Goal: Task Accomplishment & Management: Use online tool/utility

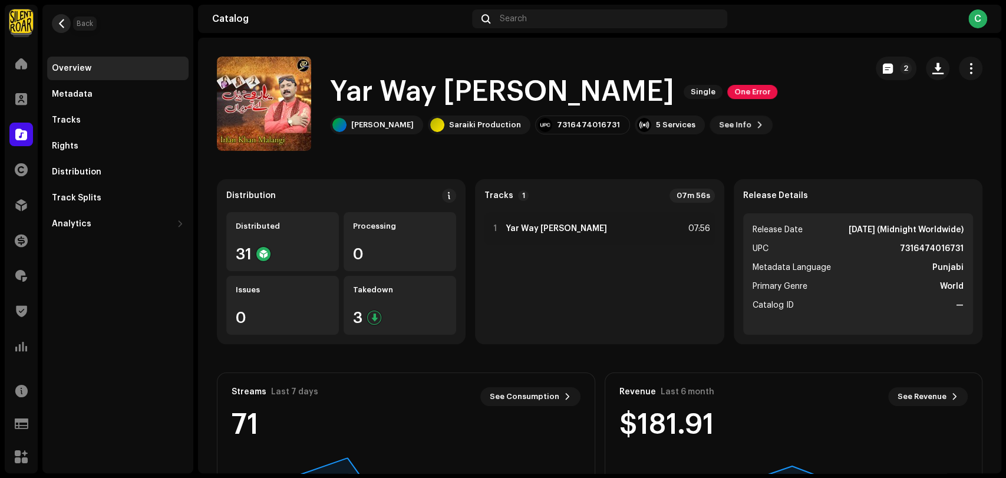
click at [56, 24] on button "button" at bounding box center [61, 23] width 19 height 19
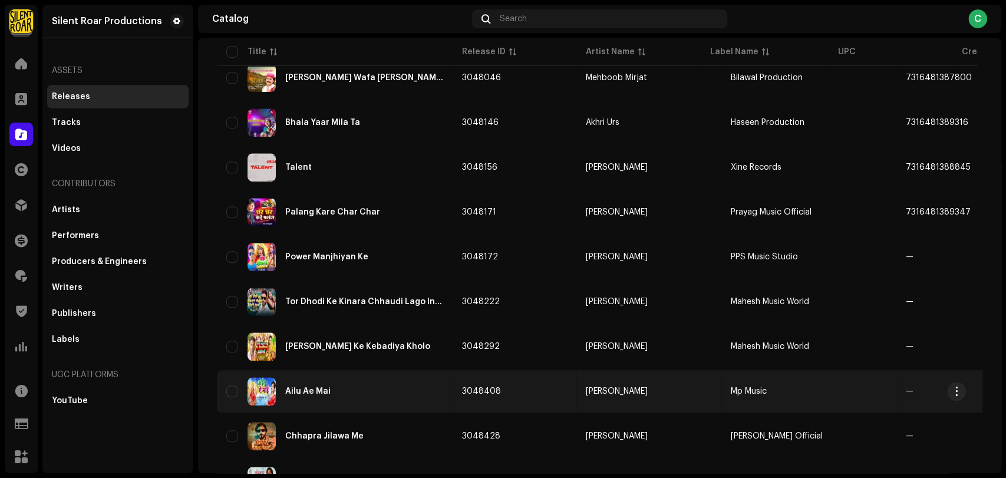
scroll to position [815, 0]
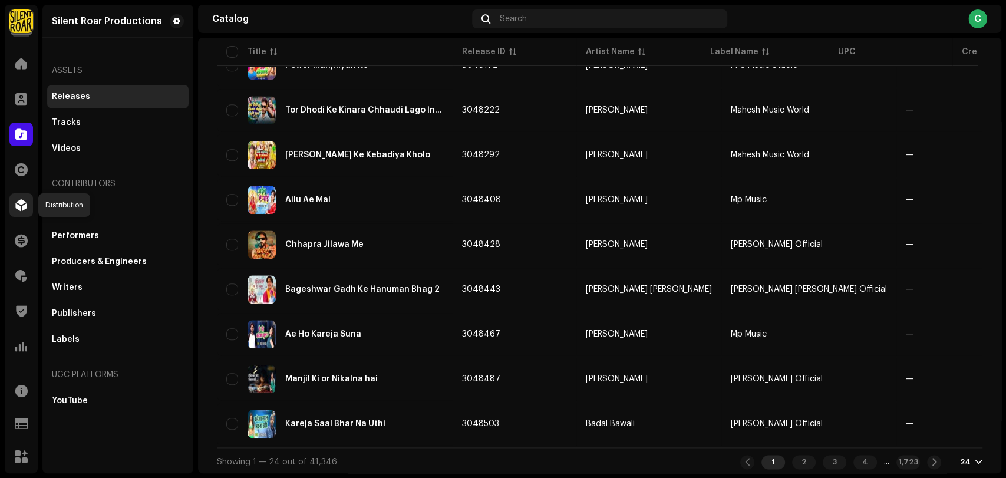
click at [22, 210] on span at bounding box center [21, 204] width 12 height 9
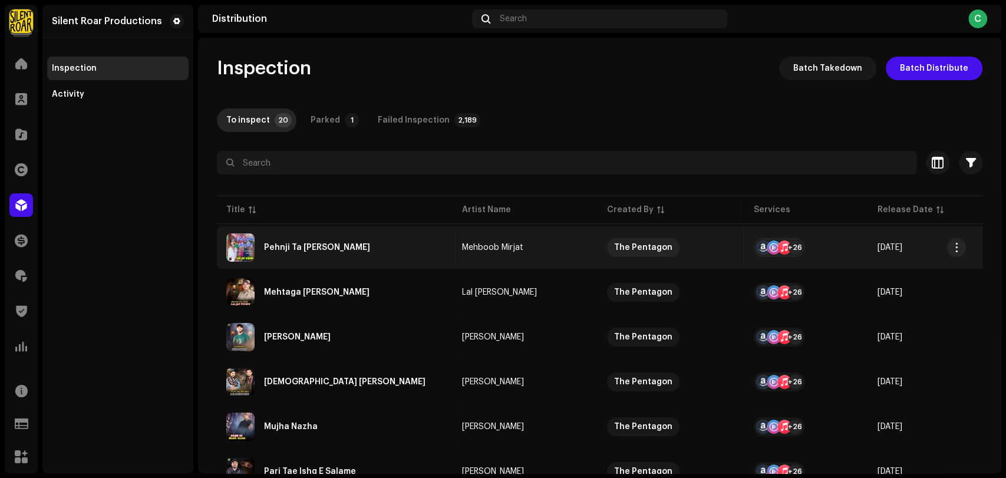
click at [331, 247] on div "Pehnji Ta [PERSON_NAME]" at bounding box center [317, 247] width 106 height 8
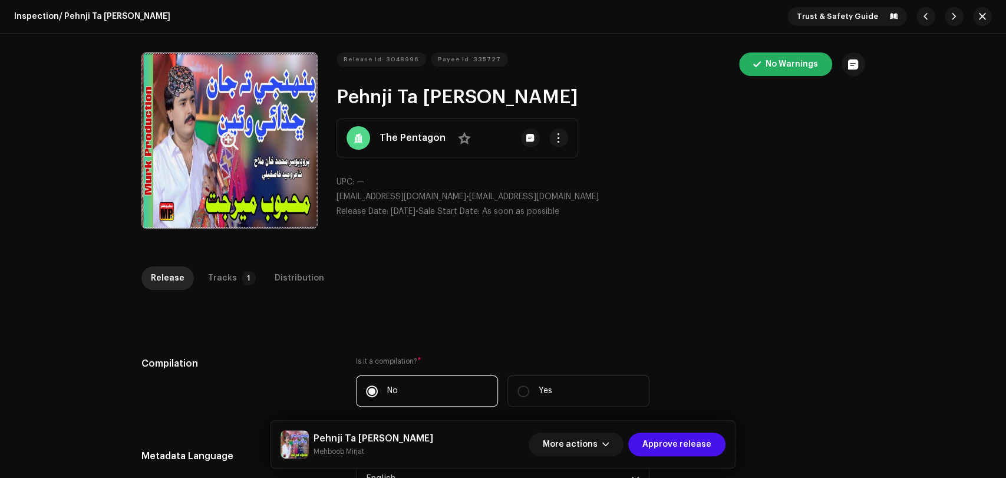
click at [257, 141] on button "Zoom Image" at bounding box center [229, 140] width 176 height 176
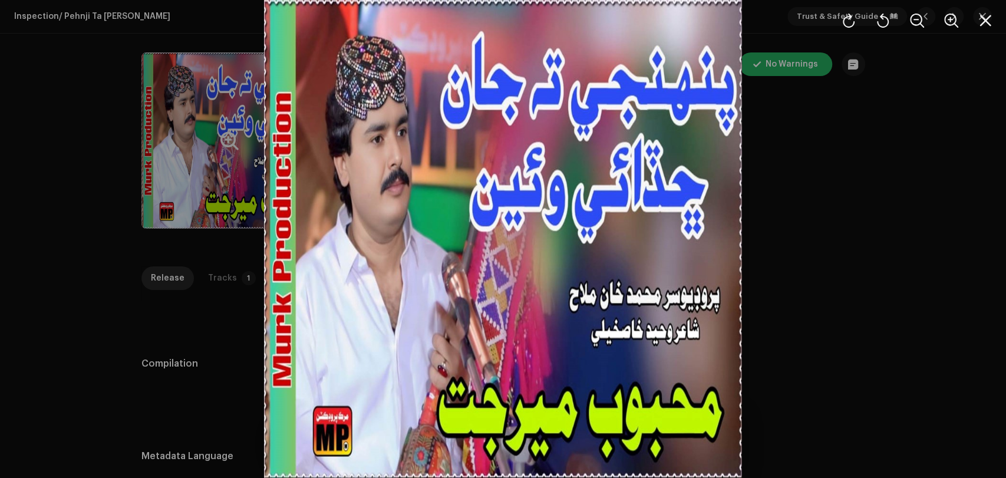
click at [845, 189] on div at bounding box center [503, 239] width 1006 height 478
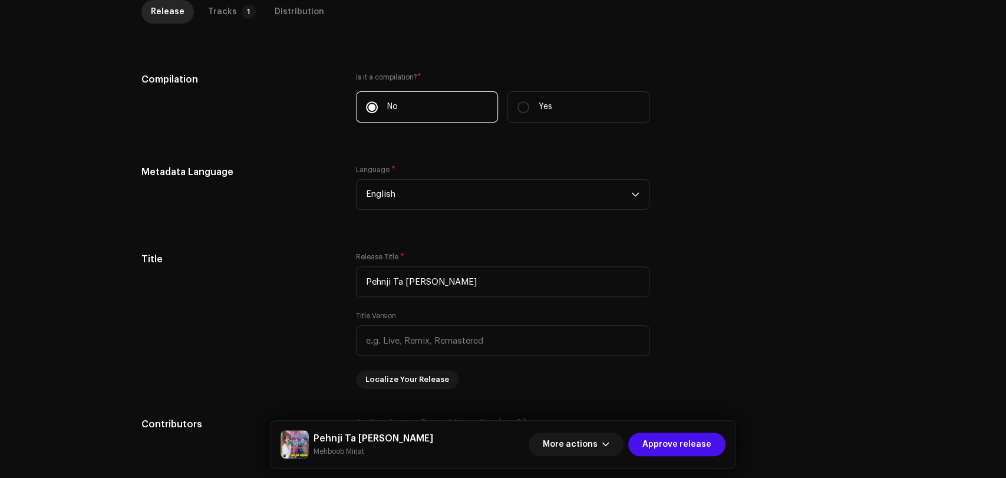
scroll to position [174, 0]
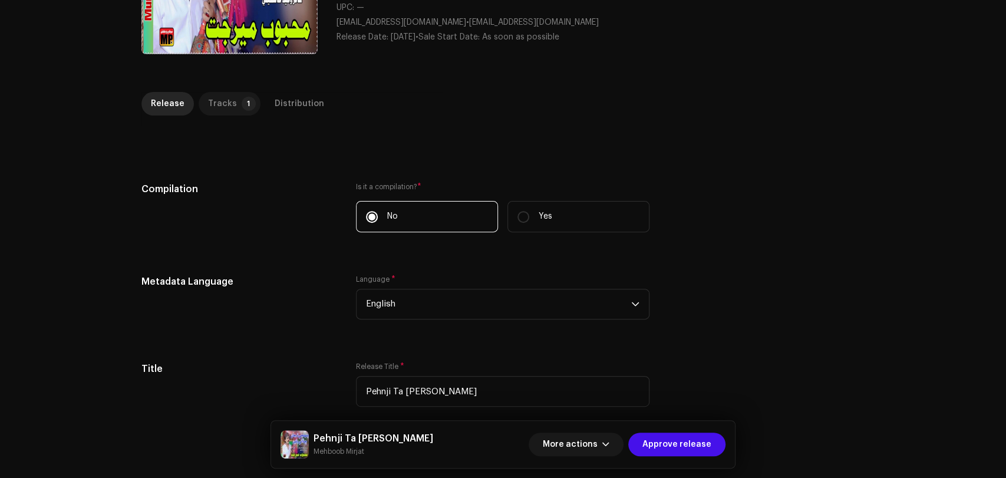
click at [232, 100] on p-tab "Tracks 1" at bounding box center [230, 104] width 62 height 24
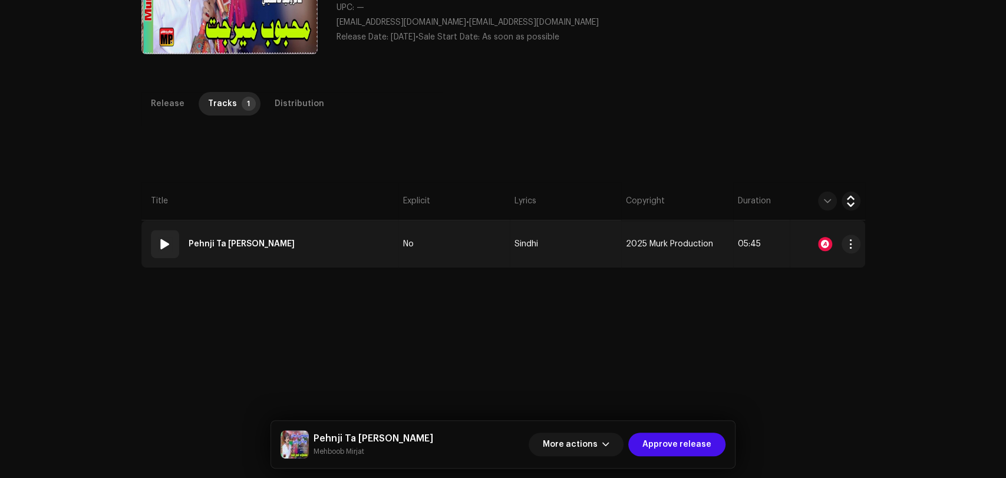
click at [325, 246] on td "01 Pehnji Ta Jan Chadai Wayen" at bounding box center [269, 243] width 257 height 47
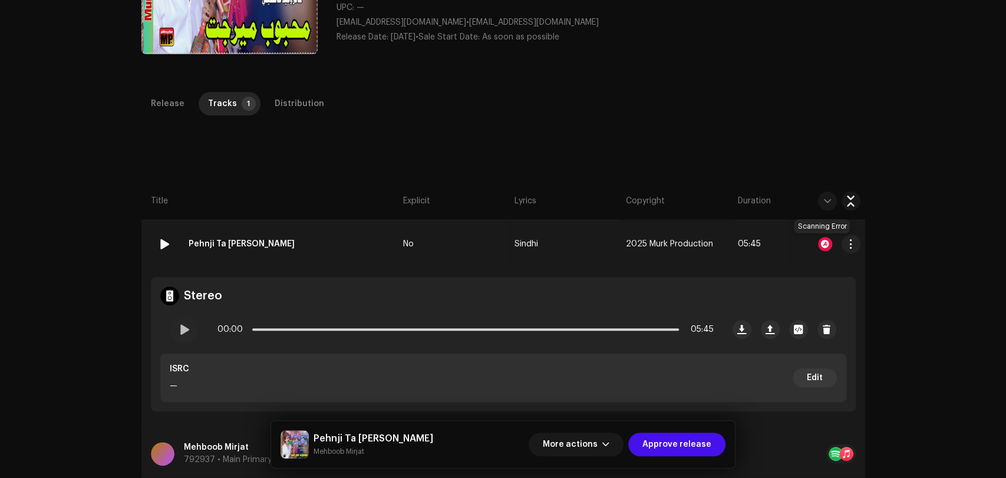
click at [825, 250] on div at bounding box center [825, 244] width 14 height 14
click at [745, 128] on div "Audio Recognition by AcrCloud is still processing the audio file. Do NOT approv…" at bounding box center [503, 239] width 1006 height 478
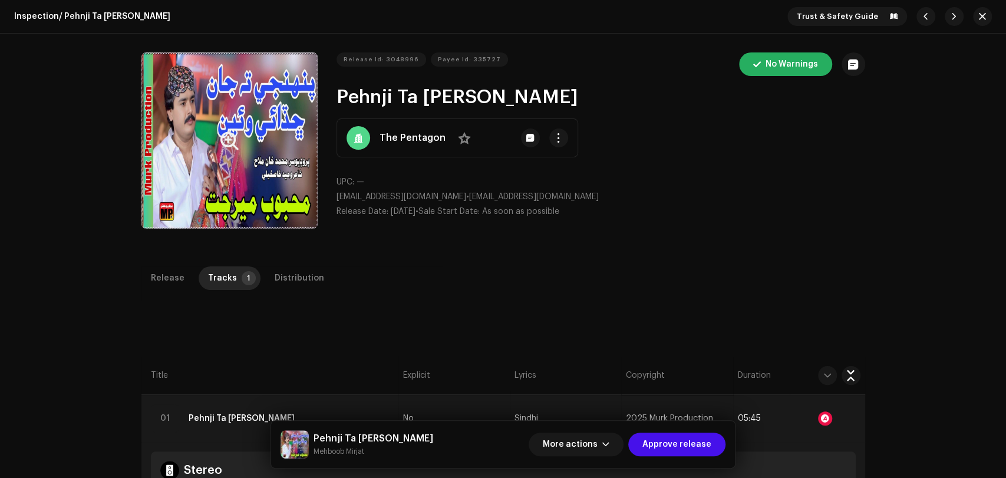
scroll to position [196, 0]
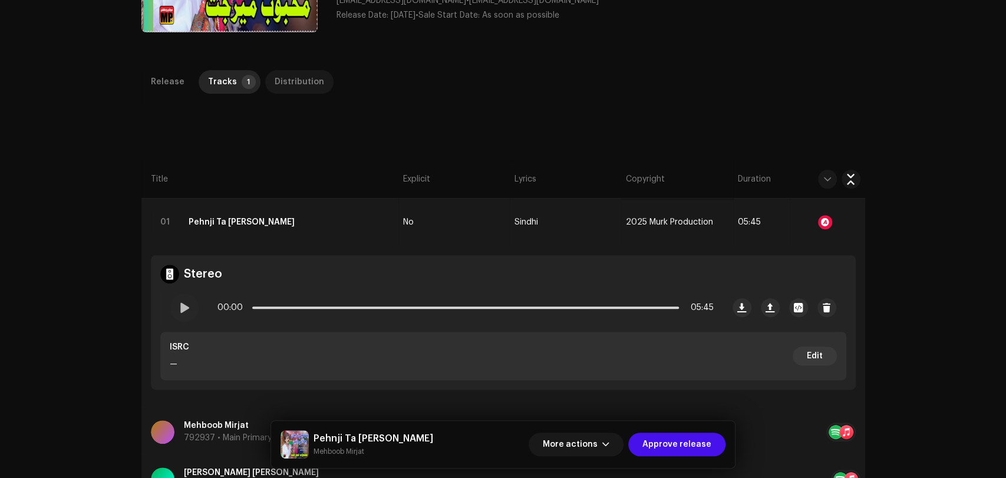
click at [298, 87] on div "Distribution" at bounding box center [300, 82] width 50 height 24
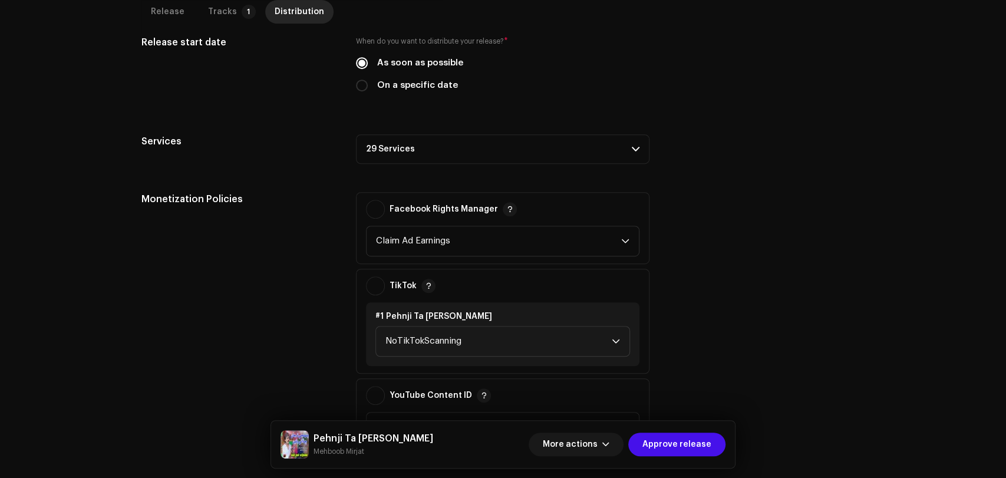
scroll to position [327, 0]
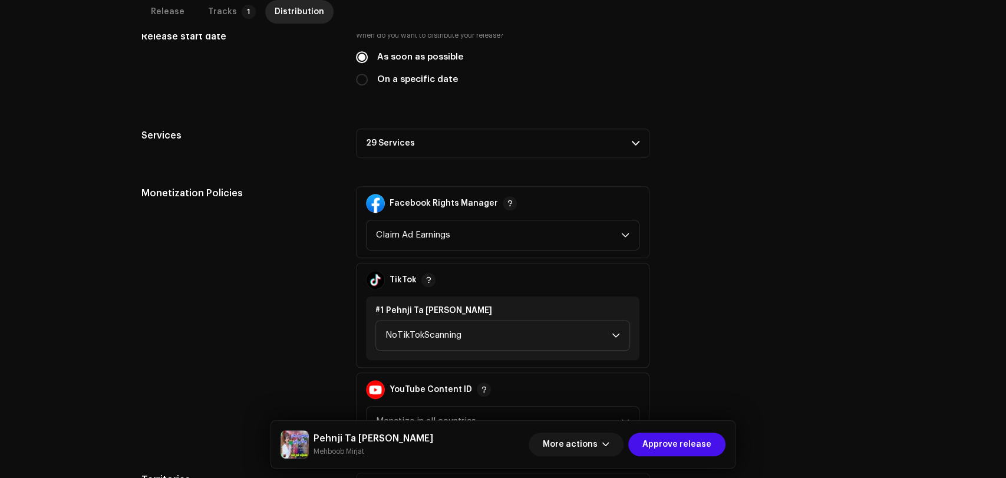
click at [440, 144] on p-accordion-header "29 Services" at bounding box center [503, 142] width 294 height 29
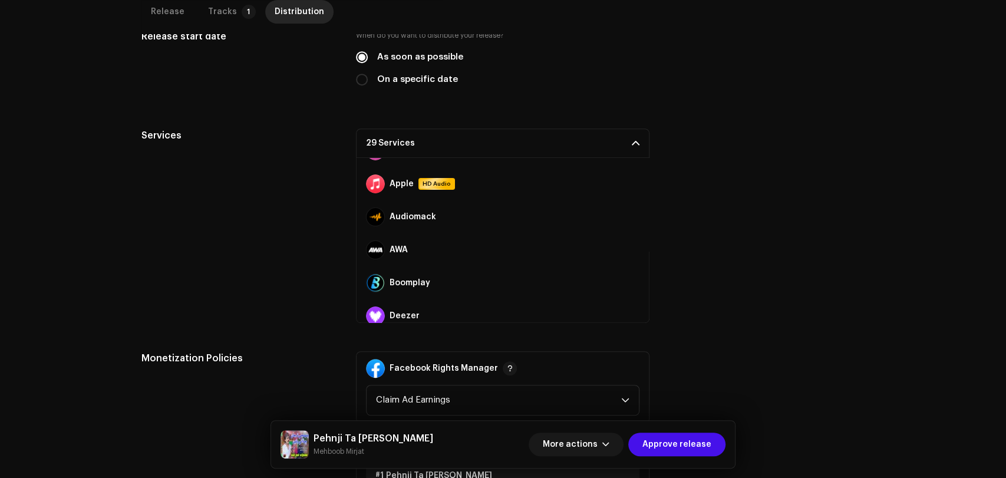
scroll to position [0, 0]
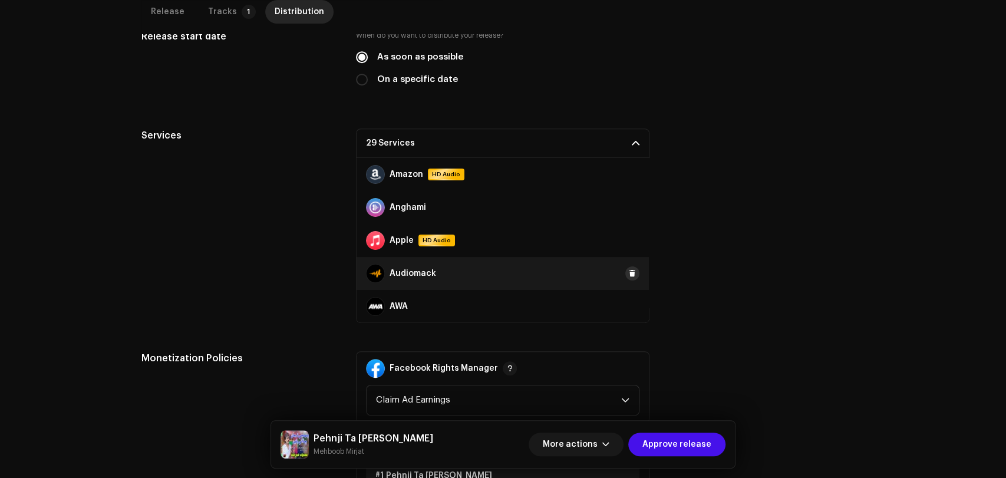
click at [625, 274] on button at bounding box center [632, 273] width 14 height 14
click at [614, 273] on span "Add" at bounding box center [622, 274] width 16 height 24
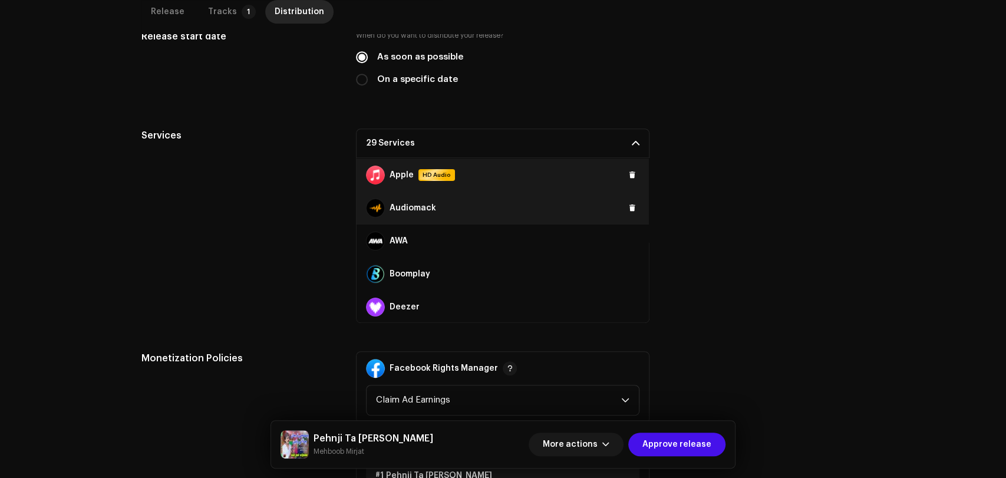
scroll to position [131, 0]
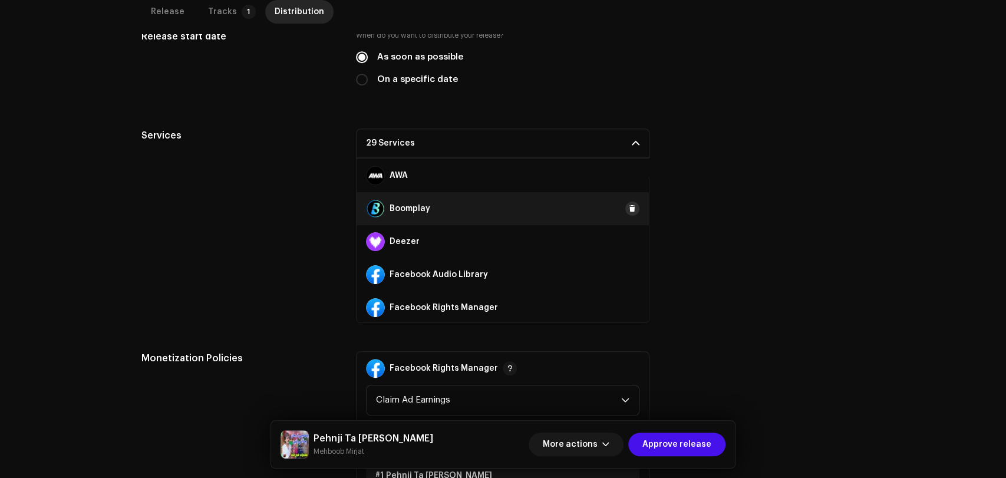
click at [629, 207] on span at bounding box center [632, 208] width 7 height 9
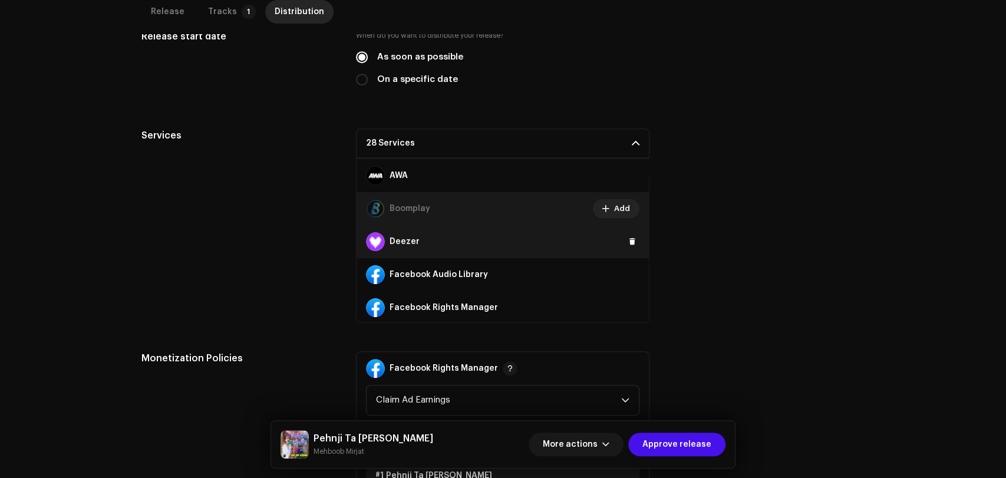
scroll to position [196, 0]
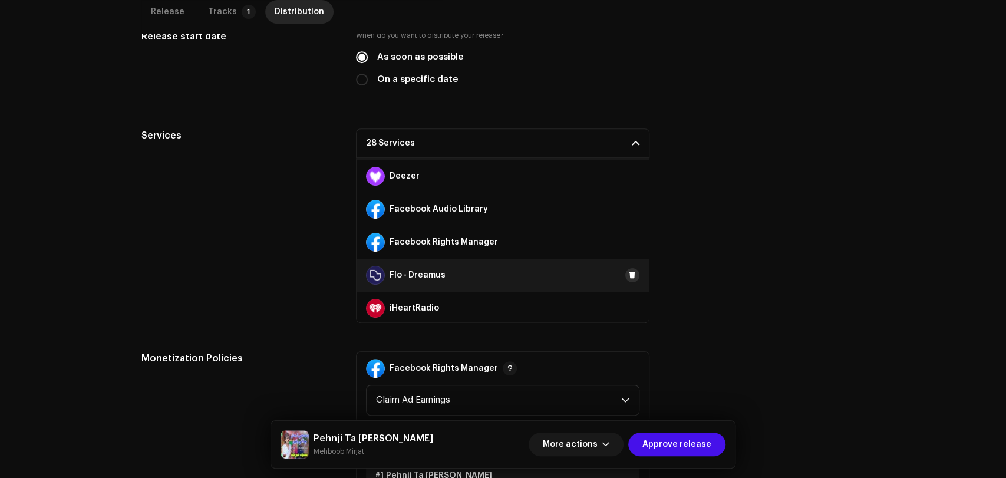
click at [629, 276] on span at bounding box center [632, 275] width 7 height 9
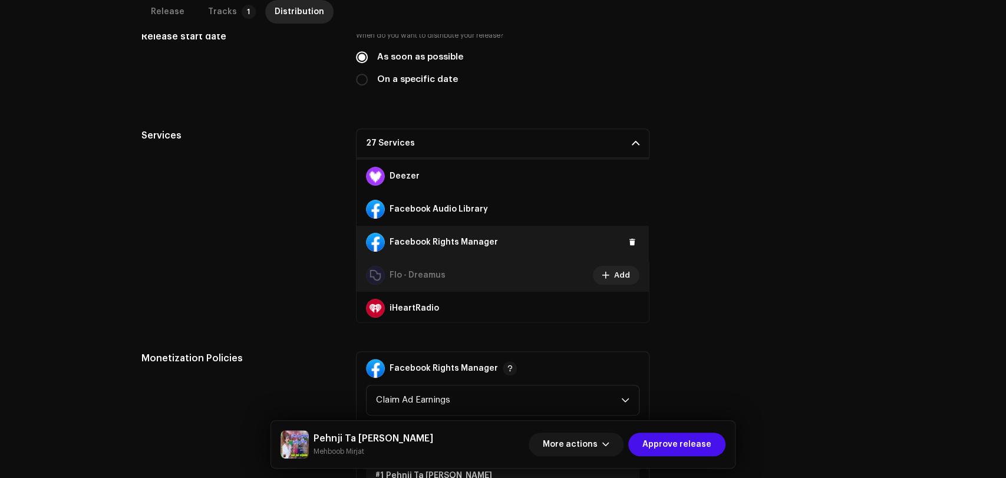
scroll to position [262, 0]
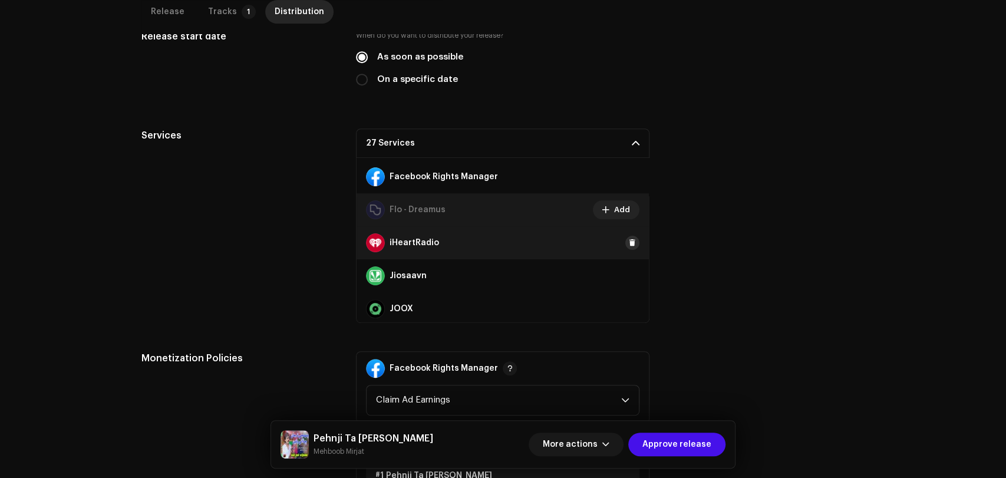
click at [629, 238] on span at bounding box center [632, 242] width 7 height 9
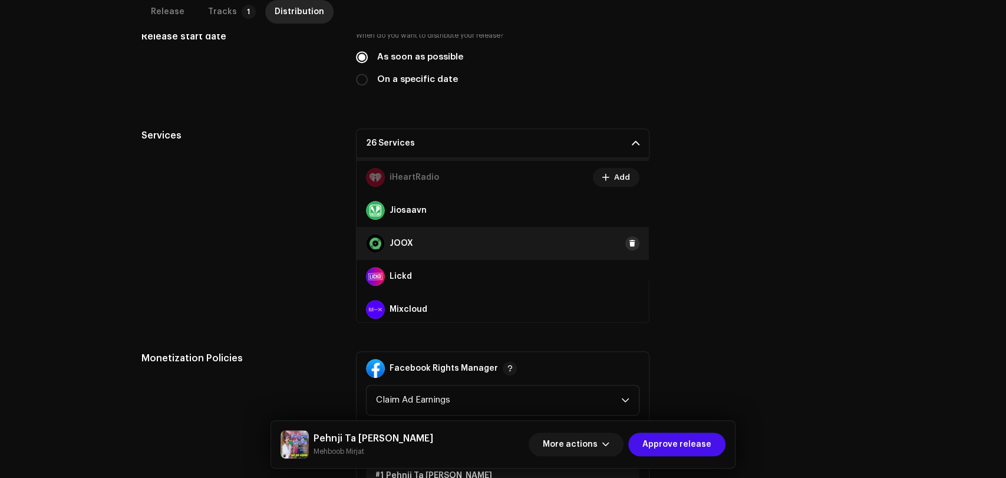
click at [629, 243] on span at bounding box center [632, 243] width 7 height 9
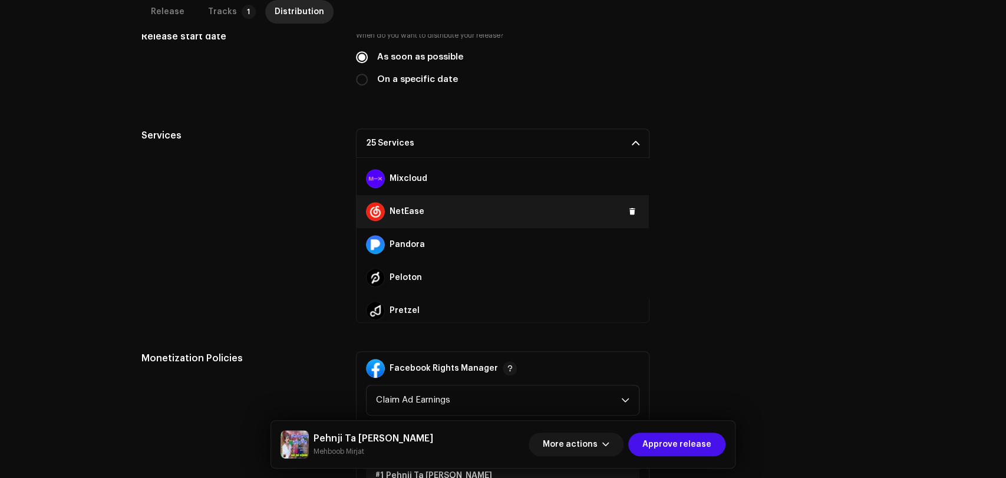
scroll to position [393, 0]
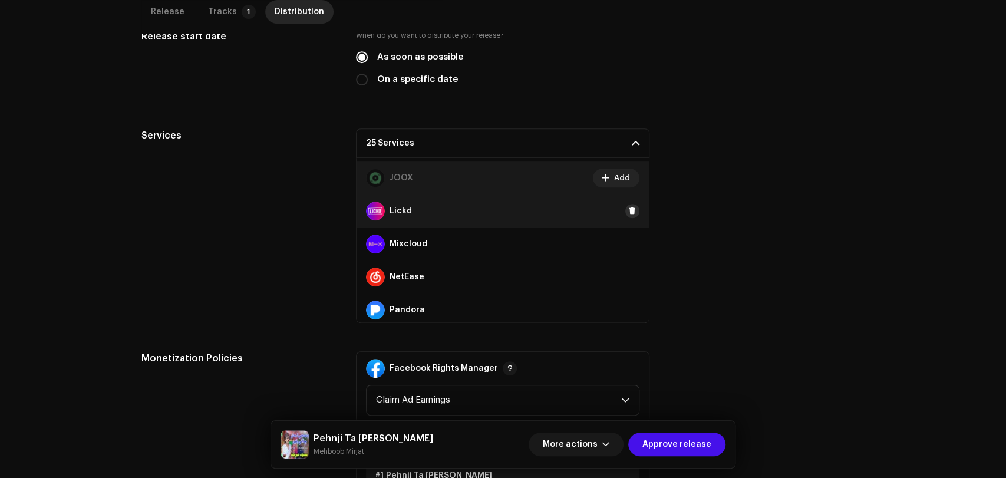
click at [629, 209] on span at bounding box center [632, 210] width 7 height 9
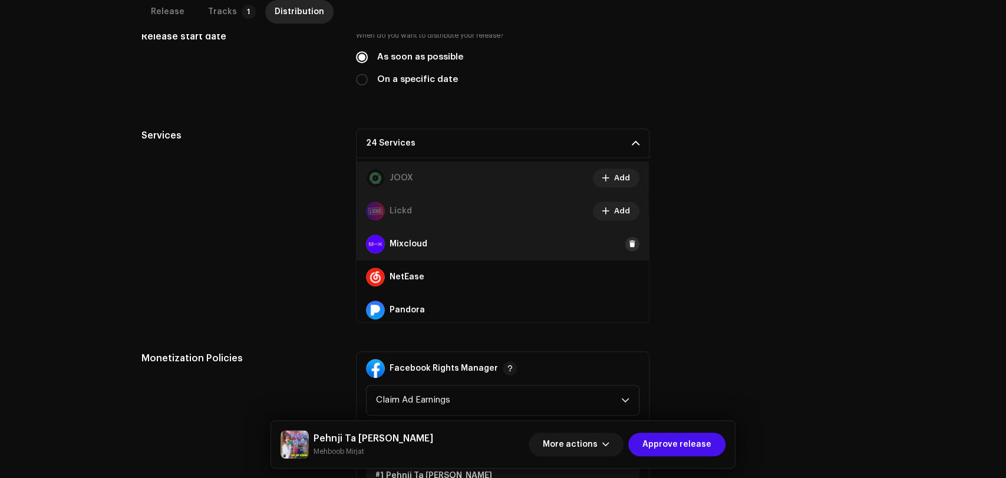
click at [629, 243] on span at bounding box center [632, 243] width 7 height 9
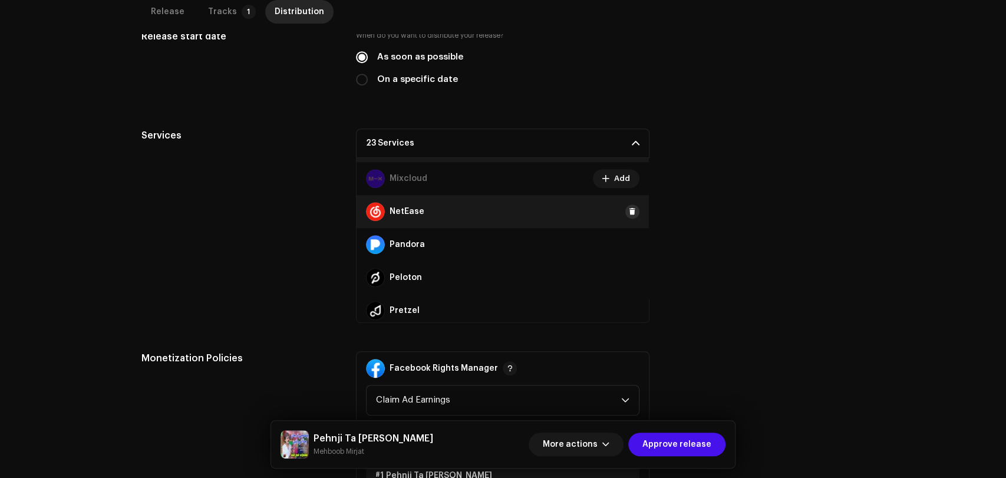
click at [629, 210] on span at bounding box center [632, 211] width 7 height 9
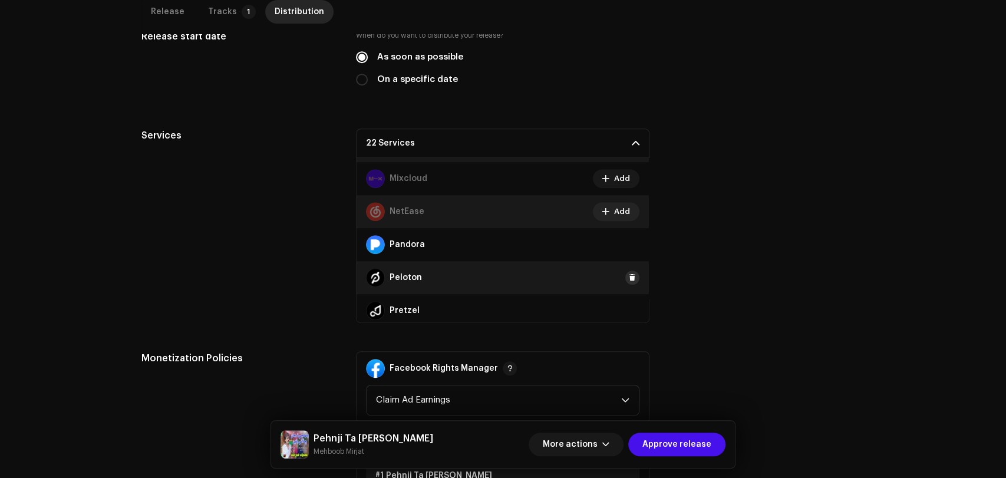
click at [629, 275] on span at bounding box center [632, 277] width 7 height 9
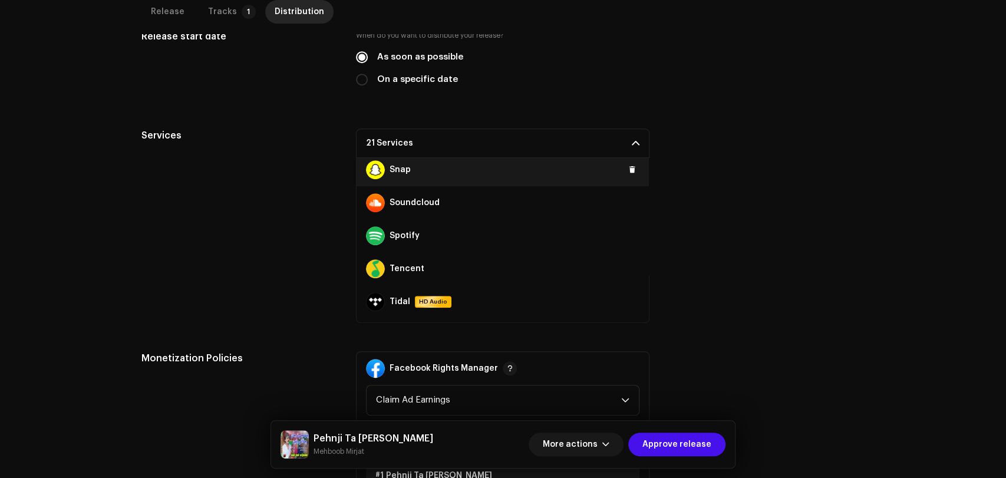
scroll to position [655, 0]
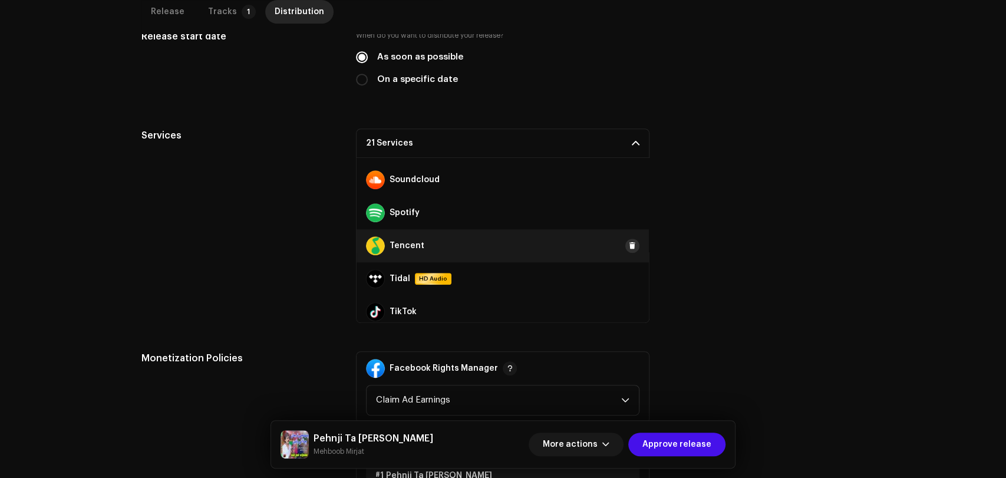
click at [629, 247] on span at bounding box center [632, 245] width 7 height 9
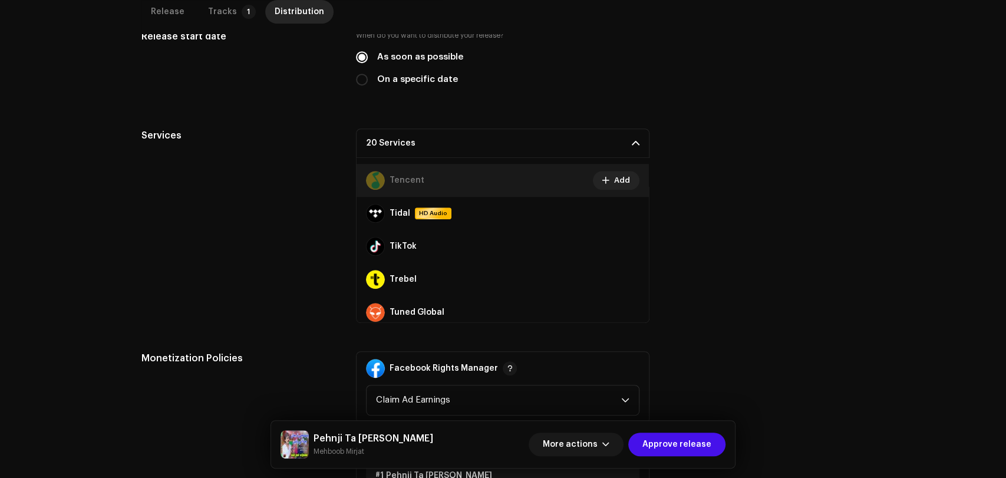
scroll to position [786, 0]
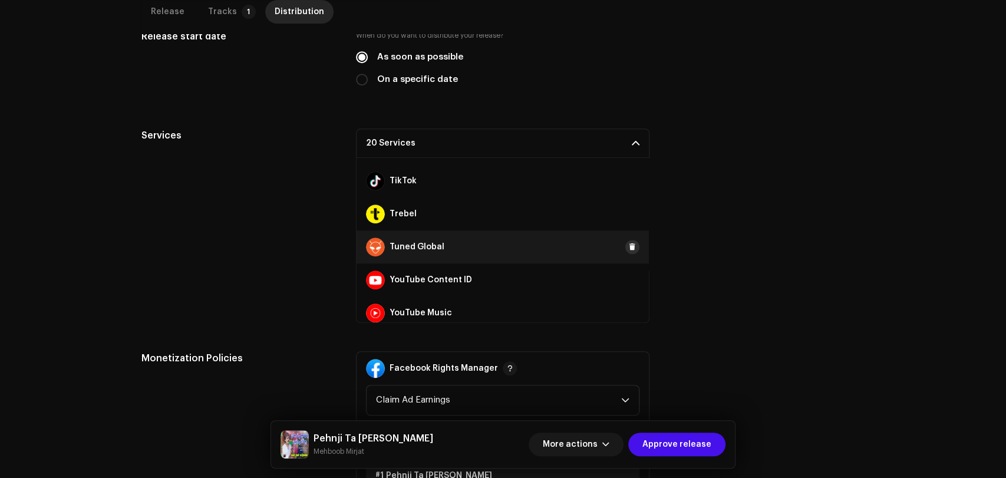
click at [629, 246] on span at bounding box center [632, 246] width 7 height 9
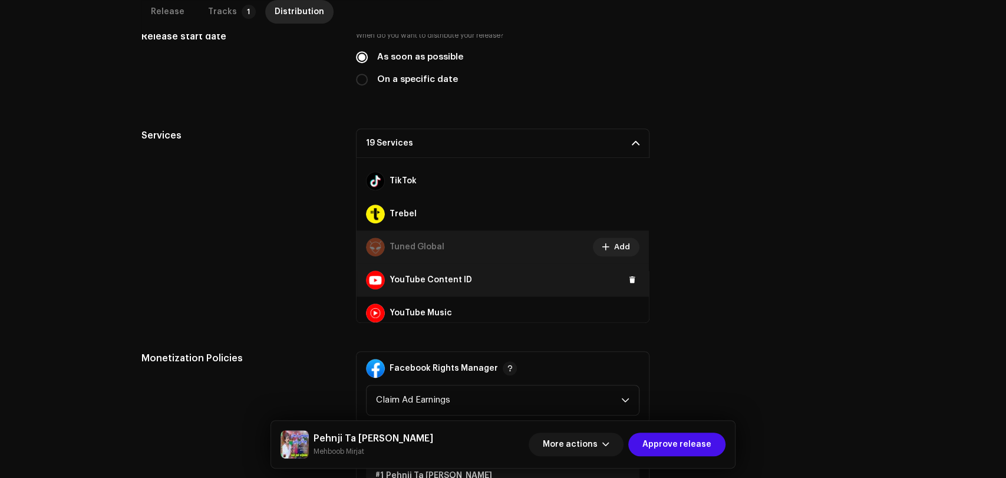
scroll to position [792, 0]
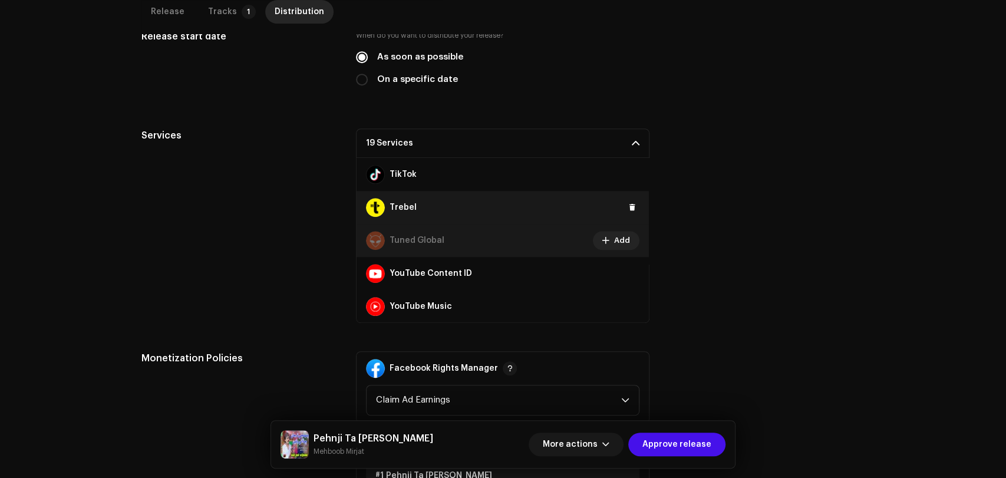
click at [634, 207] on div "Trebel" at bounding box center [503, 207] width 292 height 33
click at [629, 207] on span at bounding box center [632, 207] width 7 height 9
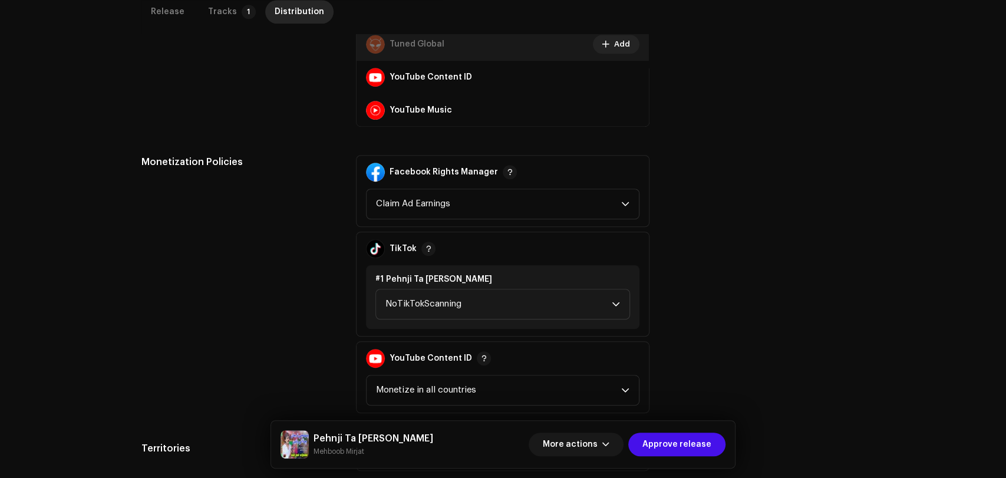
scroll to position [601, 0]
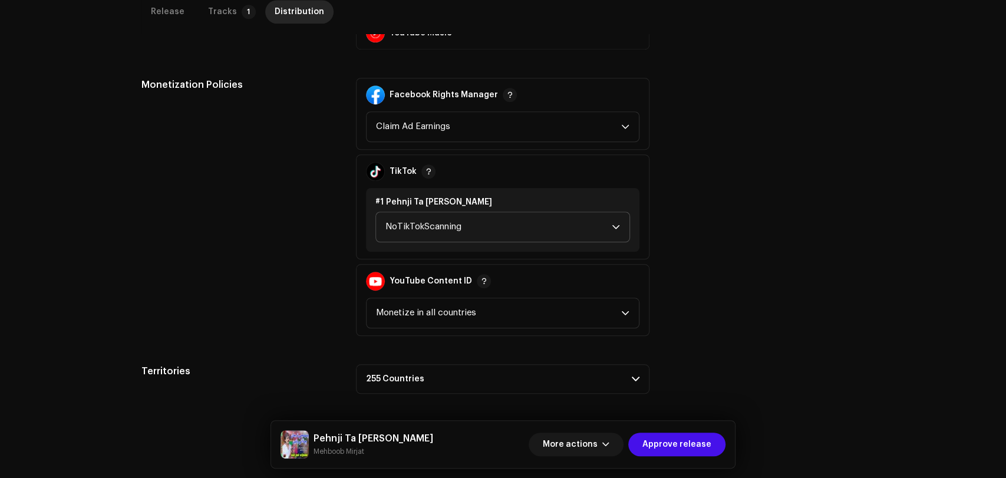
click at [469, 221] on span "NoTikTokScanning" at bounding box center [498, 226] width 226 height 29
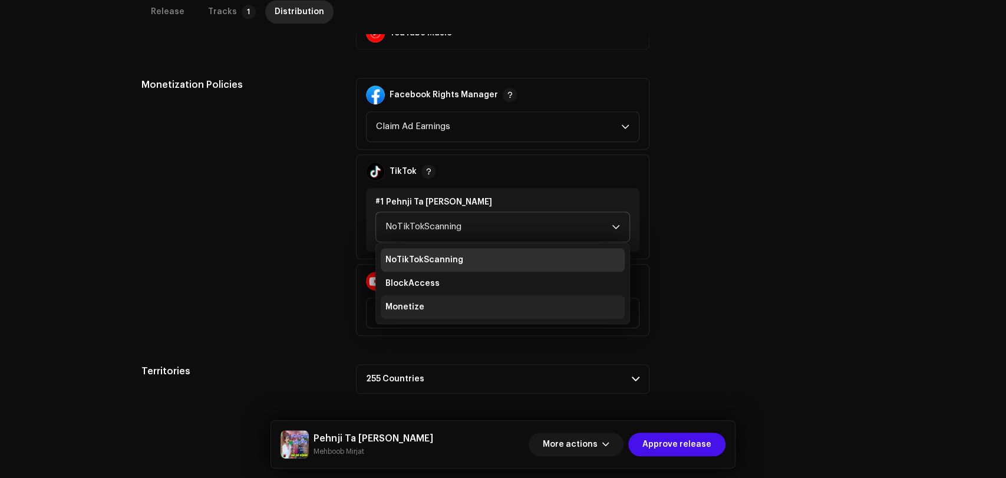
click at [453, 306] on li "Monetize" at bounding box center [503, 307] width 244 height 24
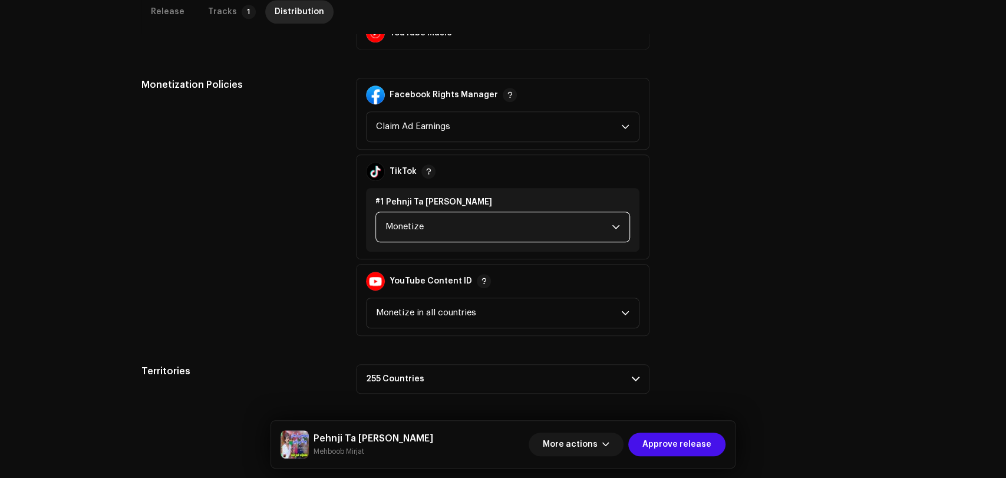
click at [472, 380] on p-accordion-header "255 Countries" at bounding box center [503, 378] width 294 height 29
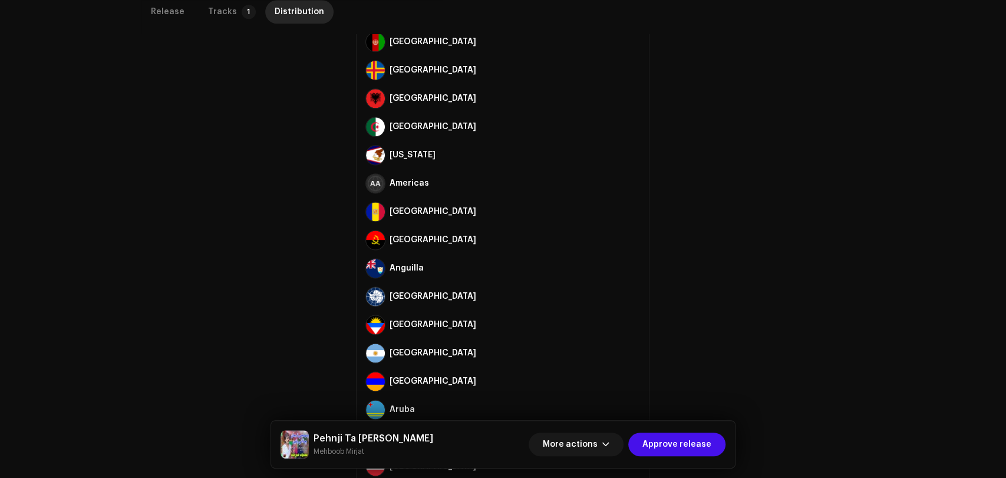
scroll to position [994, 0]
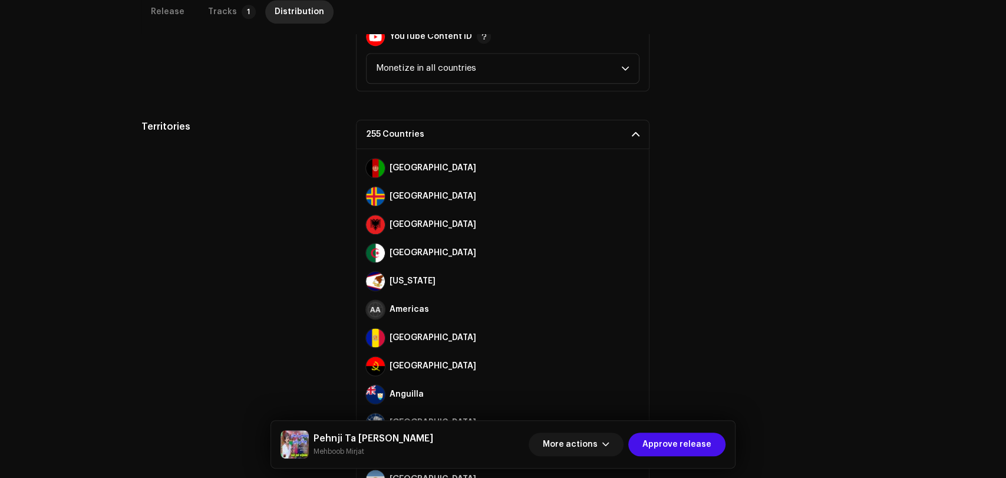
scroll to position [666, 0]
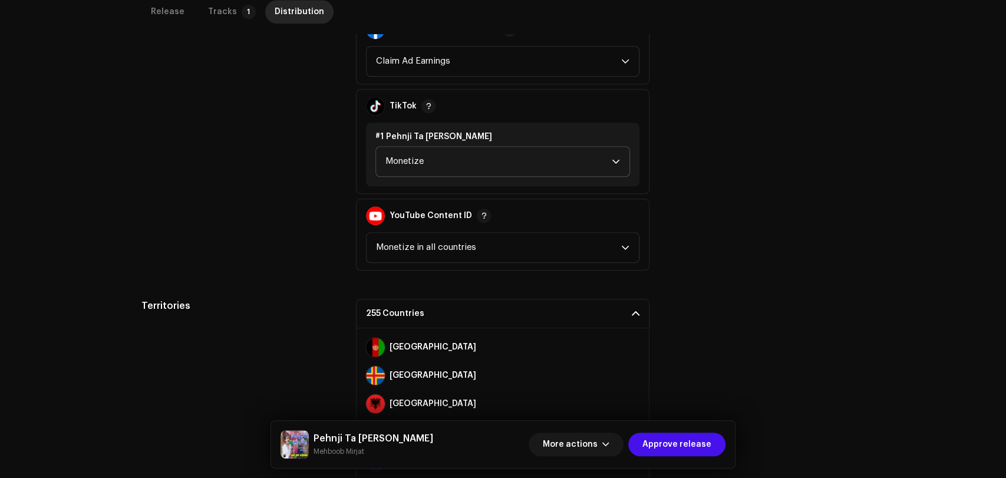
click at [600, 313] on p-accordion-header "255 Countries" at bounding box center [503, 313] width 294 height 29
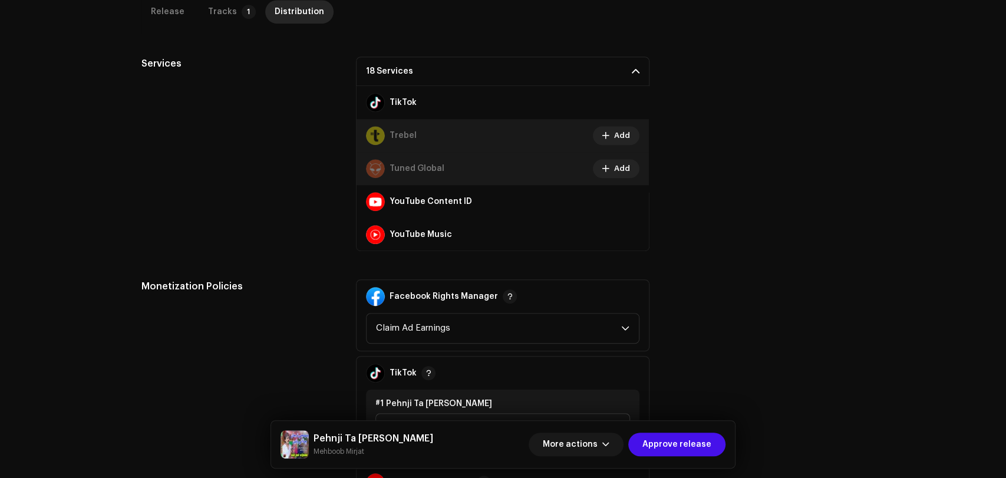
scroll to position [601, 0]
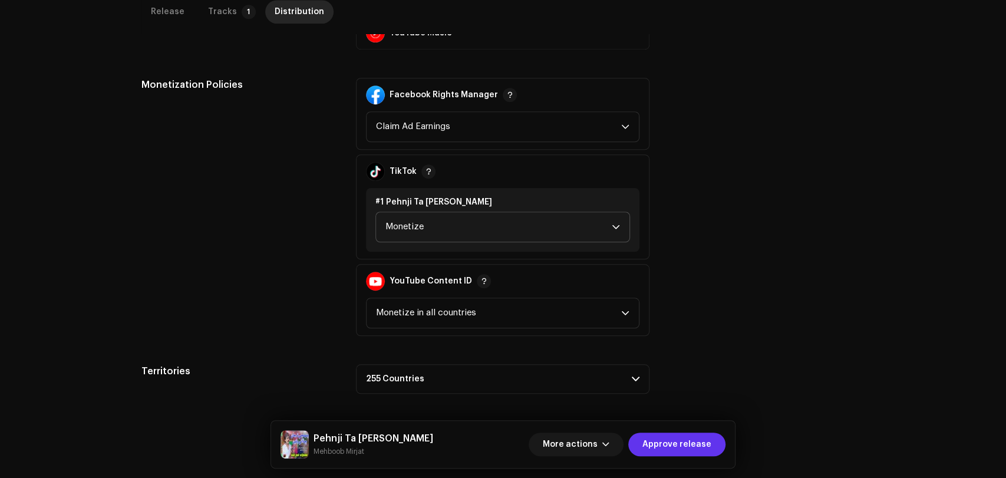
click at [682, 440] on span "Approve release" at bounding box center [676, 445] width 69 height 24
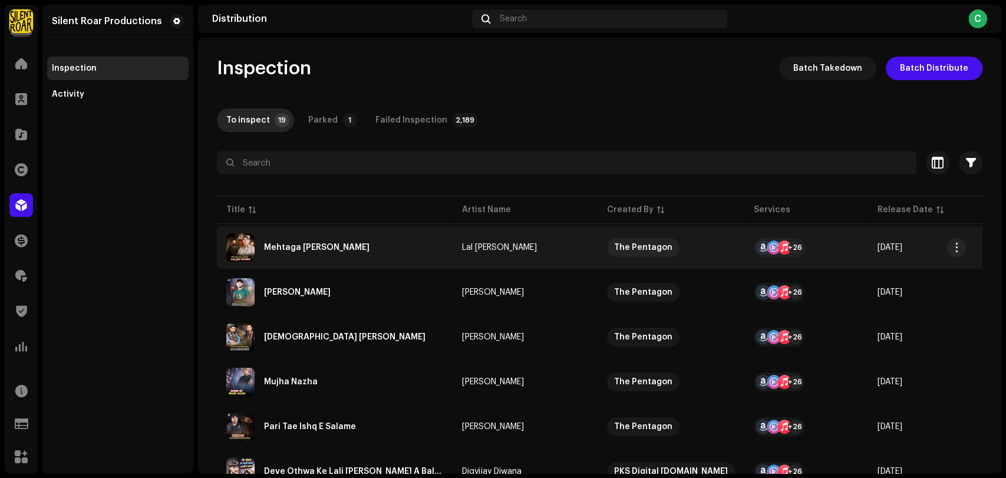
click at [324, 249] on div "Mehtaga [PERSON_NAME]" at bounding box center [317, 247] width 106 height 8
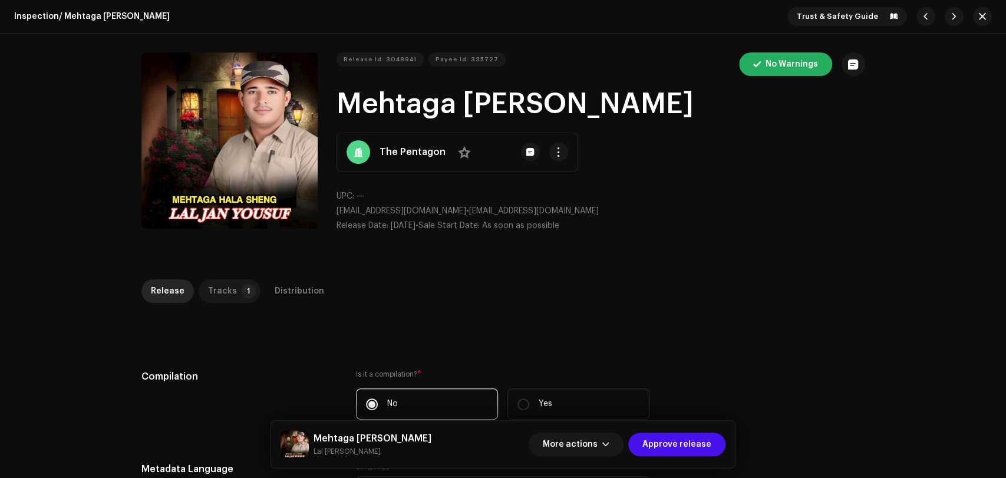
click at [222, 280] on div "Tracks" at bounding box center [222, 291] width 29 height 24
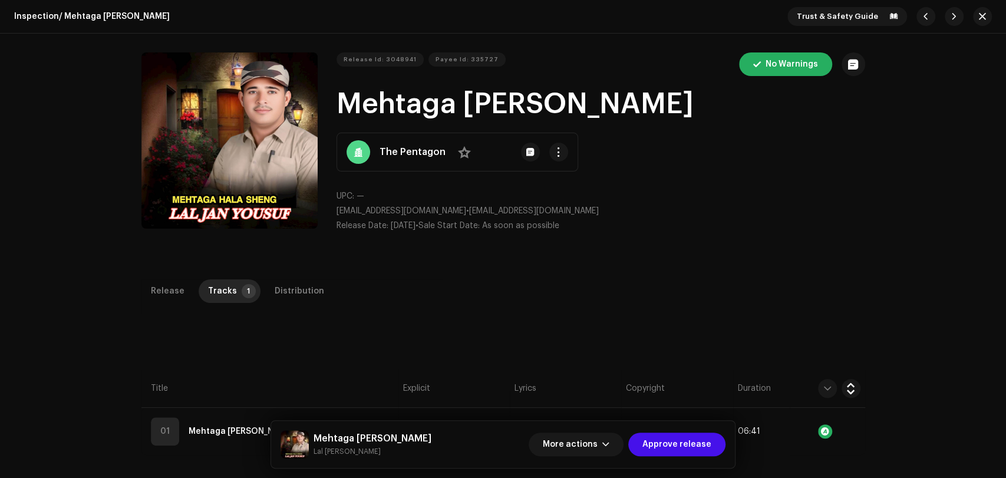
scroll to position [196, 0]
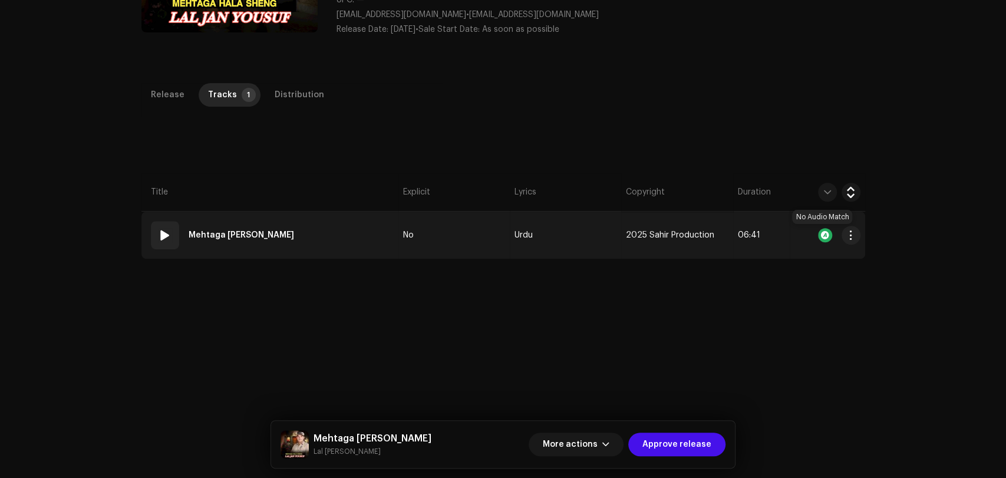
click at [822, 238] on div at bounding box center [825, 235] width 14 height 14
click at [289, 245] on td "01 Mehtaga Hala Sheng" at bounding box center [269, 235] width 257 height 47
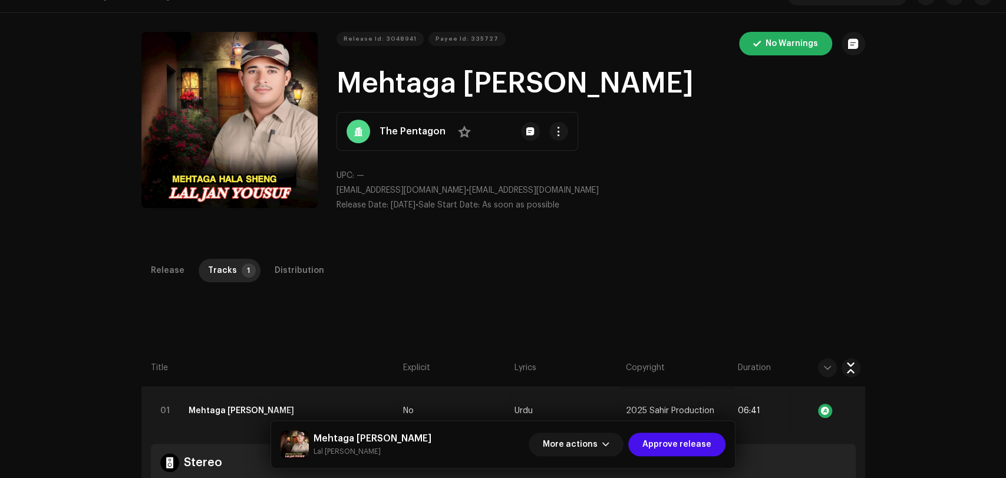
scroll to position [0, 0]
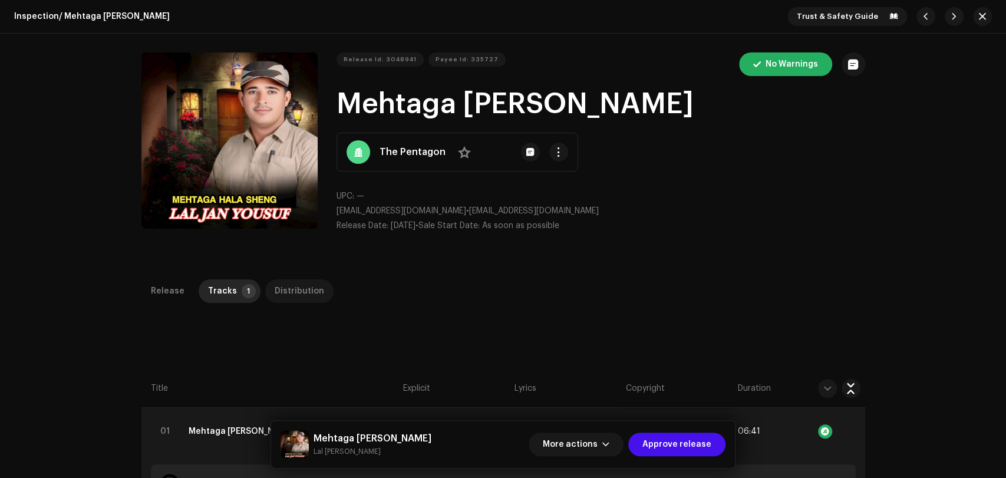
click at [304, 292] on div "Distribution" at bounding box center [300, 291] width 50 height 24
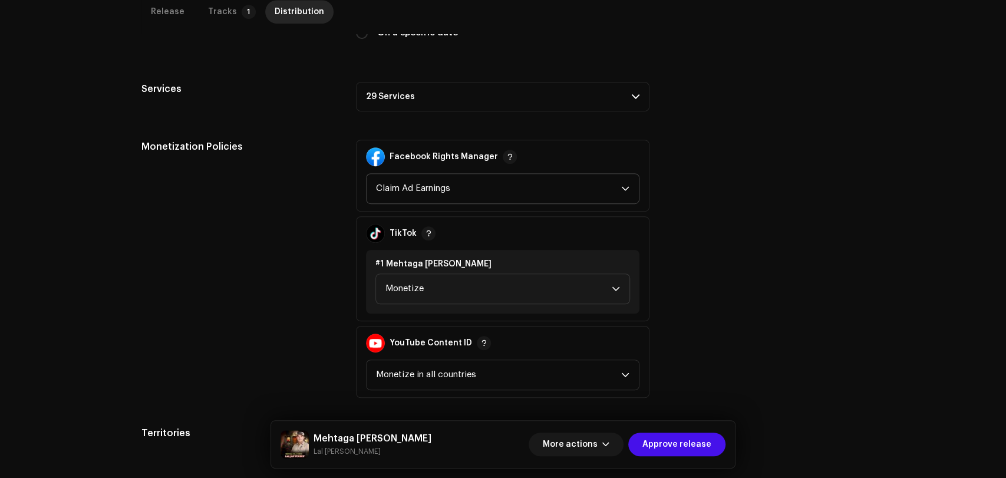
scroll to position [393, 0]
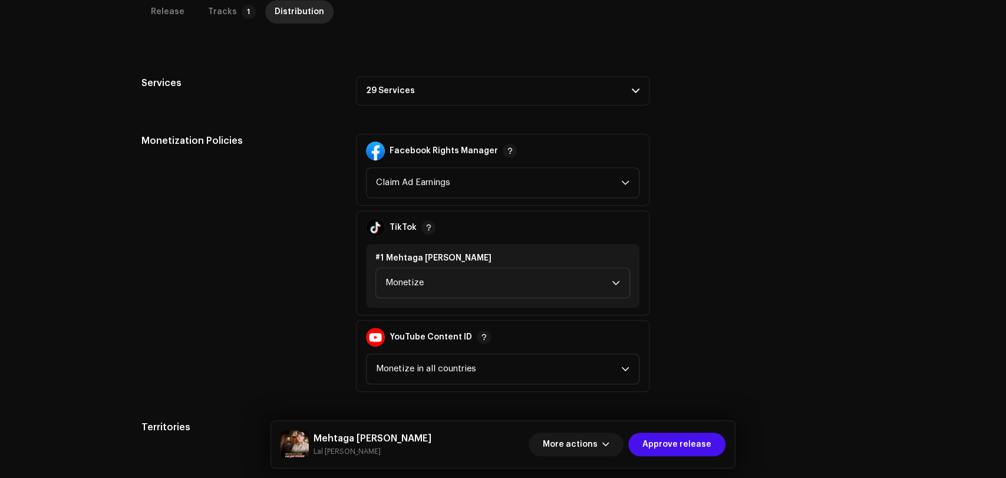
click at [484, 95] on p-accordion-header "29 Services" at bounding box center [503, 90] width 294 height 29
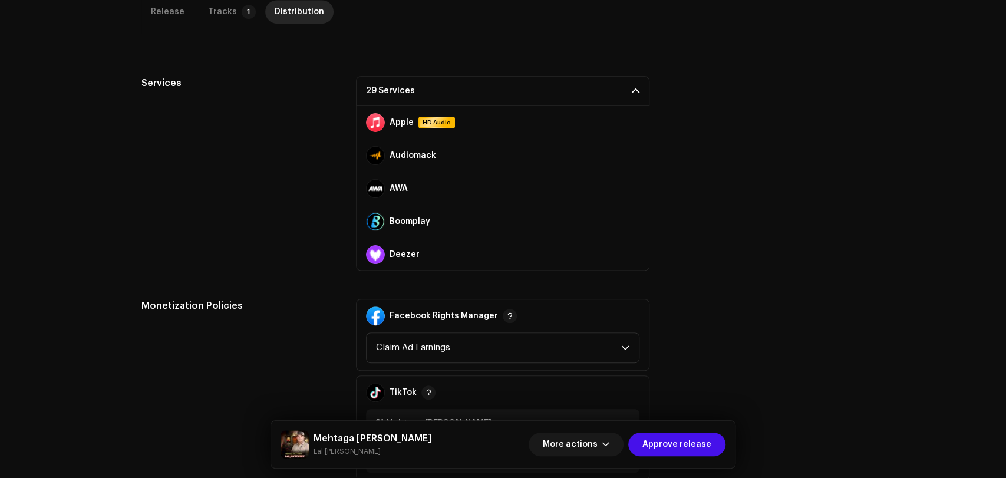
scroll to position [131, 0]
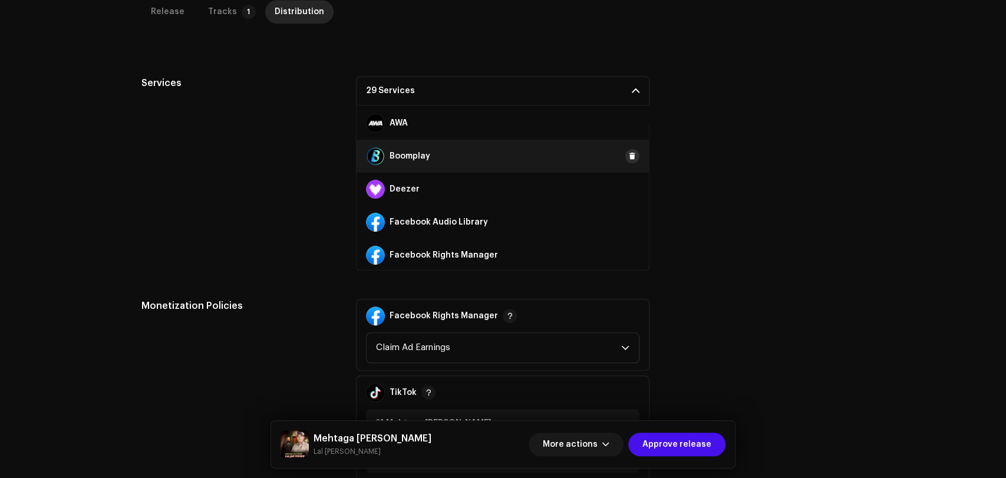
click at [630, 155] on span at bounding box center [632, 155] width 7 height 9
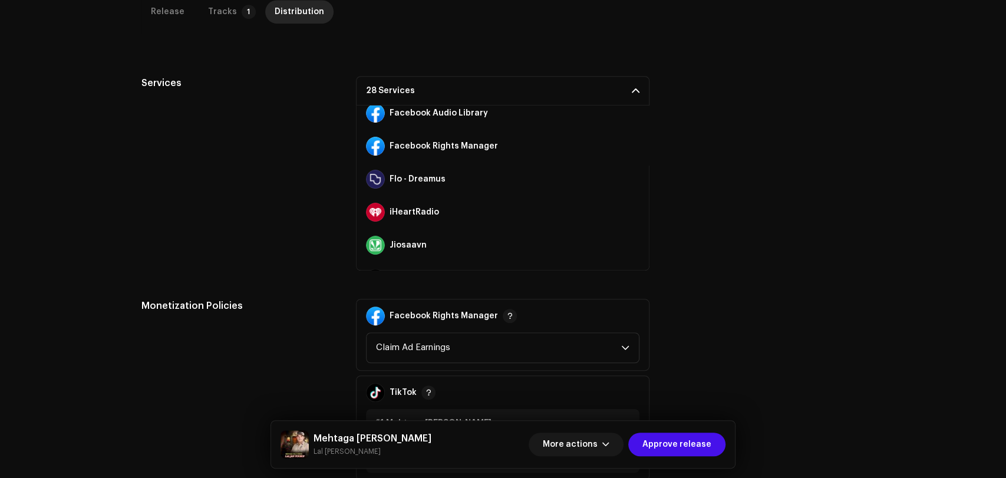
scroll to position [262, 0]
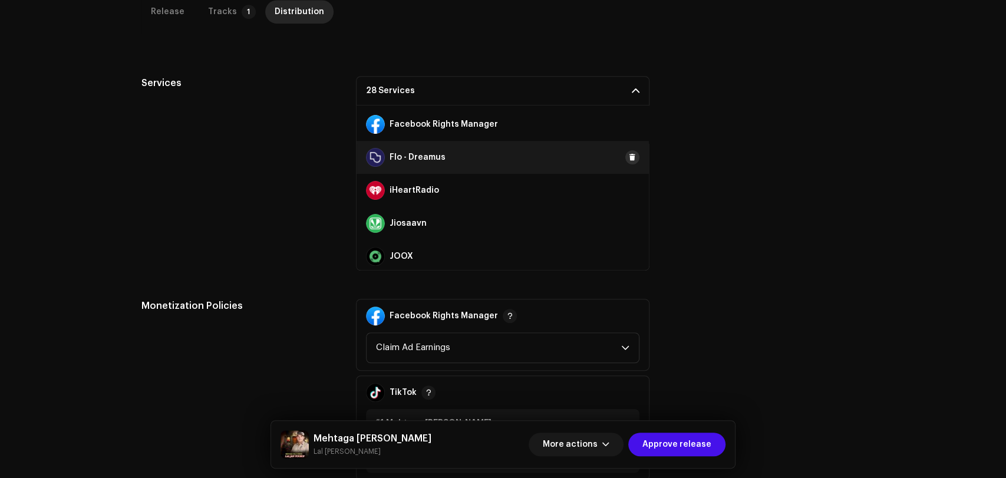
click at [629, 156] on span at bounding box center [632, 157] width 7 height 9
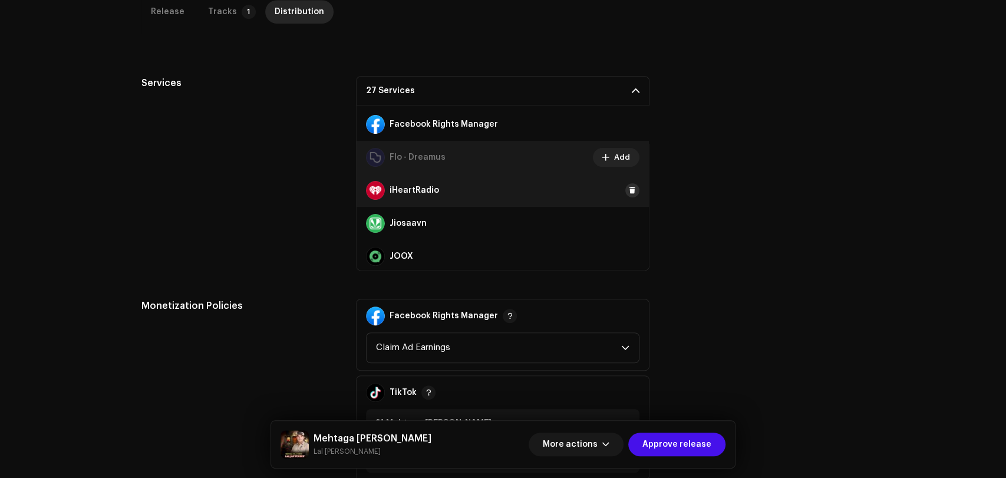
click at [629, 192] on span at bounding box center [632, 190] width 7 height 9
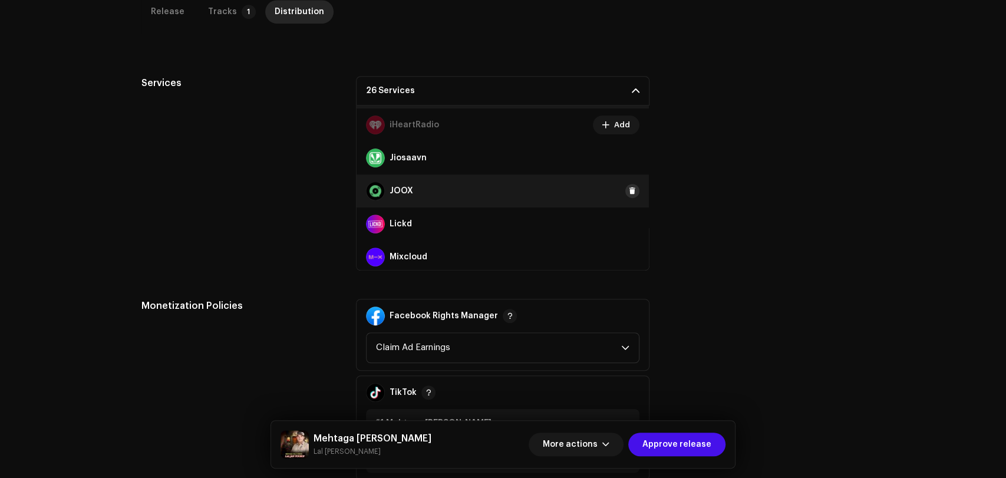
click at [631, 190] on button at bounding box center [632, 191] width 14 height 14
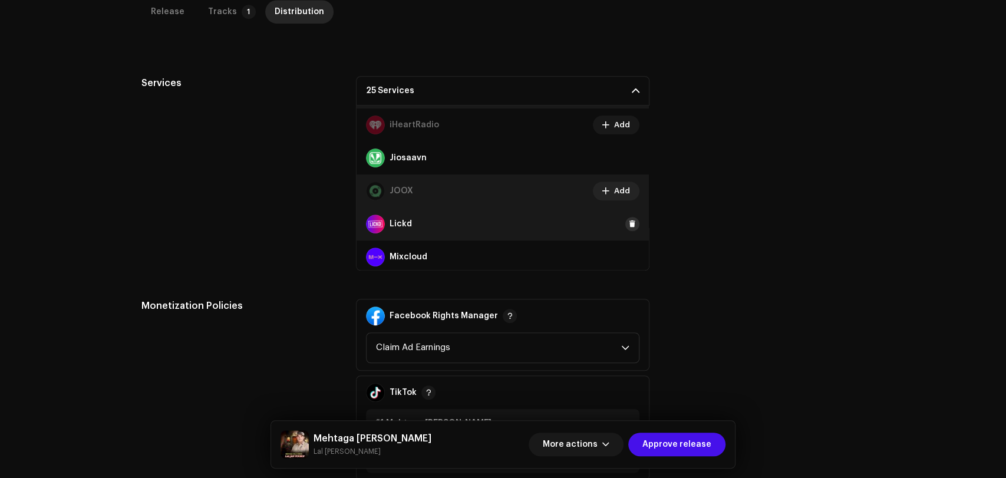
click at [629, 222] on span at bounding box center [632, 223] width 7 height 9
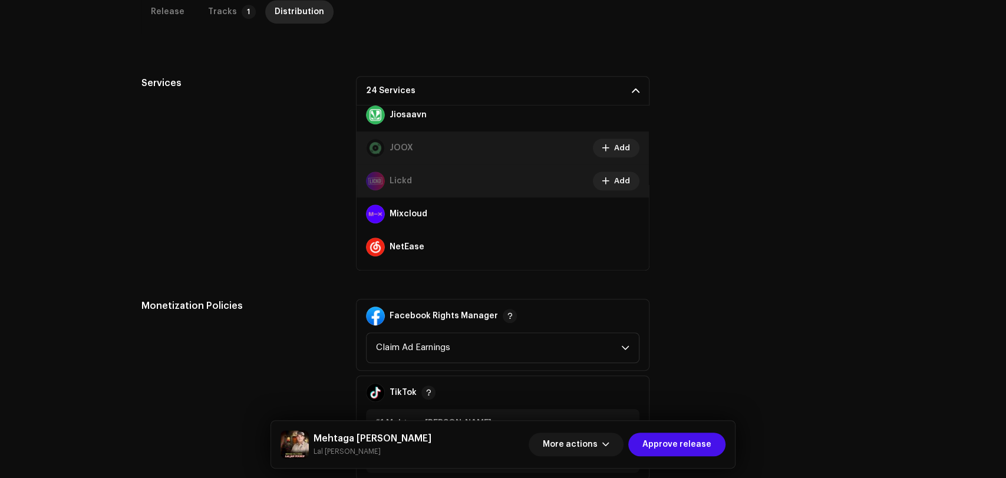
scroll to position [393, 0]
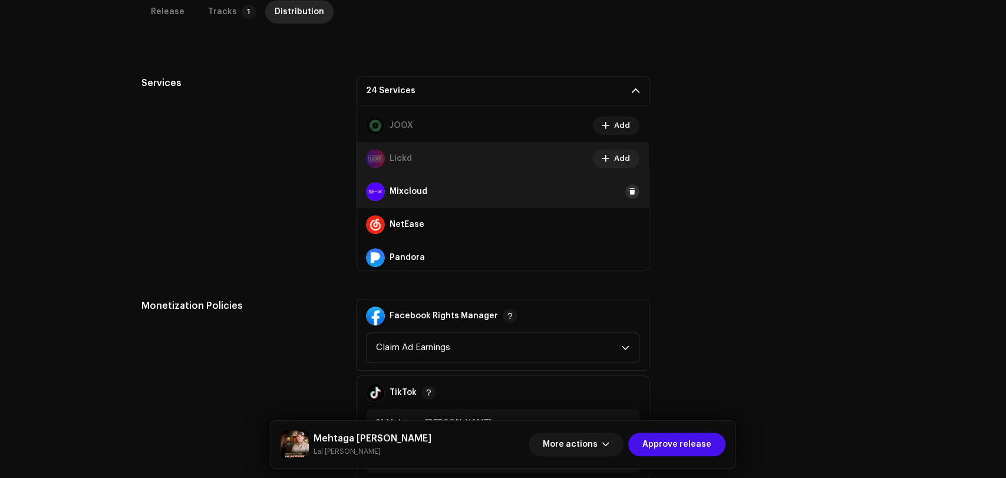
click at [630, 192] on span at bounding box center [632, 191] width 7 height 9
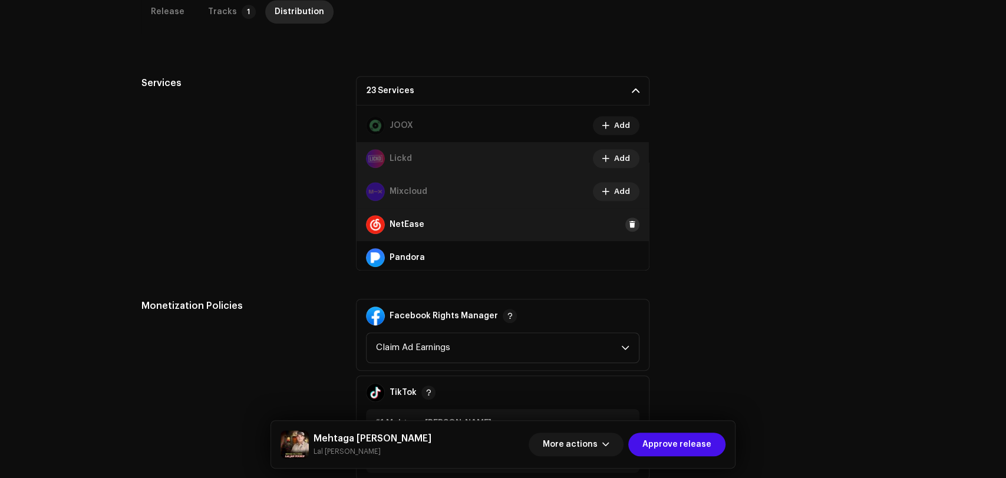
click at [630, 222] on span at bounding box center [632, 224] width 7 height 9
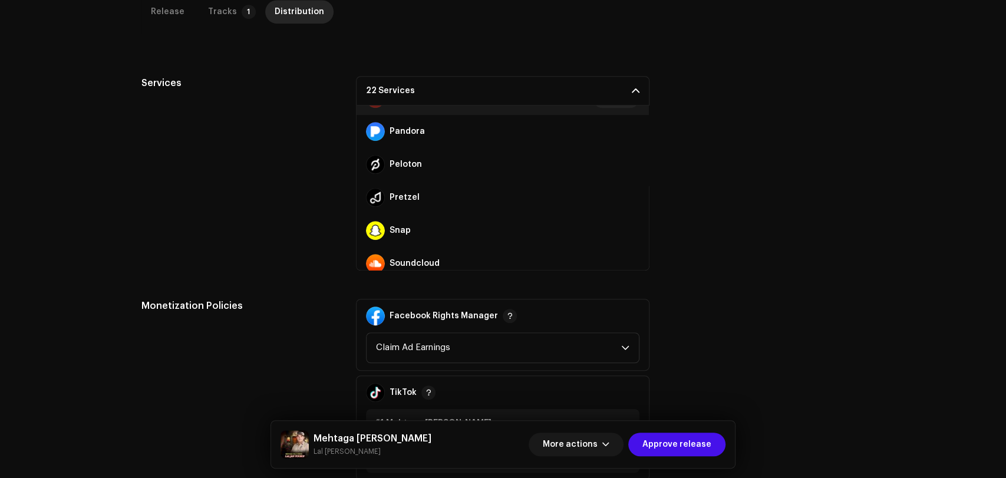
scroll to position [523, 0]
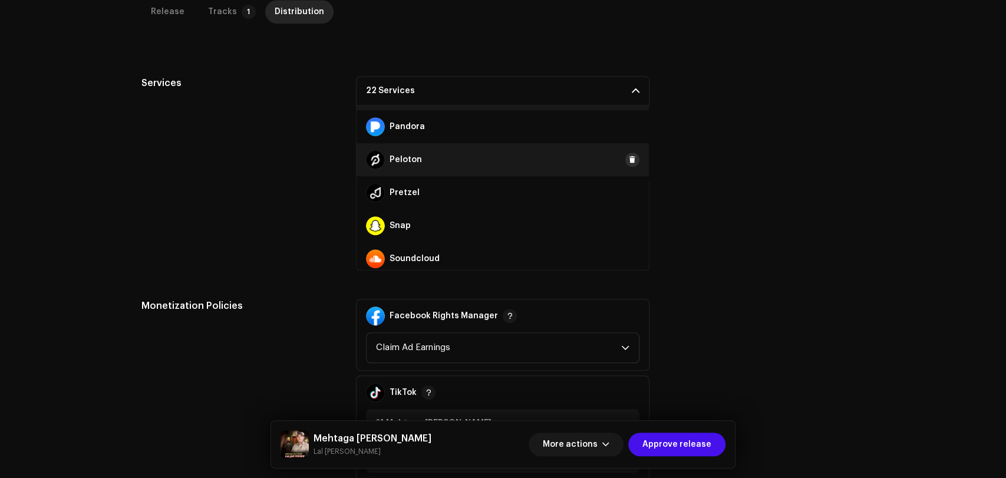
click at [629, 162] on span at bounding box center [632, 159] width 7 height 9
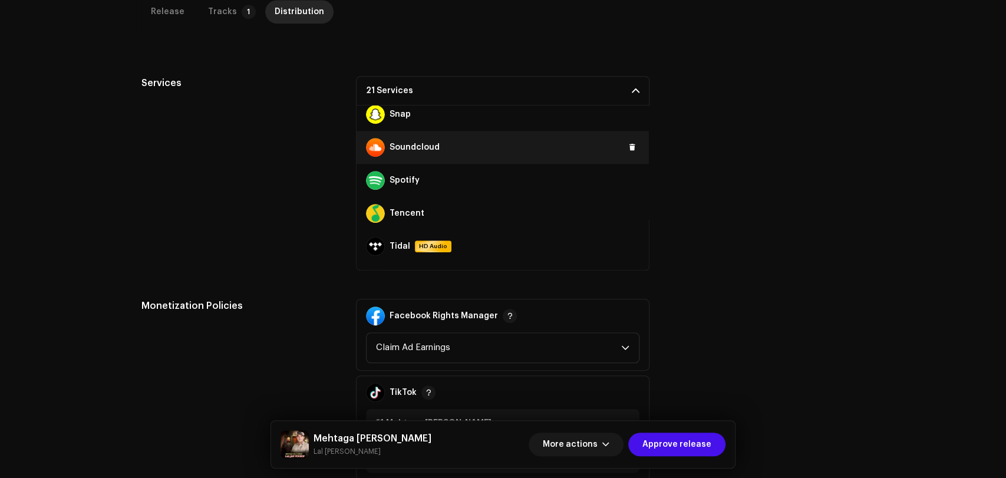
scroll to position [720, 0]
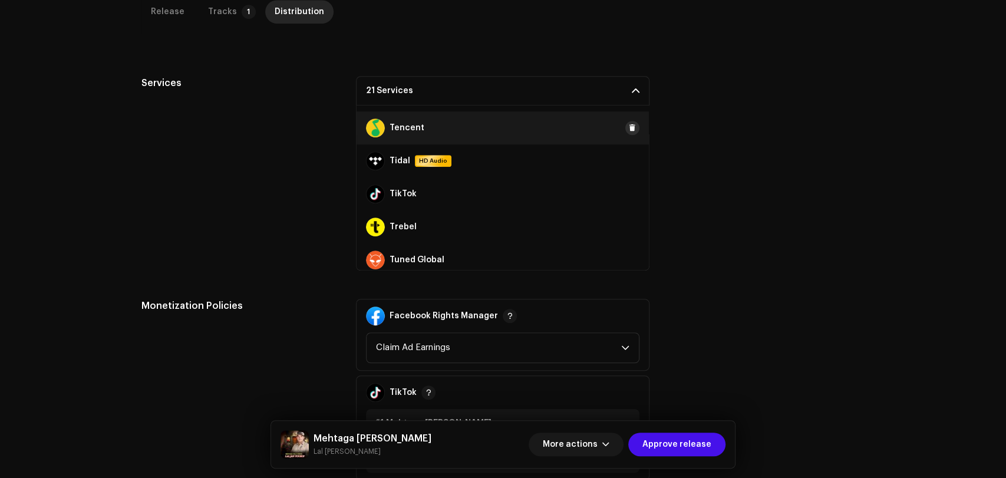
click at [629, 127] on span at bounding box center [632, 127] width 7 height 9
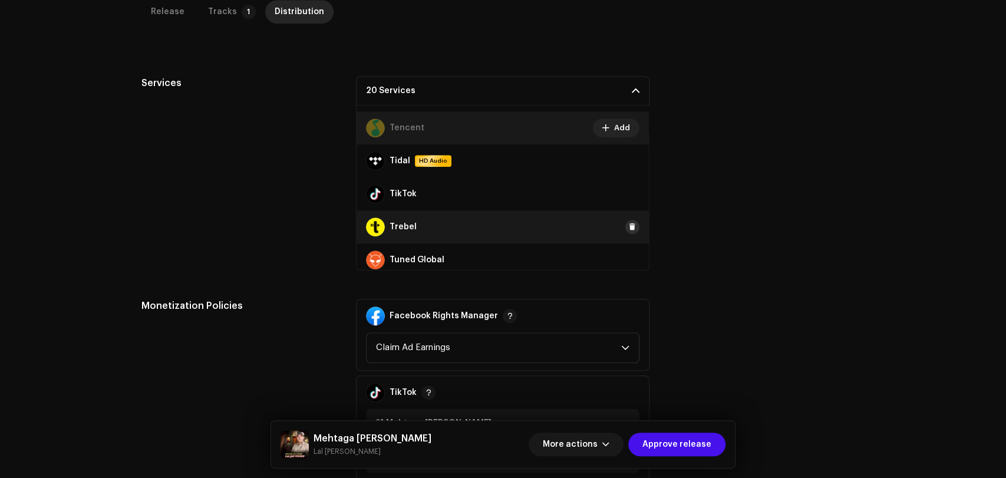
click at [629, 225] on span at bounding box center [632, 226] width 7 height 9
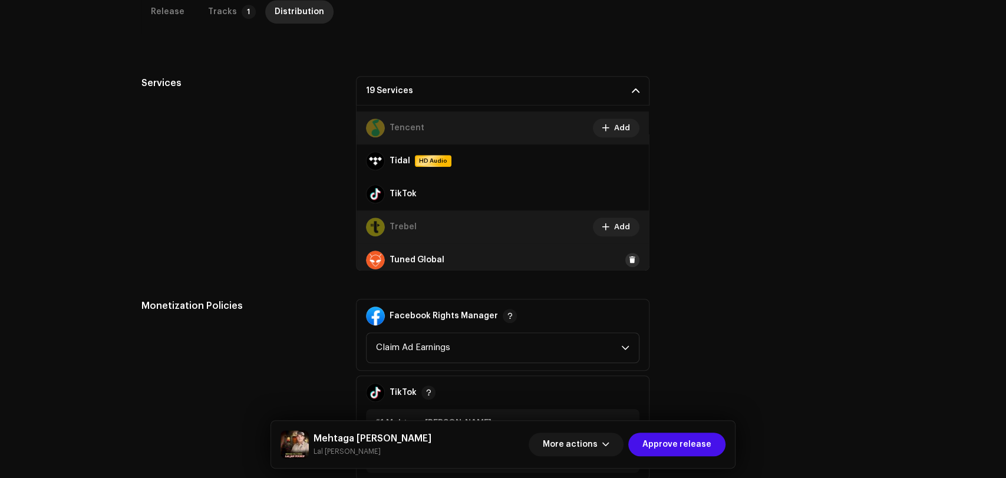
click at [629, 258] on span at bounding box center [632, 259] width 7 height 9
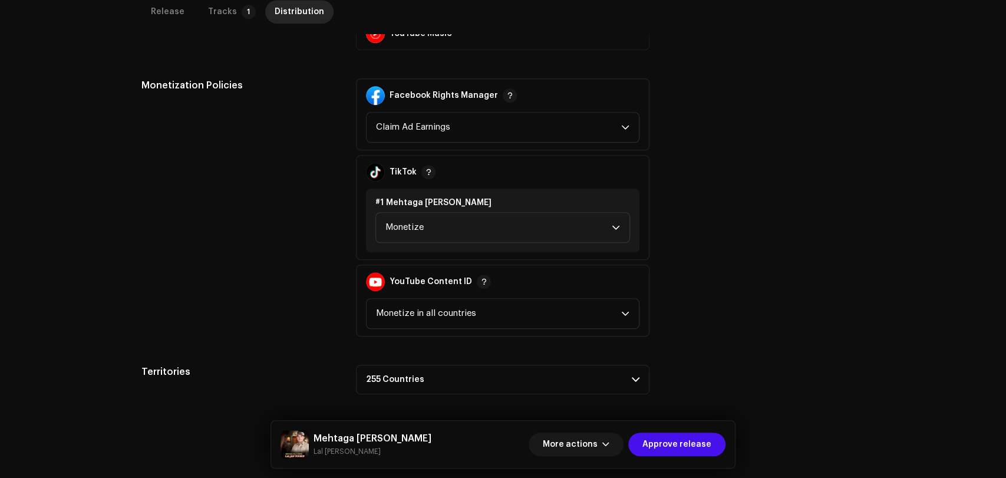
scroll to position [613, 0]
click at [686, 441] on span "Approve release" at bounding box center [676, 445] width 69 height 24
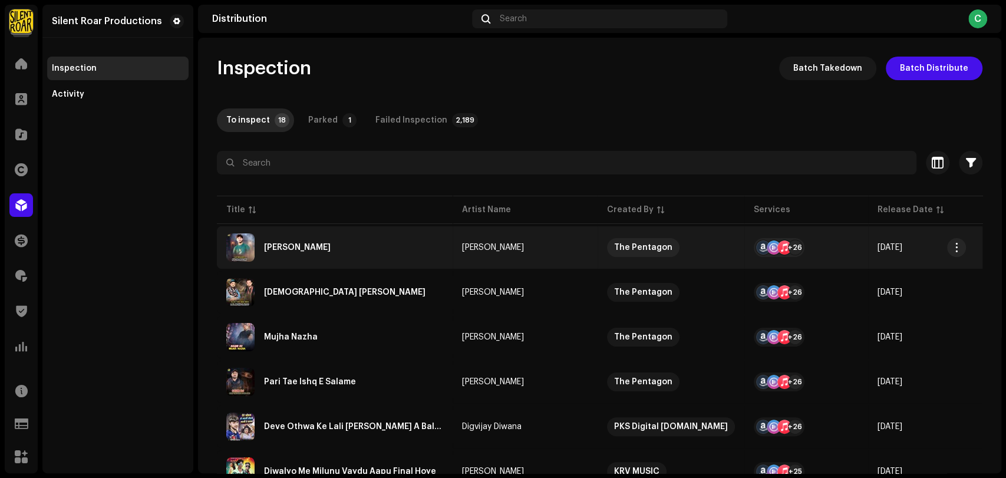
click at [288, 243] on div "[PERSON_NAME]" at bounding box center [297, 247] width 67 height 8
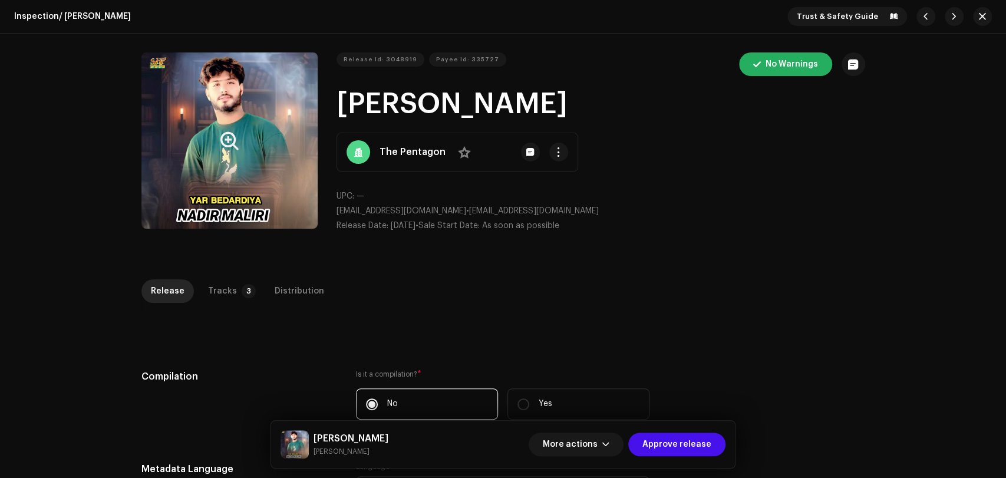
click at [256, 169] on button "Zoom Image" at bounding box center [229, 140] width 176 height 176
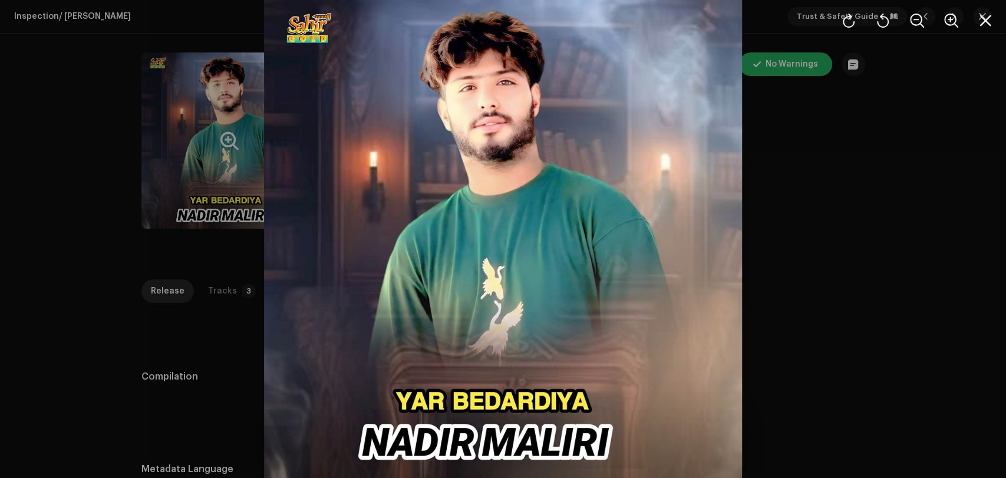
click at [808, 184] on div at bounding box center [503, 239] width 1006 height 478
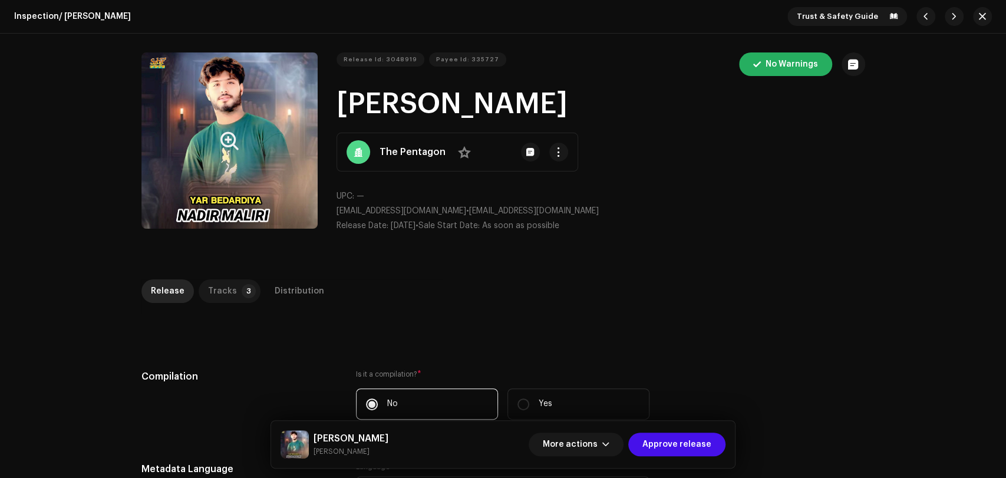
click at [242, 285] on p-badge "3" at bounding box center [249, 291] width 14 height 14
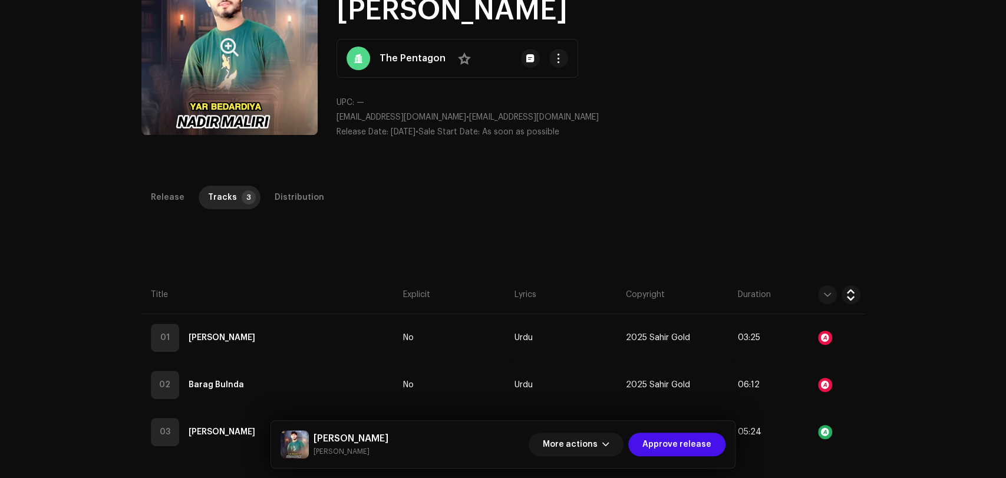
scroll to position [196, 0]
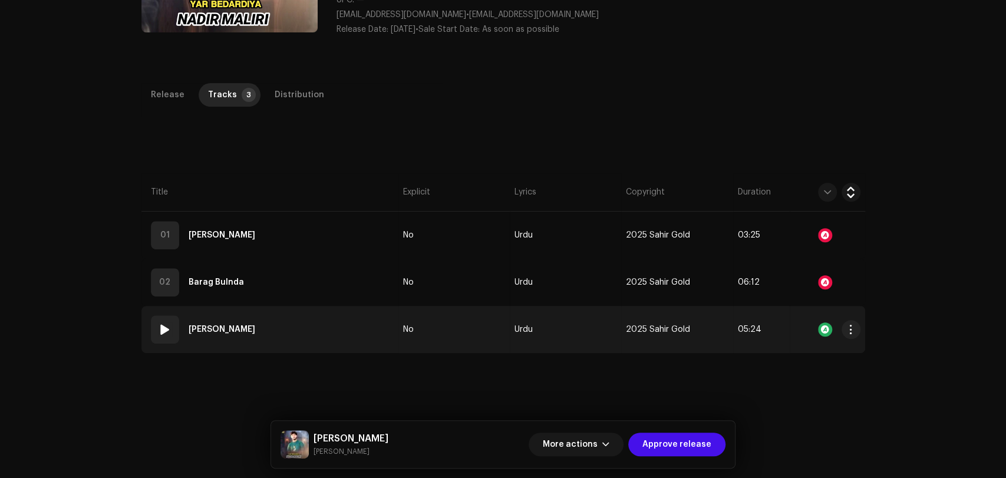
click at [165, 332] on span at bounding box center [165, 329] width 14 height 14
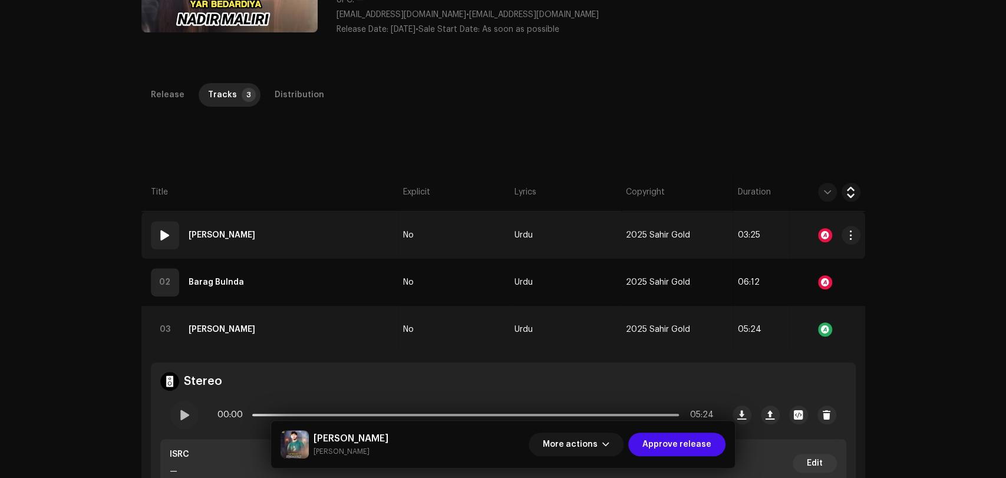
scroll to position [327, 0]
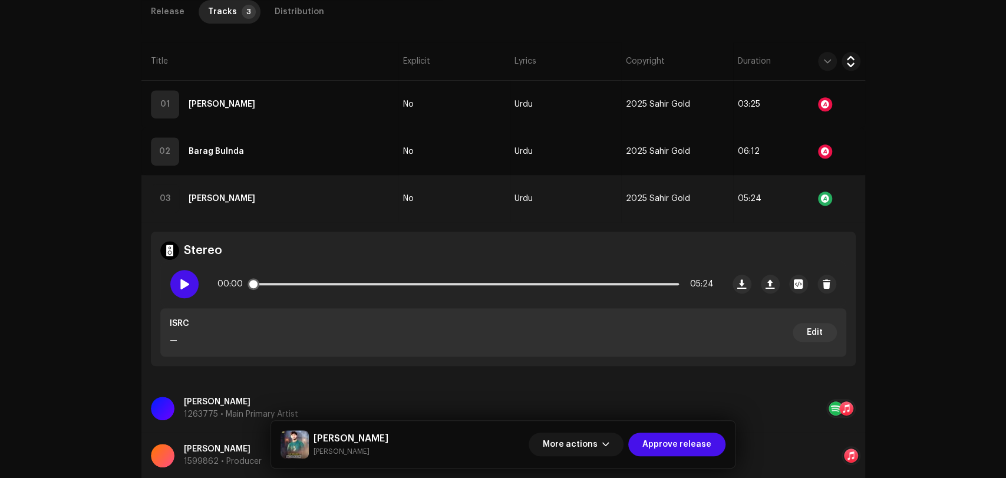
click at [182, 288] on span at bounding box center [184, 283] width 10 height 9
click at [297, 284] on p-slider at bounding box center [465, 284] width 427 height 2
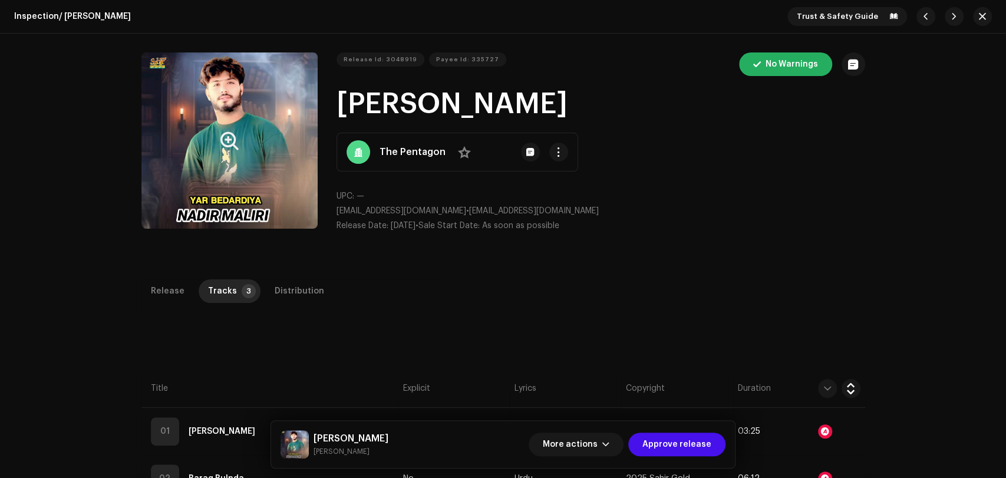
scroll to position [393, 0]
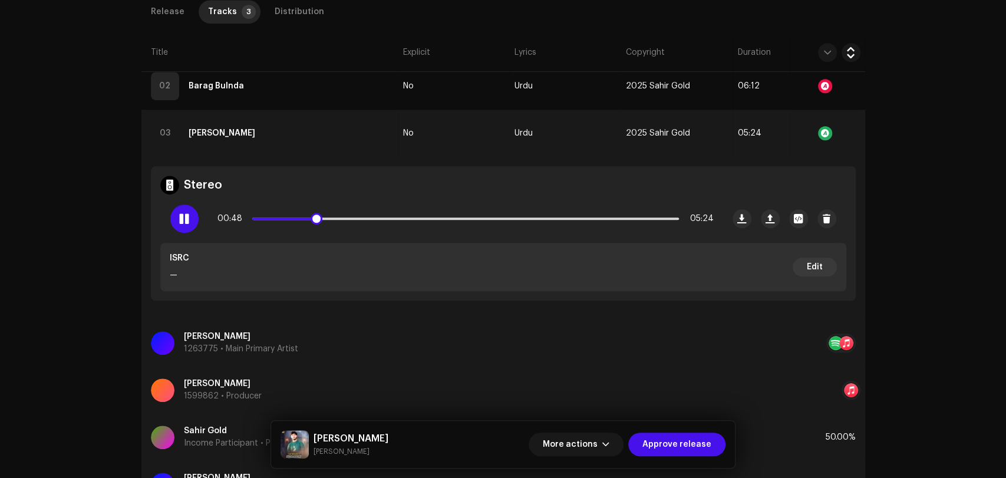
click at [182, 224] on div at bounding box center [184, 219] width 28 height 28
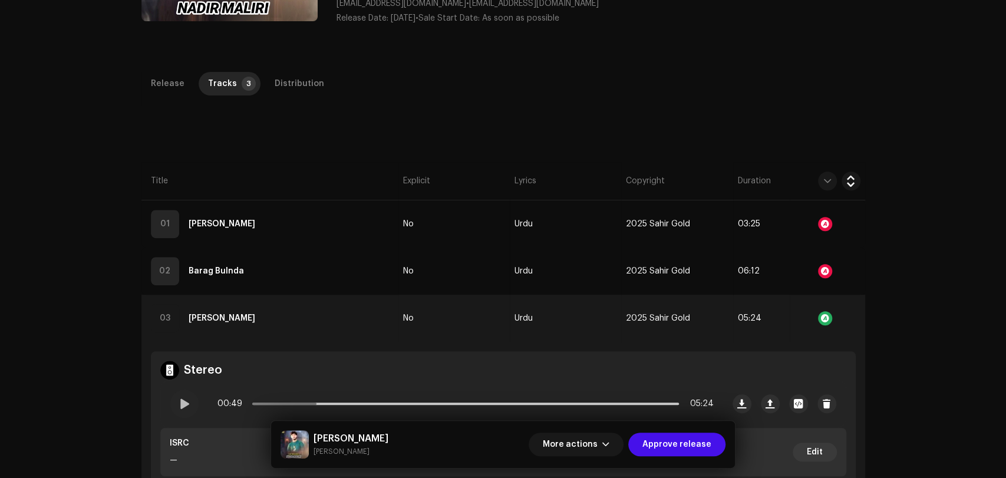
scroll to position [131, 0]
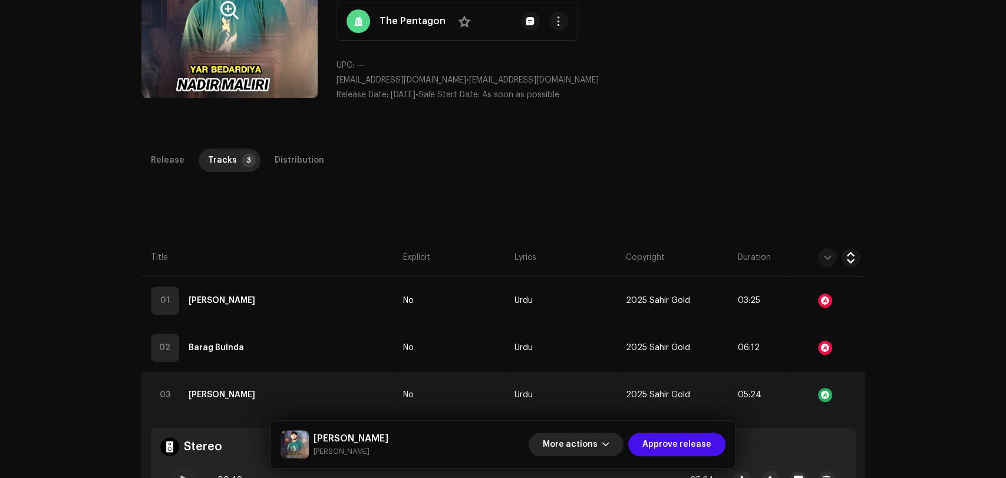
click at [598, 443] on span "More actions" at bounding box center [570, 445] width 55 height 24
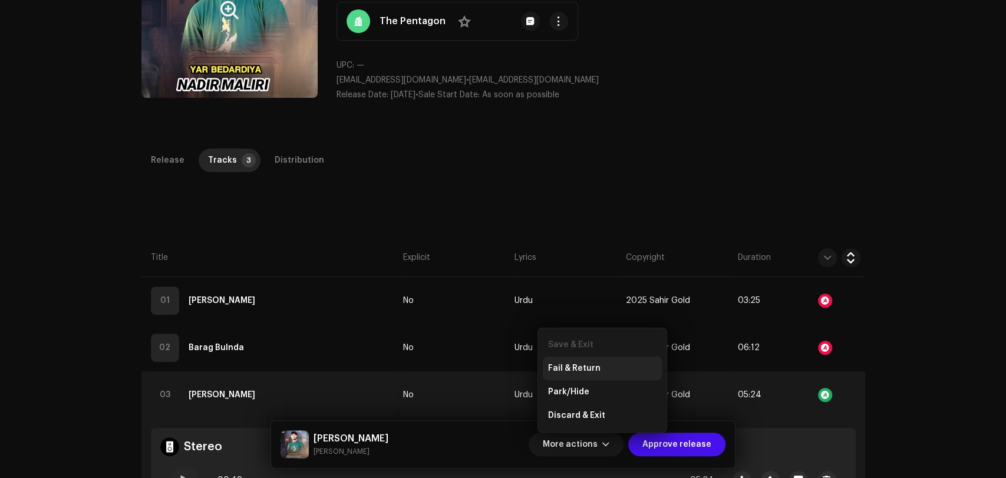
click at [592, 373] on span "Fail & Return" at bounding box center [574, 368] width 52 height 9
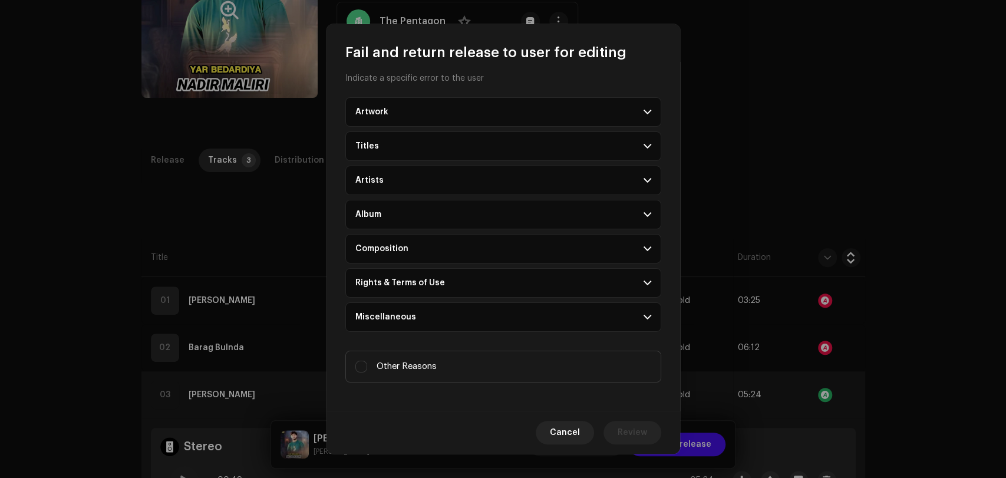
scroll to position [10, 0]
click at [417, 364] on span "Other Reasons" at bounding box center [407, 363] width 60 height 13
click at [367, 364] on input "Other Reasons" at bounding box center [361, 364] width 12 height 12
checkbox input "true"
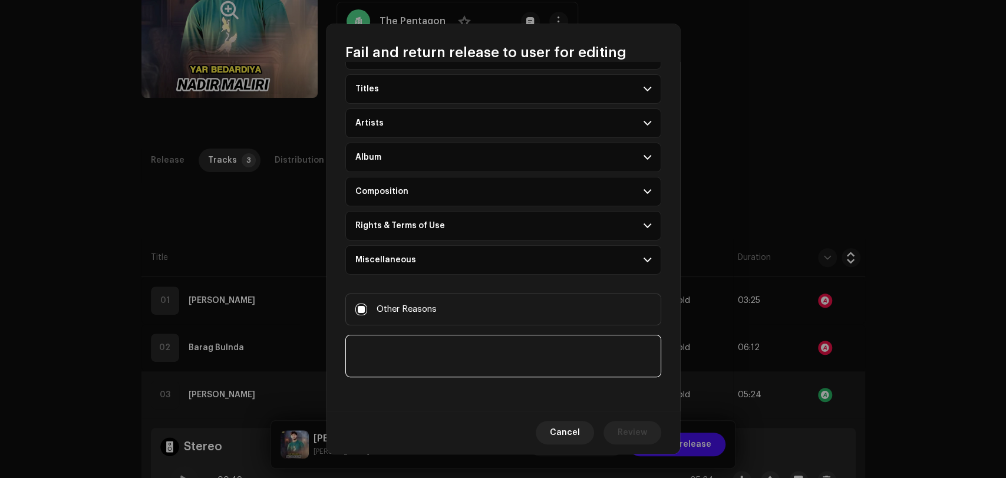
click at [420, 350] on textarea at bounding box center [503, 356] width 316 height 42
type textarea "Copied Composition "Yar Bedardiya""
click at [641, 433] on span "Review" at bounding box center [632, 433] width 29 height 24
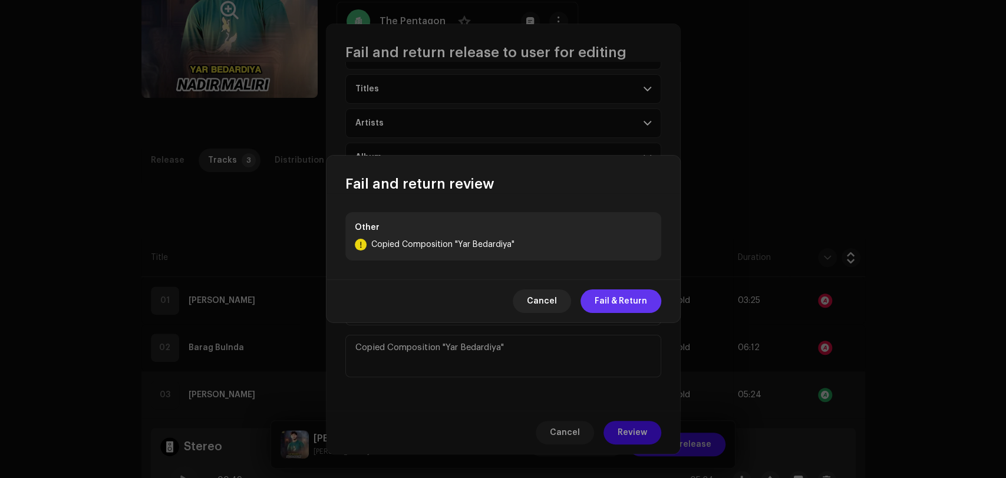
click at [622, 306] on span "Fail & Return" at bounding box center [621, 301] width 52 height 24
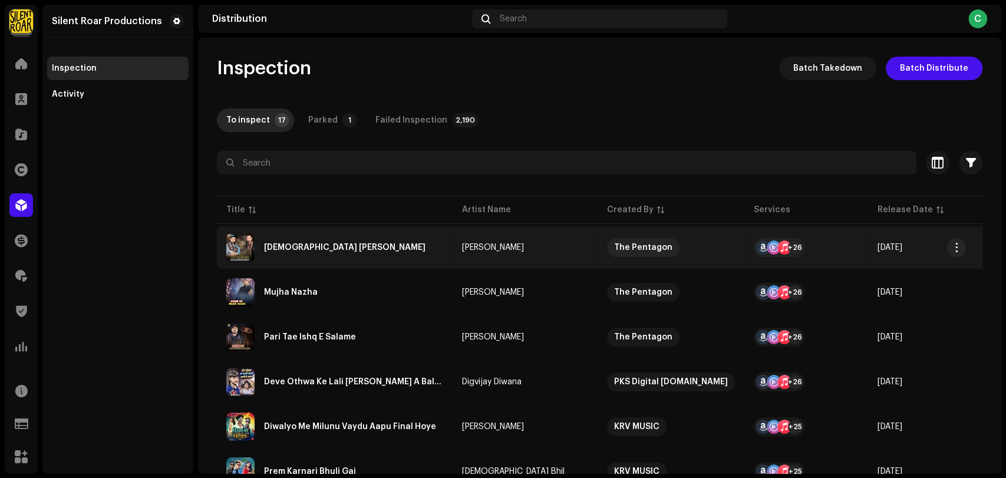
click at [319, 243] on div "[DEMOGRAPHIC_DATA] [PERSON_NAME]" at bounding box center [345, 247] width 162 height 8
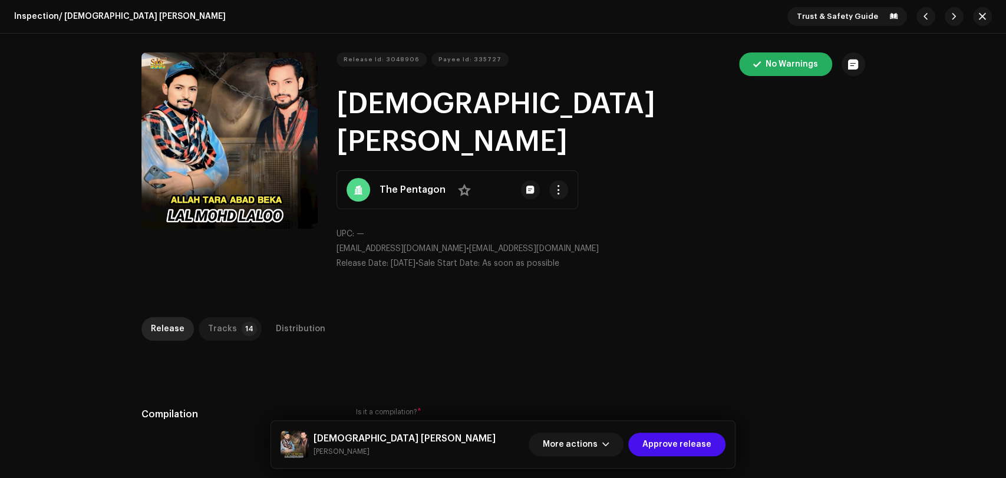
click at [219, 317] on div "Tracks" at bounding box center [222, 329] width 29 height 24
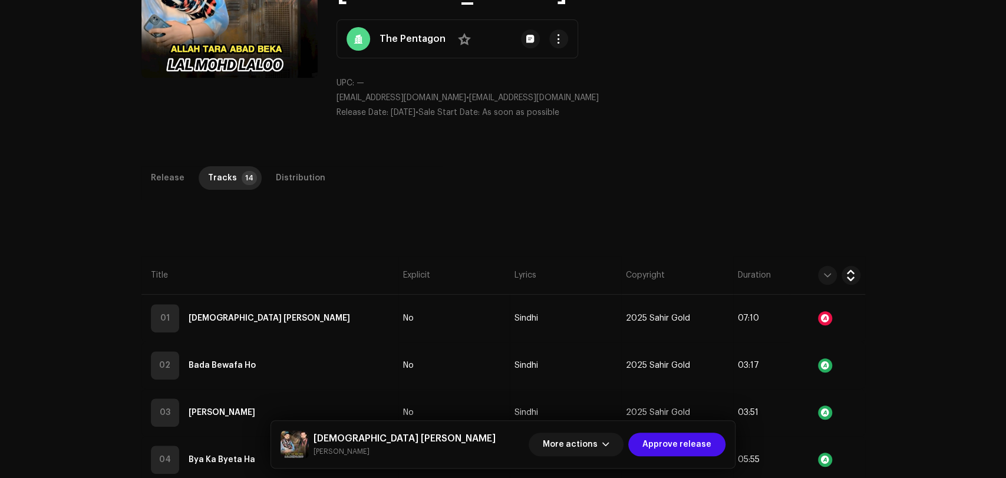
scroll to position [85, 0]
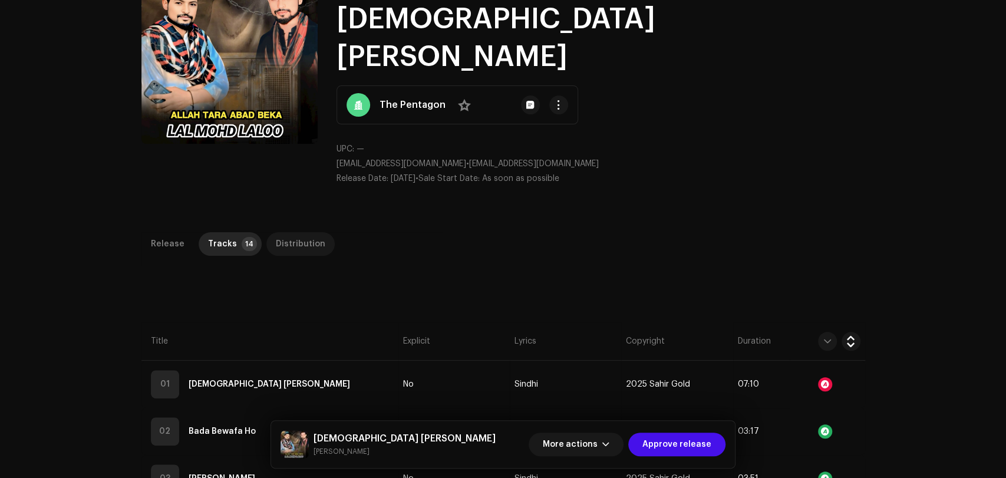
click at [303, 232] on div "Distribution" at bounding box center [301, 244] width 50 height 24
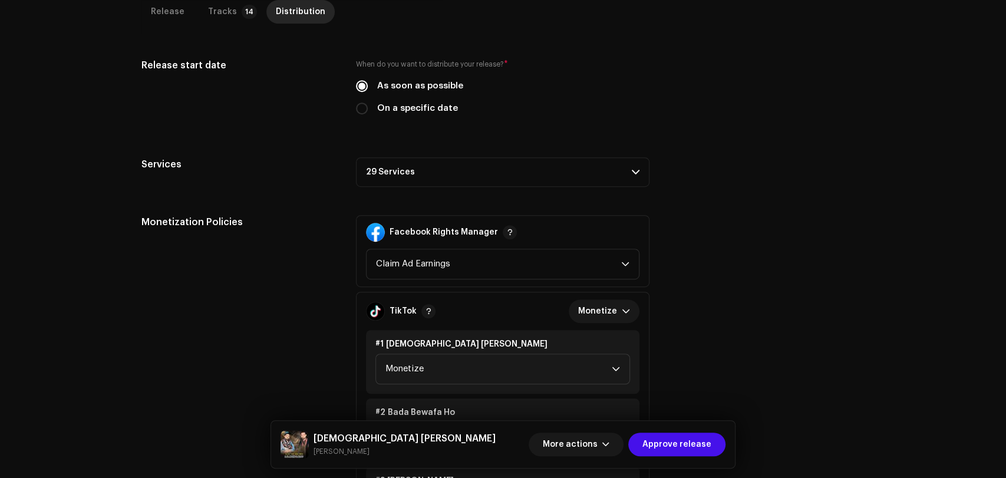
scroll to position [413, 0]
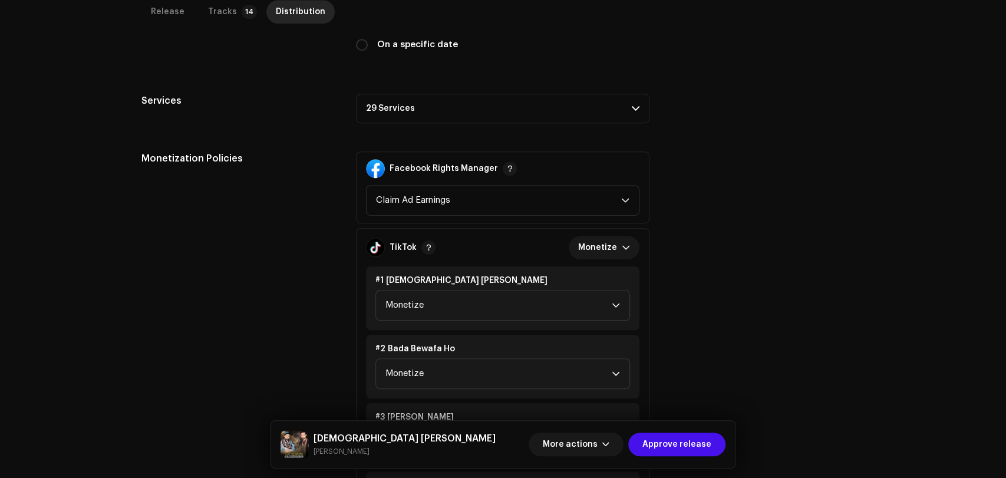
click at [467, 94] on p-accordion-header "29 Services" at bounding box center [503, 108] width 294 height 29
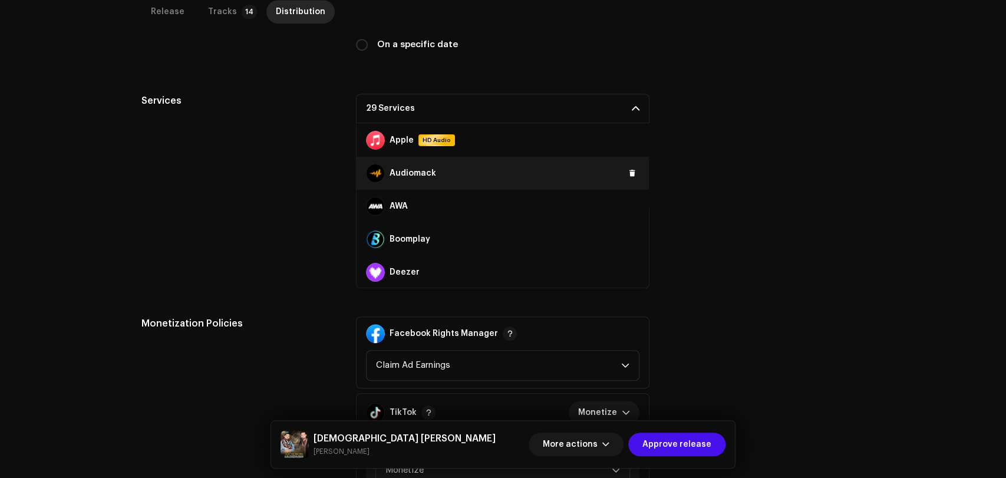
scroll to position [131, 0]
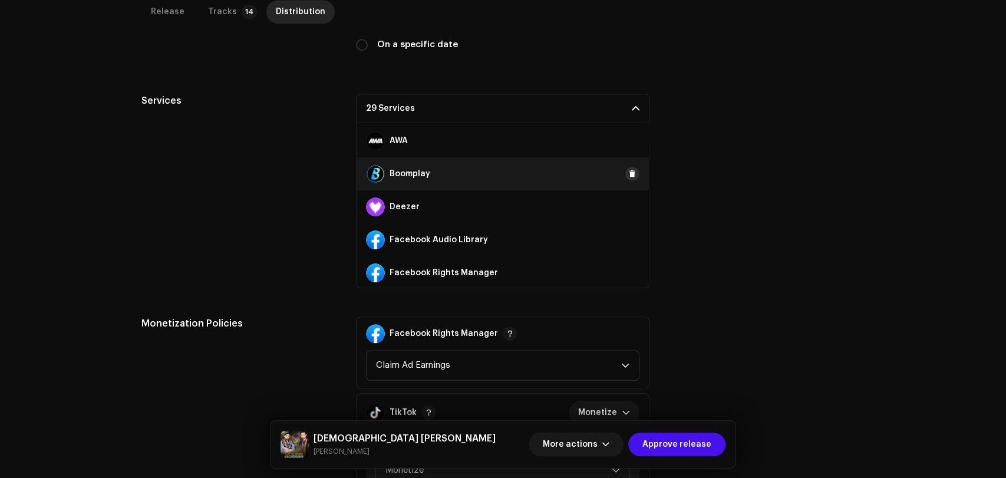
click at [629, 169] on span at bounding box center [632, 173] width 7 height 9
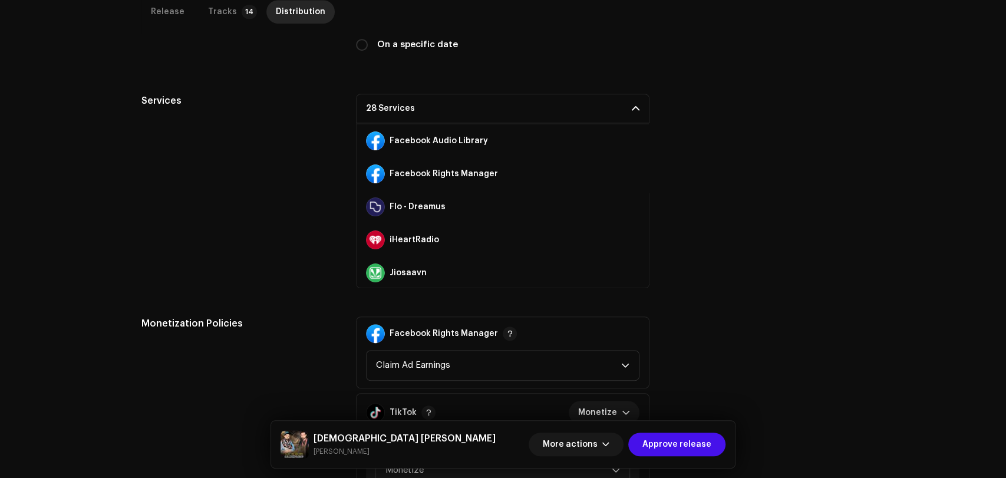
scroll to position [262, 0]
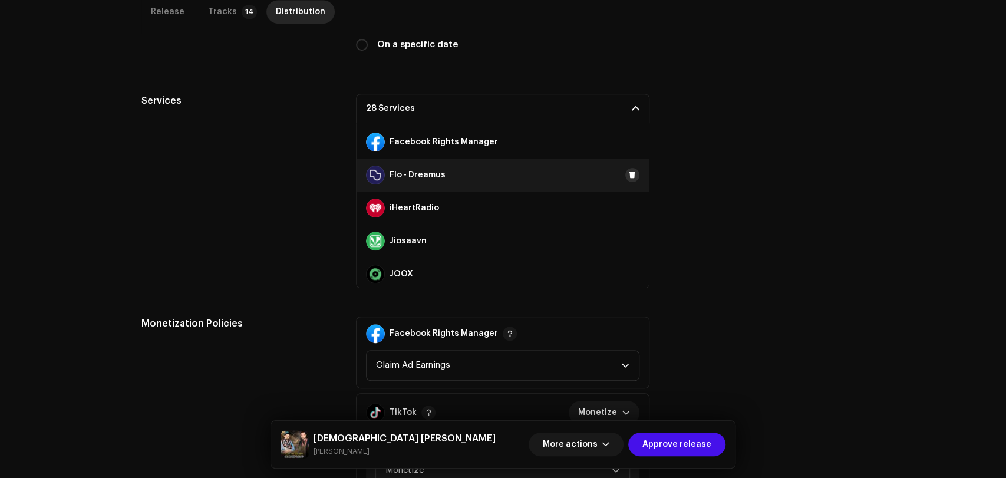
click at [629, 170] on span at bounding box center [632, 174] width 7 height 9
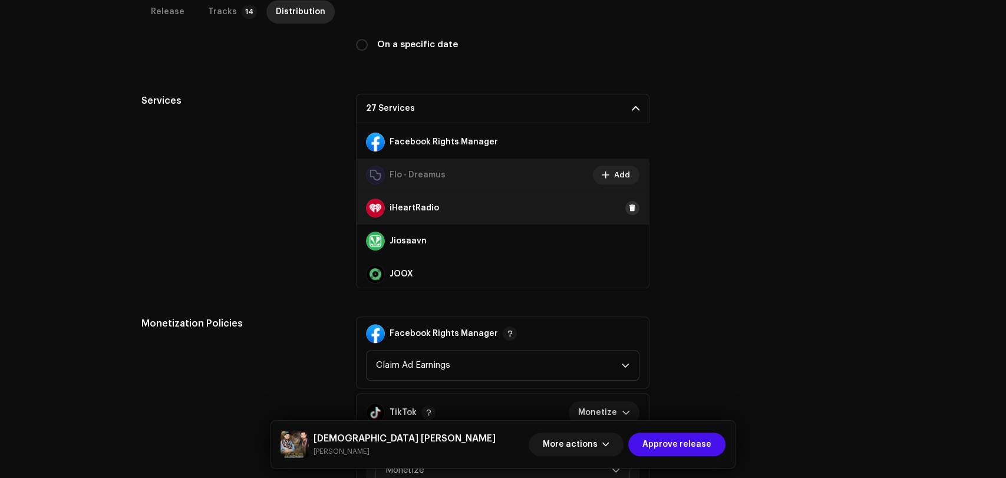
click at [629, 203] on span at bounding box center [632, 207] width 7 height 9
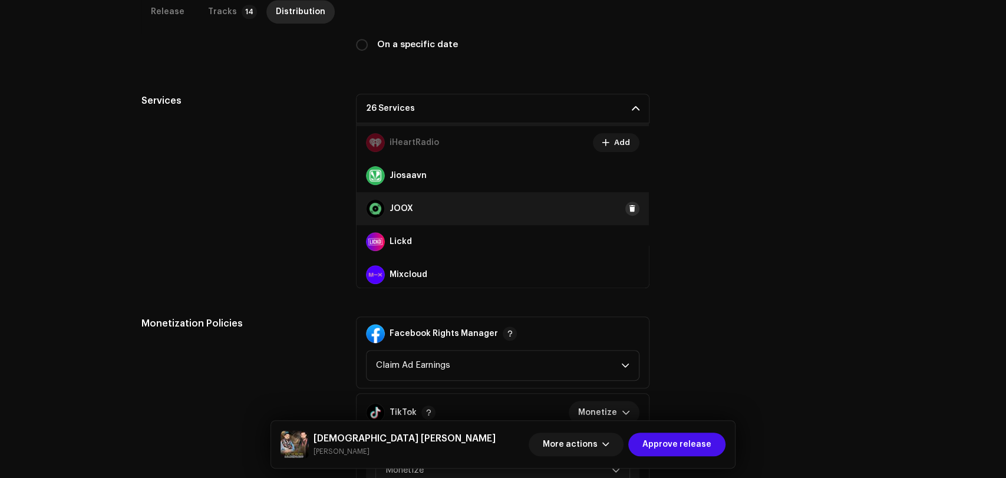
click at [629, 204] on span at bounding box center [632, 208] width 7 height 9
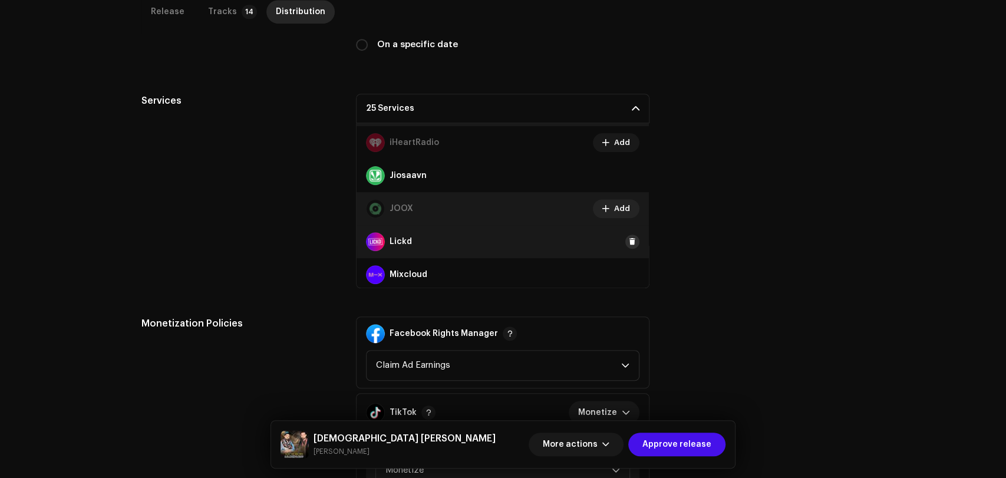
click at [629, 237] on span at bounding box center [632, 241] width 7 height 9
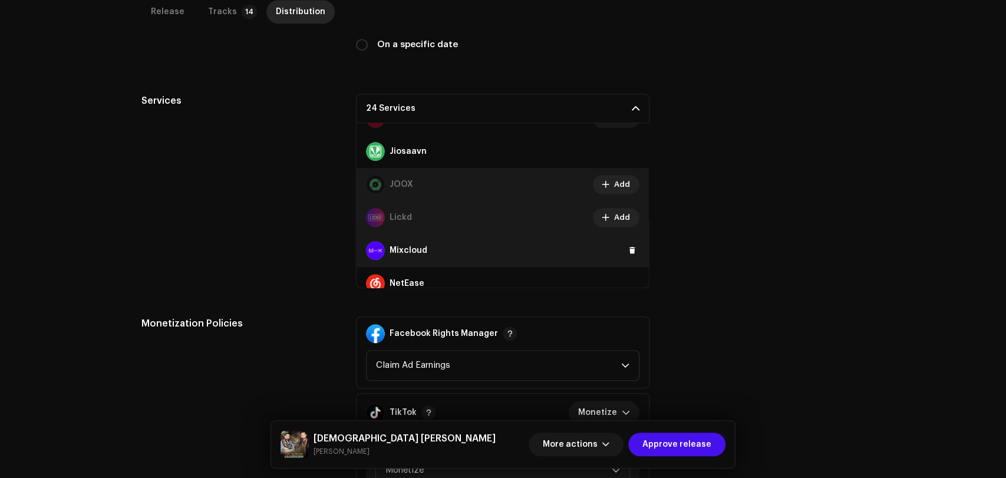
scroll to position [393, 0]
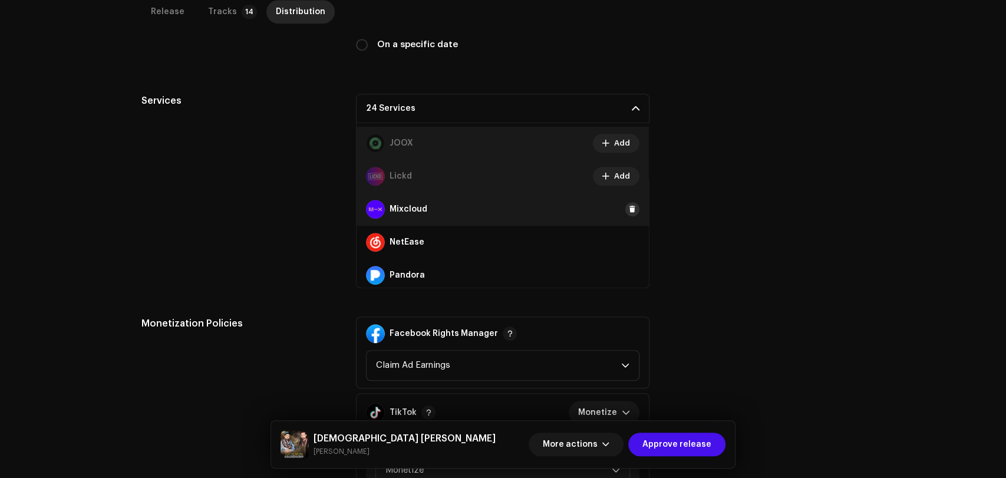
click at [629, 205] on span at bounding box center [632, 209] width 7 height 9
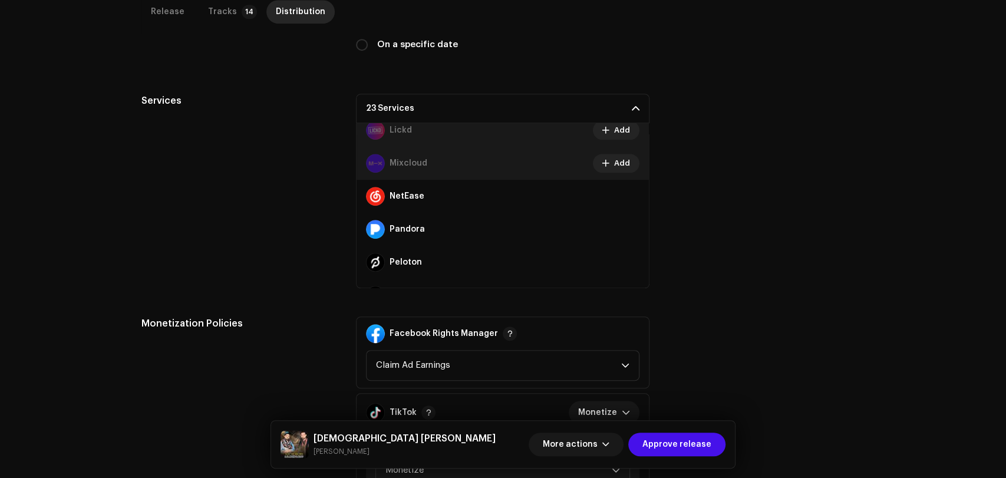
scroll to position [458, 0]
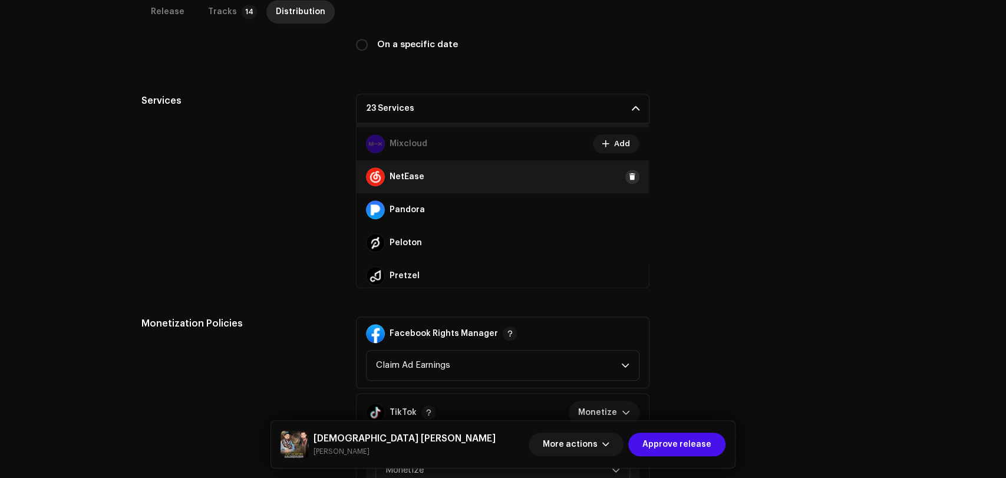
click at [629, 172] on span at bounding box center [632, 176] width 7 height 9
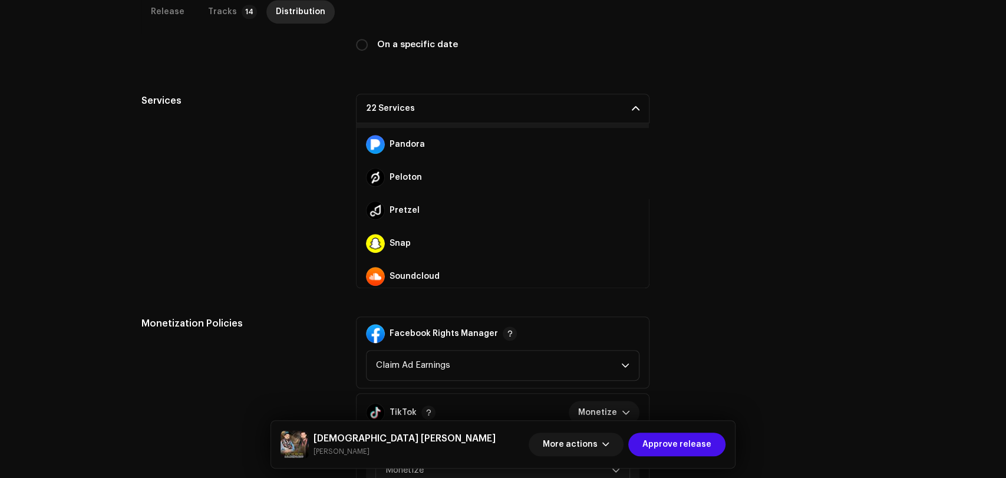
scroll to position [523, 0]
click at [629, 173] on span at bounding box center [632, 177] width 7 height 9
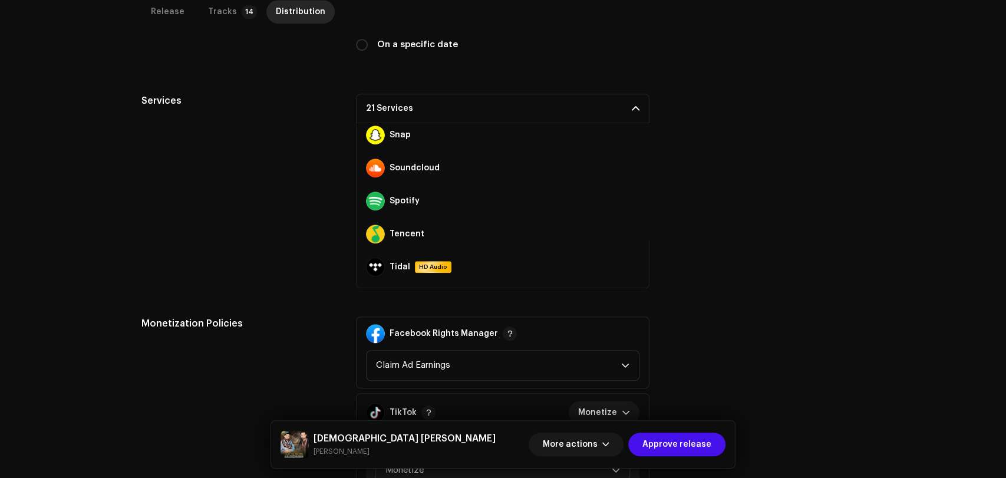
scroll to position [655, 0]
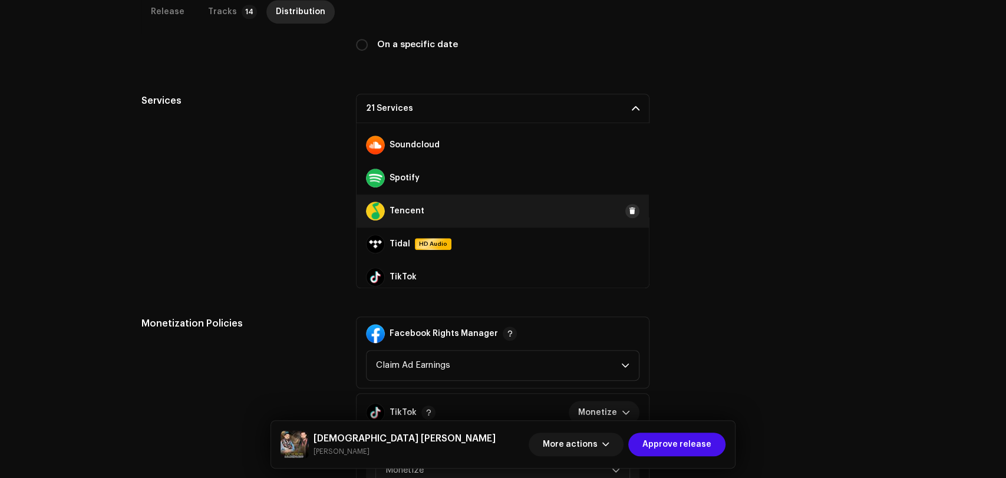
click at [629, 206] on span at bounding box center [632, 210] width 7 height 9
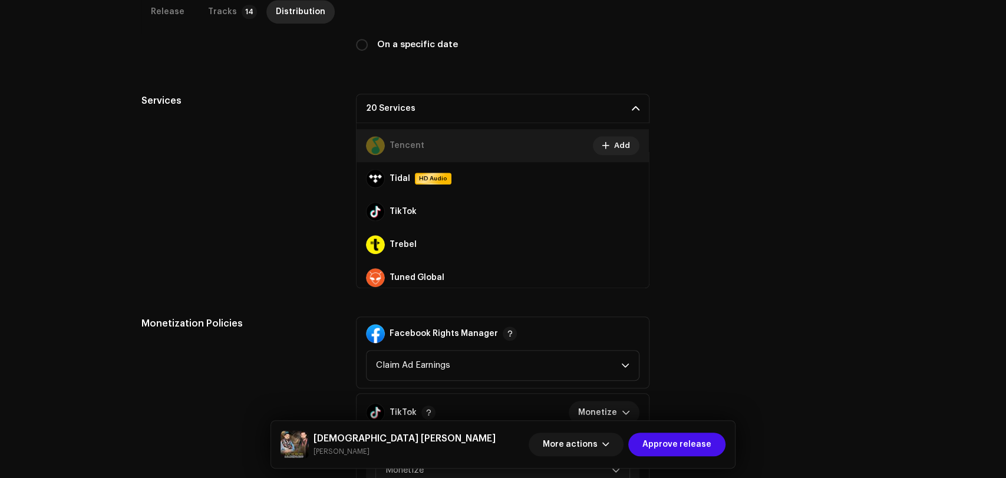
scroll to position [786, 0]
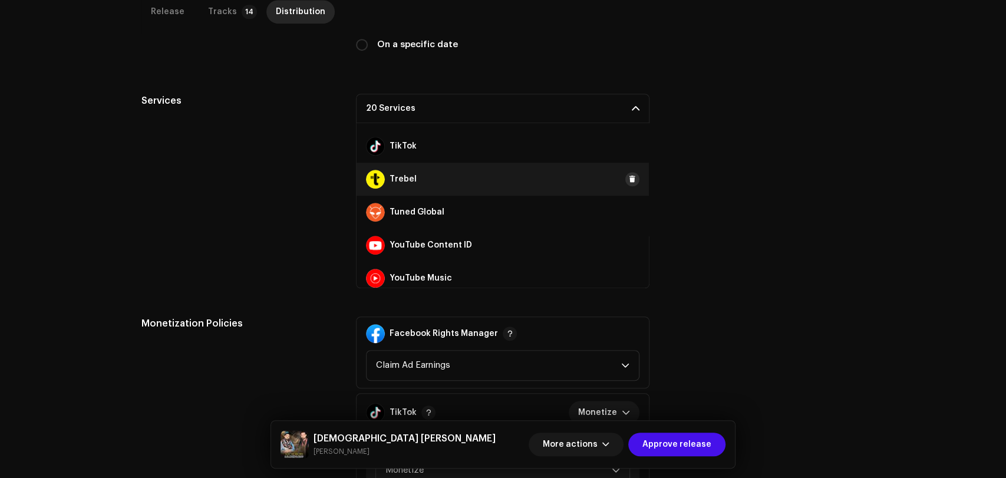
click at [629, 174] on span at bounding box center [632, 178] width 7 height 9
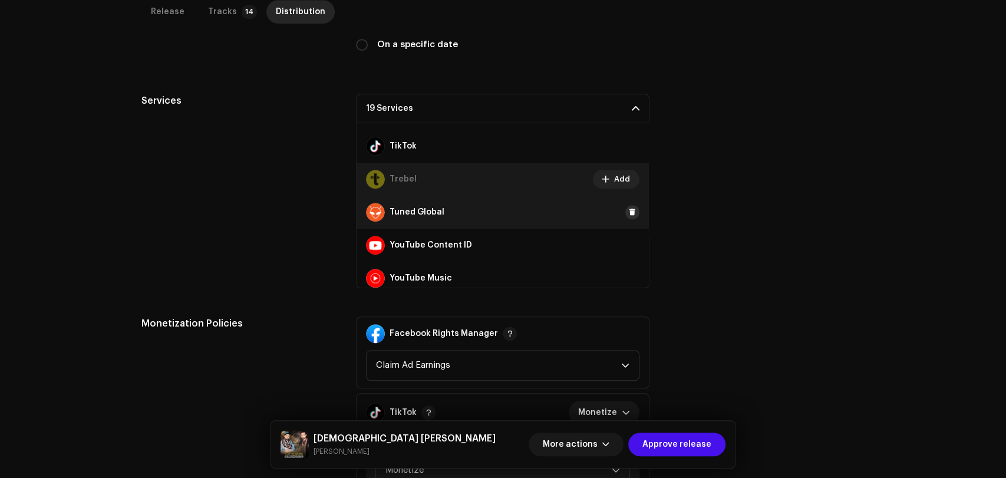
click at [629, 207] on span at bounding box center [632, 211] width 7 height 9
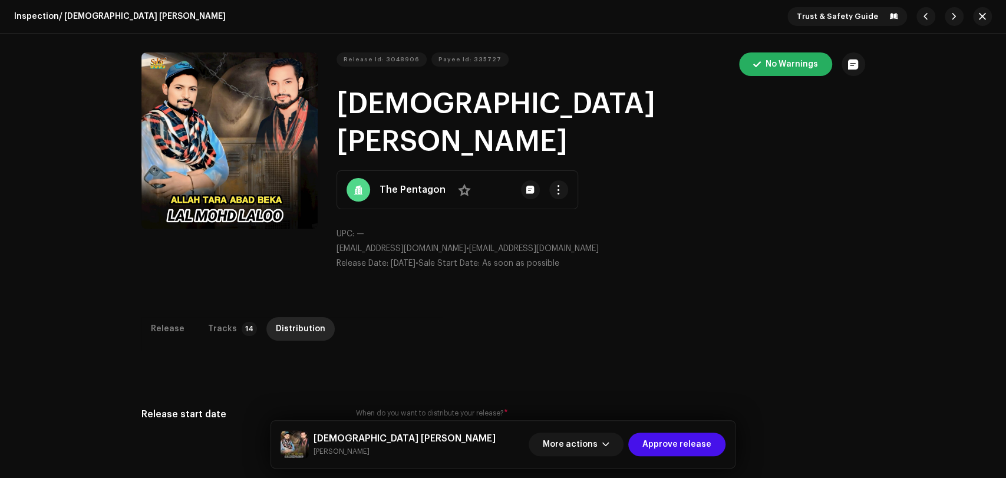
scroll to position [0, 0]
click at [697, 441] on span "Approve release" at bounding box center [676, 445] width 69 height 24
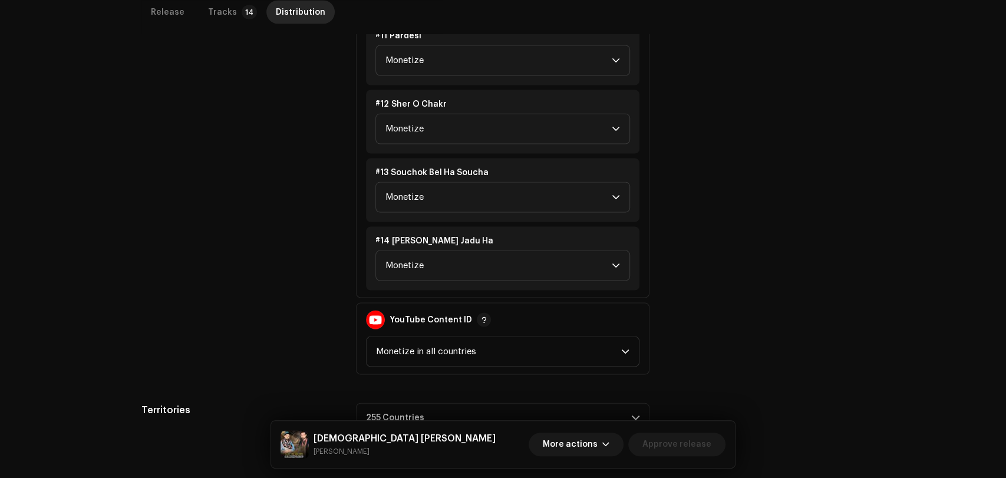
scroll to position [1507, 0]
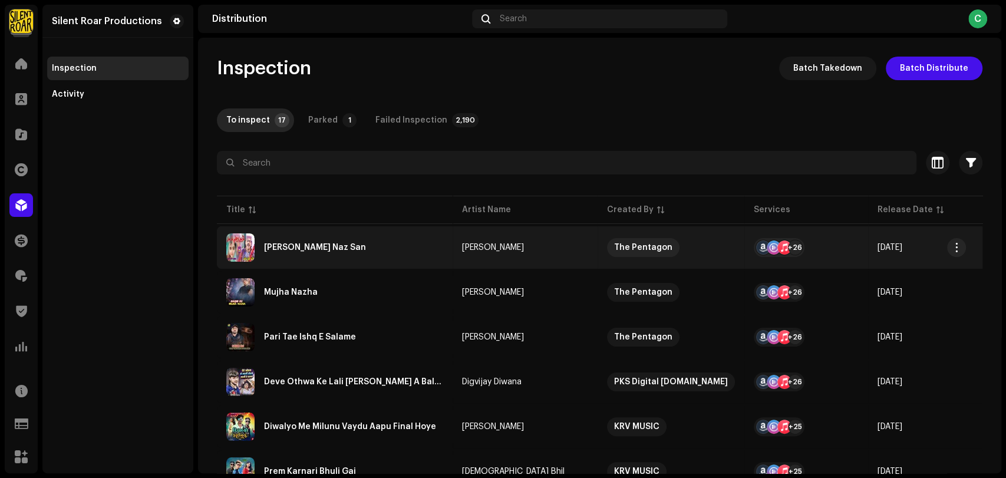
click at [348, 251] on div "[PERSON_NAME] Naz San" at bounding box center [334, 247] width 217 height 28
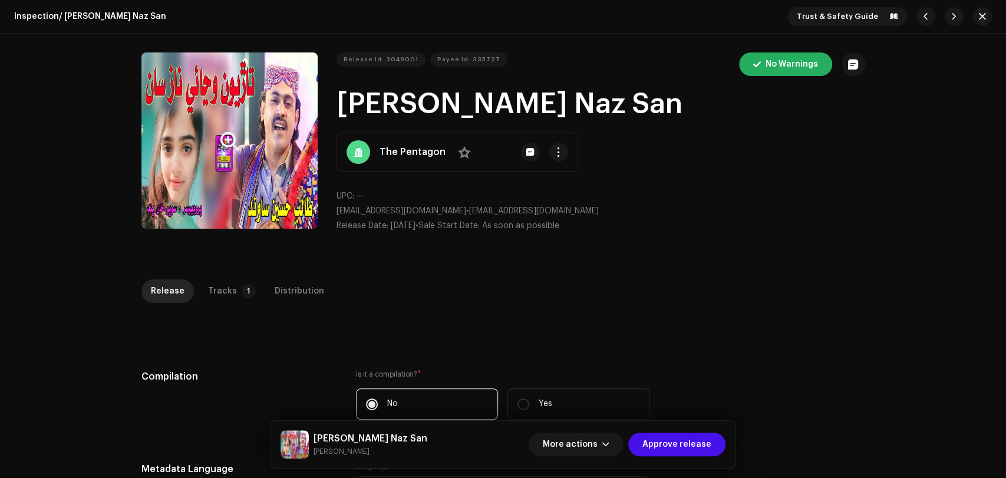
click at [265, 171] on button "Zoom Image" at bounding box center [229, 140] width 176 height 176
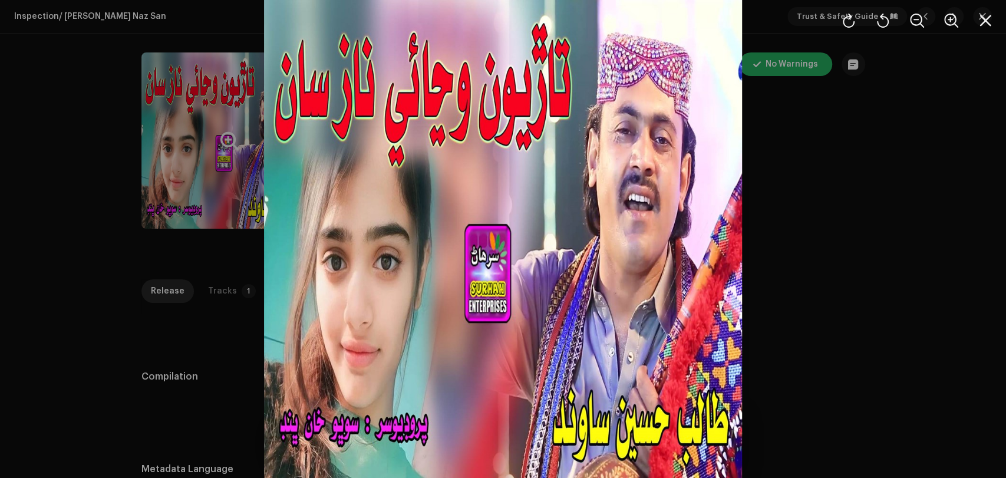
click at [856, 294] on div at bounding box center [503, 239] width 1006 height 478
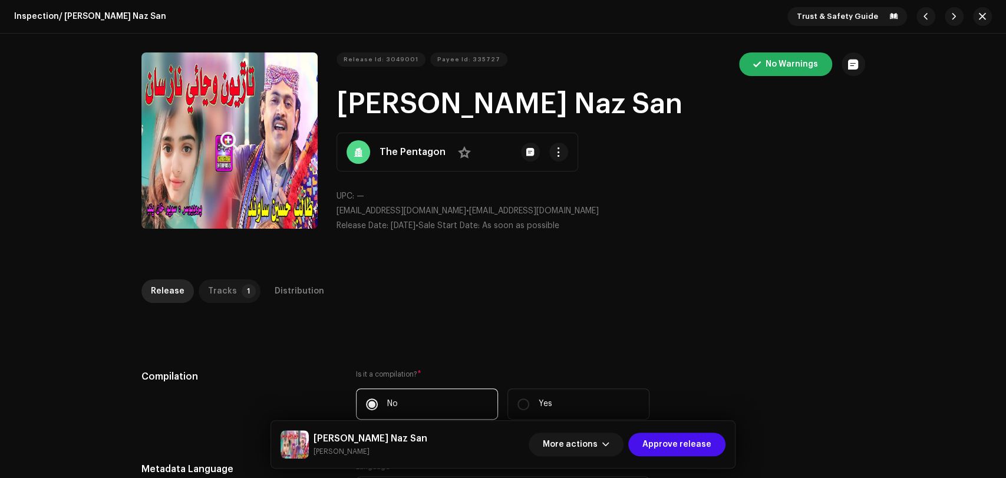
click at [231, 289] on p-tab "Tracks 1" at bounding box center [230, 291] width 62 height 24
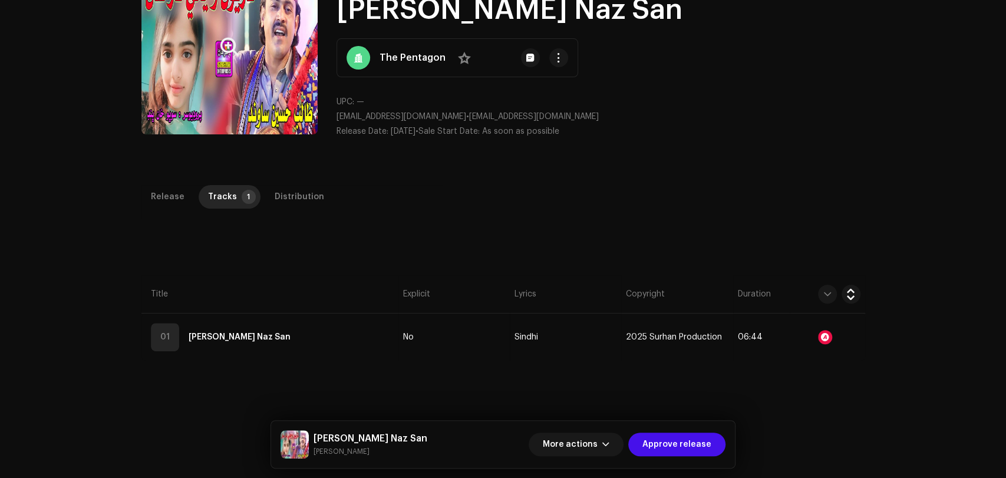
scroll to position [196, 0]
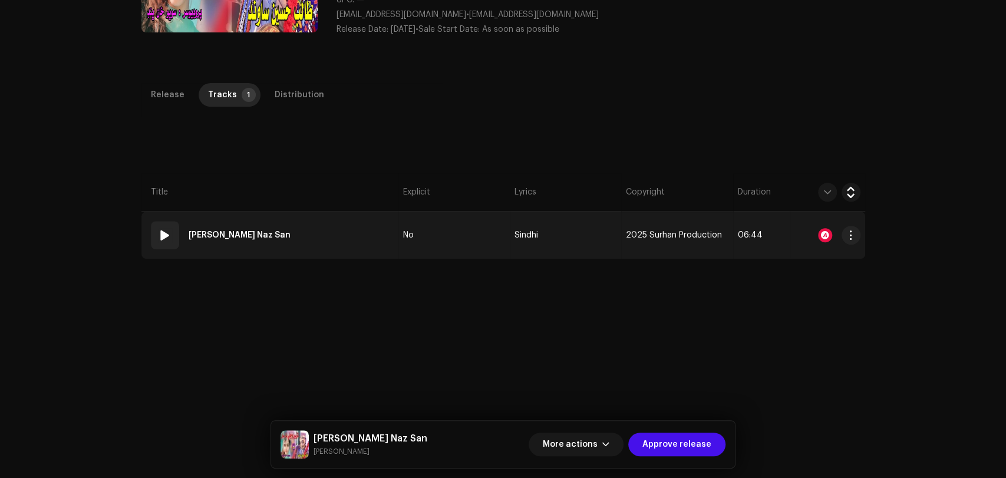
click at [350, 244] on td "01 Taryon Wajaye Naz San" at bounding box center [269, 235] width 257 height 47
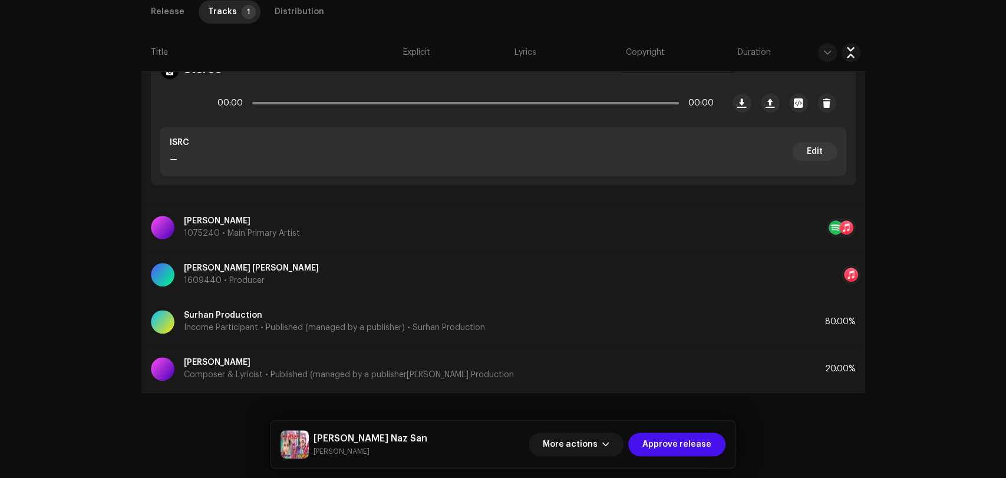
scroll to position [217, 0]
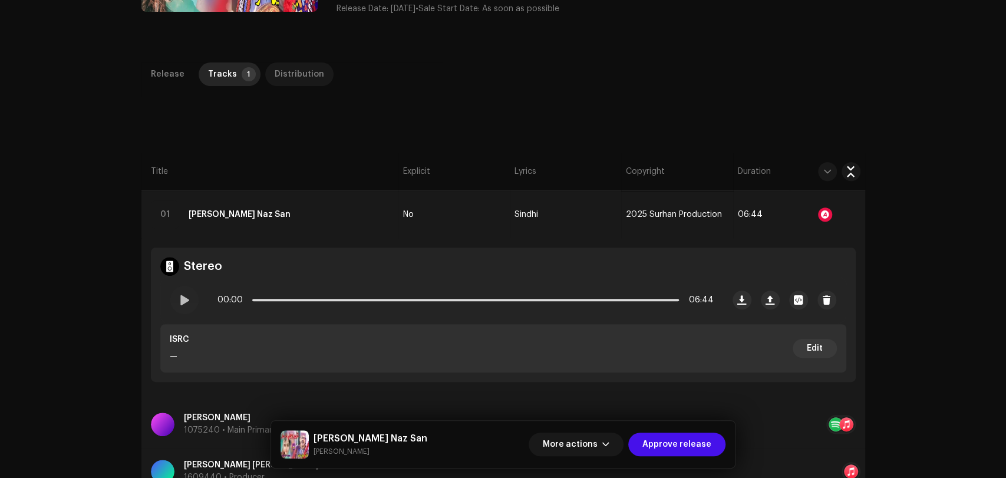
click at [288, 82] on div "Distribution" at bounding box center [300, 74] width 50 height 24
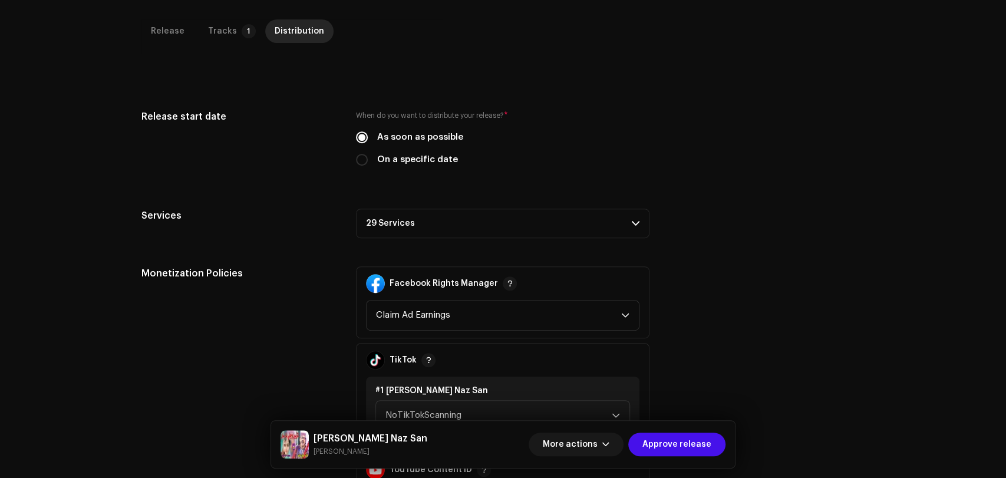
scroll to position [283, 0]
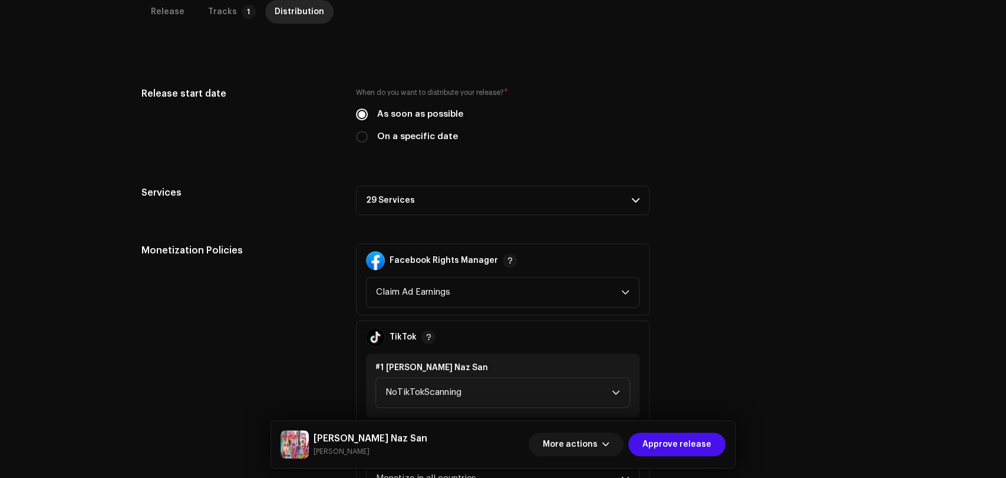
click at [437, 189] on p-accordion-header "29 Services" at bounding box center [503, 200] width 294 height 29
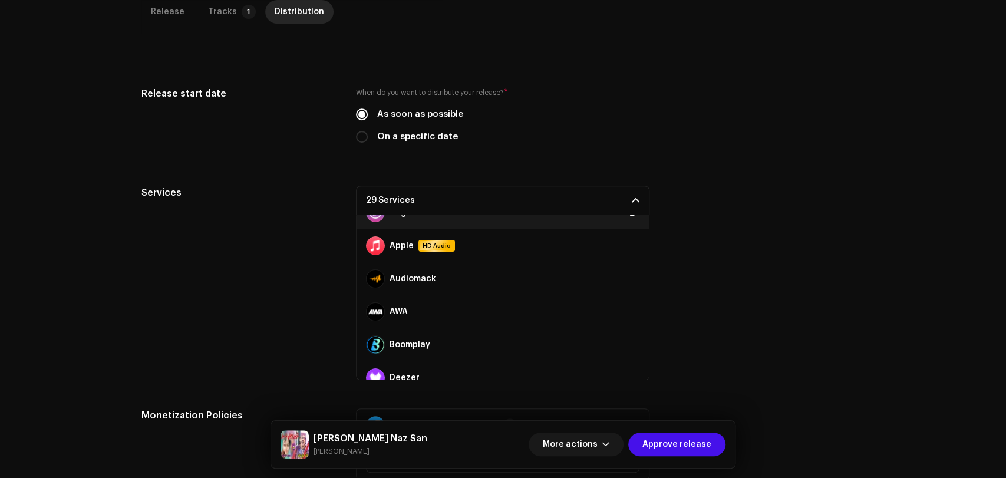
scroll to position [131, 0]
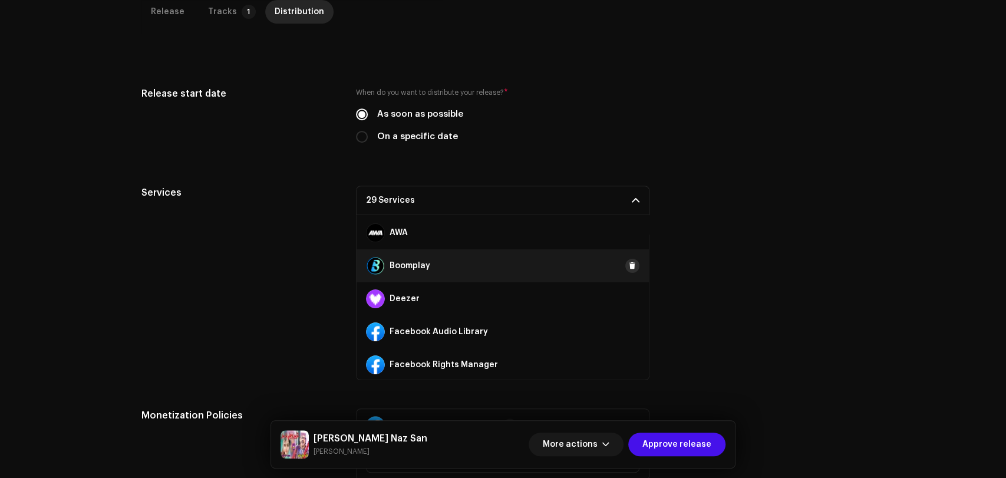
click at [629, 266] on span at bounding box center [632, 265] width 7 height 9
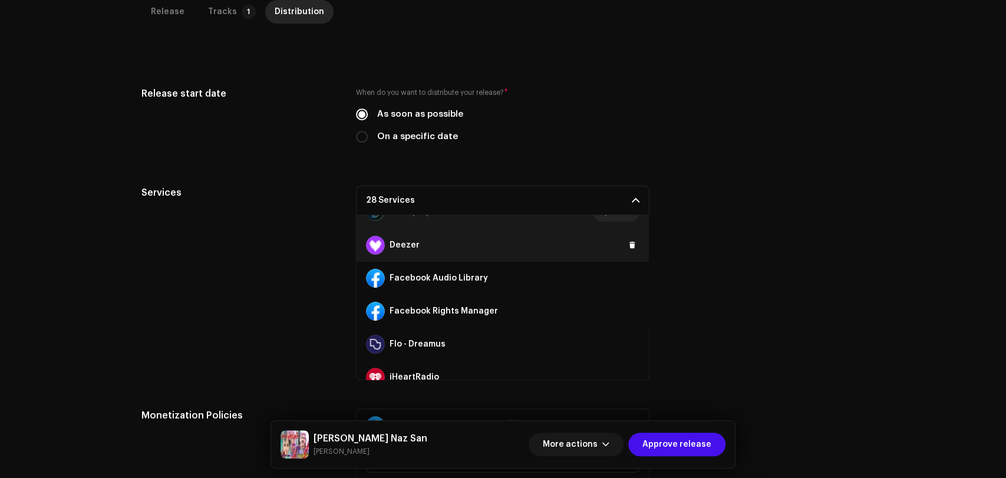
scroll to position [262, 0]
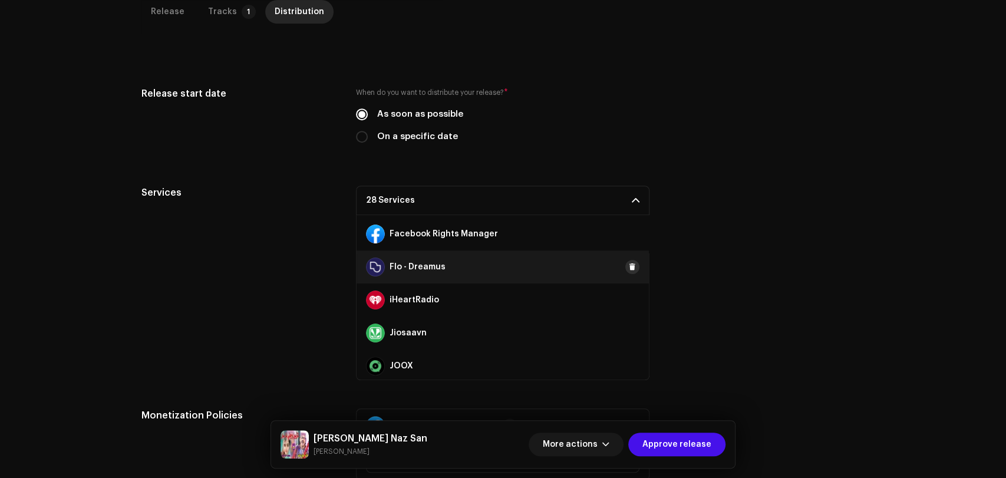
click at [629, 265] on span at bounding box center [632, 266] width 7 height 9
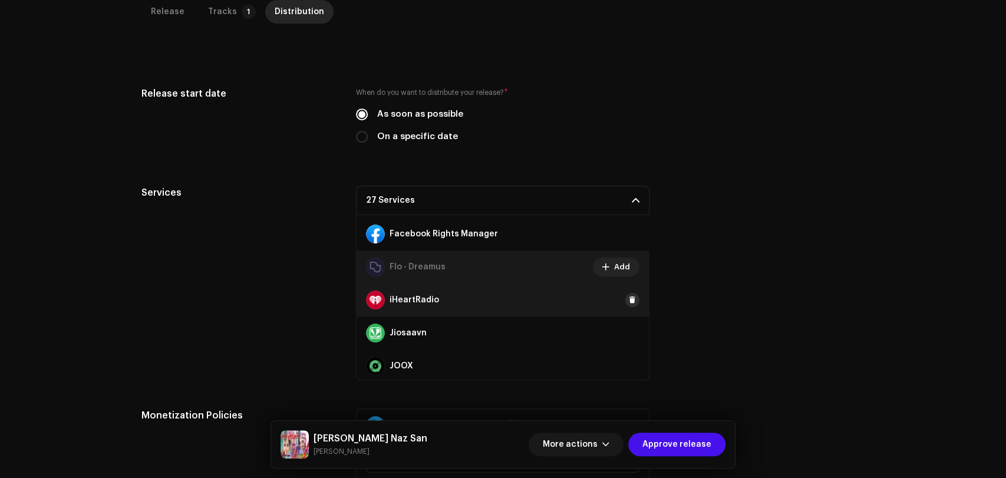
click at [629, 298] on span at bounding box center [632, 299] width 7 height 9
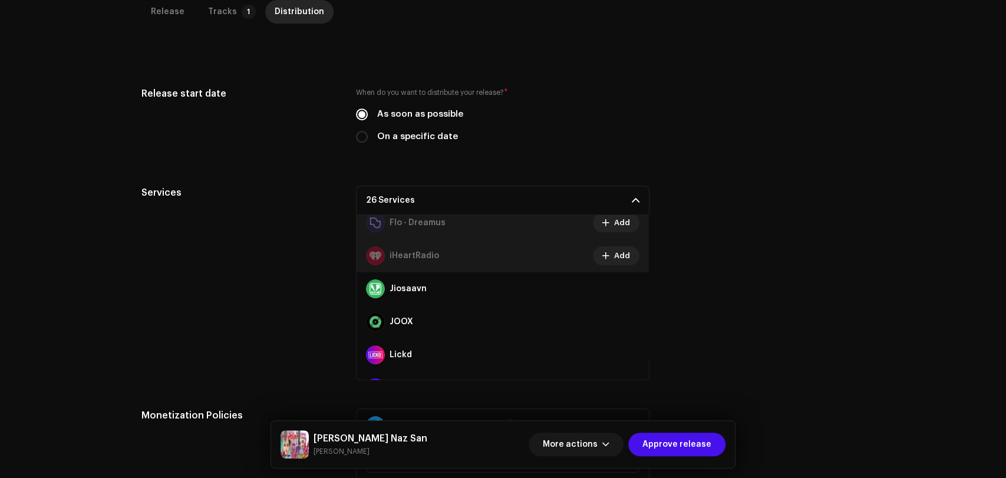
scroll to position [327, 0]
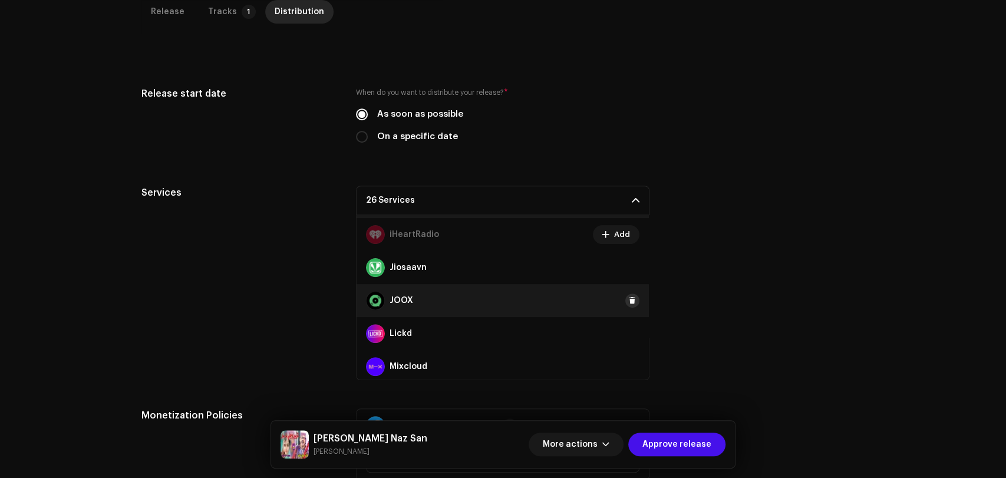
click at [629, 301] on span at bounding box center [632, 300] width 7 height 9
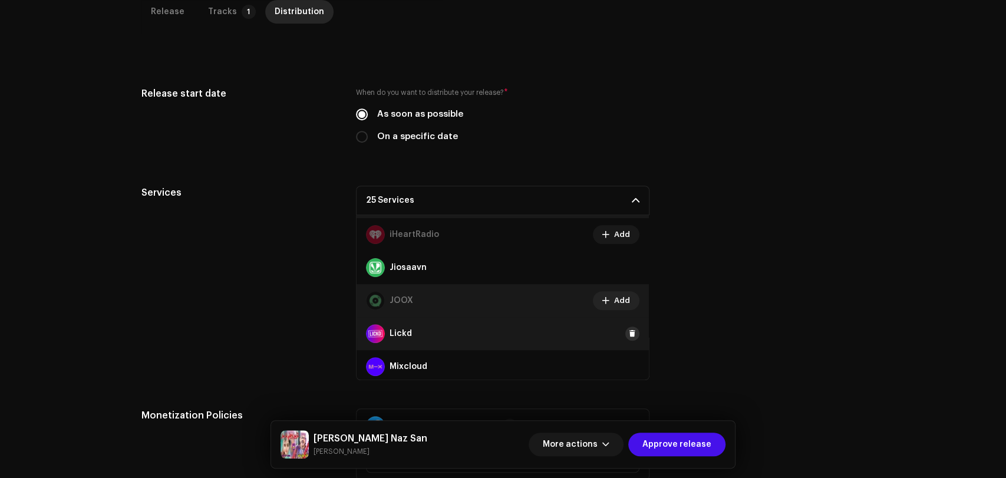
click at [629, 334] on span at bounding box center [632, 333] width 7 height 9
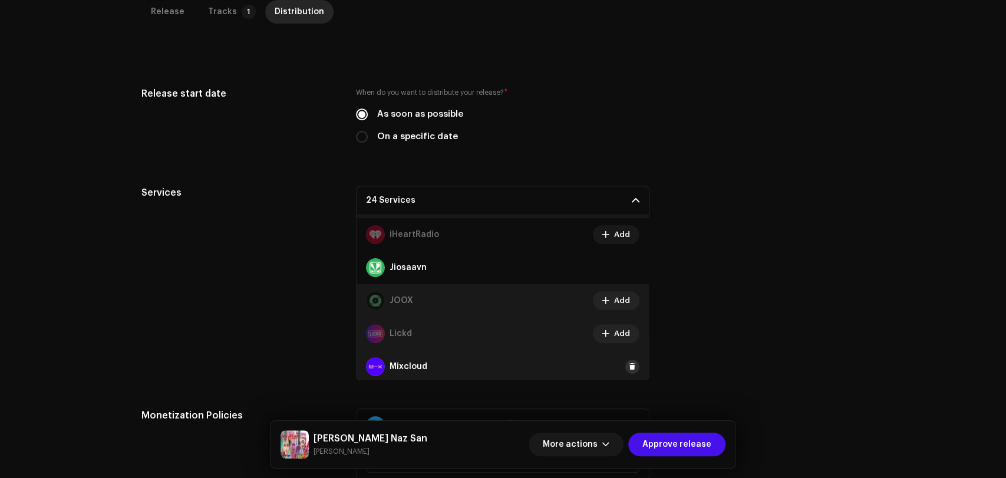
click at [629, 367] on span at bounding box center [632, 366] width 7 height 9
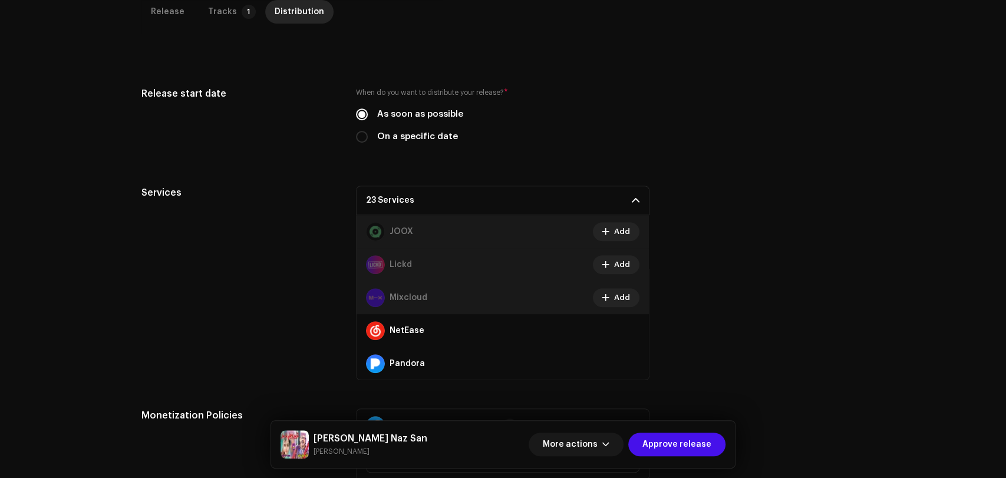
scroll to position [458, 0]
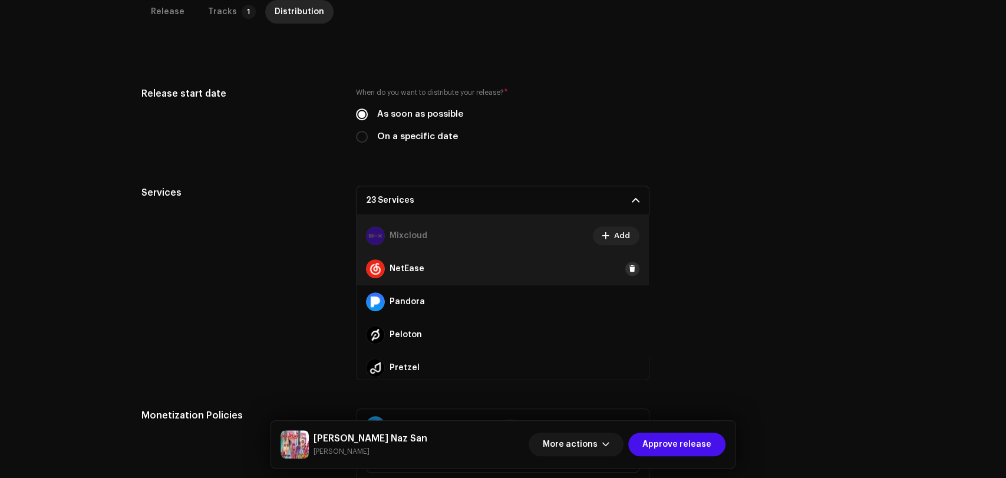
click at [629, 270] on span at bounding box center [632, 268] width 7 height 9
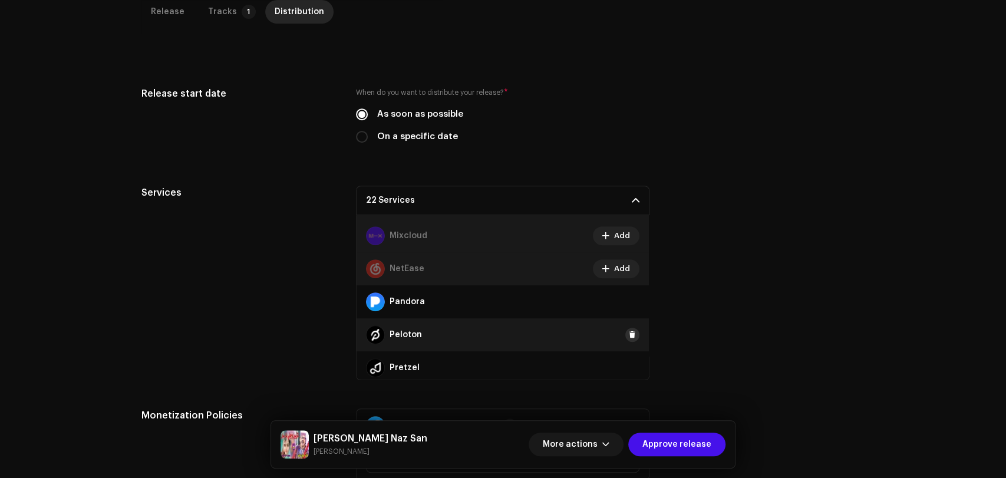
click at [630, 328] on button at bounding box center [632, 335] width 14 height 14
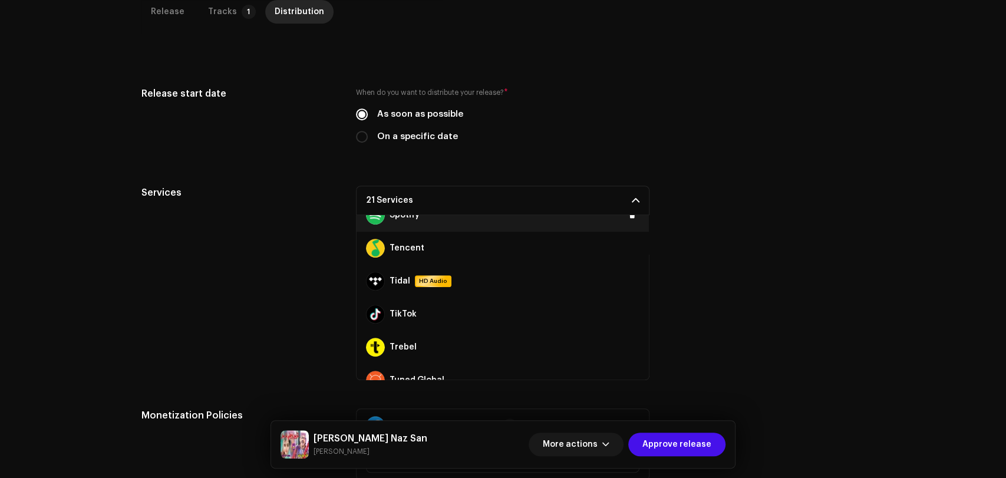
scroll to position [720, 0]
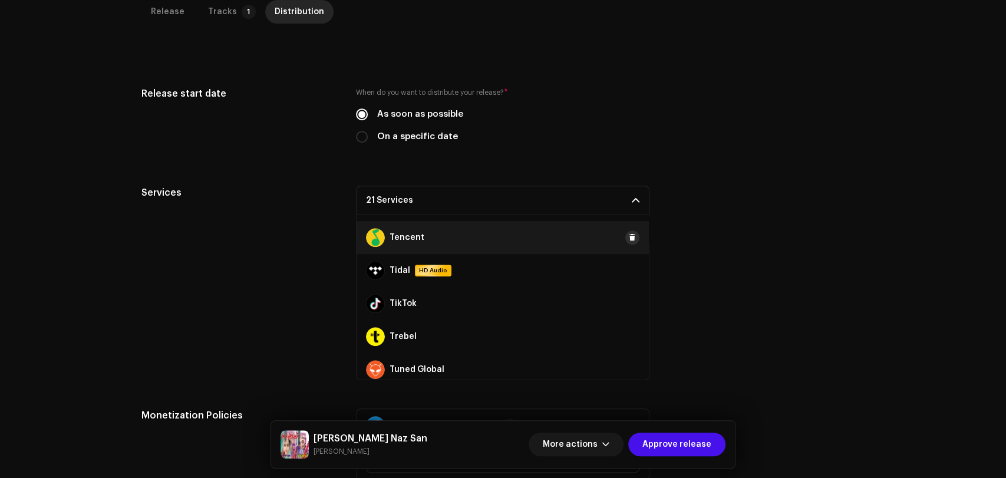
click at [629, 240] on span at bounding box center [632, 237] width 7 height 9
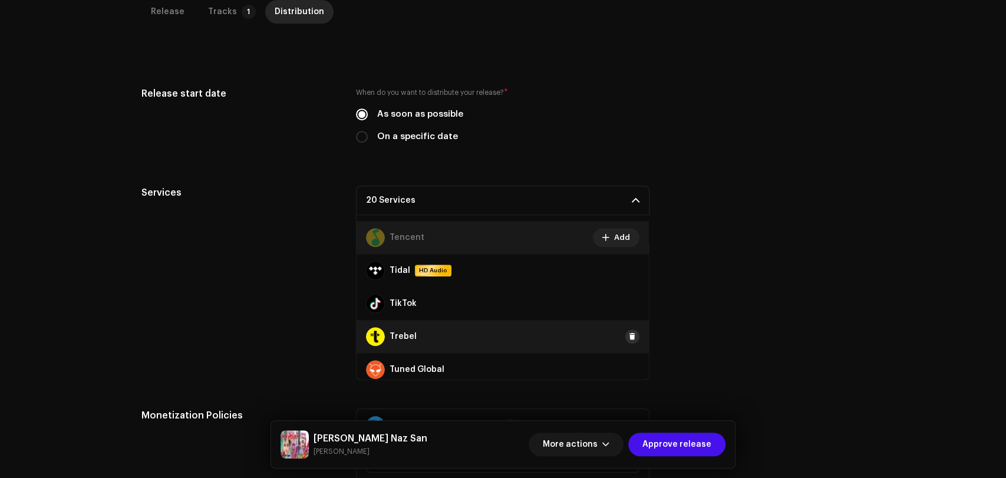
click at [630, 338] on span at bounding box center [632, 336] width 7 height 9
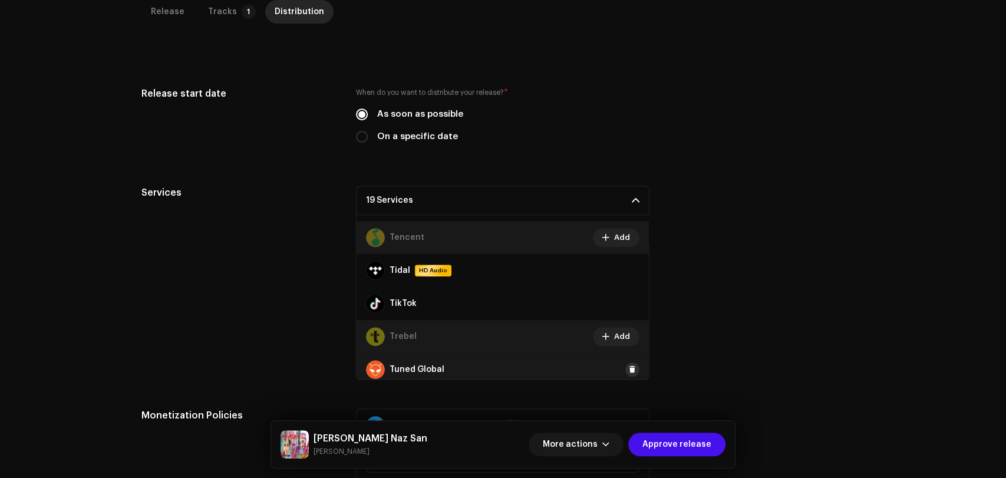
click at [629, 368] on span at bounding box center [632, 369] width 7 height 9
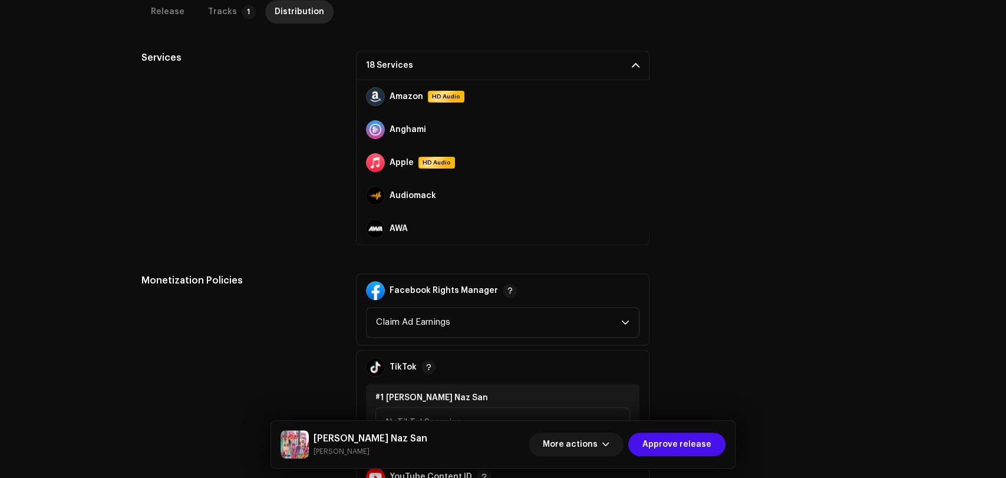
scroll to position [610, 0]
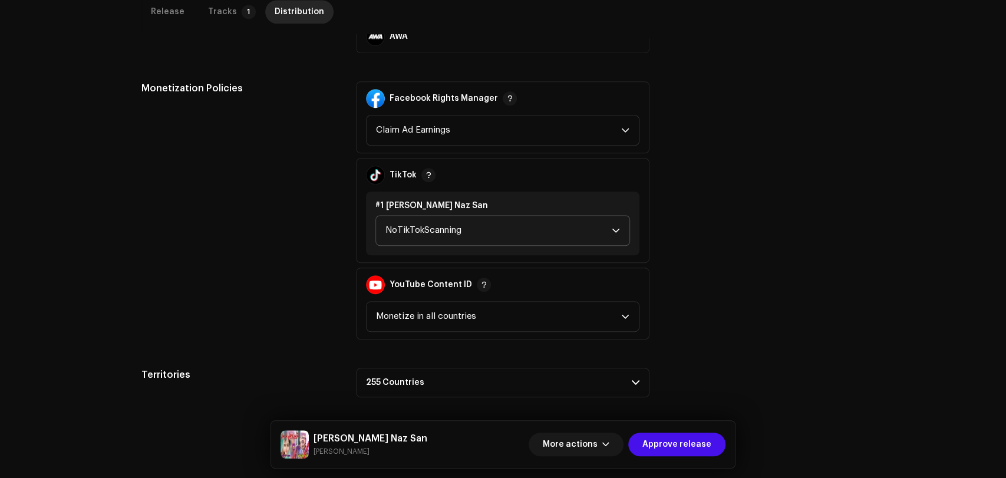
click at [472, 227] on span "NoTikTokScanning" at bounding box center [498, 230] width 226 height 29
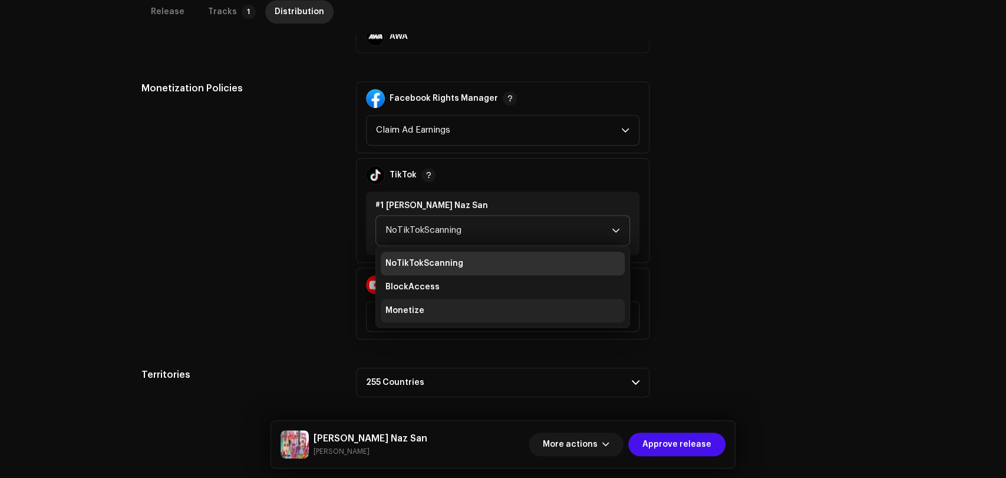
click at [420, 311] on li "Monetize" at bounding box center [503, 311] width 244 height 24
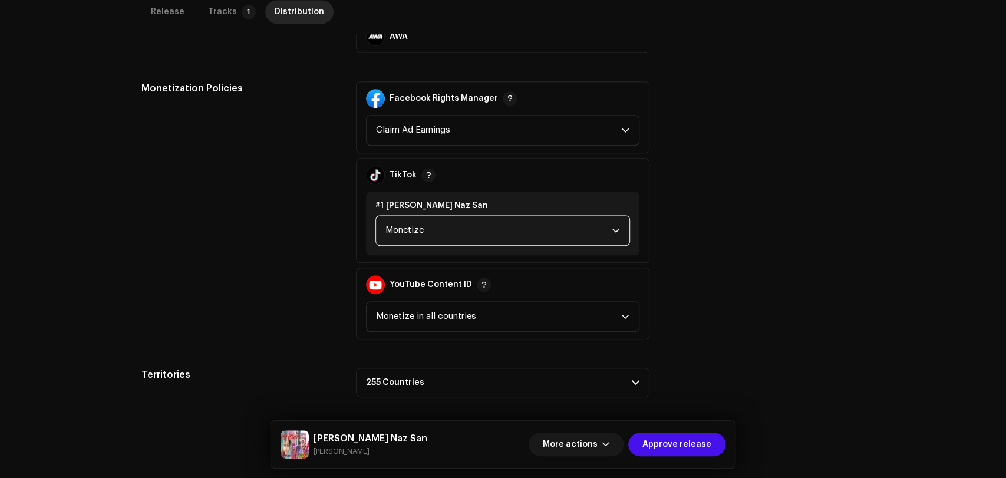
scroll to position [613, 0]
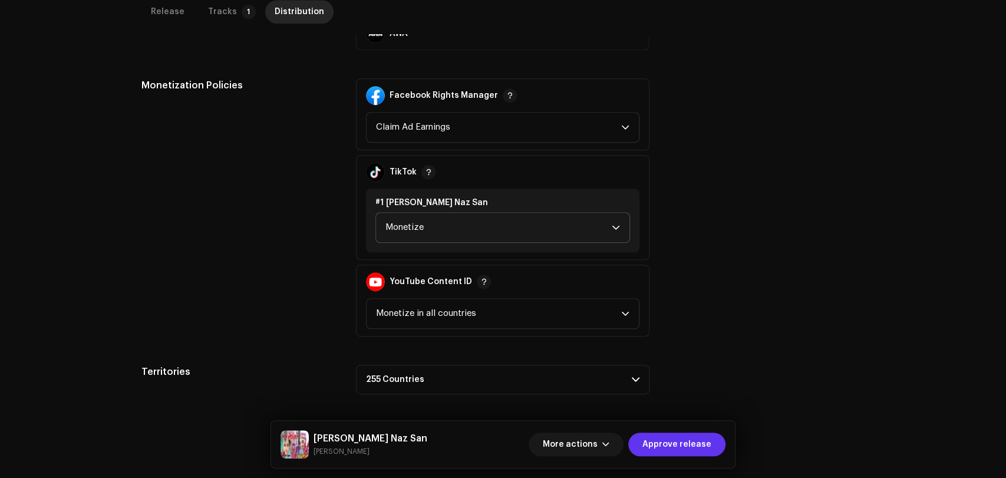
click at [670, 443] on span "Approve release" at bounding box center [676, 445] width 69 height 24
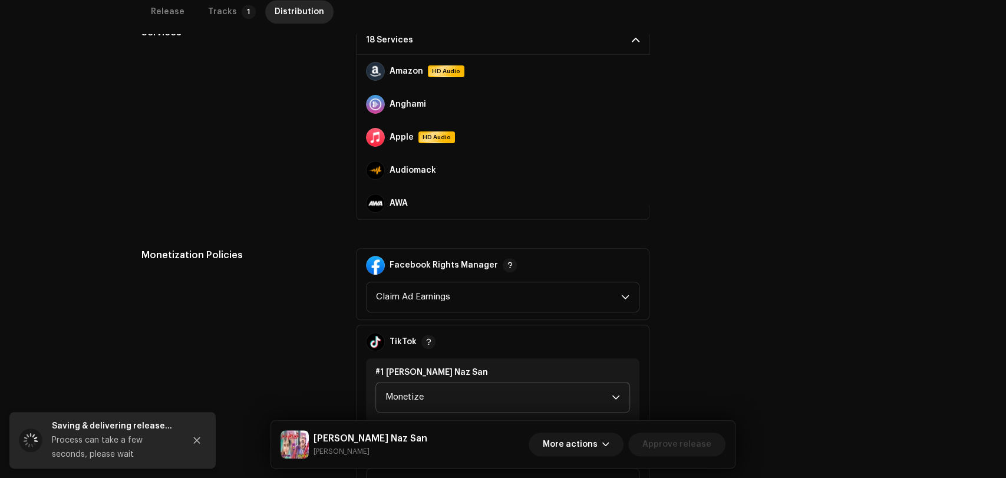
scroll to position [351, 0]
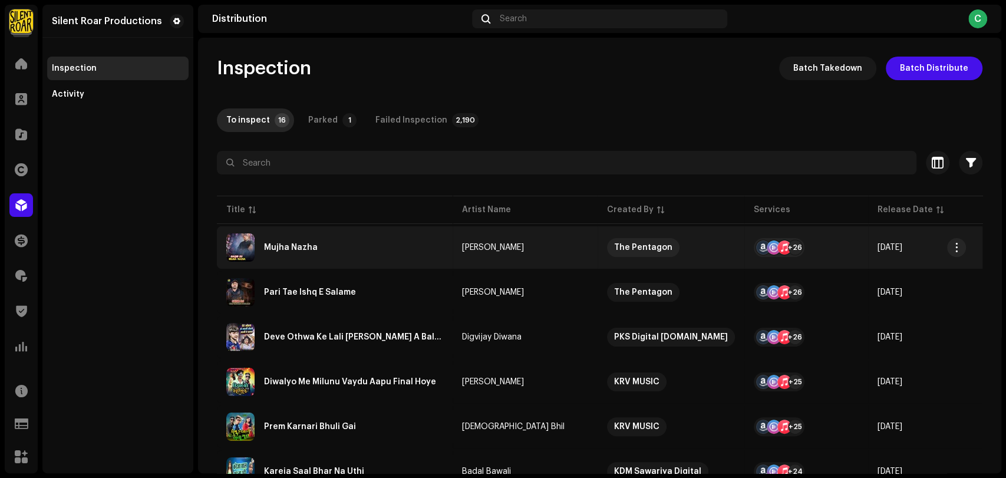
click at [299, 250] on div "Mujha Nazha" at bounding box center [291, 247] width 54 height 8
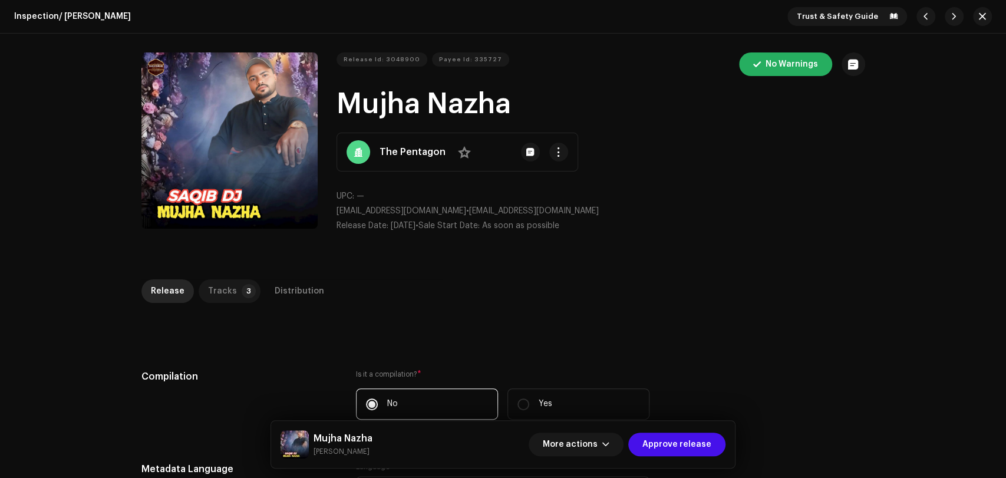
click at [226, 284] on div "Tracks" at bounding box center [222, 291] width 29 height 24
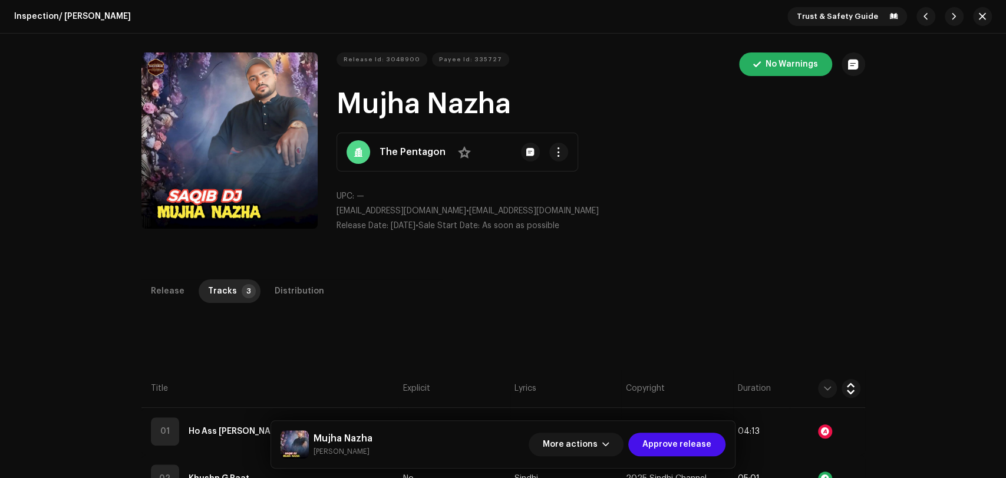
scroll to position [262, 0]
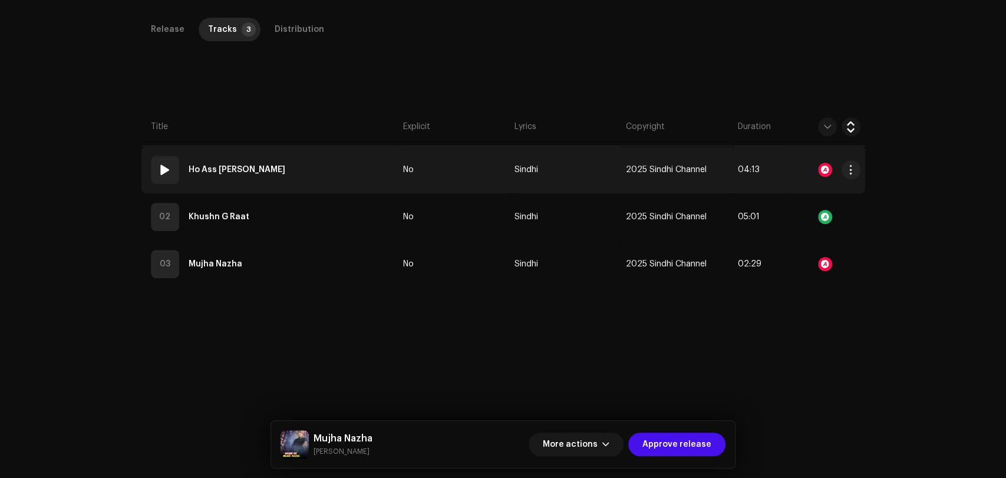
click at [355, 172] on td "01 Ho Ass Ranj Mai" at bounding box center [269, 169] width 257 height 47
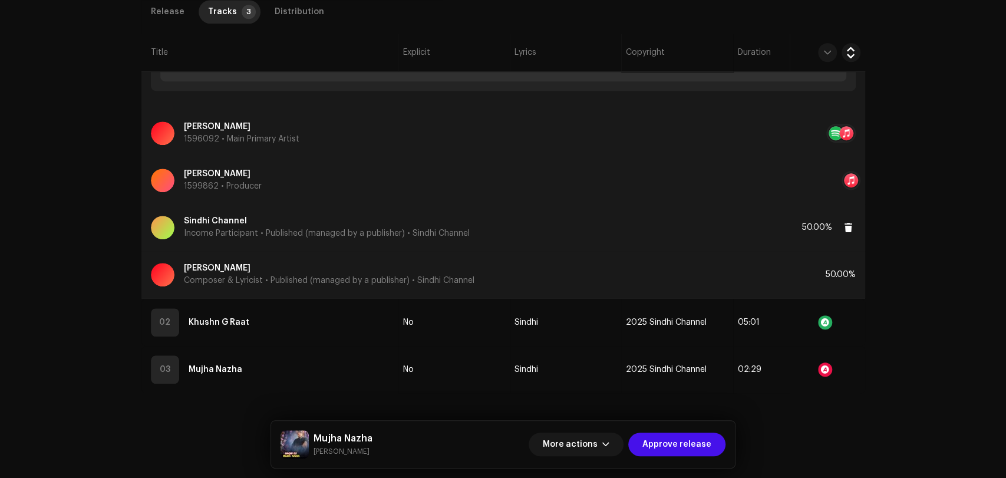
scroll to position [180, 0]
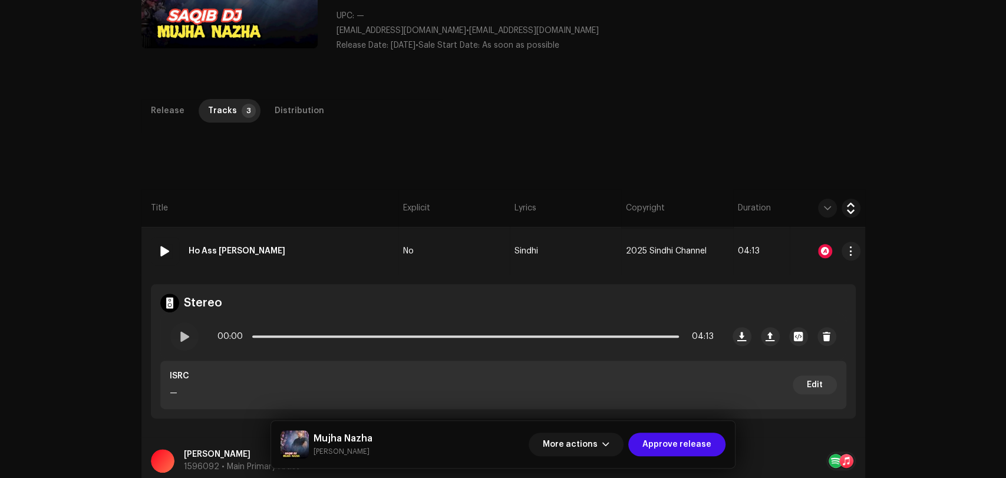
click at [314, 251] on td "01 Ho Ass Ranj Mai" at bounding box center [269, 251] width 257 height 47
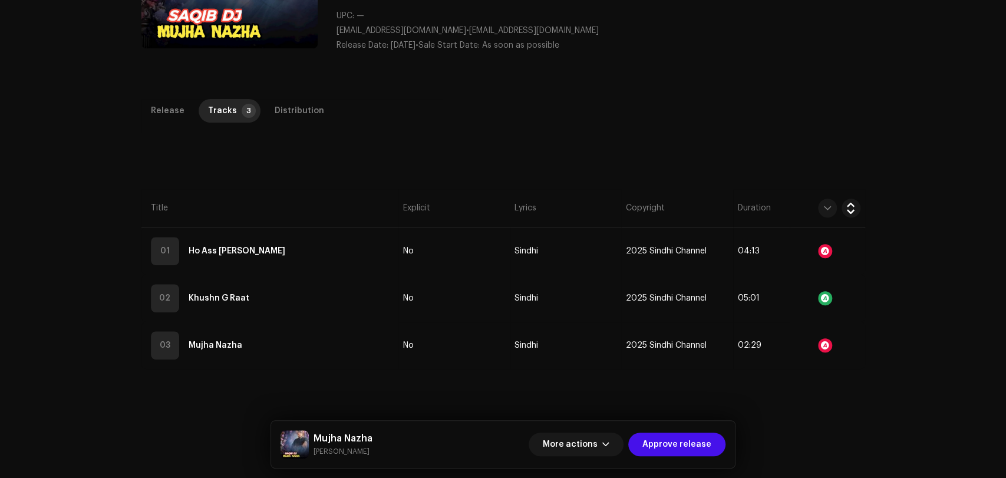
click at [289, 95] on div "Inspection / Mujha Nazha Trust & Safety Guide Release Id: 3048900 Payee Id: 335…" at bounding box center [503, 239] width 1006 height 478
click at [282, 107] on div "Distribution" at bounding box center [300, 111] width 50 height 24
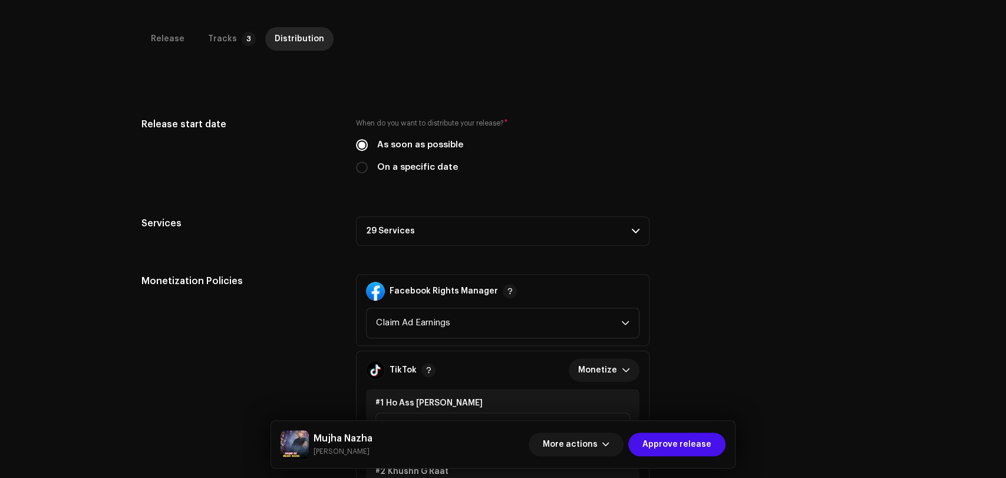
scroll to position [246, 0]
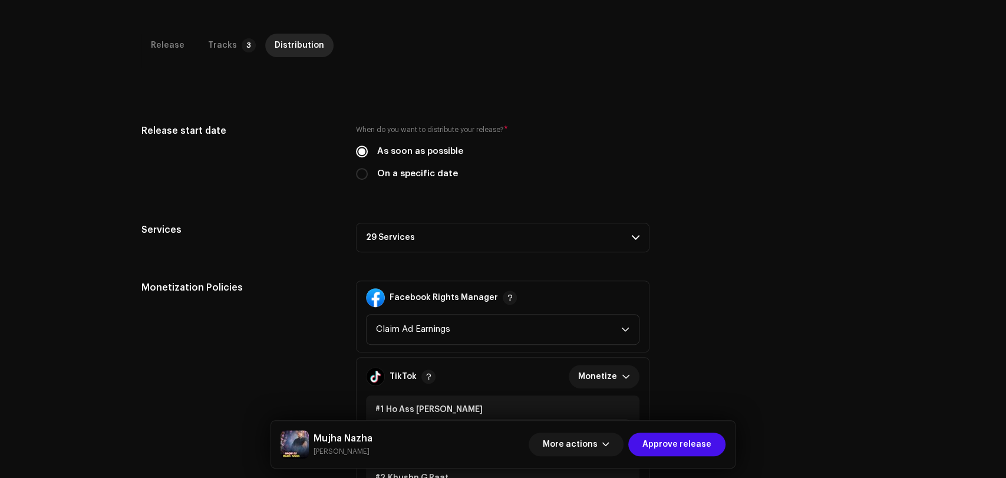
click at [463, 235] on p-accordion-header "29 Services" at bounding box center [503, 237] width 294 height 29
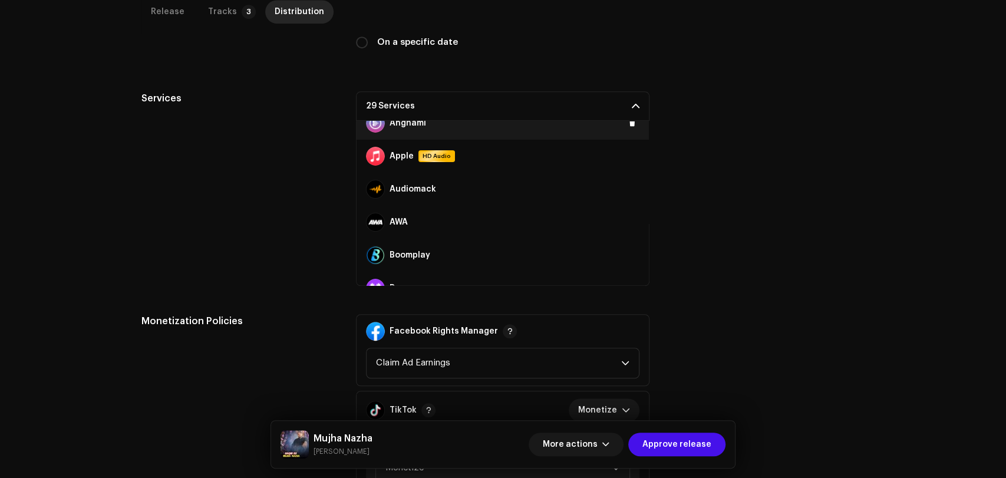
scroll to position [65, 0]
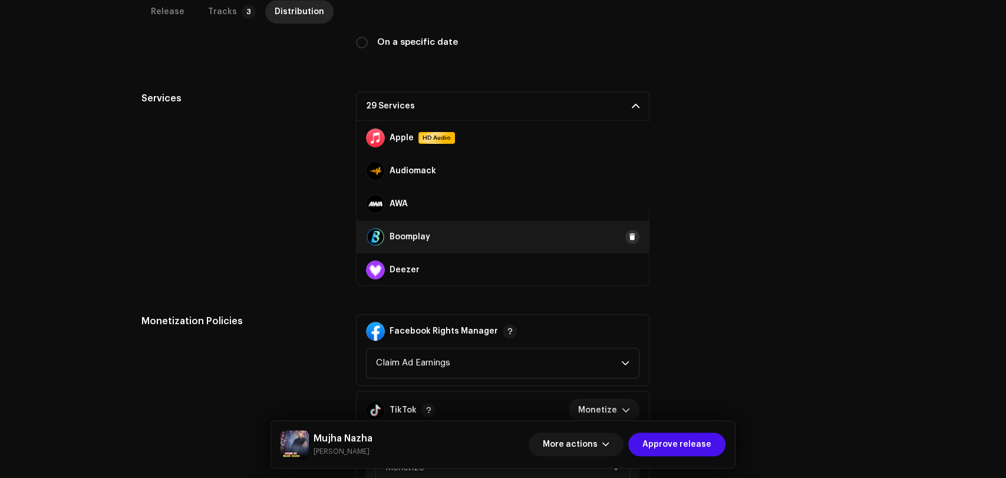
click at [629, 234] on span at bounding box center [632, 236] width 7 height 9
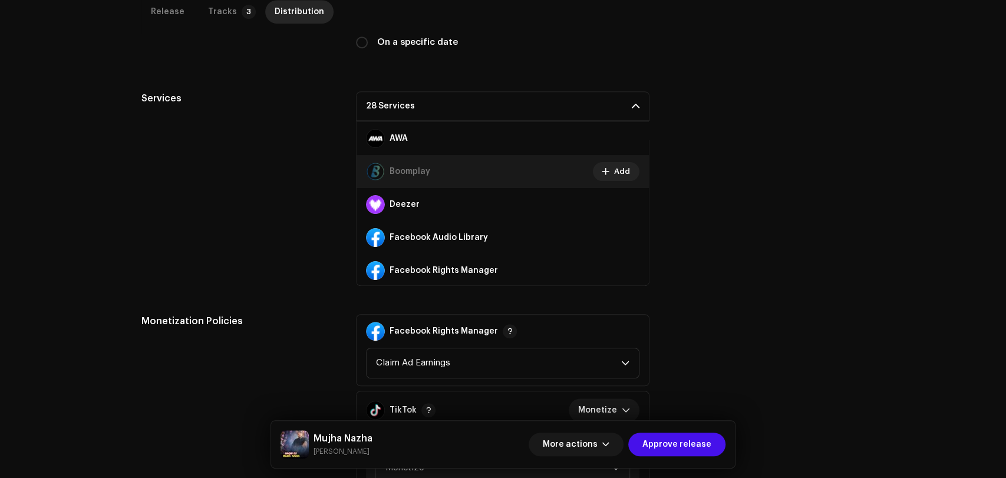
scroll to position [262, 0]
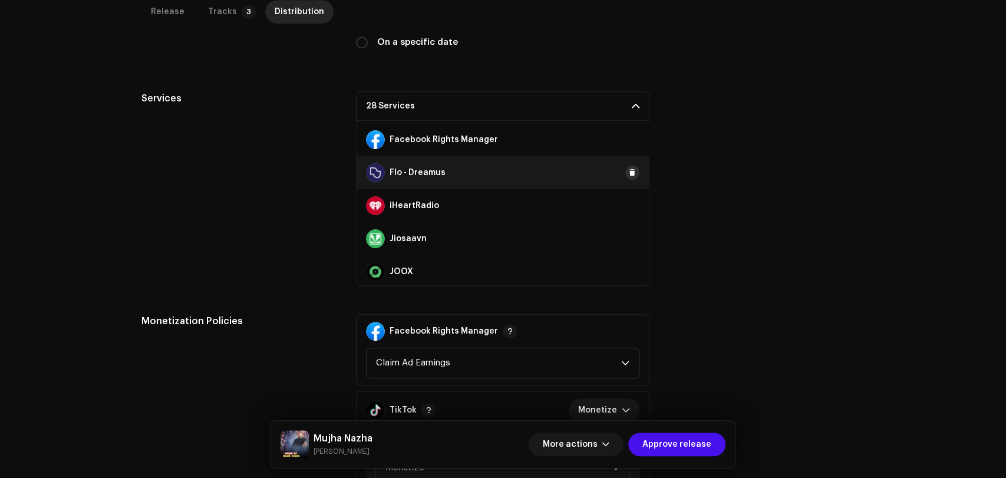
click at [629, 175] on span at bounding box center [632, 172] width 7 height 9
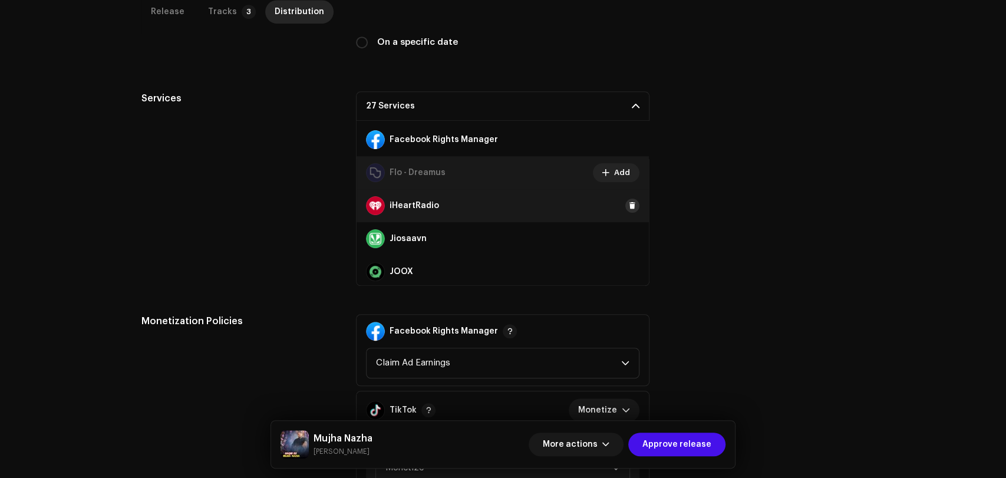
click at [631, 208] on button at bounding box center [632, 206] width 14 height 14
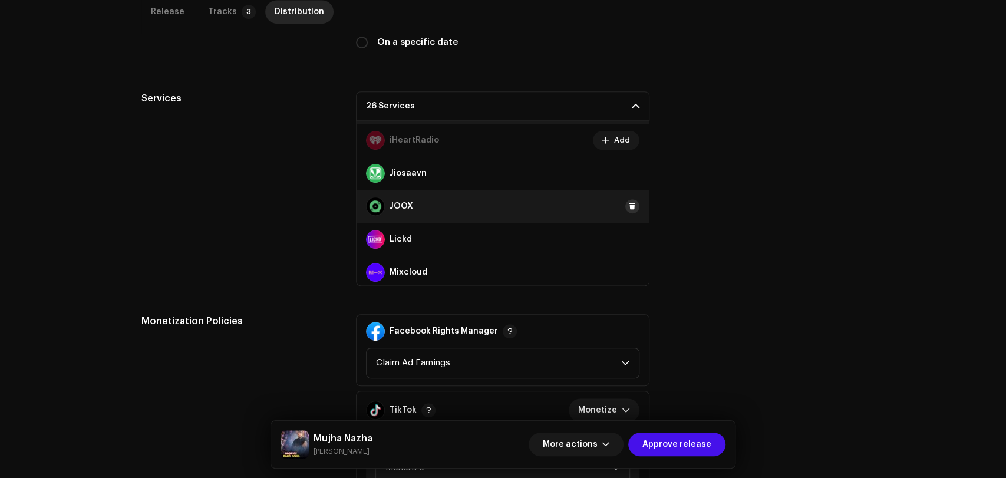
click at [629, 205] on span at bounding box center [632, 206] width 7 height 9
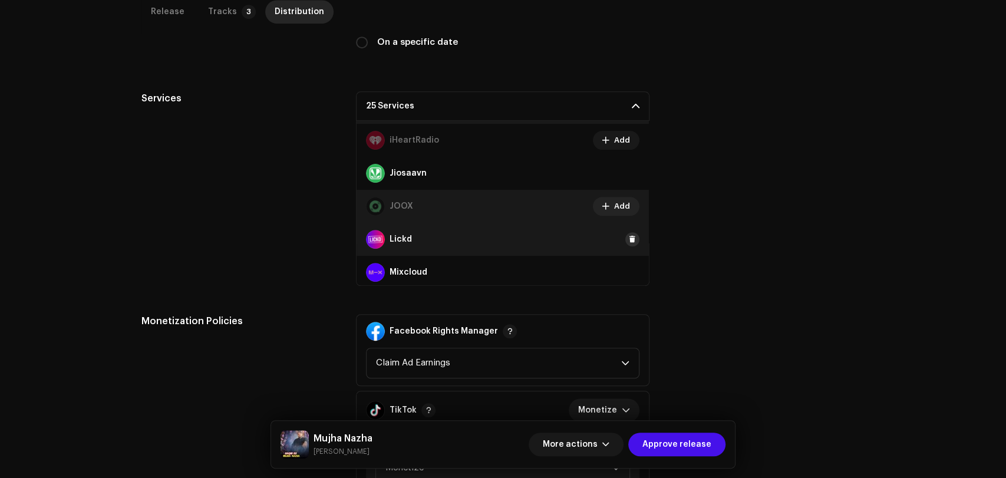
click at [629, 237] on span at bounding box center [632, 239] width 7 height 9
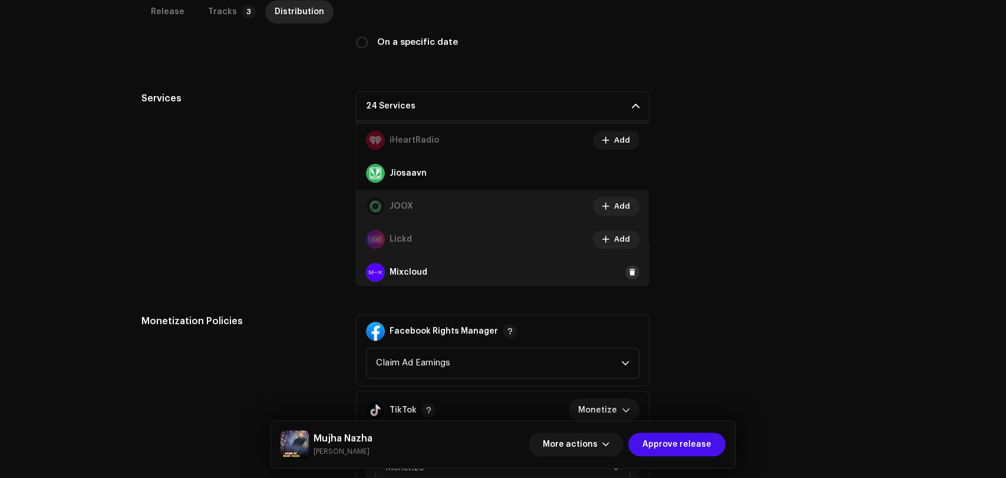
click at [629, 270] on span at bounding box center [632, 272] width 7 height 9
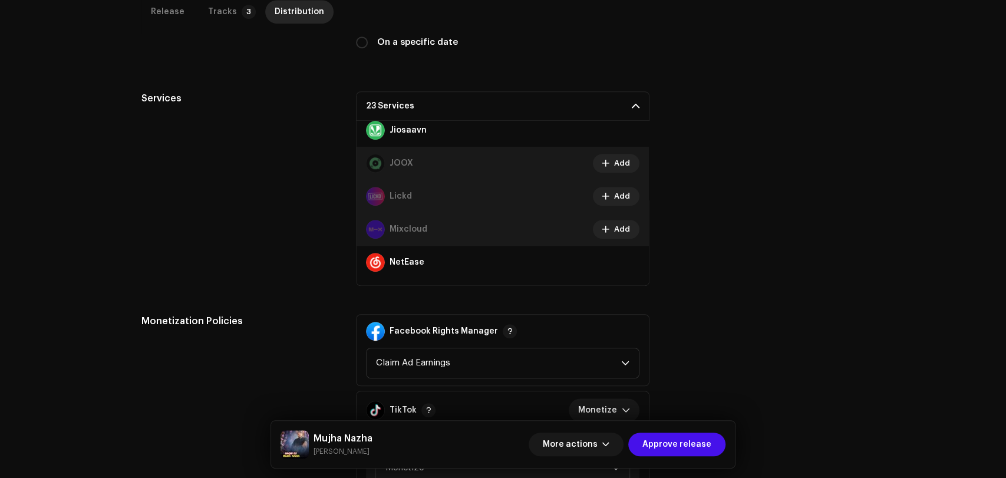
scroll to position [393, 0]
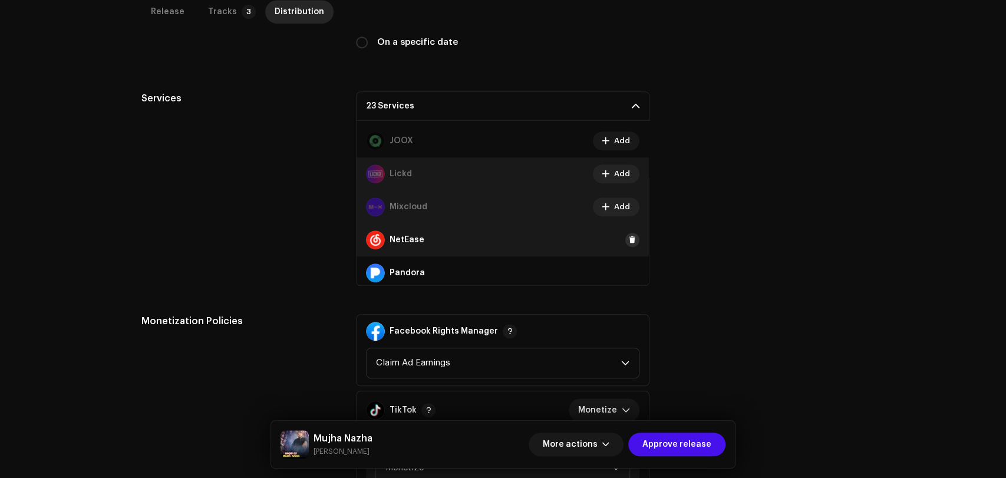
click at [629, 241] on span at bounding box center [632, 239] width 7 height 9
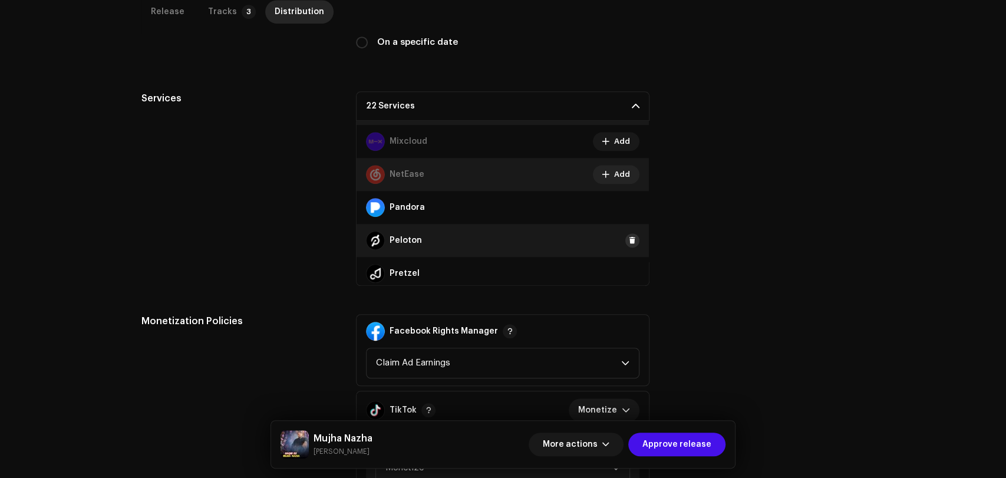
click at [629, 242] on span at bounding box center [632, 240] width 7 height 9
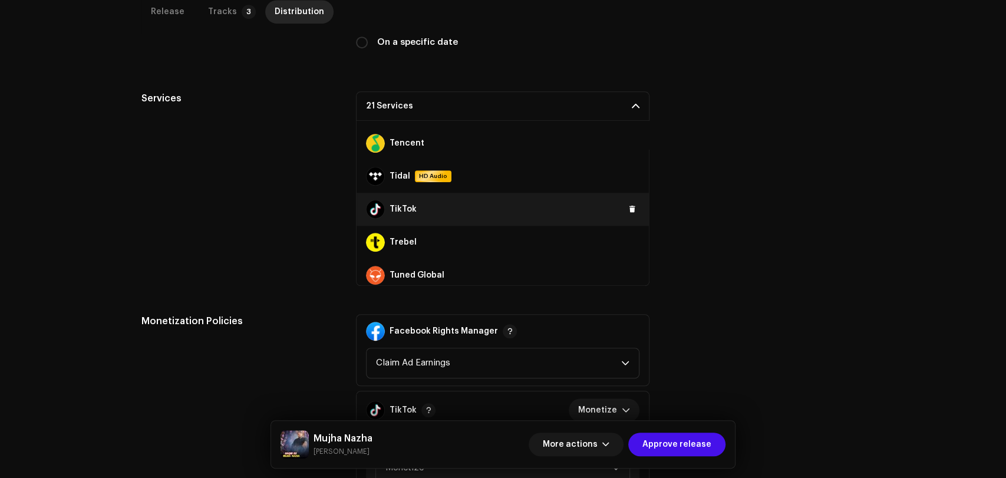
scroll to position [655, 0]
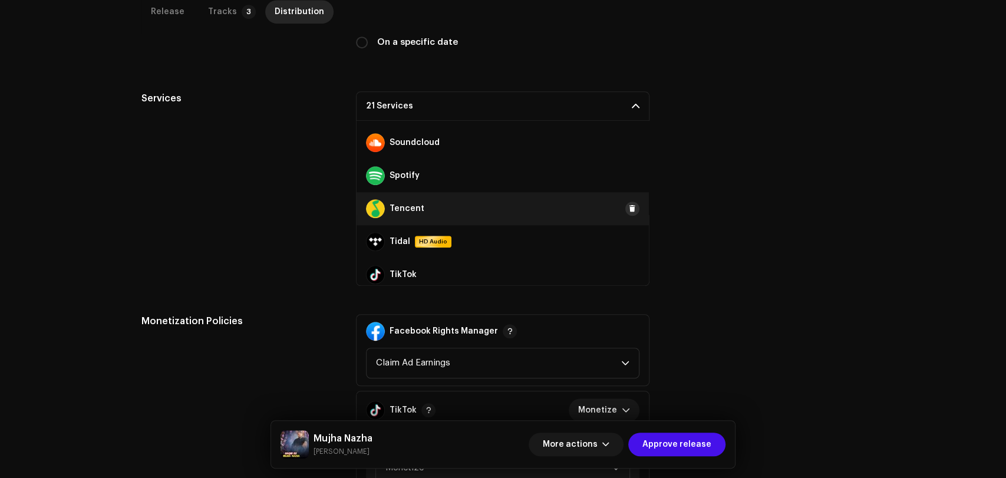
click at [625, 209] on button at bounding box center [632, 209] width 14 height 14
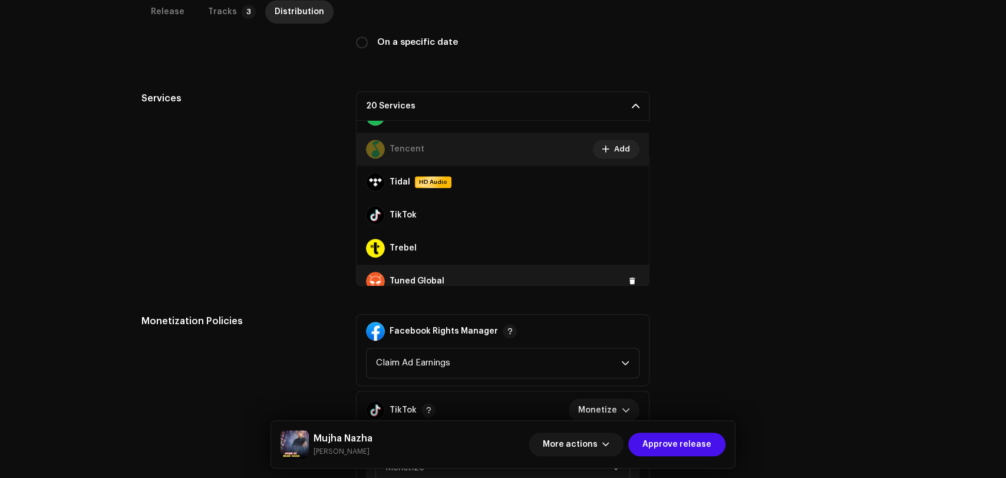
scroll to position [792, 0]
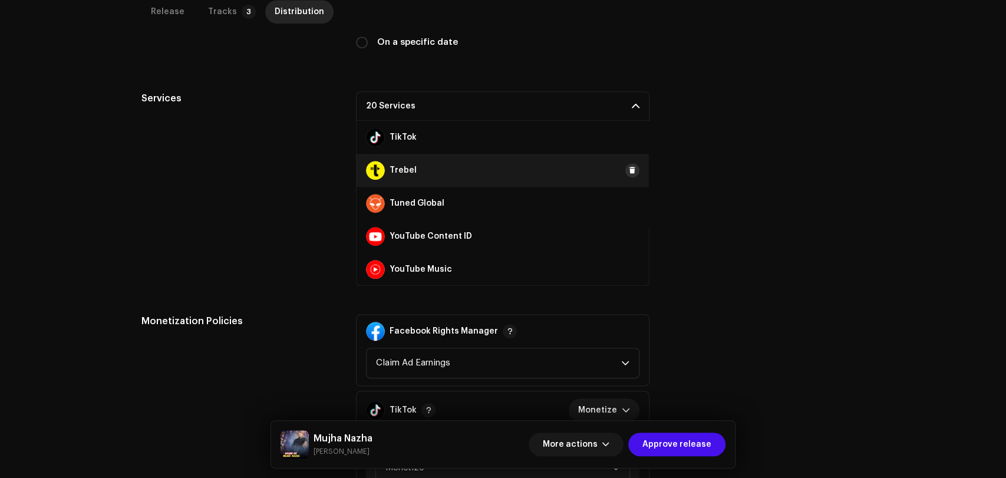
click at [629, 171] on span at bounding box center [632, 170] width 7 height 9
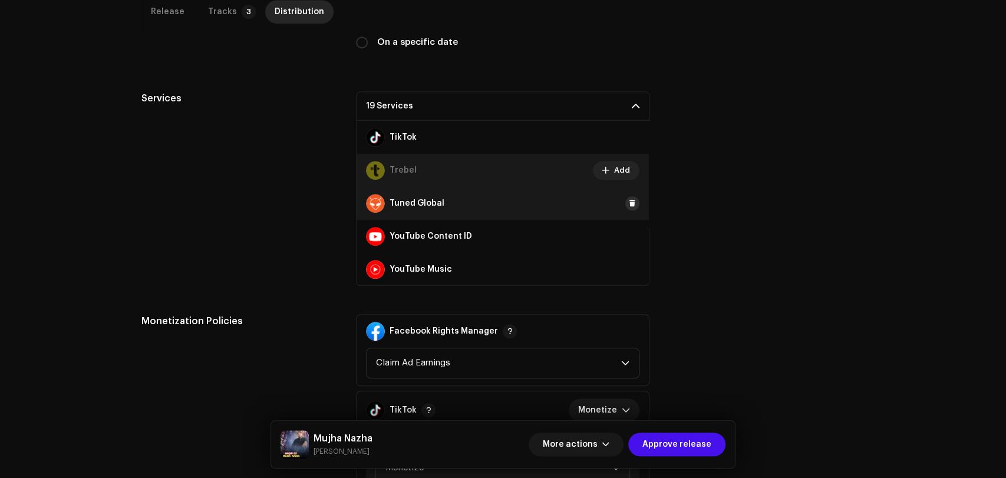
click at [629, 204] on span at bounding box center [632, 203] width 7 height 9
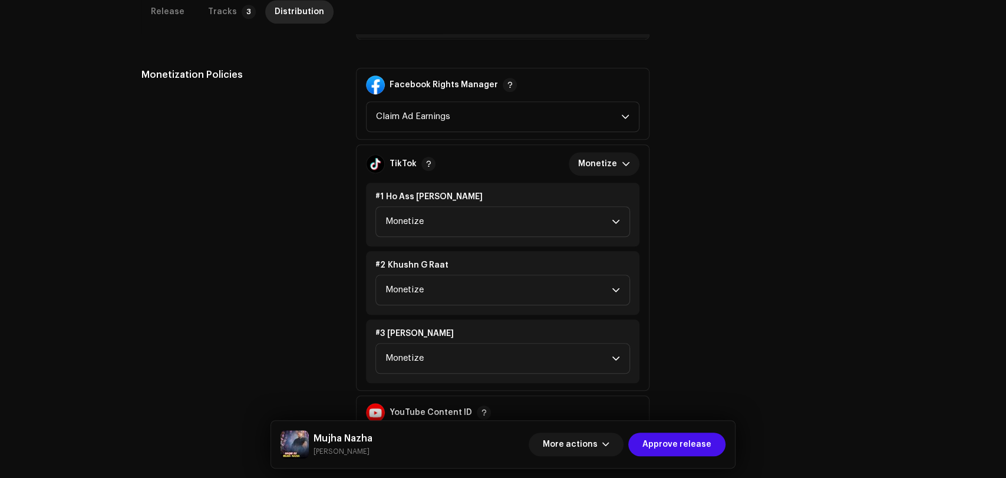
scroll to position [754, 0]
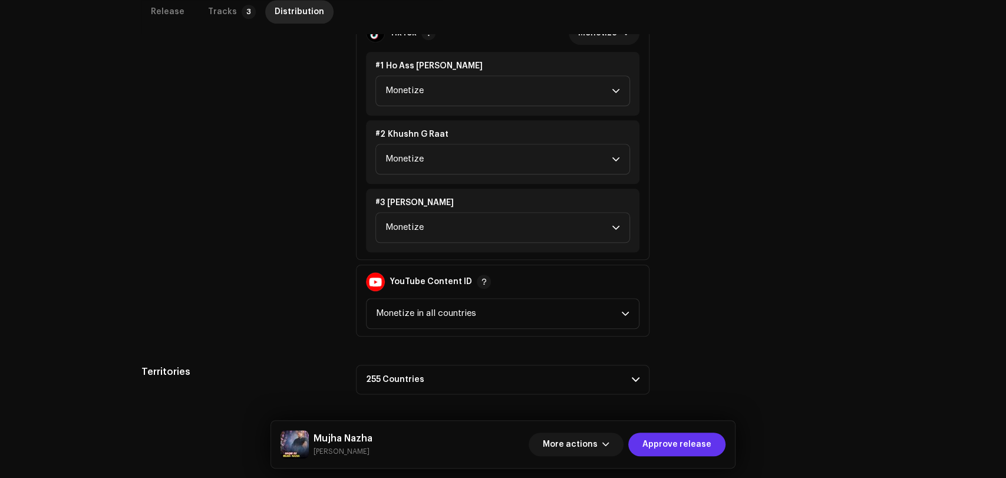
click at [691, 443] on span "Approve release" at bounding box center [676, 445] width 69 height 24
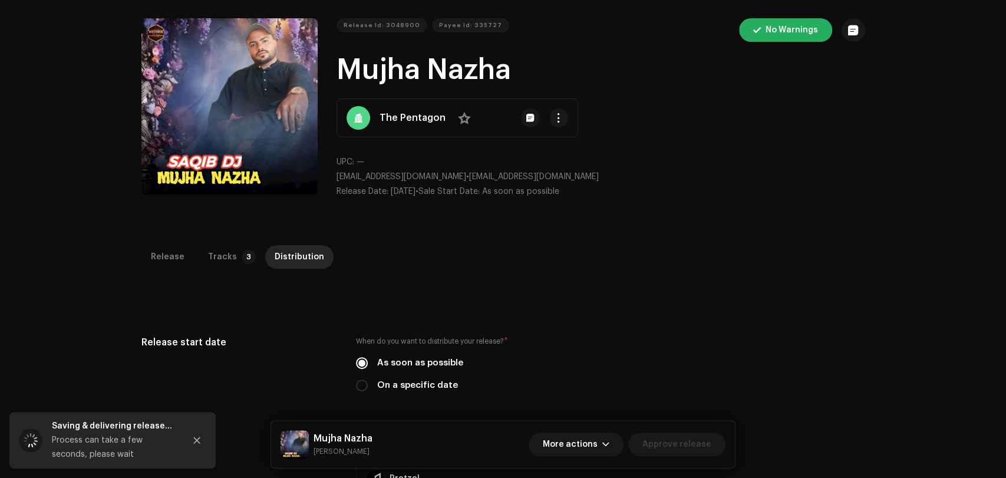
scroll to position [0, 0]
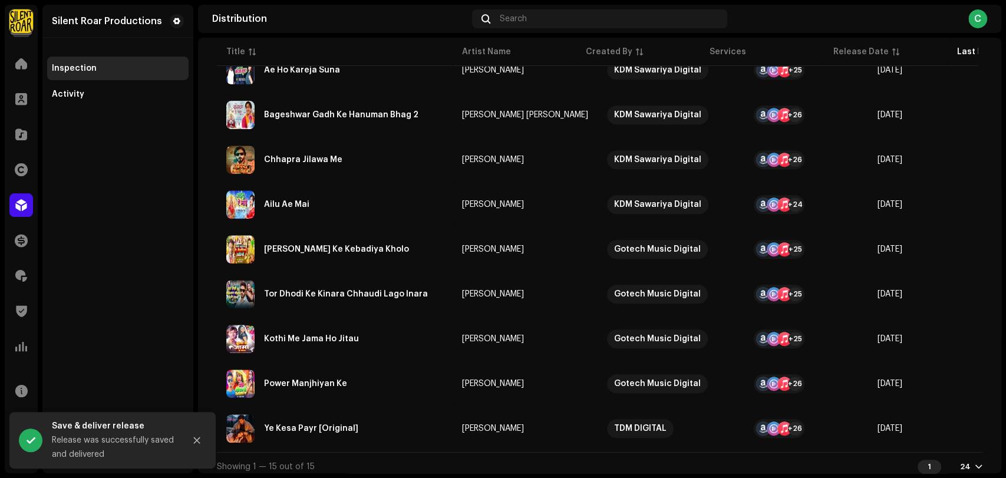
scroll to position [456, 0]
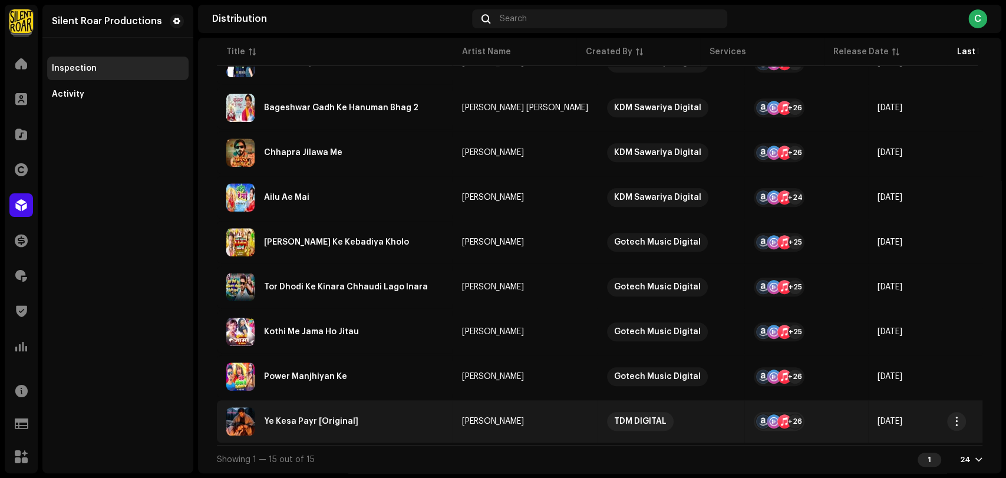
click at [334, 411] on div "Ye Kesa Payr [Original]" at bounding box center [334, 421] width 217 height 28
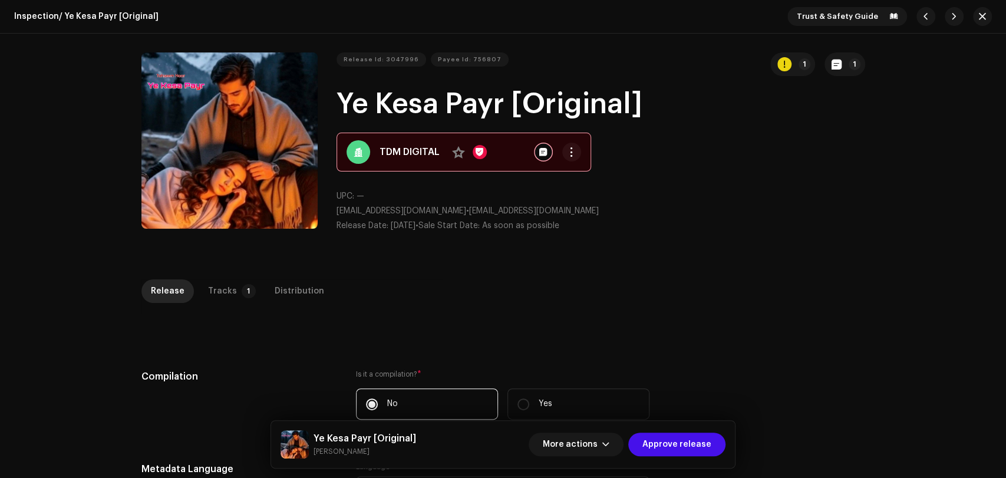
click at [814, 65] on div "1 1" at bounding box center [817, 64] width 95 height 24
click at [784, 60] on div "button" at bounding box center [784, 64] width 14 height 14
click at [717, 238] on div "Errors & Warnings Error Warnings 1 Please review these warnings to see if you n…" at bounding box center [503, 239] width 1006 height 478
click at [231, 285] on p-tab "Tracks 1" at bounding box center [230, 291] width 62 height 24
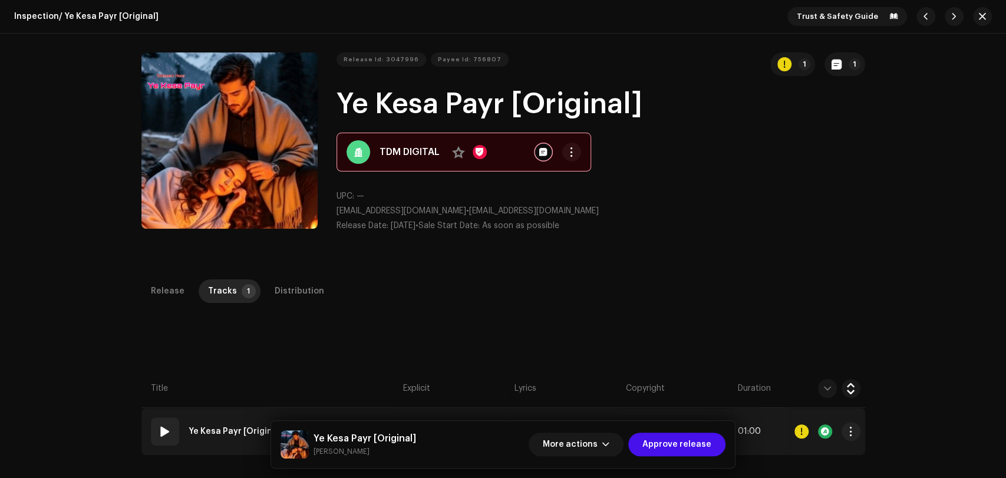
click at [165, 431] on span at bounding box center [165, 431] width 14 height 14
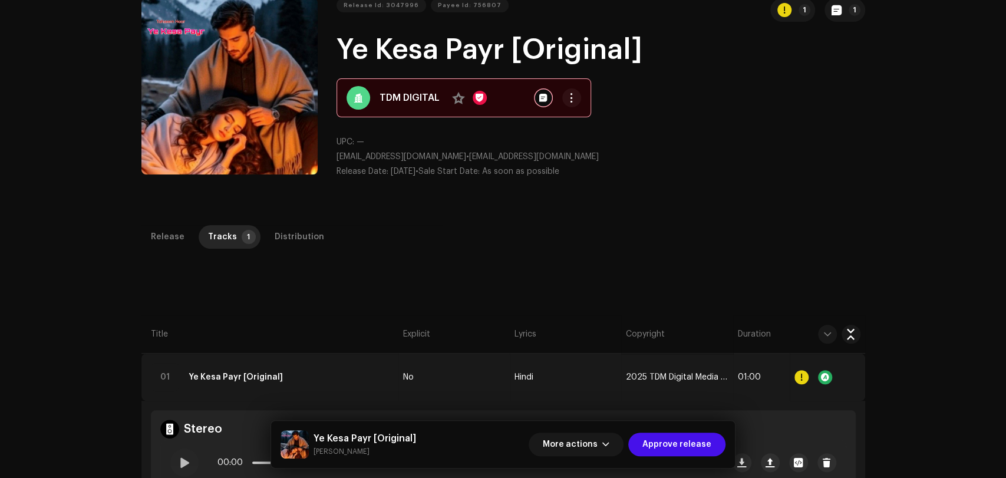
scroll to position [196, 0]
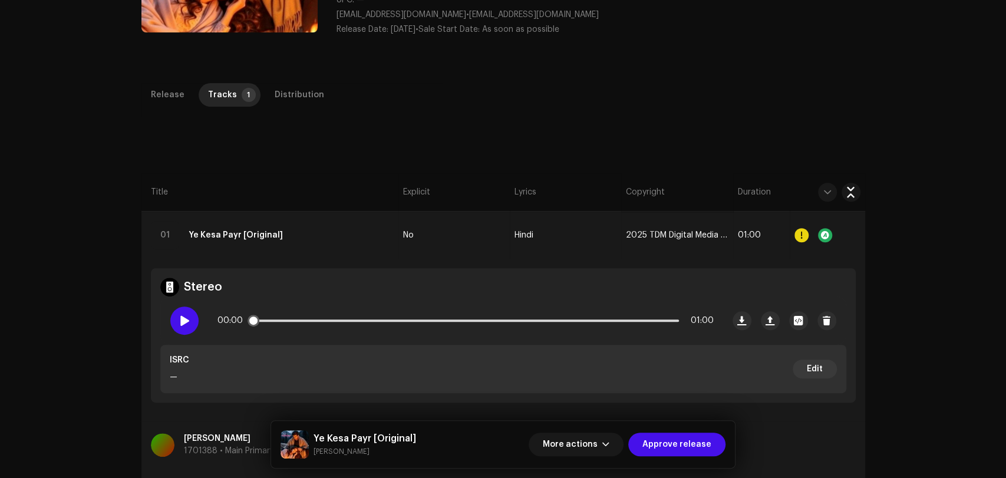
click at [179, 324] on span at bounding box center [184, 320] width 10 height 9
click at [312, 321] on p-slider at bounding box center [465, 320] width 427 height 2
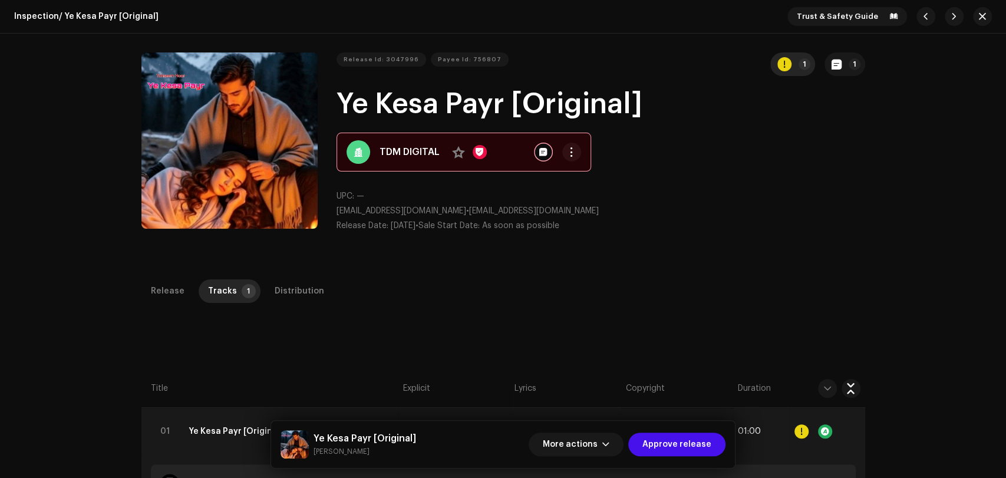
click at [784, 66] on div "button" at bounding box center [784, 64] width 14 height 14
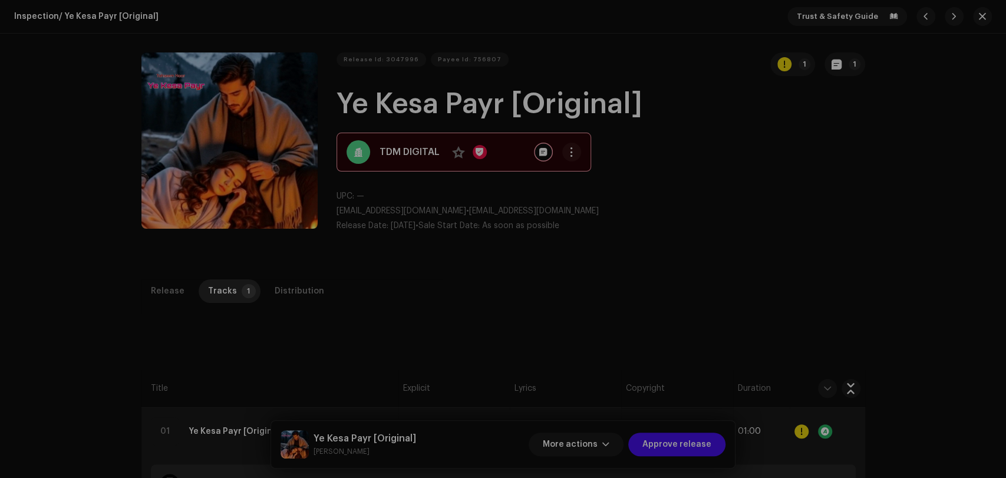
click at [709, 230] on div "Errors & Warnings Error Warnings 1 Please review these warnings to see if you n…" at bounding box center [503, 239] width 1006 height 478
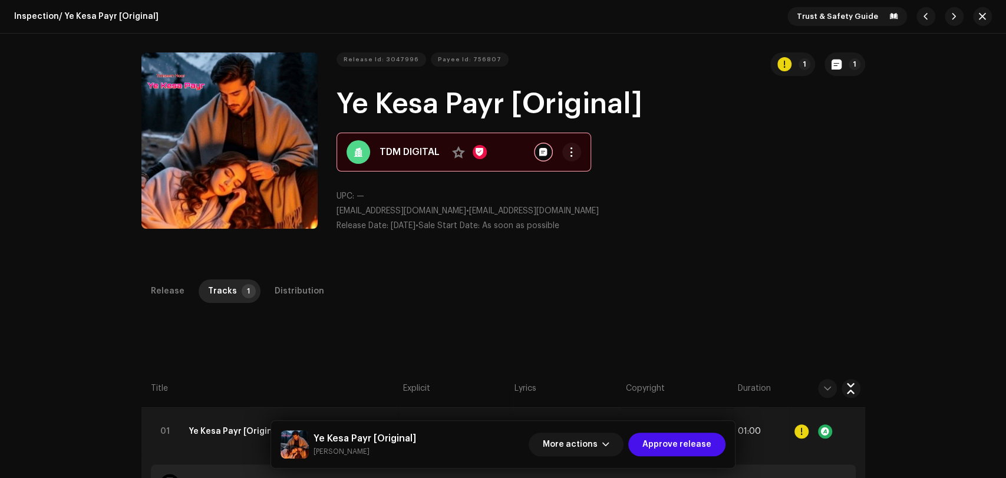
click at [413, 147] on strong "TDM DIGITAL" at bounding box center [410, 152] width 60 height 14
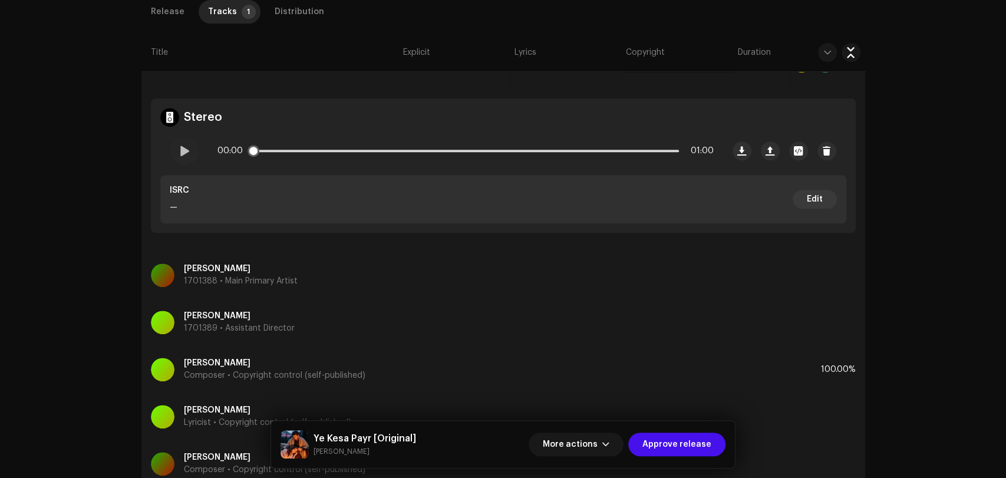
scroll to position [458, 0]
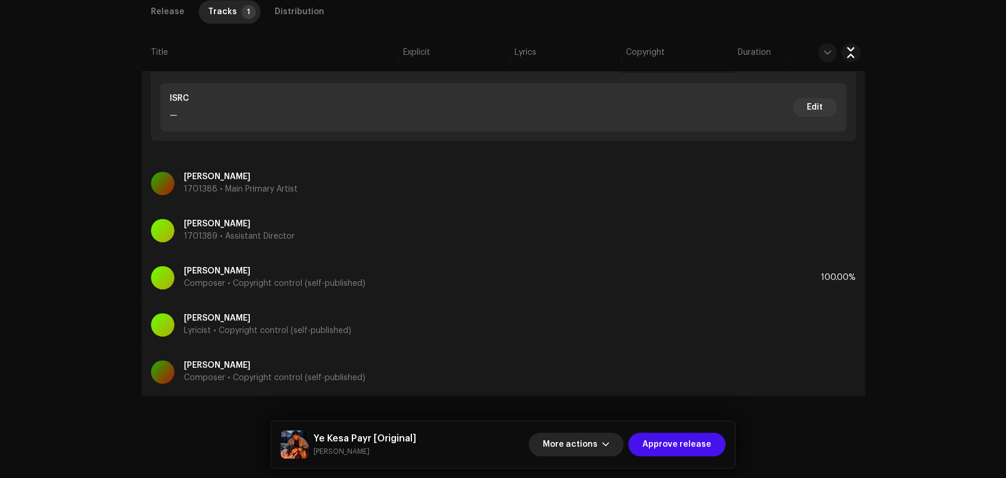
click at [609, 447] on span "button" at bounding box center [605, 444] width 7 height 9
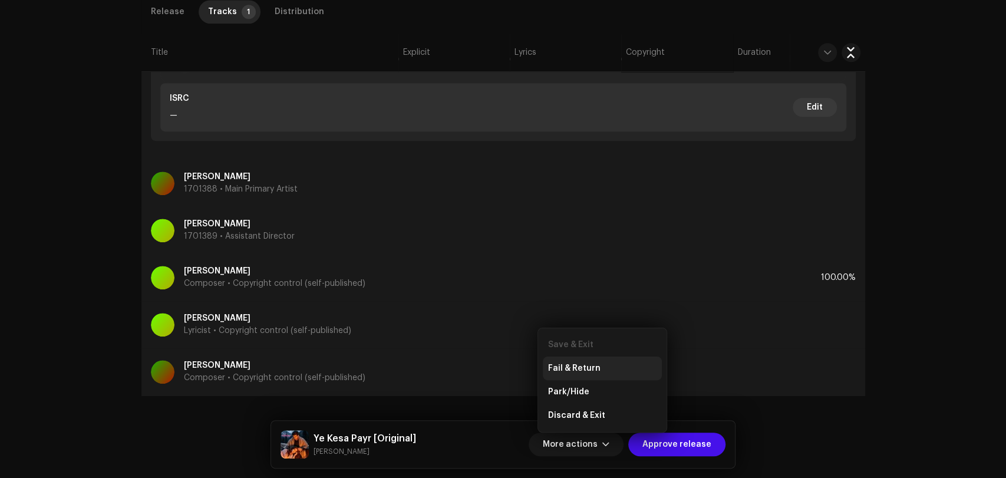
click at [595, 369] on span "Fail & Return" at bounding box center [574, 368] width 52 height 9
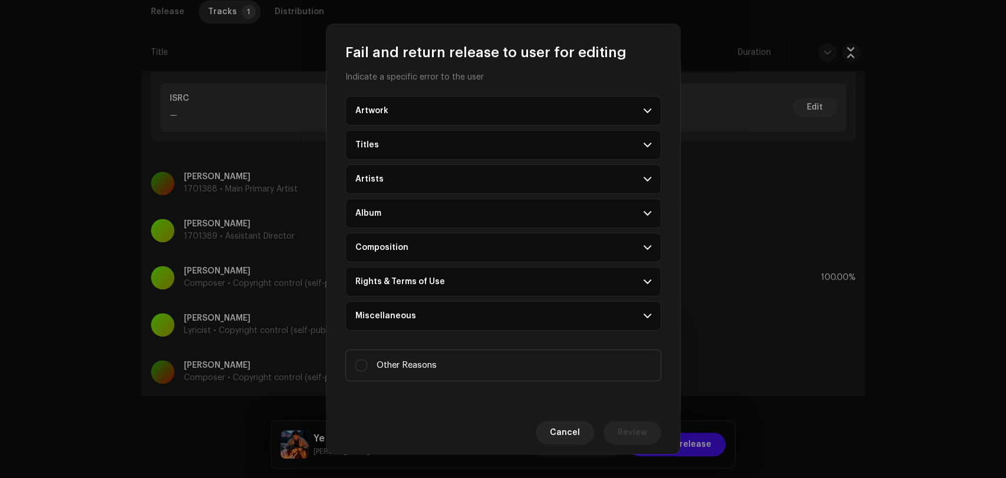
scroll to position [10, 0]
click at [423, 363] on span "Other Reasons" at bounding box center [407, 363] width 60 height 13
click at [367, 363] on input "Other Reasons" at bounding box center [361, 364] width 12 height 12
checkbox input "true"
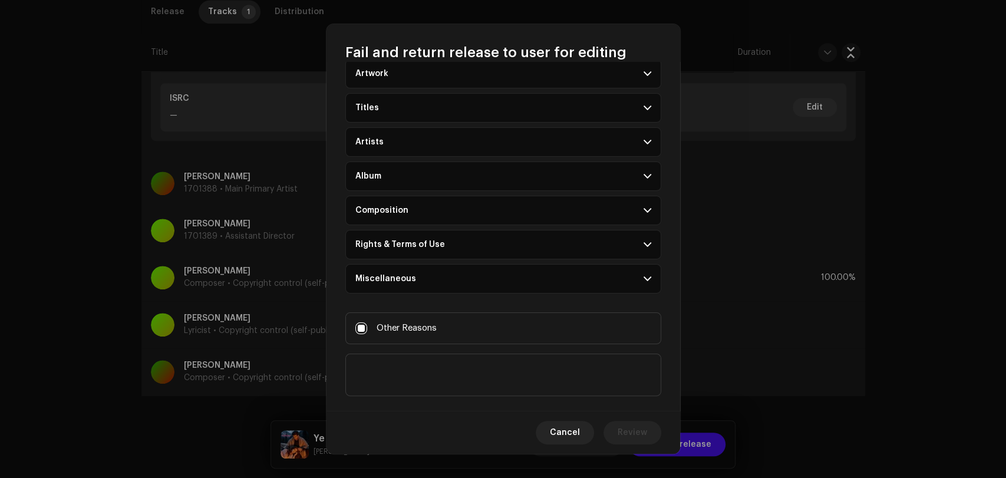
scroll to position [64, 0]
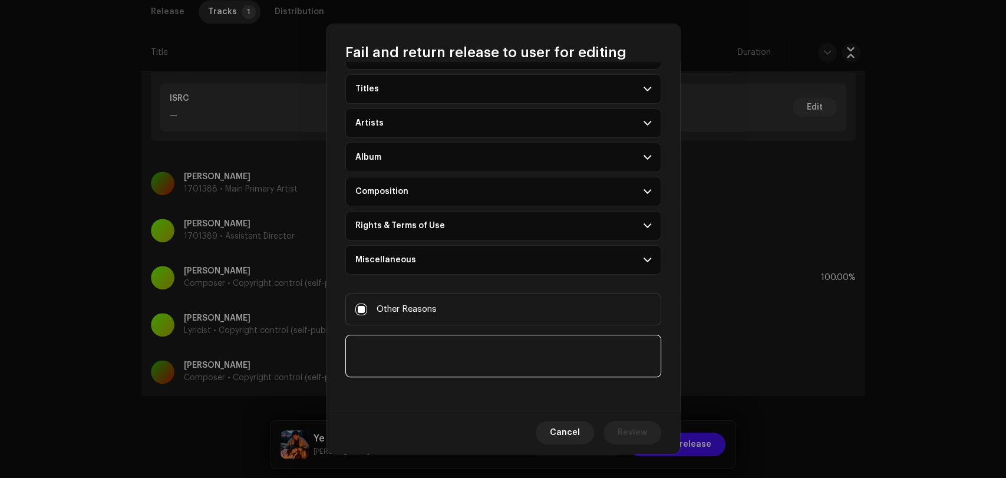
click at [421, 350] on textarea at bounding box center [503, 356] width 316 height 42
click at [457, 345] on textarea at bounding box center [503, 356] width 316 height 42
click at [597, 350] on textarea at bounding box center [503, 356] width 316 height 42
type textarea "The audio file seems incorrect. please check it again."
click at [636, 438] on span "Review" at bounding box center [632, 433] width 29 height 24
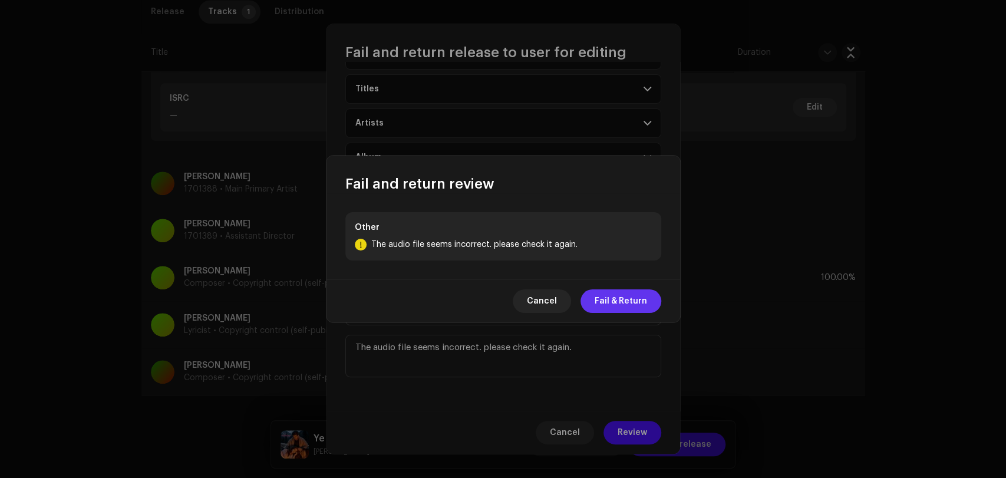
click at [627, 304] on span "Fail & Return" at bounding box center [621, 301] width 52 height 24
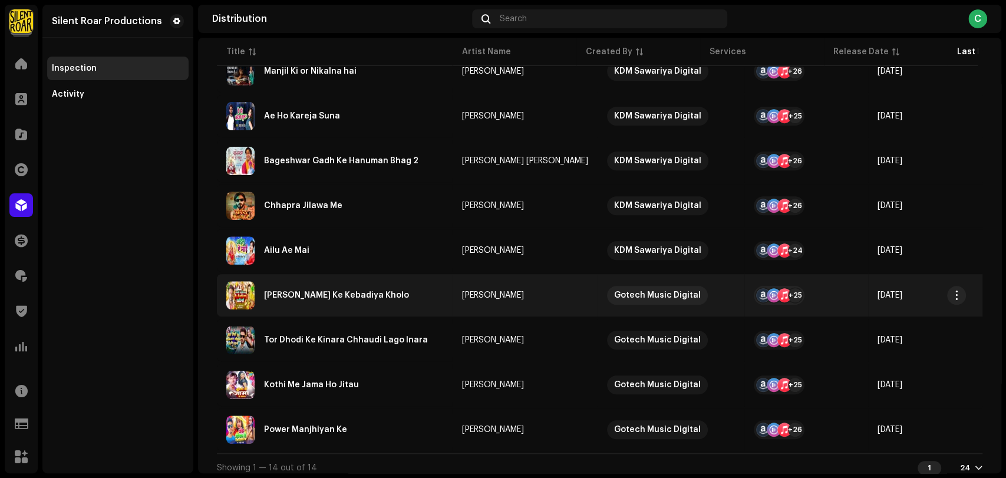
scroll to position [411, 0]
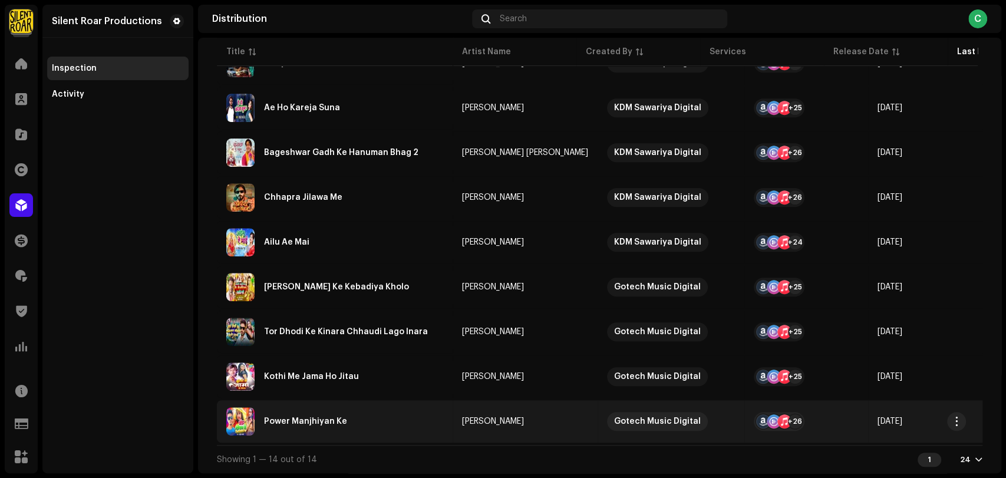
click at [334, 417] on div "Power Manjhiyan Ke" at bounding box center [305, 421] width 83 height 8
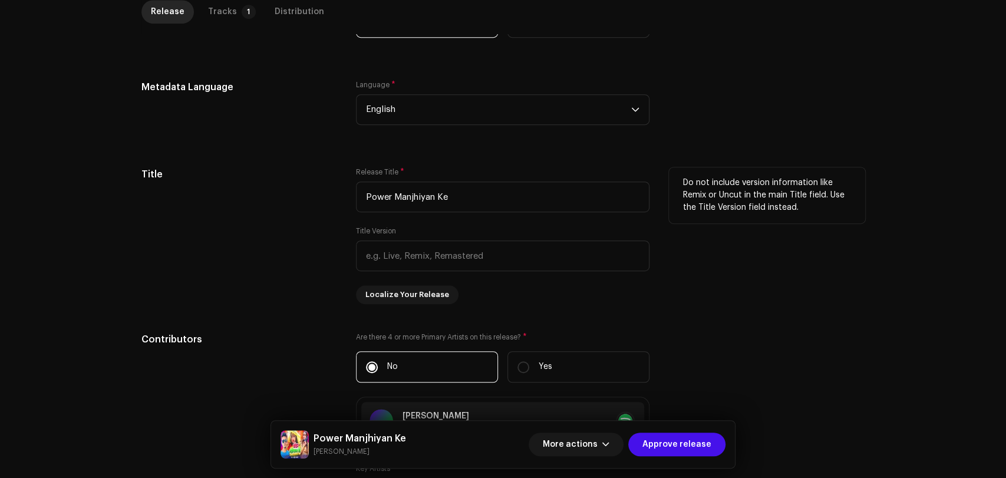
scroll to position [121, 0]
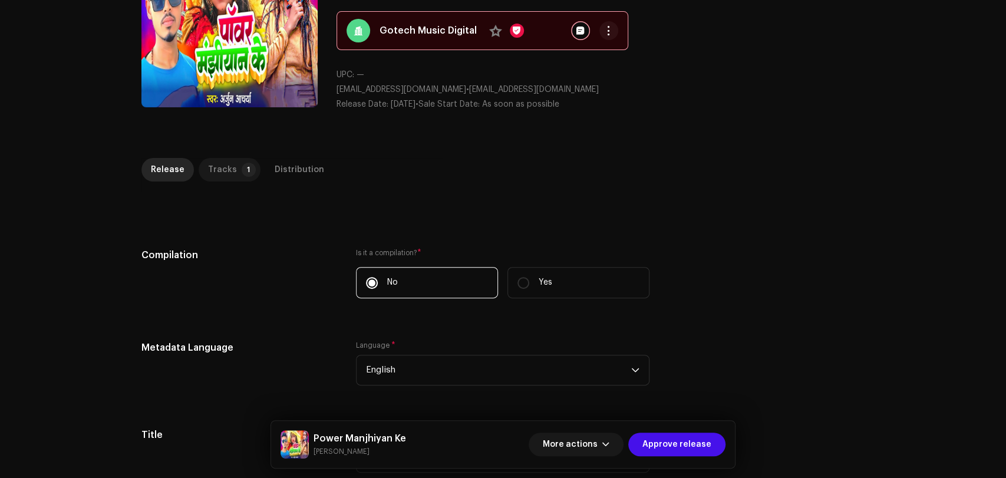
click at [219, 167] on div "Tracks" at bounding box center [222, 170] width 29 height 24
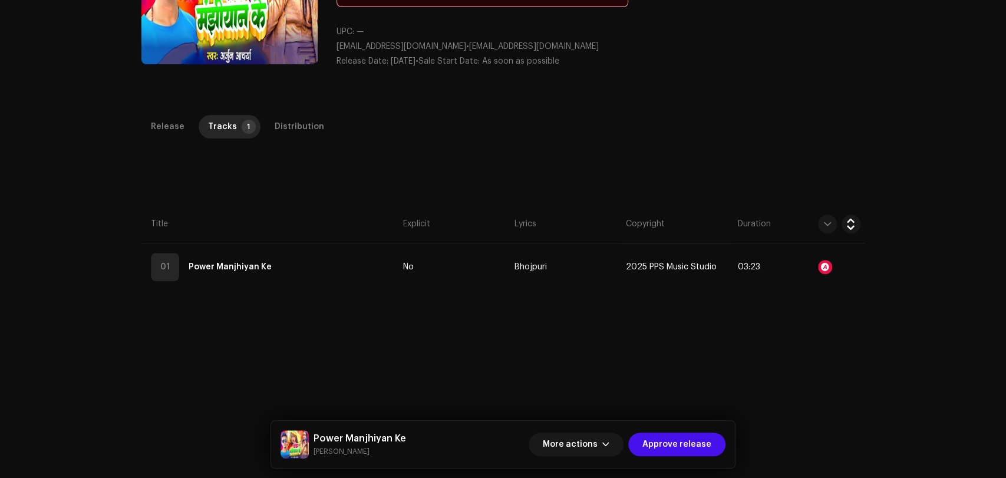
scroll to position [187, 0]
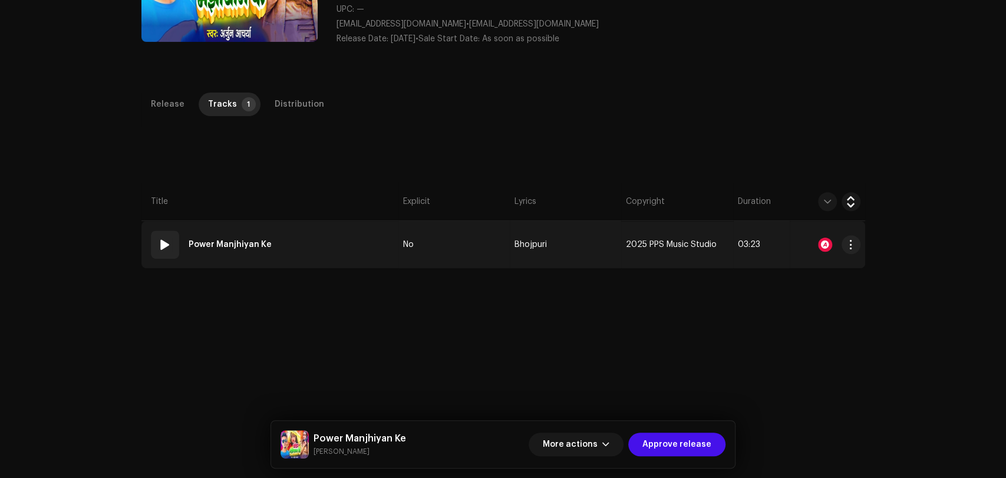
click at [485, 251] on td "No" at bounding box center [453, 244] width 111 height 47
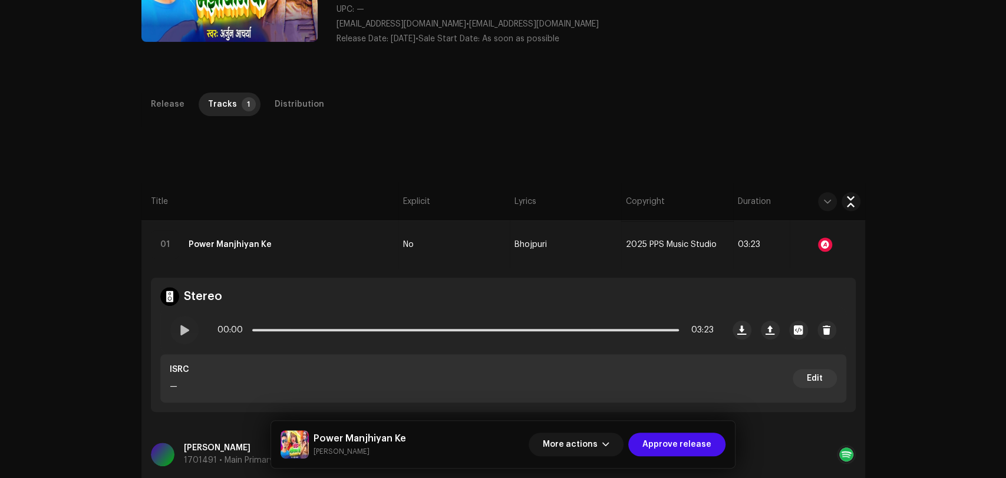
click at [188, 333] on div at bounding box center [184, 330] width 28 height 28
click at [319, 329] on p-slider at bounding box center [465, 330] width 427 height 2
click at [445, 329] on p-slider at bounding box center [465, 330] width 427 height 2
click at [190, 328] on div at bounding box center [184, 330] width 28 height 28
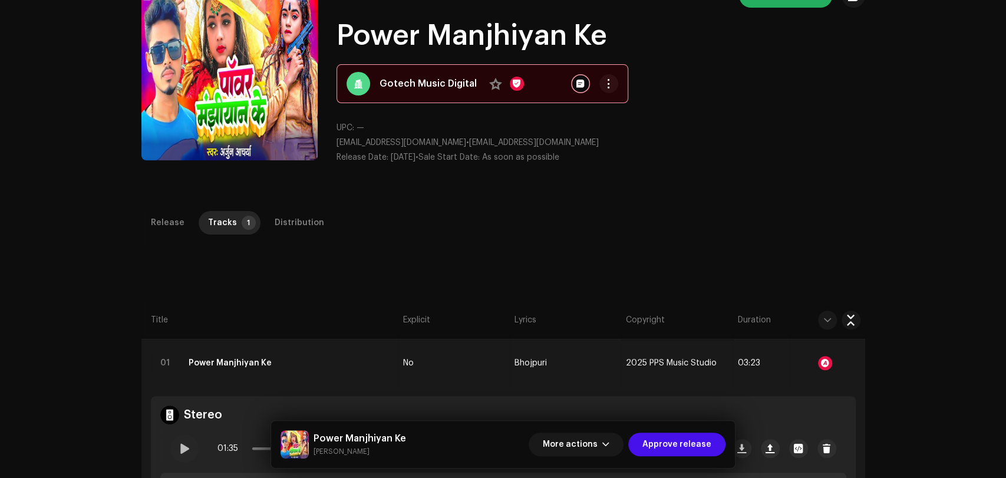
scroll to position [39, 0]
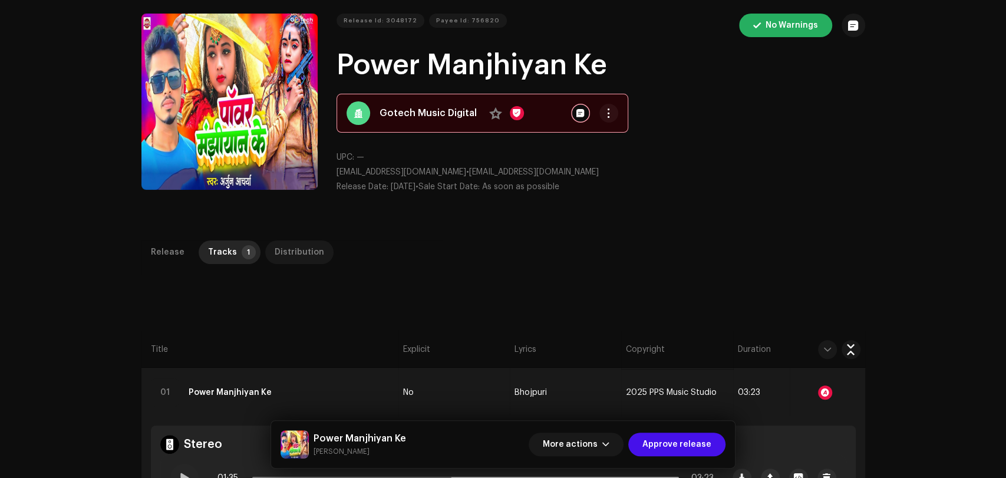
click at [306, 251] on div "Distribution" at bounding box center [300, 252] width 50 height 24
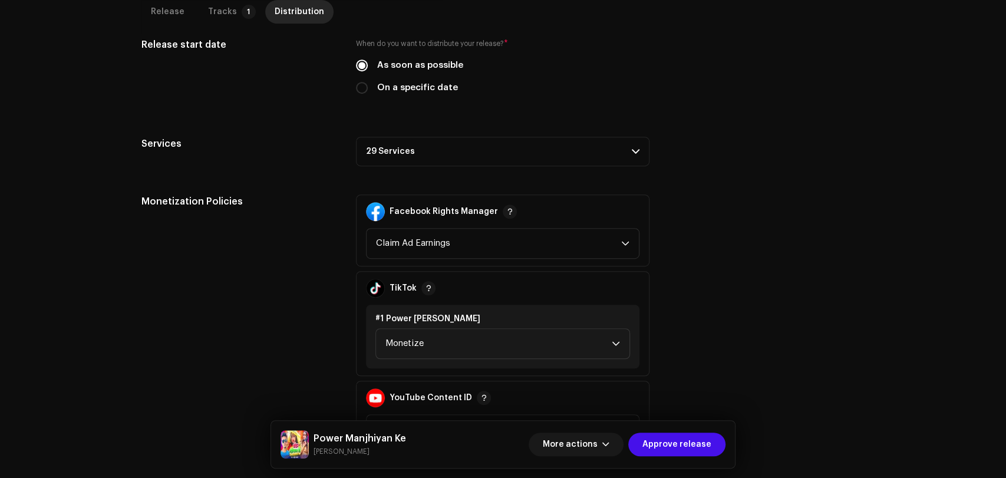
scroll to position [252, 0]
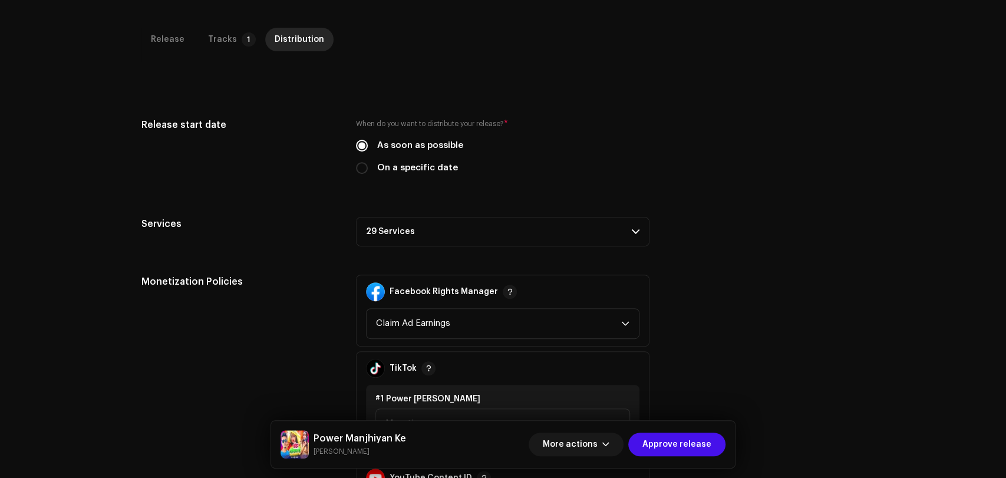
click at [518, 242] on p-accordion-header "29 Services" at bounding box center [503, 231] width 294 height 29
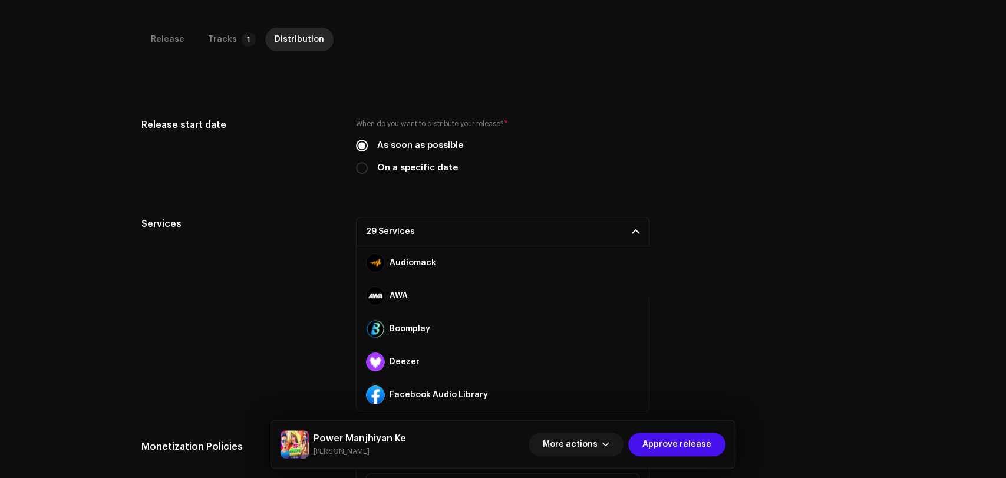
scroll to position [131, 0]
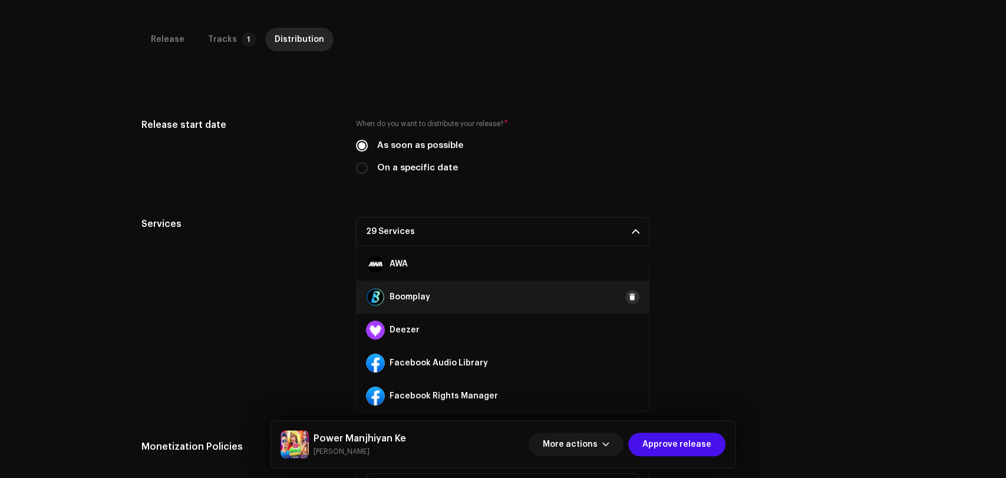
click at [631, 298] on button at bounding box center [632, 297] width 14 height 14
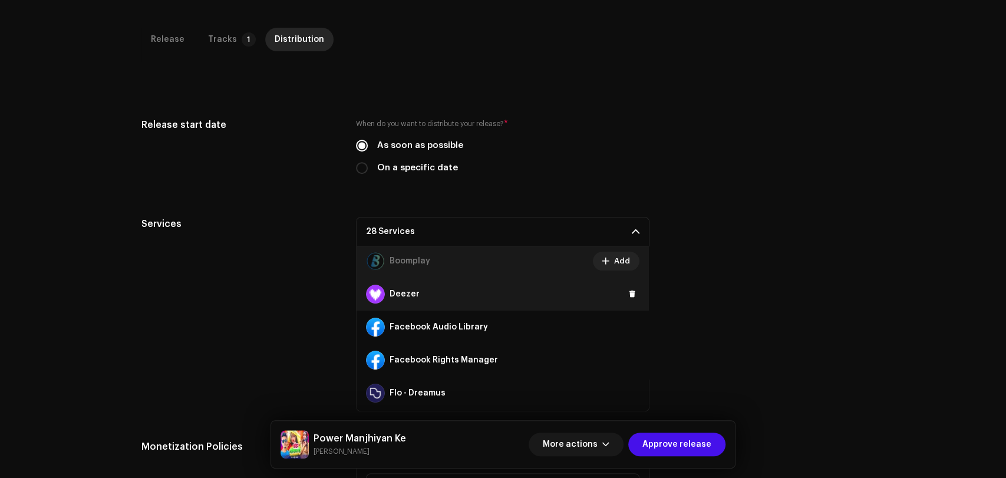
scroll to position [196, 0]
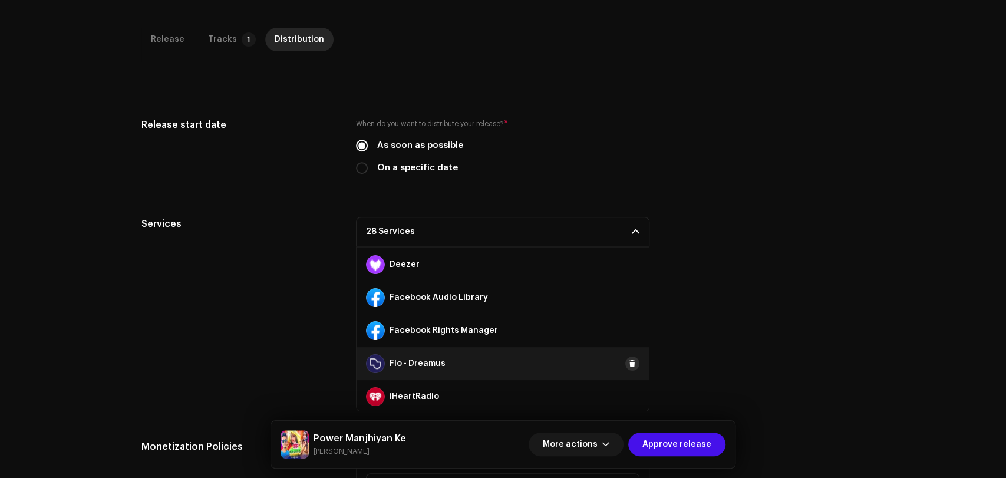
click at [629, 363] on span at bounding box center [632, 363] width 7 height 9
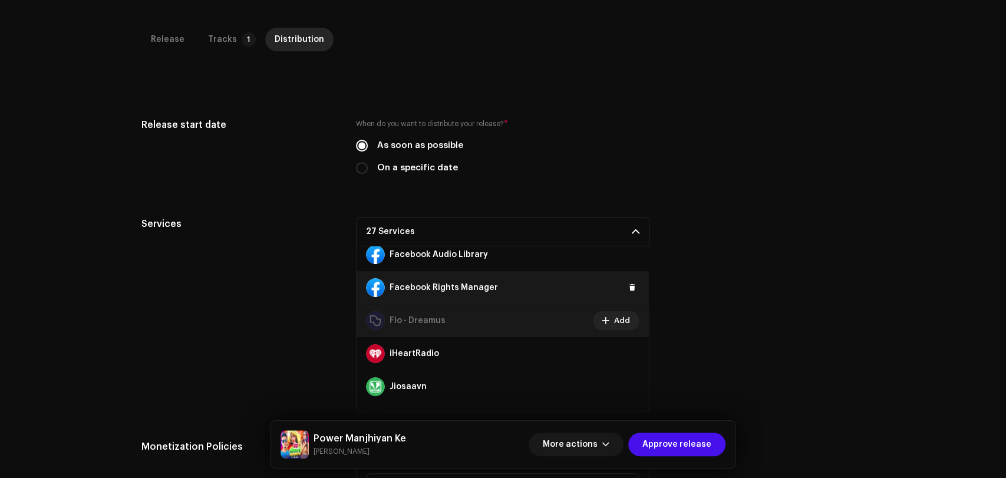
scroll to position [262, 0]
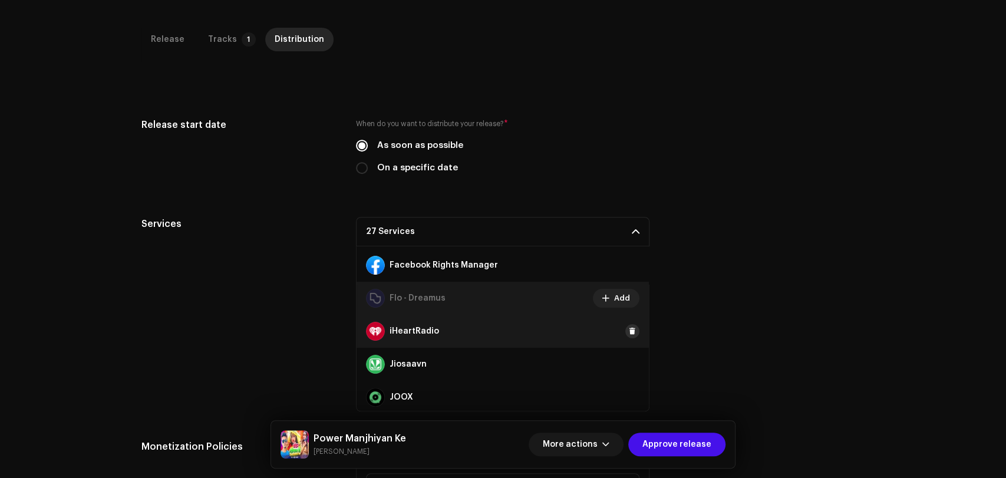
click at [629, 328] on span at bounding box center [632, 331] width 7 height 9
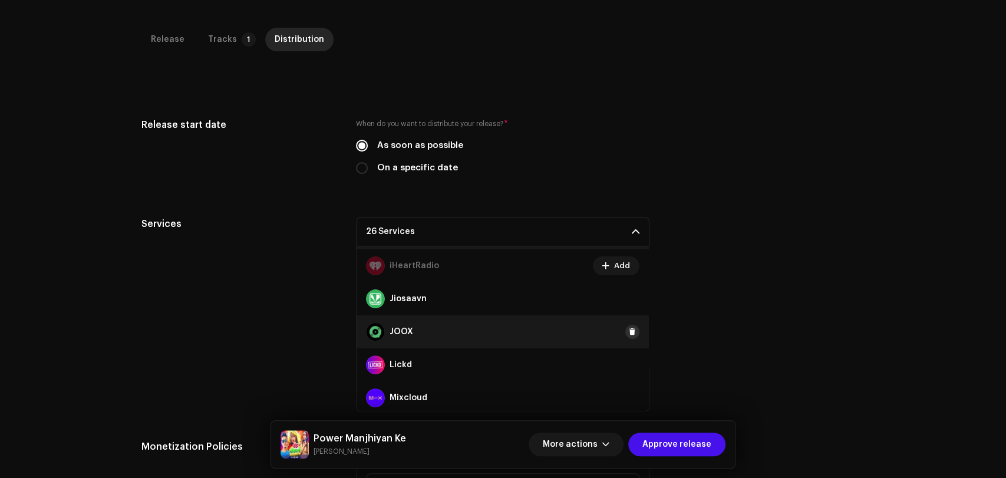
click at [629, 333] on span at bounding box center [632, 331] width 7 height 9
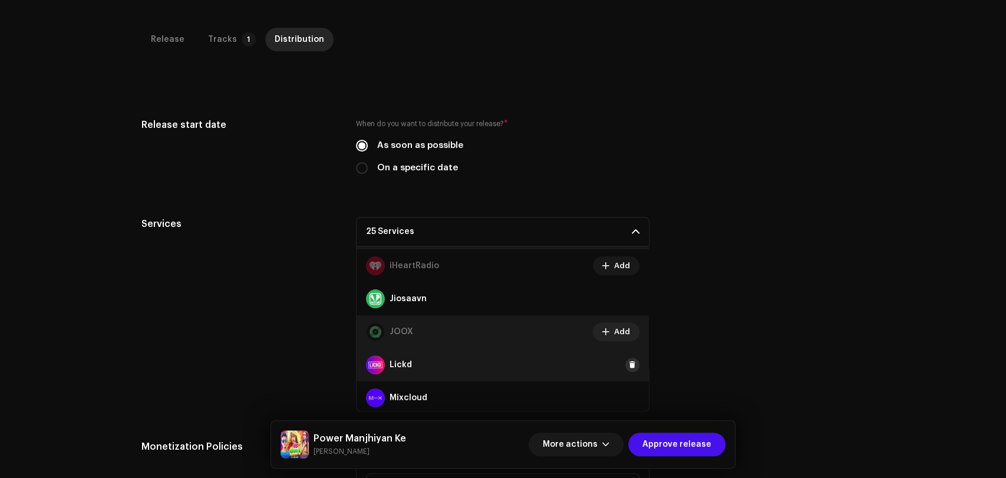
click at [629, 364] on span at bounding box center [632, 364] width 7 height 9
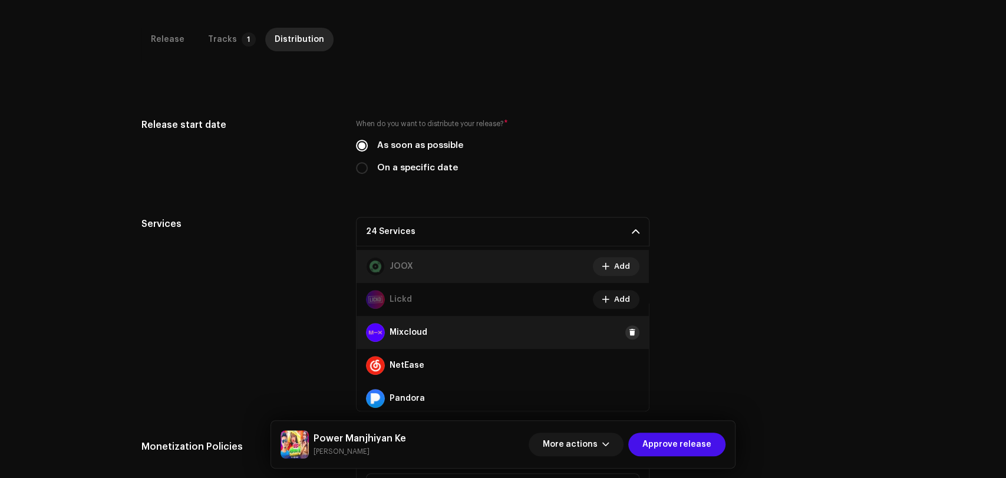
click at [629, 336] on span at bounding box center [632, 332] width 7 height 9
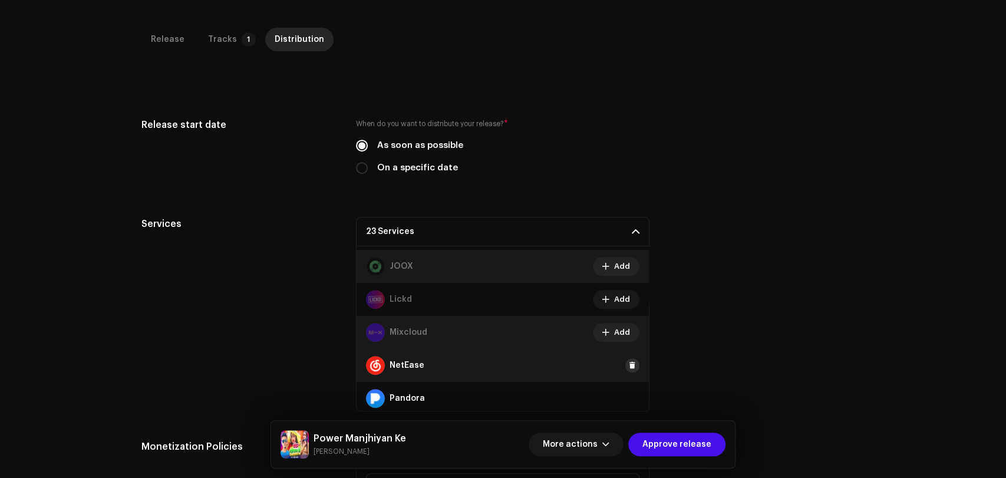
click at [629, 365] on span at bounding box center [632, 365] width 7 height 9
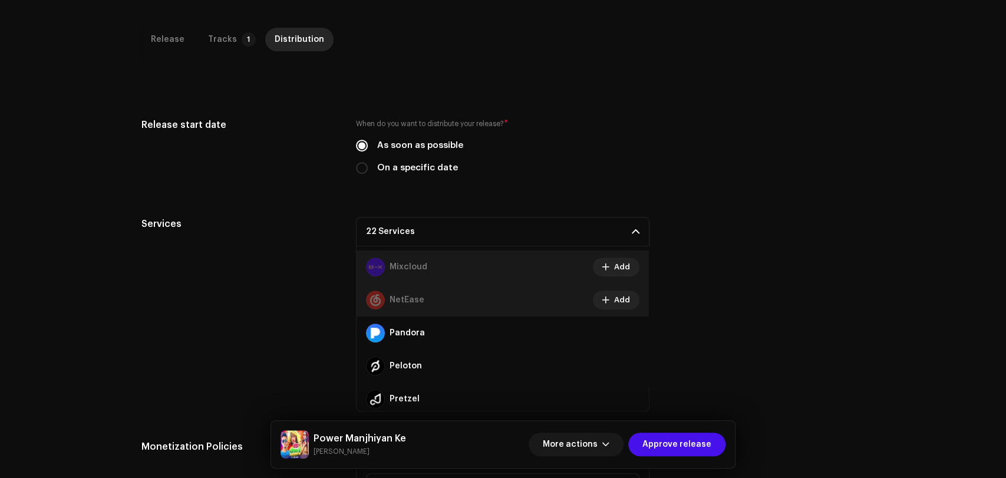
scroll to position [523, 0]
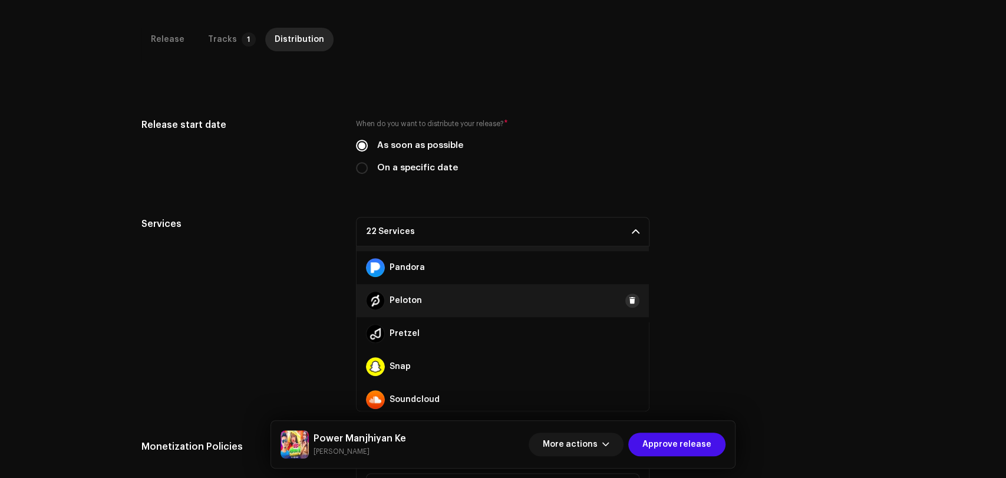
click at [629, 302] on span at bounding box center [632, 300] width 7 height 9
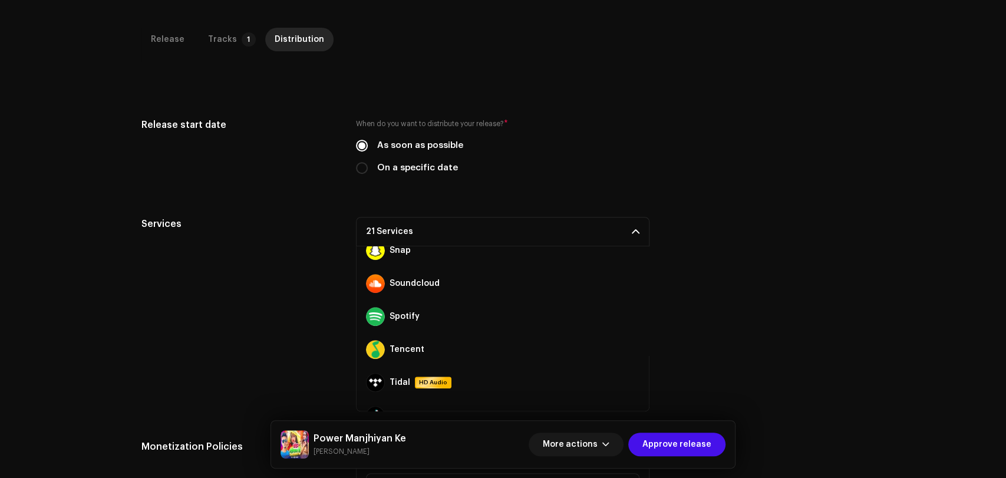
scroll to position [655, 0]
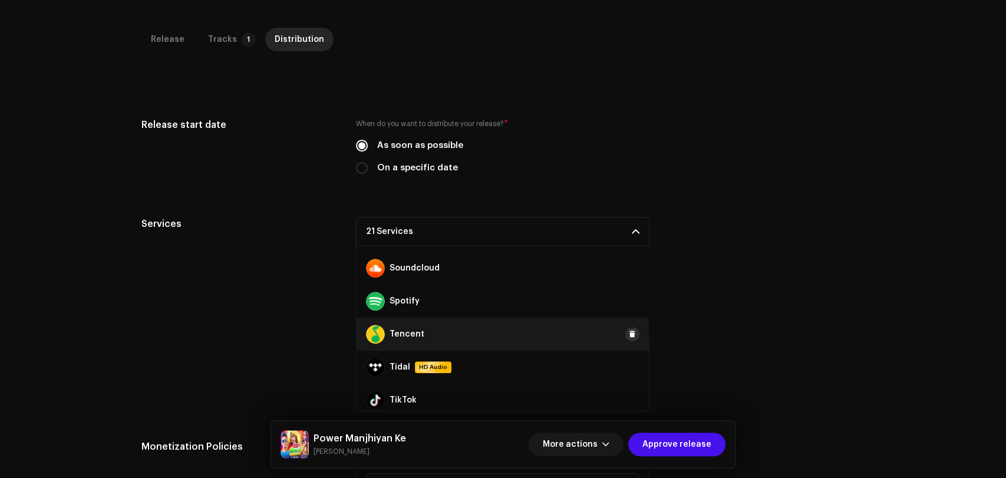
click at [629, 336] on span at bounding box center [632, 333] width 7 height 9
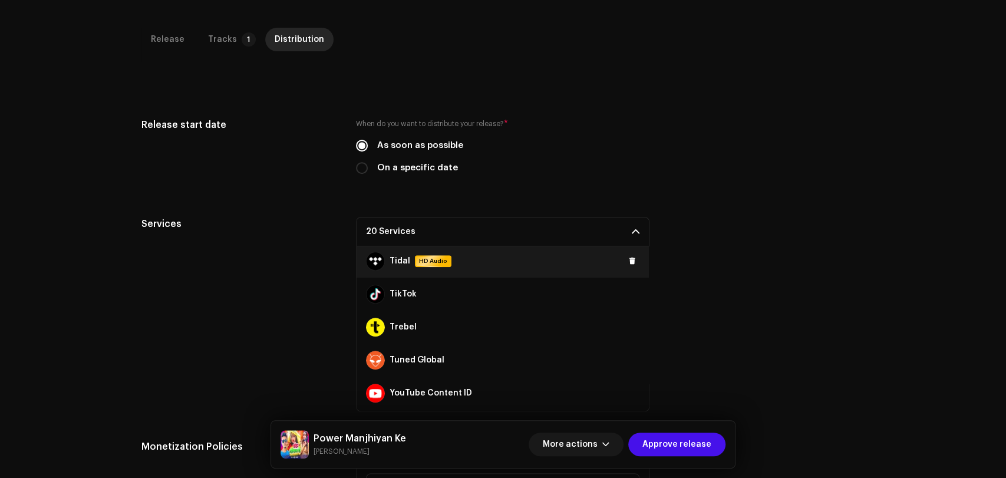
scroll to position [727, 0]
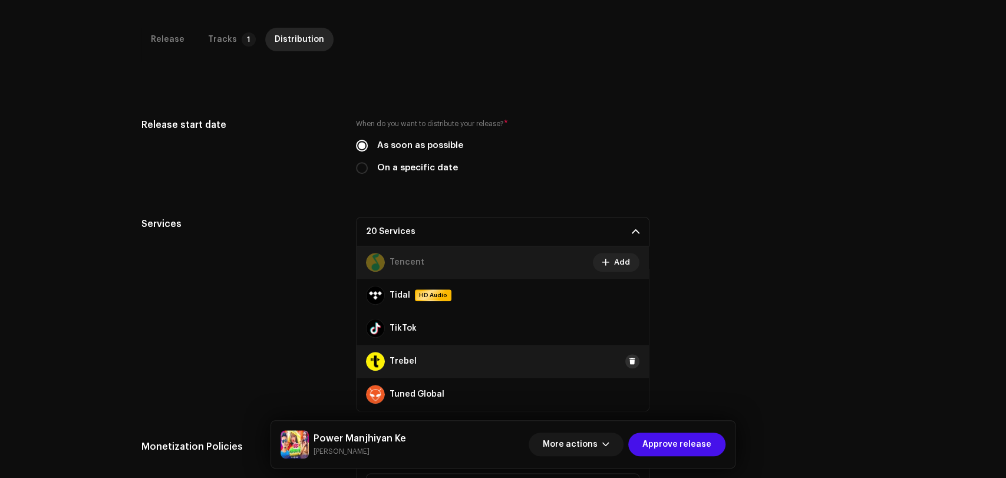
click at [629, 360] on span at bounding box center [632, 361] width 7 height 9
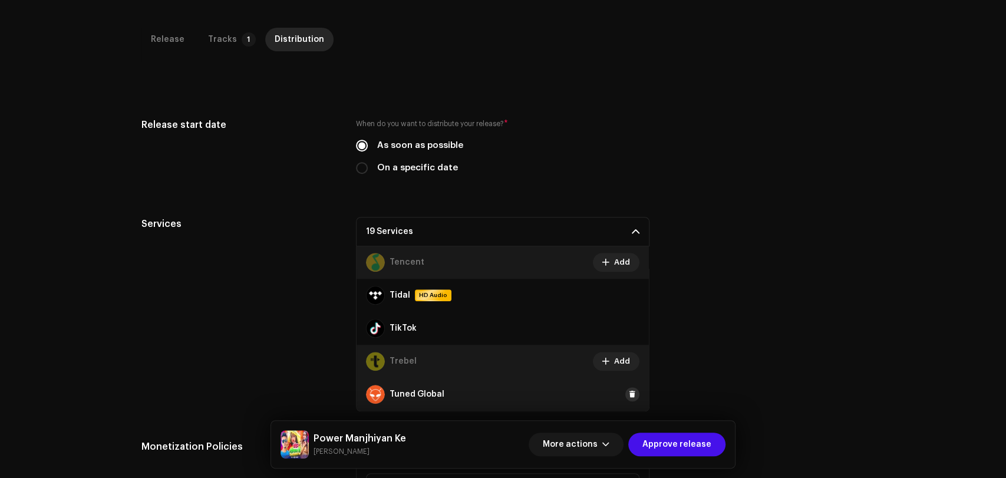
click at [629, 395] on span at bounding box center [632, 394] width 7 height 9
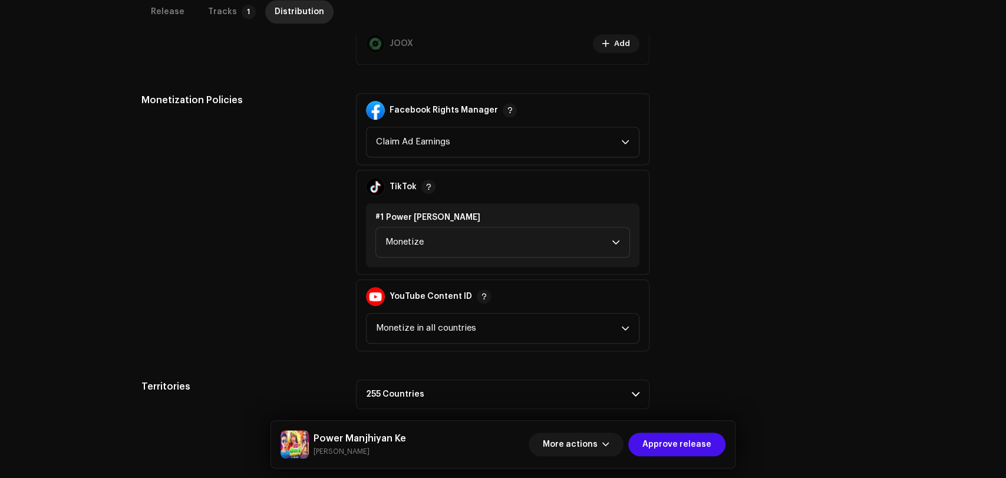
scroll to position [613, 0]
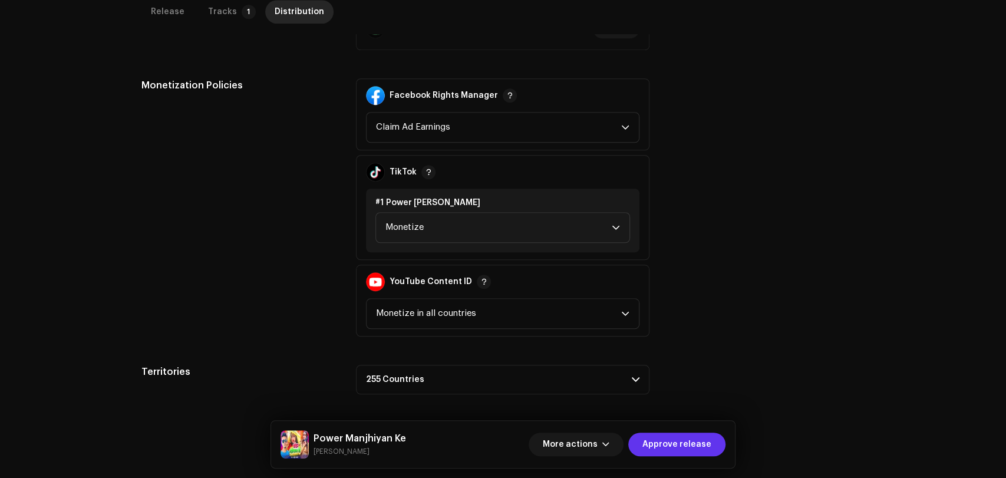
click at [660, 436] on span "Approve release" at bounding box center [676, 445] width 69 height 24
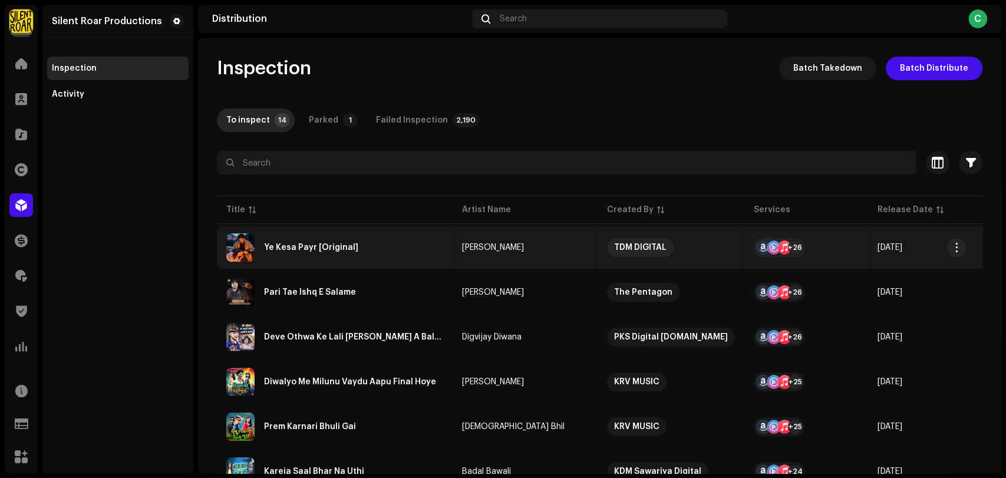
click at [308, 246] on div "Ye Kesa Payr [Original]" at bounding box center [311, 247] width 94 height 8
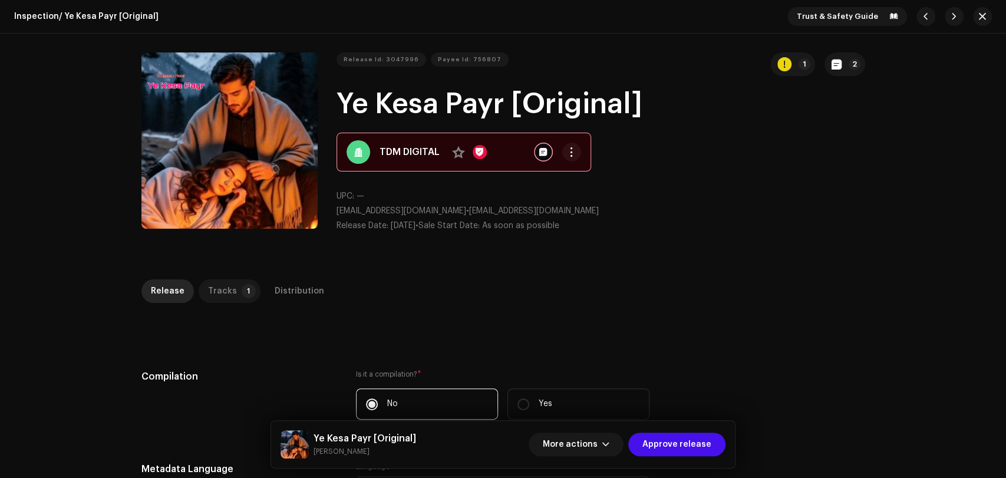
click at [225, 292] on div "Tracks" at bounding box center [222, 291] width 29 height 24
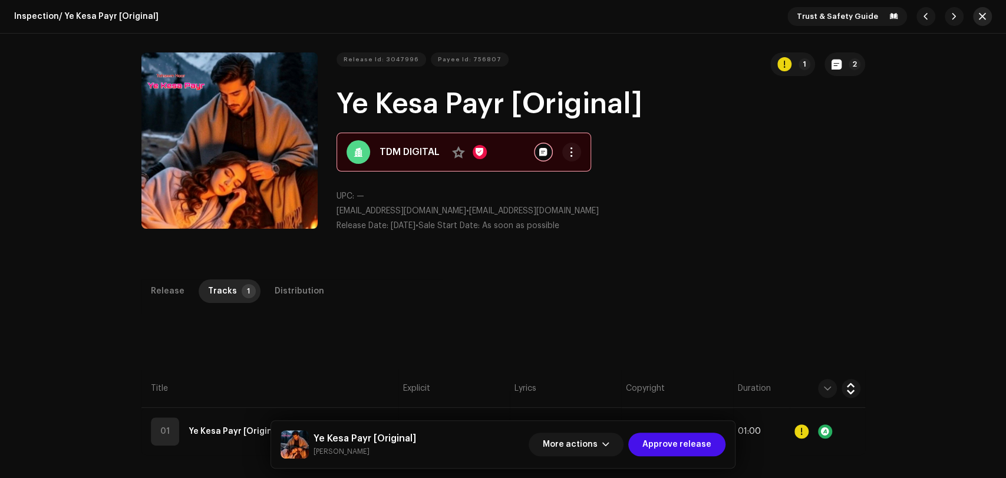
click at [980, 19] on span "button" at bounding box center [982, 16] width 7 height 9
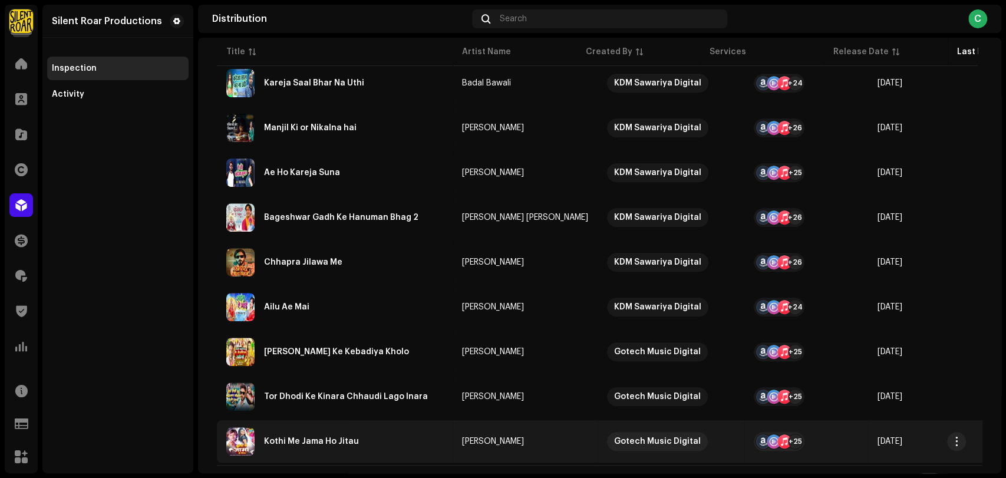
scroll to position [411, 0]
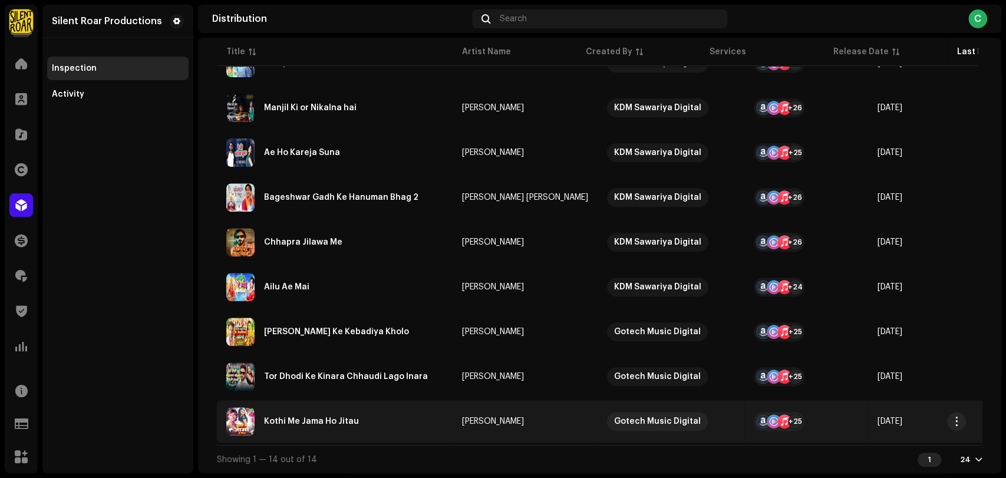
click at [331, 420] on div "Kothi Me Jama Ho Jitau" at bounding box center [311, 421] width 95 height 8
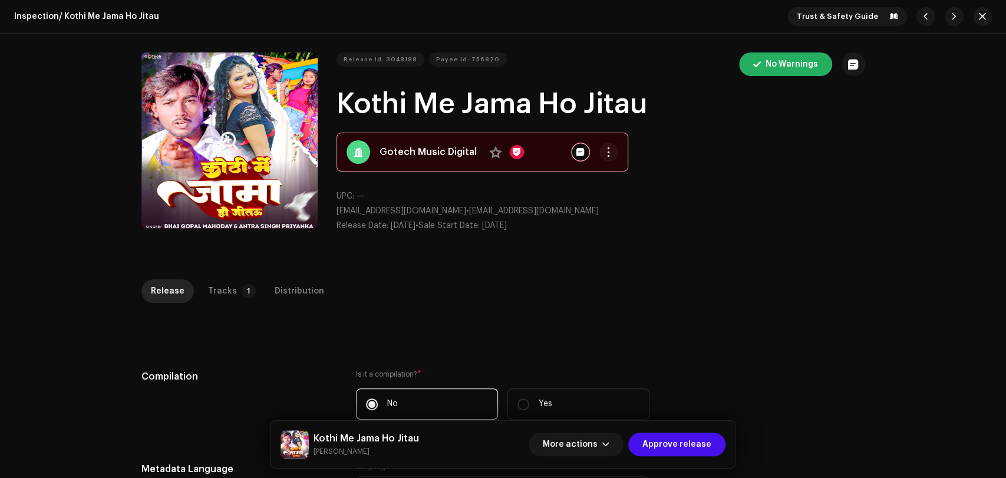
click at [278, 174] on button "Zoom Image" at bounding box center [229, 140] width 176 height 176
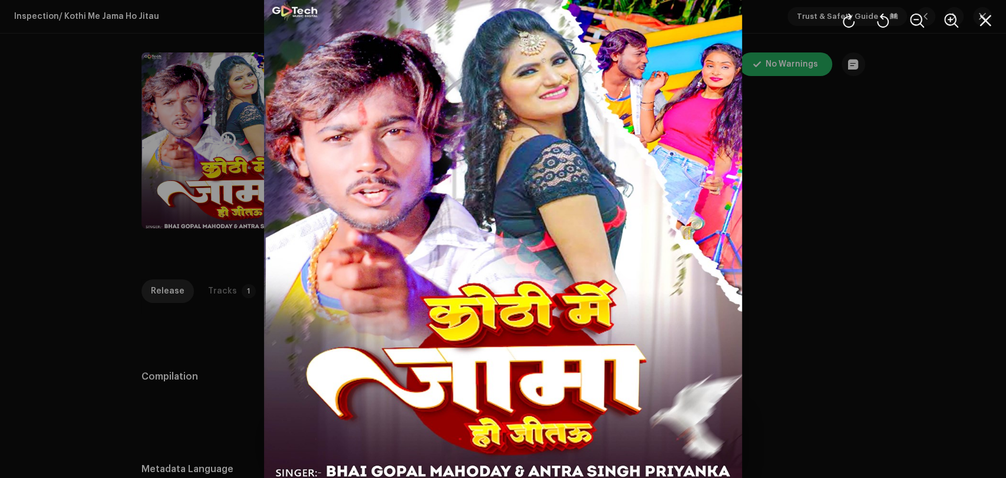
click at [846, 195] on div at bounding box center [503, 239] width 1006 height 478
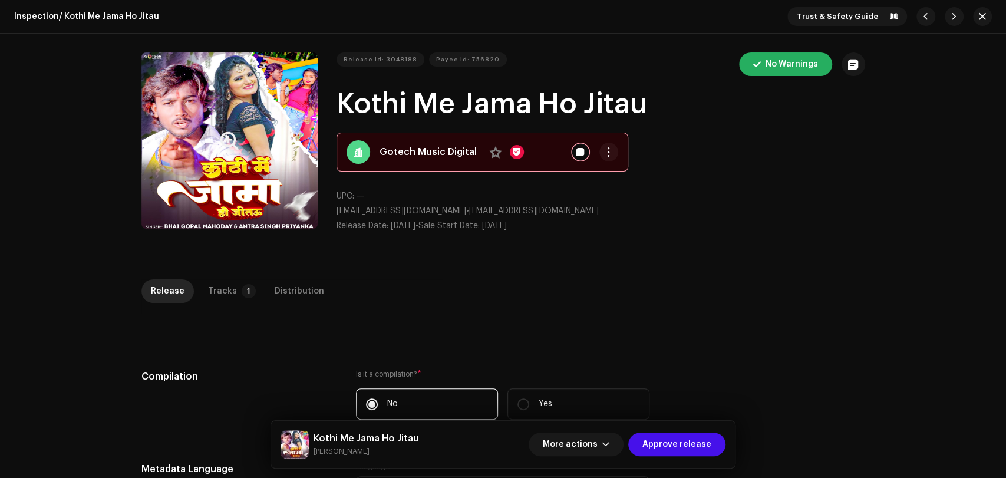
click at [286, 160] on button "Zoom Image" at bounding box center [229, 140] width 176 height 176
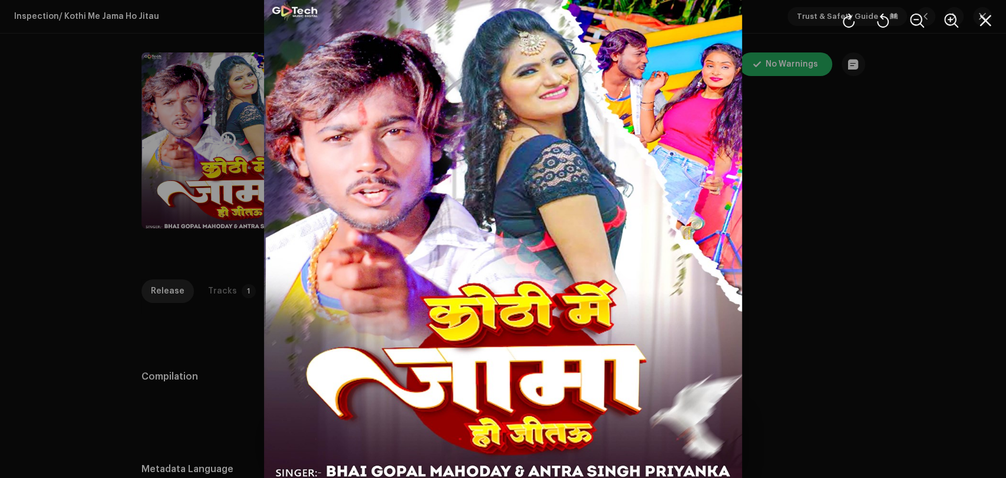
click at [872, 209] on div at bounding box center [503, 239] width 1006 height 478
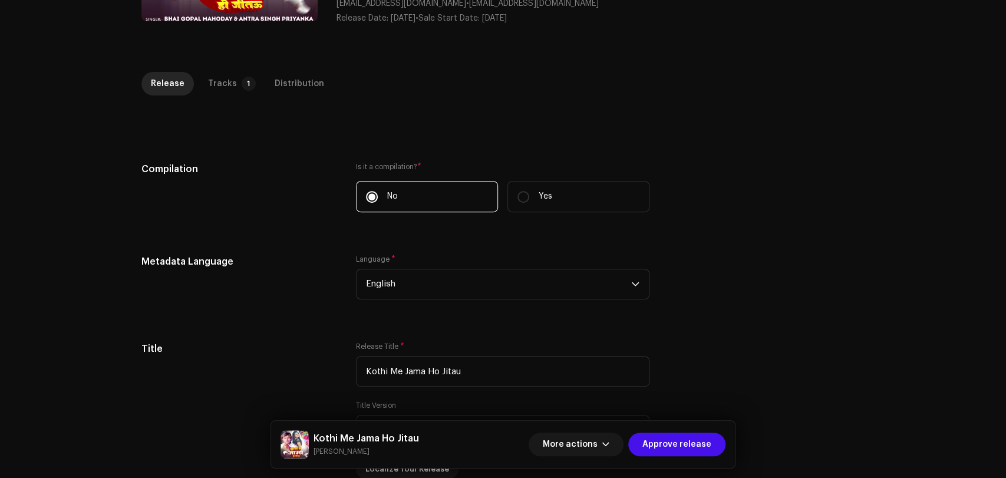
scroll to position [65, 0]
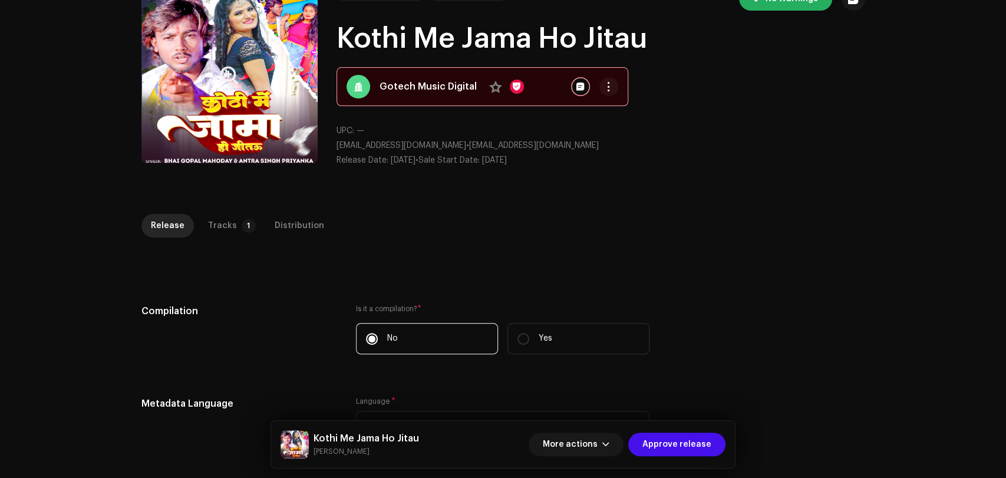
click at [244, 124] on button "Zoom Image" at bounding box center [229, 75] width 176 height 176
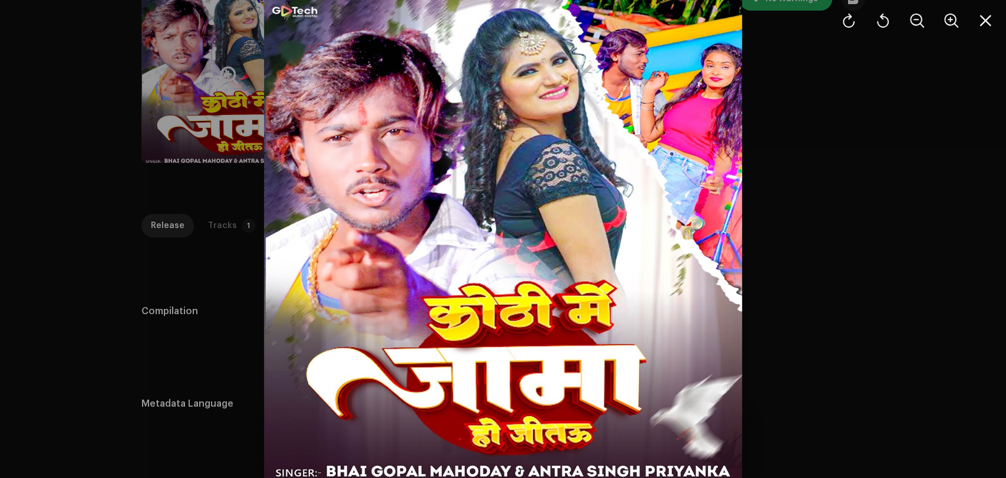
click at [879, 218] on div at bounding box center [503, 239] width 1006 height 478
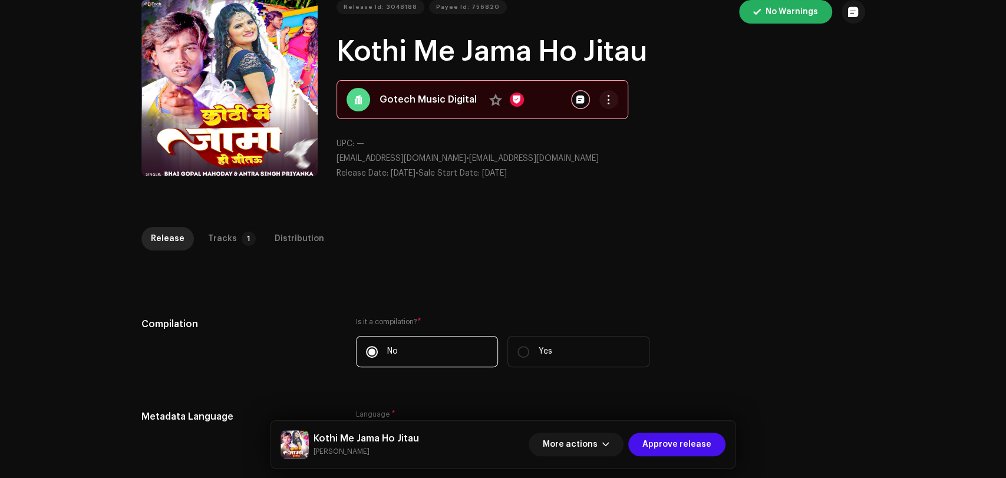
scroll to position [0, 0]
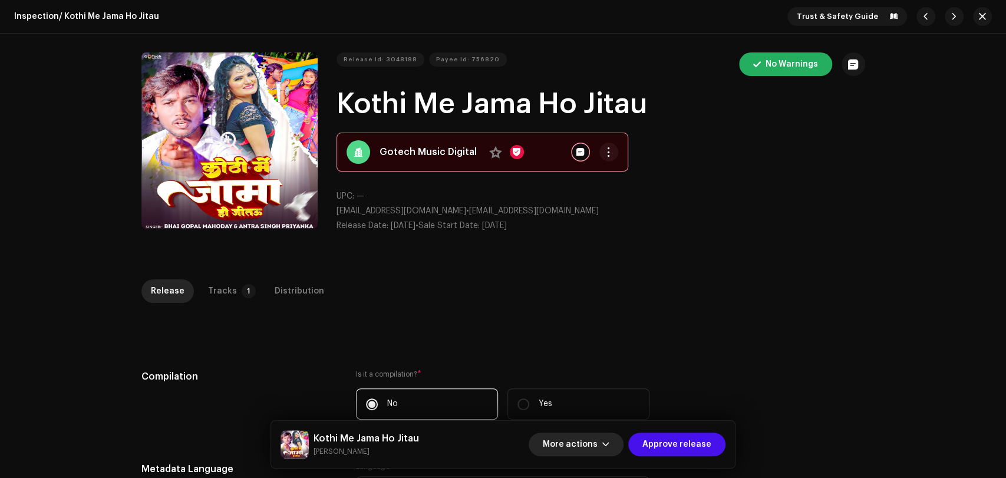
click at [614, 452] on button "More actions" at bounding box center [576, 445] width 95 height 24
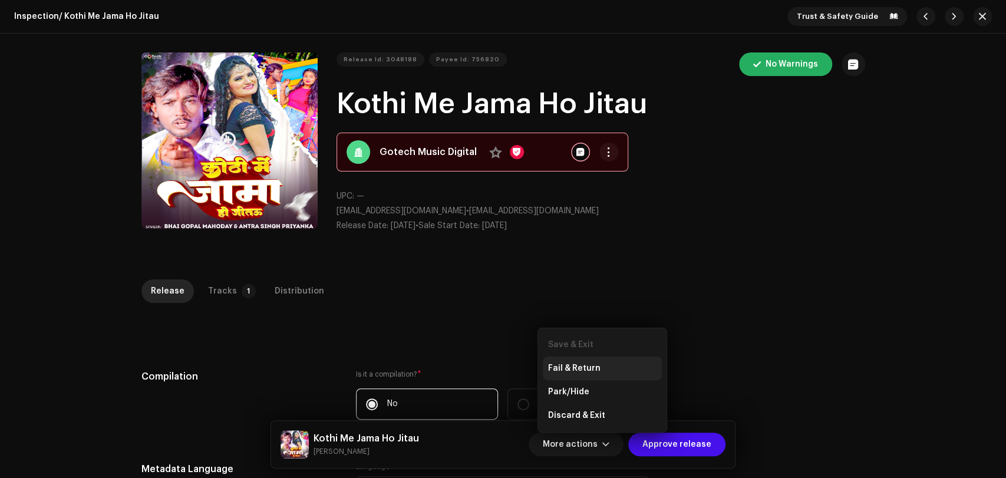
click at [598, 371] on div "Fail & Return" at bounding box center [603, 368] width 110 height 9
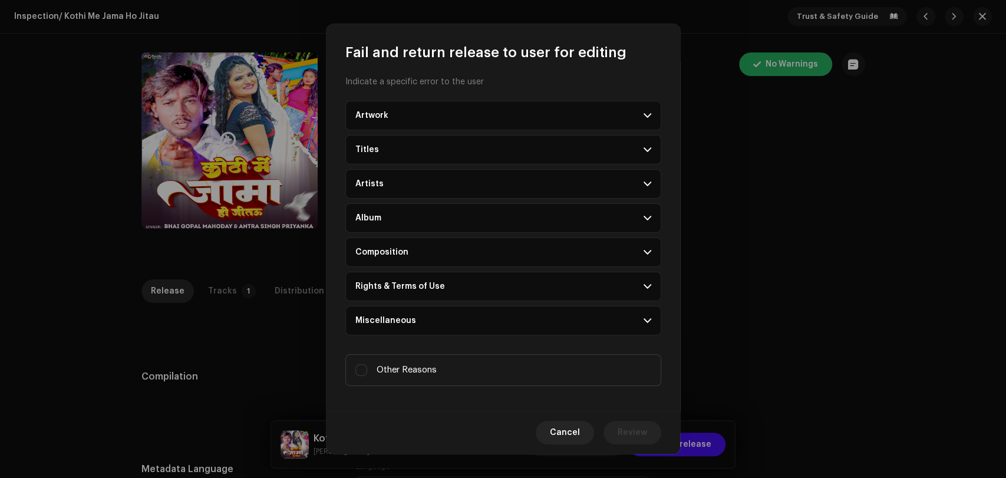
scroll to position [10, 0]
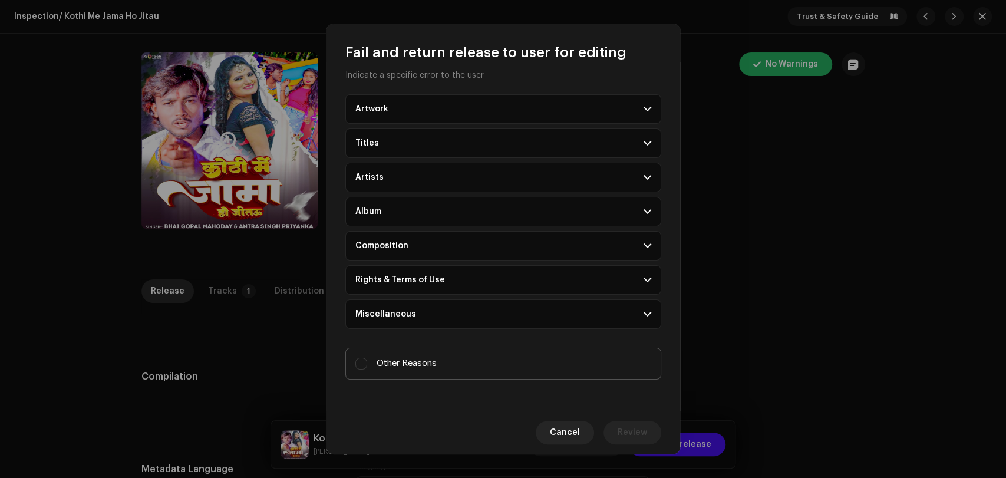
click at [452, 367] on label "Other Reasons" at bounding box center [503, 364] width 316 height 32
click at [367, 367] on input "Other Reasons" at bounding box center [361, 364] width 12 height 12
checkbox input "true"
click at [561, 179] on p-accordion-header "Artists" at bounding box center [503, 177] width 316 height 29
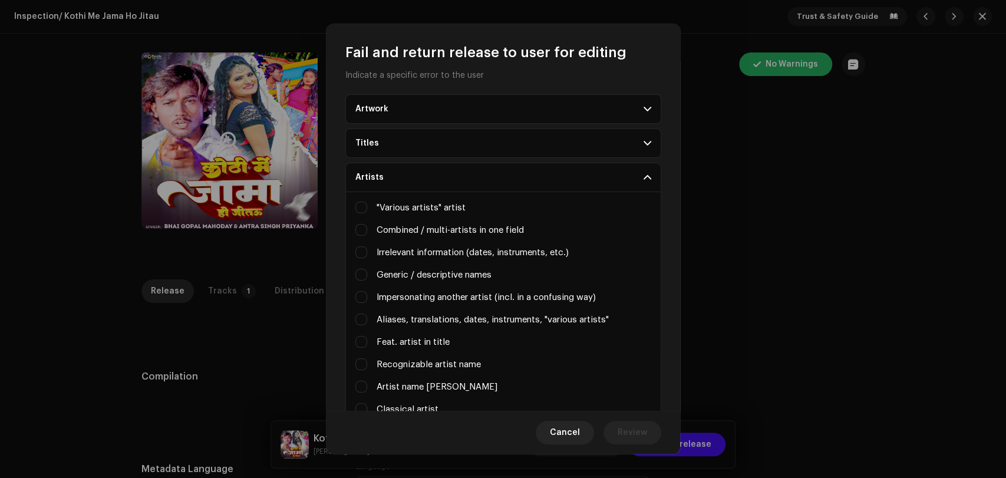
click at [561, 179] on p-accordion-header "Artists" at bounding box center [503, 177] width 316 height 29
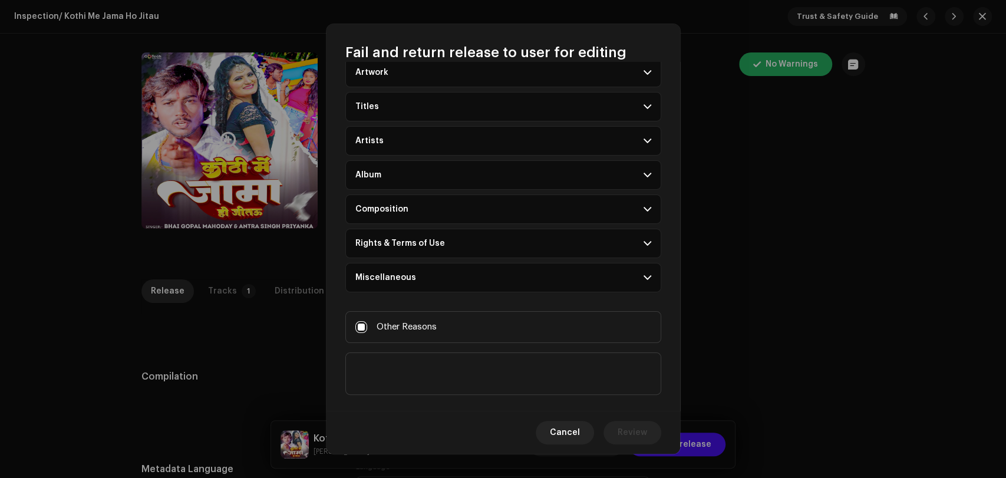
scroll to position [64, 0]
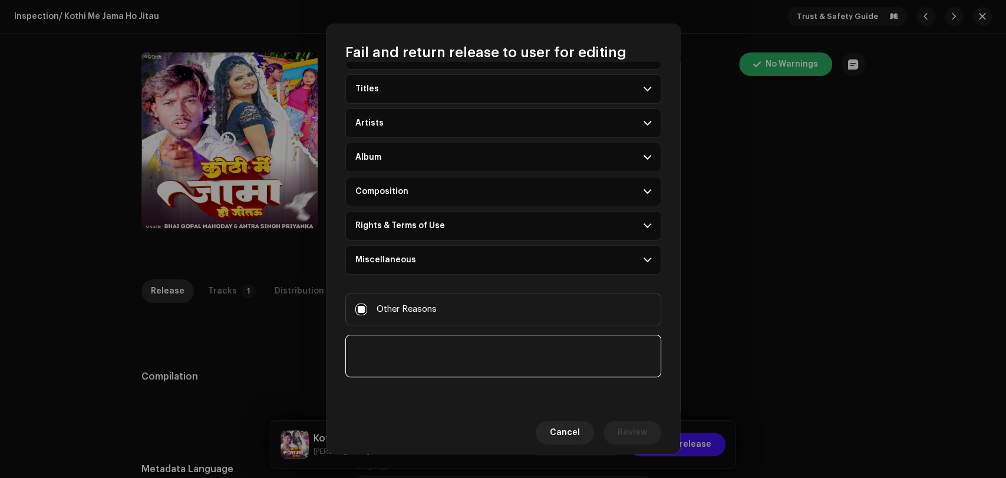
click at [456, 350] on textarea at bounding box center [503, 356] width 316 height 42
type textarea "Add the other artist as well in the release metadata."
click at [637, 426] on span "Review" at bounding box center [632, 433] width 29 height 24
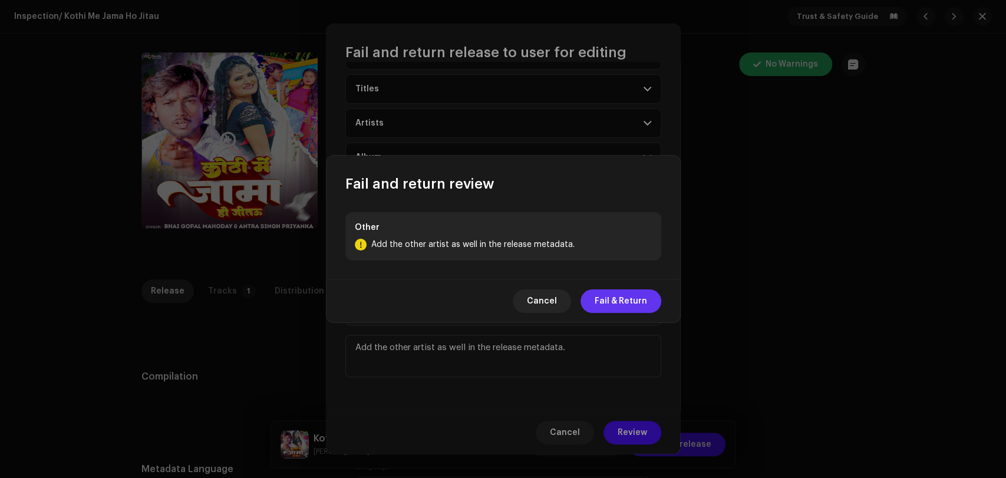
click at [634, 302] on span "Fail & Return" at bounding box center [621, 301] width 52 height 24
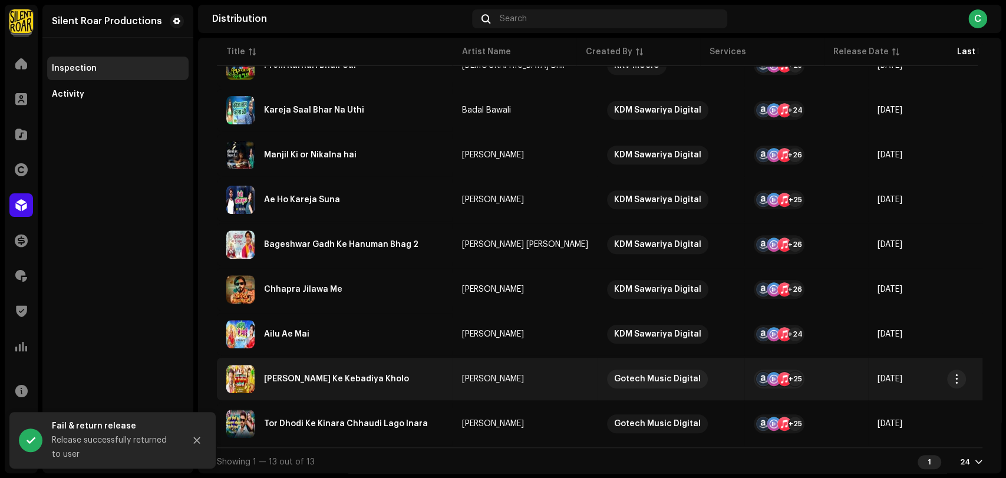
scroll to position [367, 0]
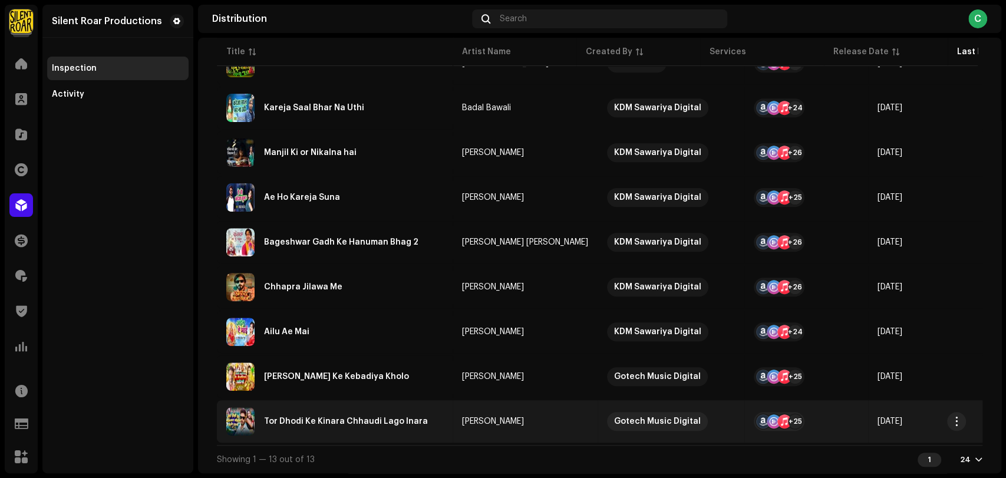
click at [348, 417] on div "Tor Dhodi Ke Kinara Chhaudi Lago Inara" at bounding box center [346, 421] width 164 height 8
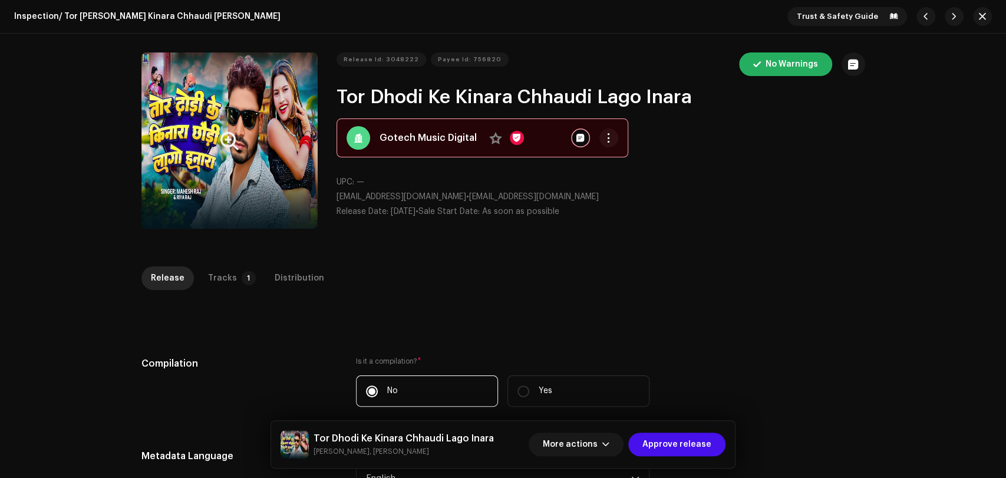
click at [278, 211] on button "Zoom Image" at bounding box center [229, 140] width 176 height 176
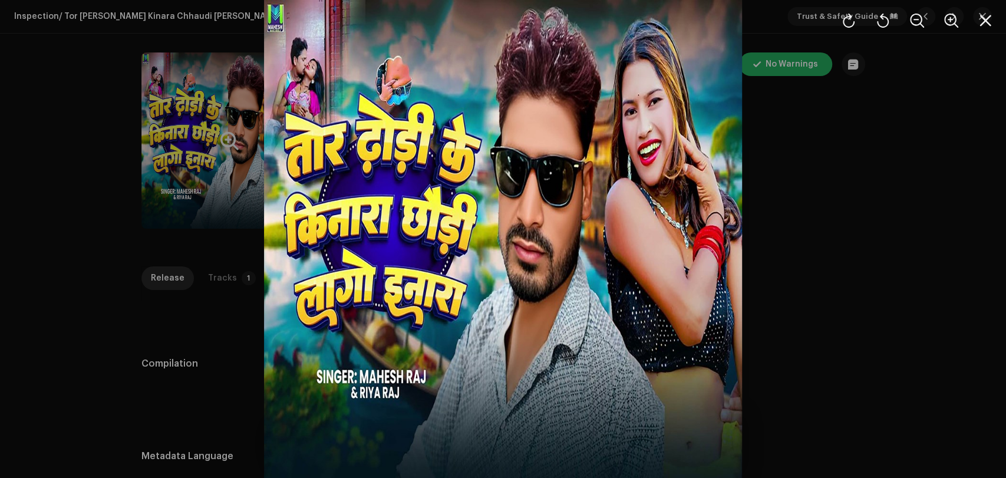
click at [823, 281] on div at bounding box center [503, 239] width 1006 height 478
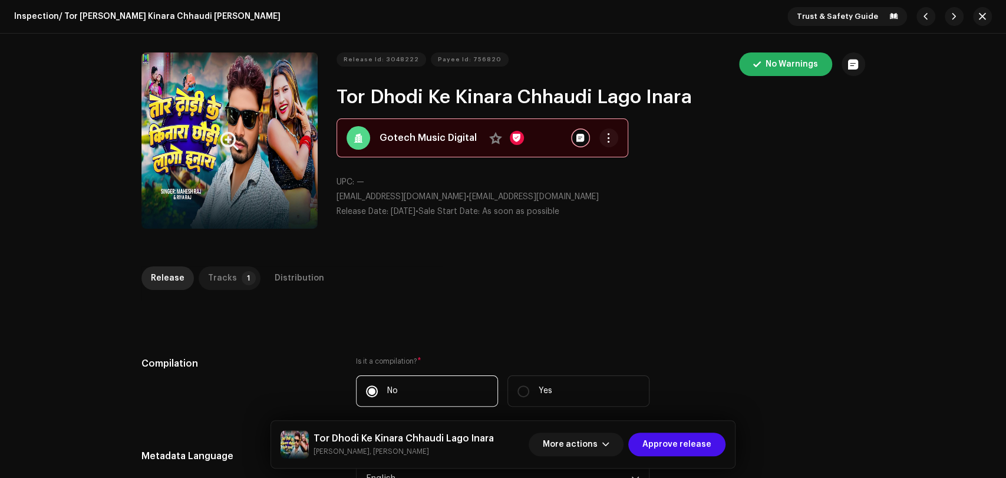
click at [225, 282] on div "Tracks" at bounding box center [222, 278] width 29 height 24
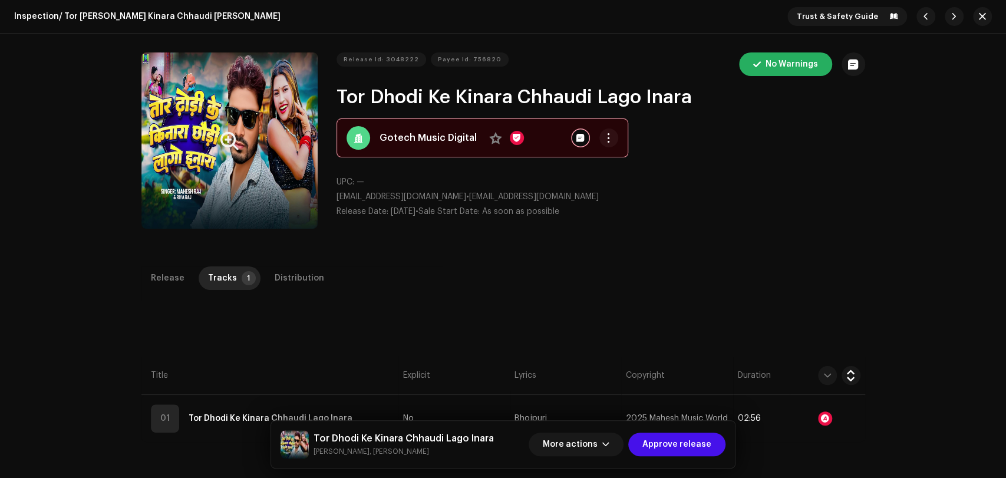
scroll to position [196, 0]
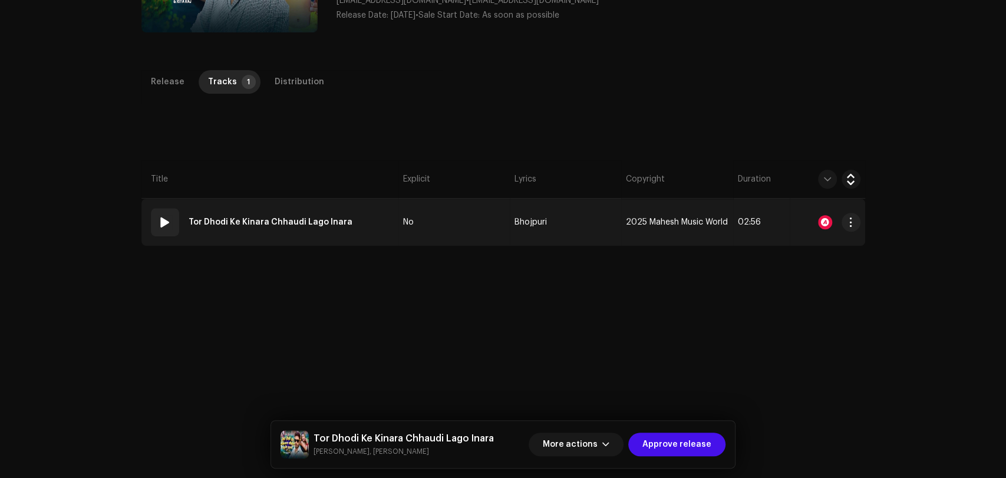
click at [408, 236] on td "No" at bounding box center [453, 222] width 111 height 47
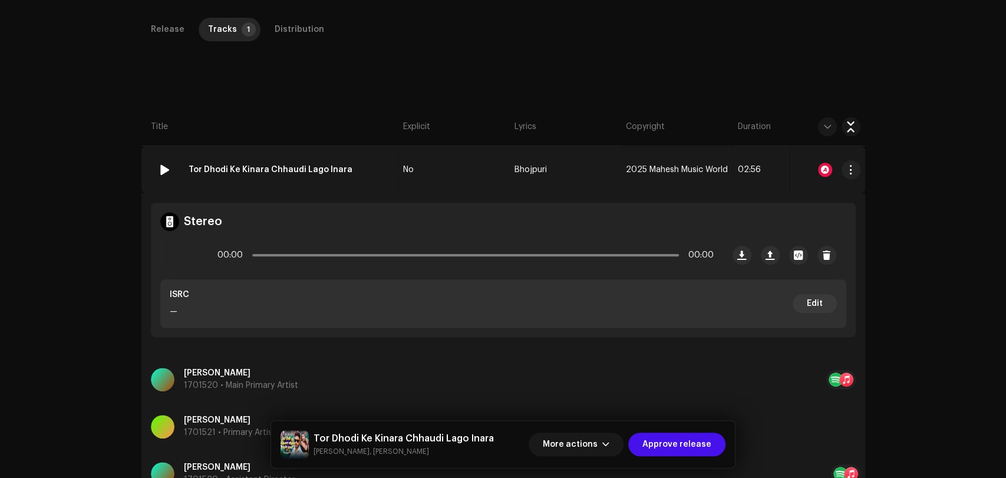
scroll to position [327, 0]
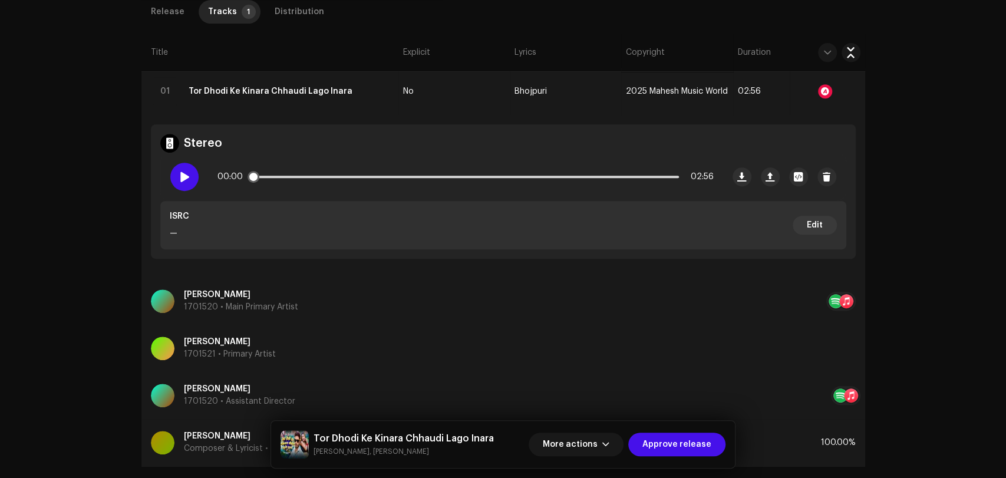
click at [179, 178] on span at bounding box center [184, 176] width 10 height 9
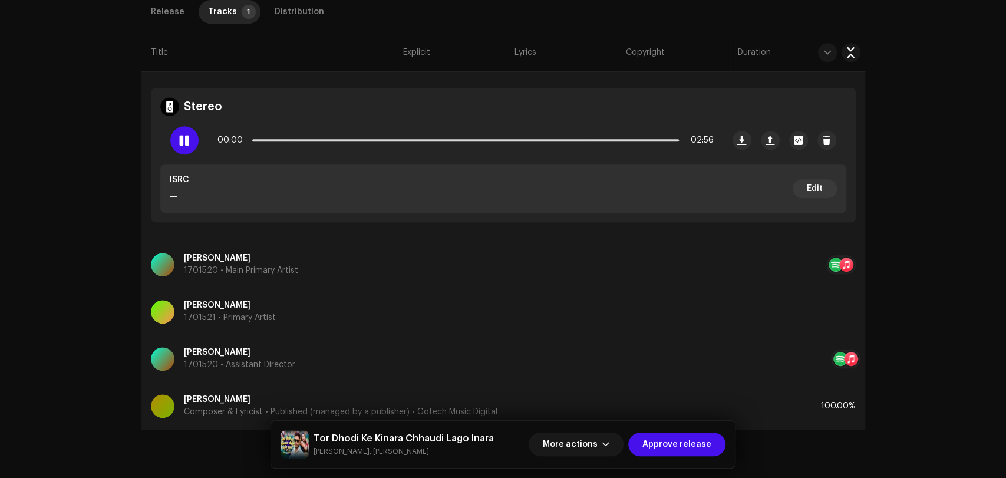
scroll to position [401, 0]
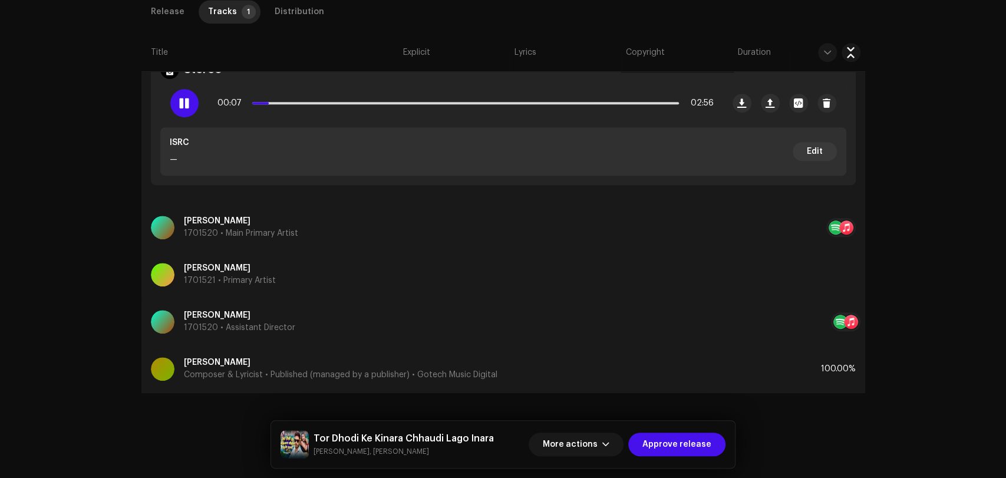
click at [101, 269] on div "Inspection / Tor Dhodi Ke Kinara Chhaudi Lago Inara Trust & Safety Guide Releas…" at bounding box center [503, 239] width 1006 height 478
click at [384, 105] on div "00:09 02:56" at bounding box center [466, 103] width 496 height 24
click at [390, 100] on div "00:10 02:56" at bounding box center [466, 103] width 496 height 24
drag, startPoint x: 276, startPoint y: 100, endPoint x: 497, endPoint y: 110, distance: 220.6
click at [497, 110] on div "00:12 02:56" at bounding box center [466, 103] width 496 height 24
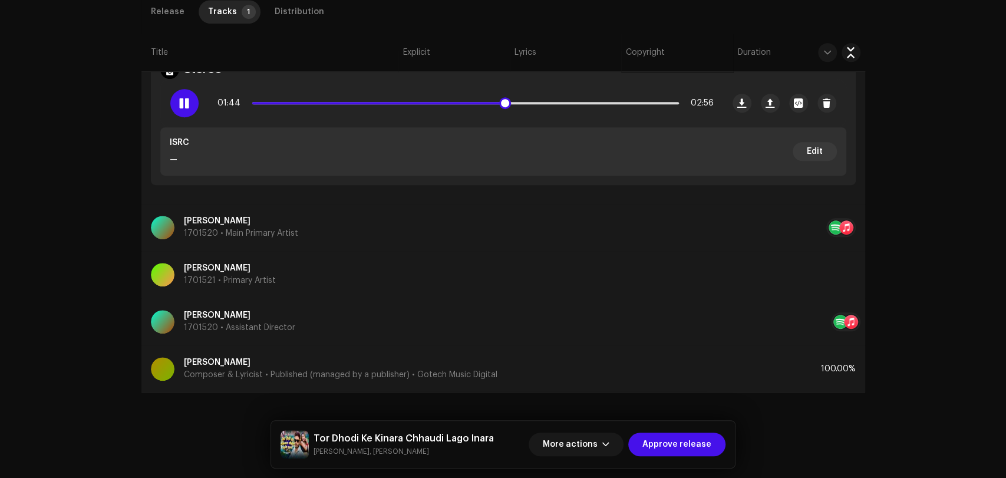
click at [185, 104] on span at bounding box center [184, 102] width 10 height 9
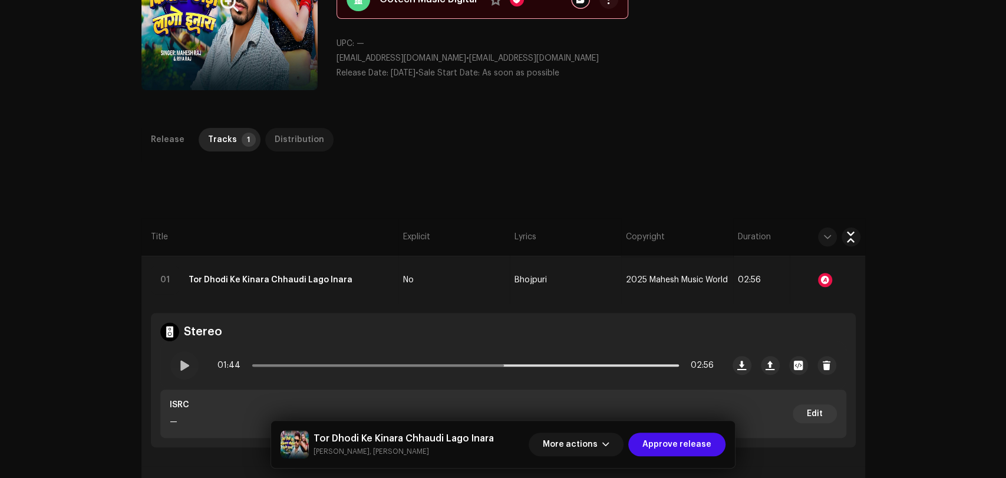
click at [307, 140] on div "Distribution" at bounding box center [300, 140] width 50 height 24
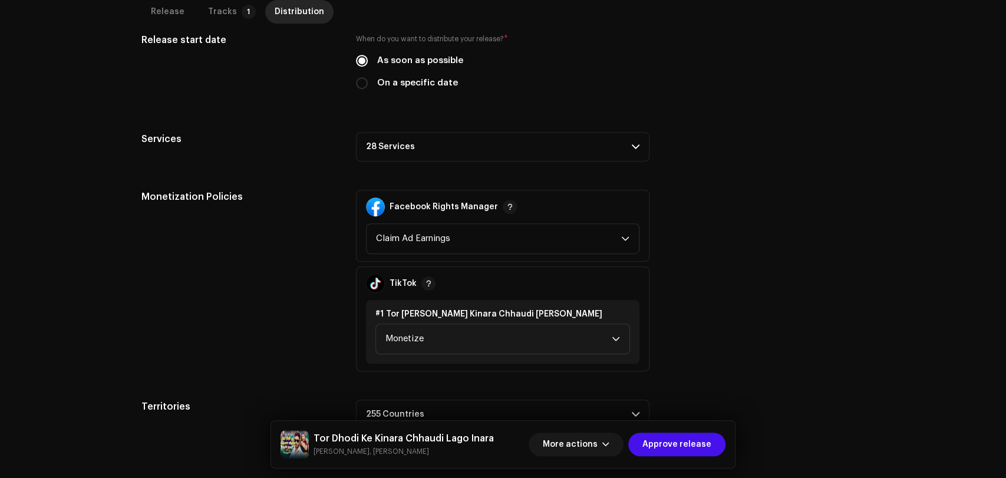
scroll to position [359, 0]
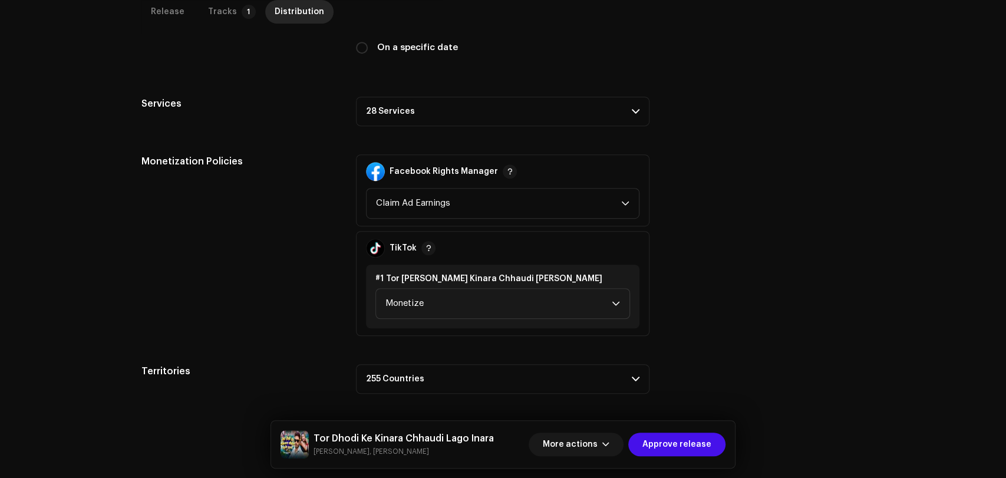
click at [461, 108] on p-accordion-header "28 Services" at bounding box center [503, 111] width 294 height 29
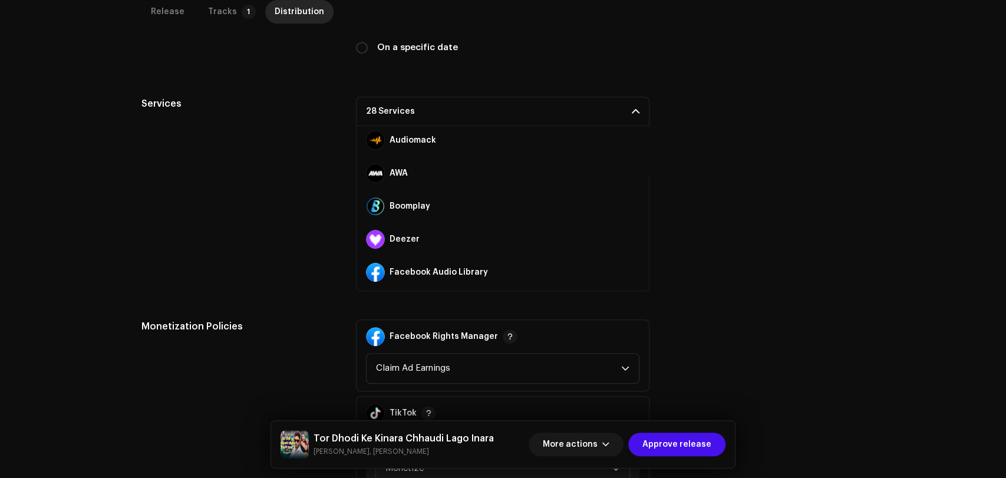
scroll to position [131, 0]
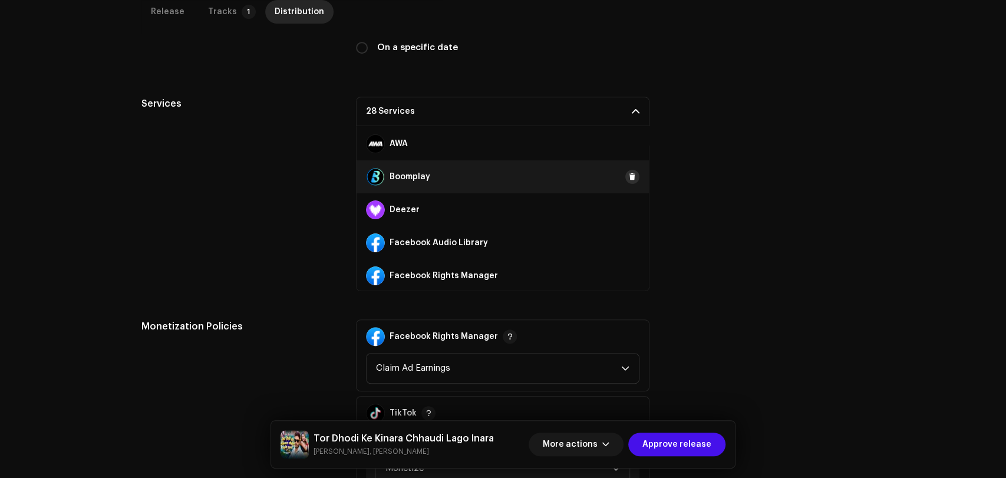
click at [629, 176] on span at bounding box center [632, 176] width 7 height 9
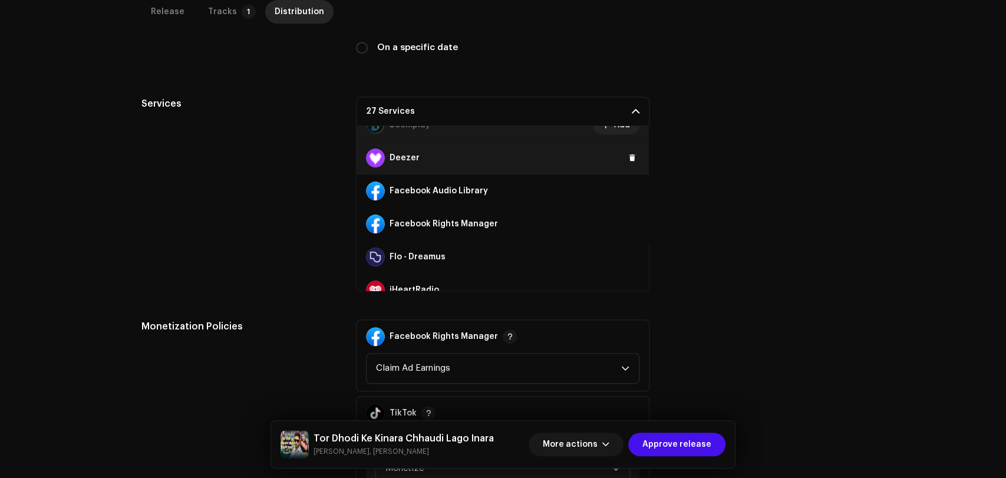
scroll to position [196, 0]
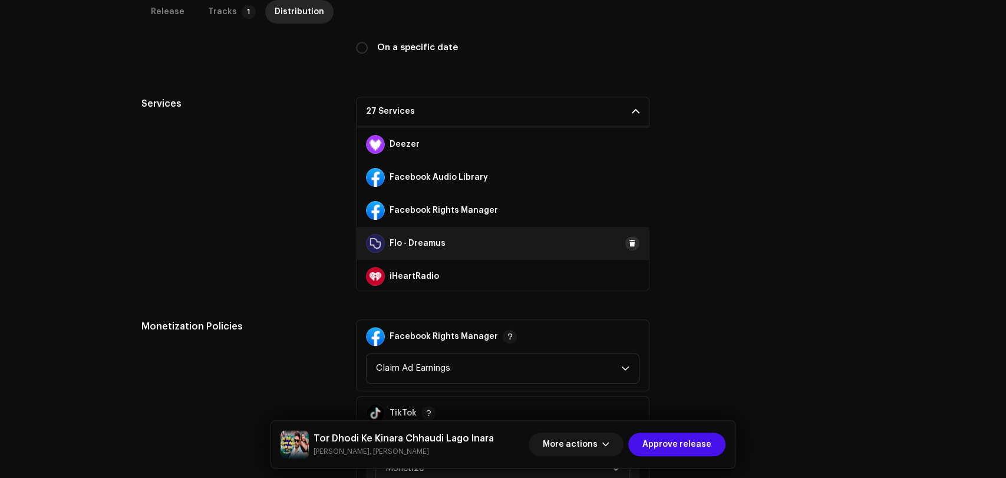
click at [629, 242] on span at bounding box center [632, 243] width 7 height 9
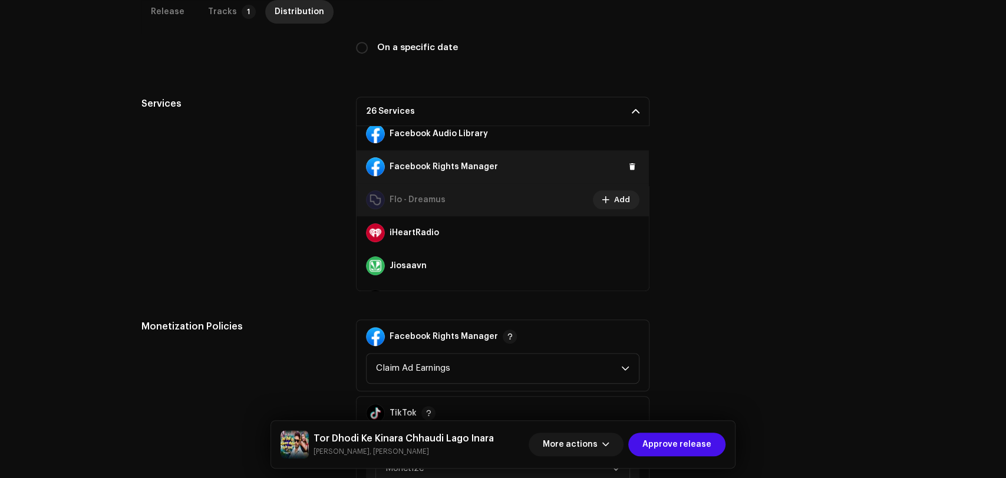
scroll to position [262, 0]
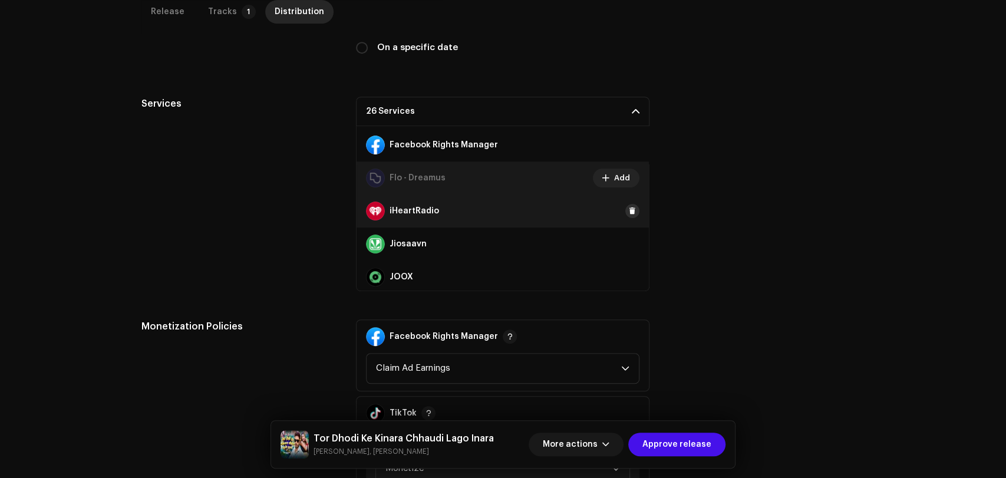
click at [629, 212] on span at bounding box center [632, 210] width 7 height 9
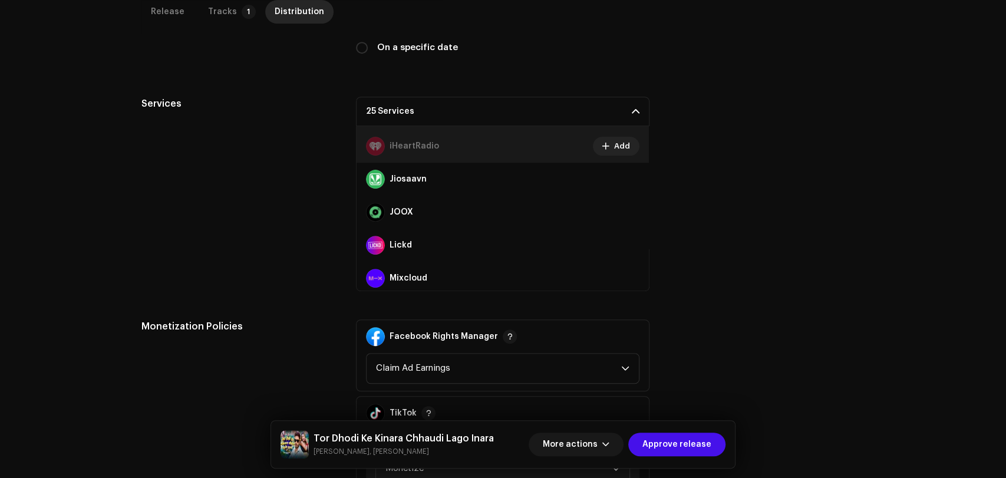
scroll to position [327, 0]
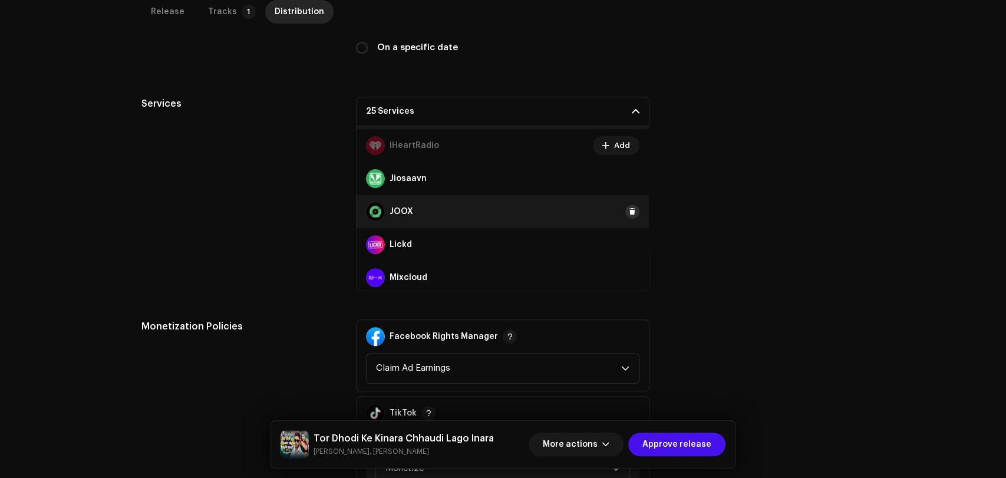
click at [625, 208] on button at bounding box center [632, 212] width 14 height 14
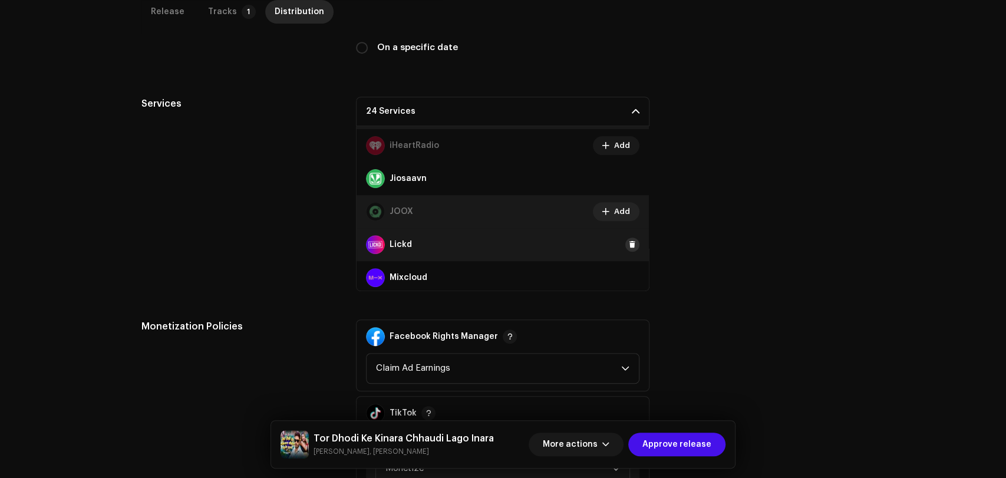
click at [629, 241] on span at bounding box center [632, 244] width 7 height 9
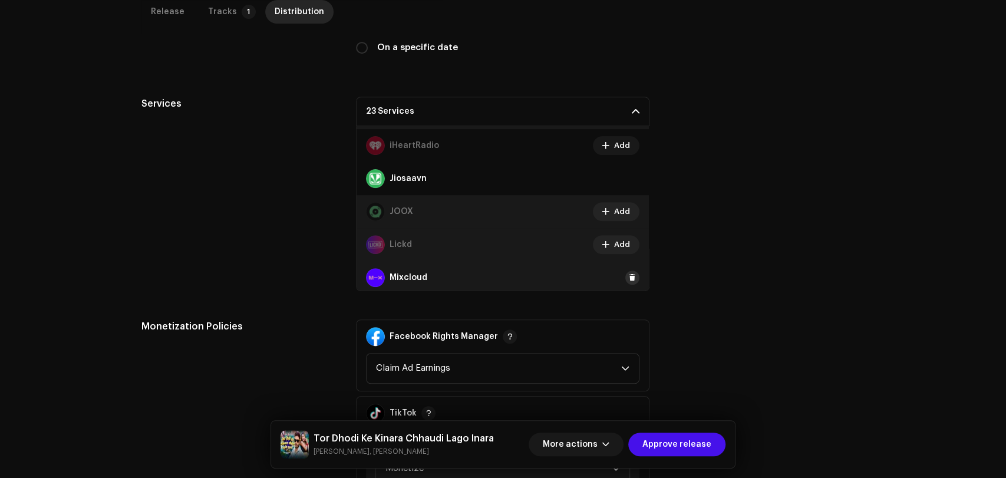
click at [629, 275] on span at bounding box center [632, 277] width 7 height 9
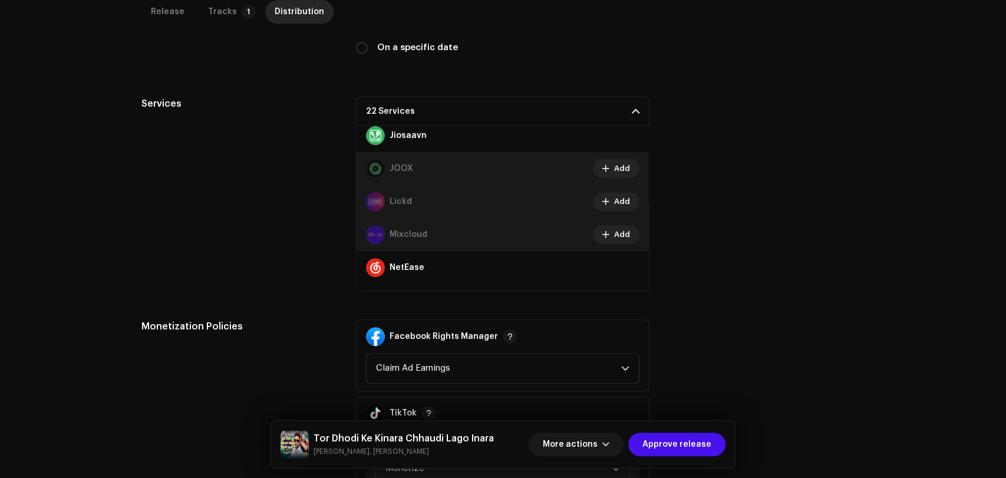
scroll to position [393, 0]
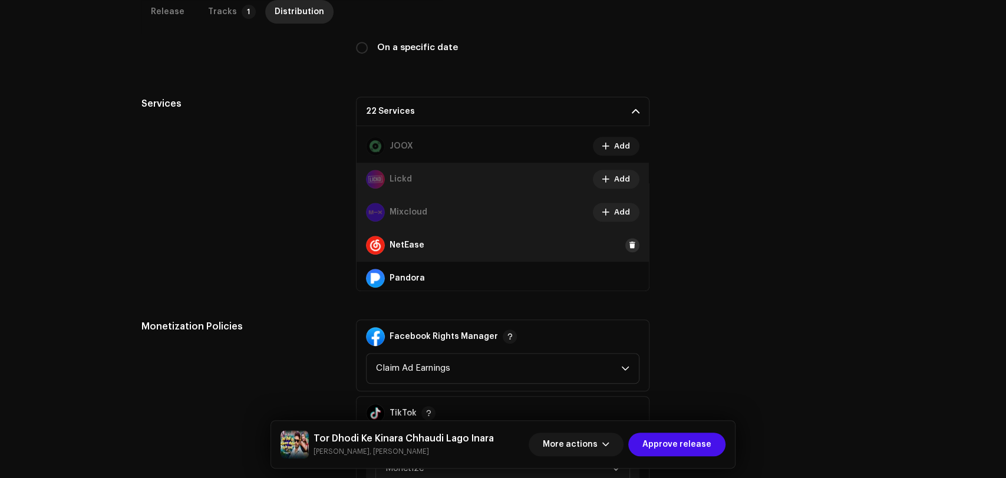
click at [629, 246] on span at bounding box center [632, 244] width 7 height 9
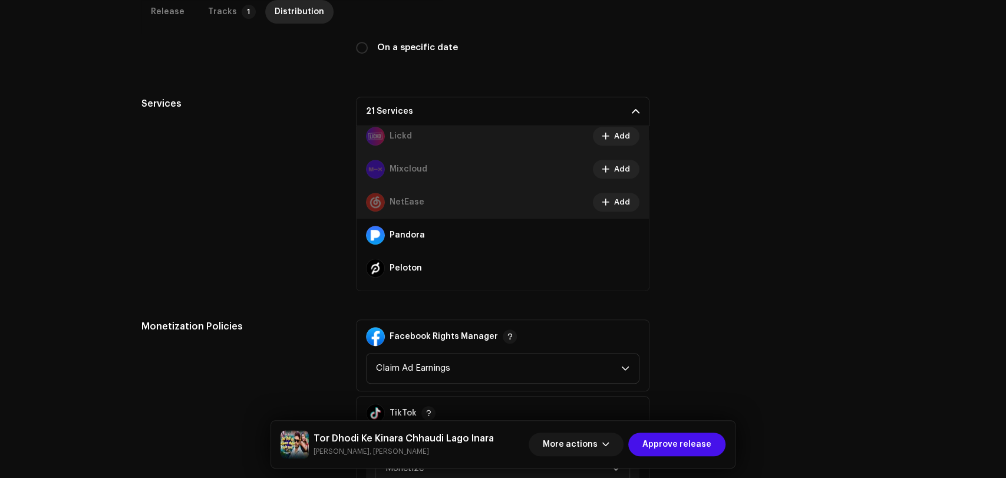
scroll to position [458, 0]
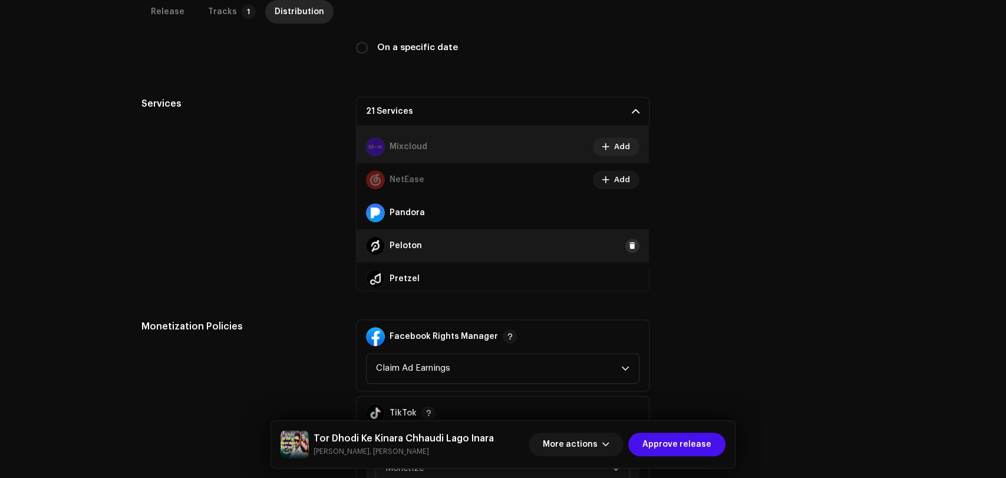
click at [629, 243] on span at bounding box center [632, 245] width 7 height 9
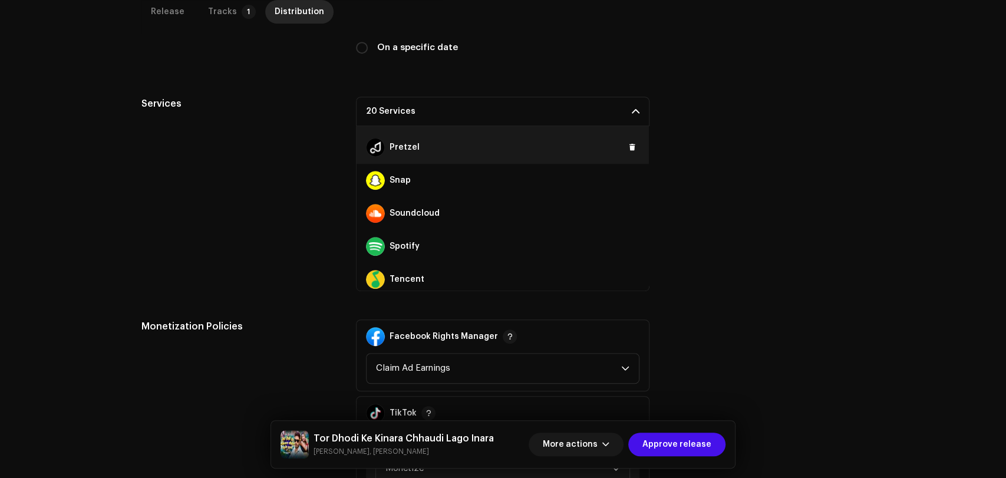
scroll to position [655, 0]
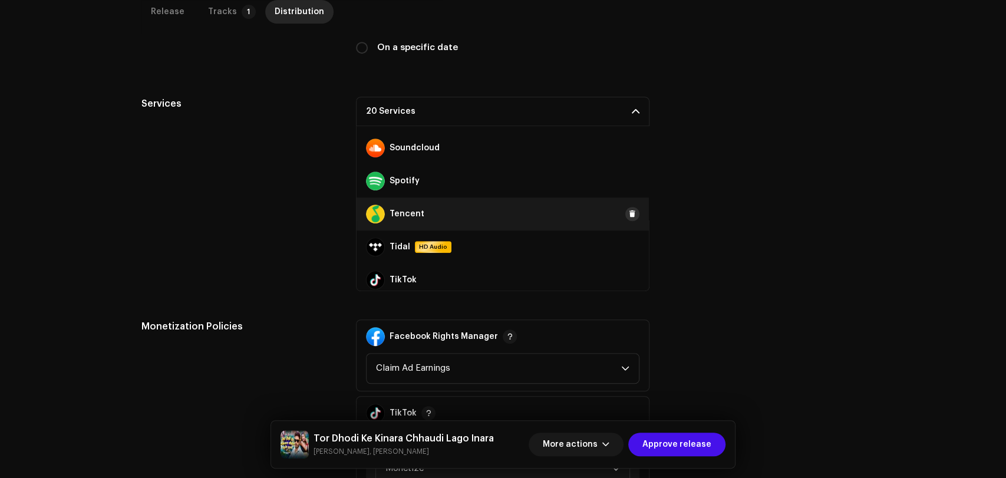
click at [629, 215] on span at bounding box center [632, 213] width 7 height 9
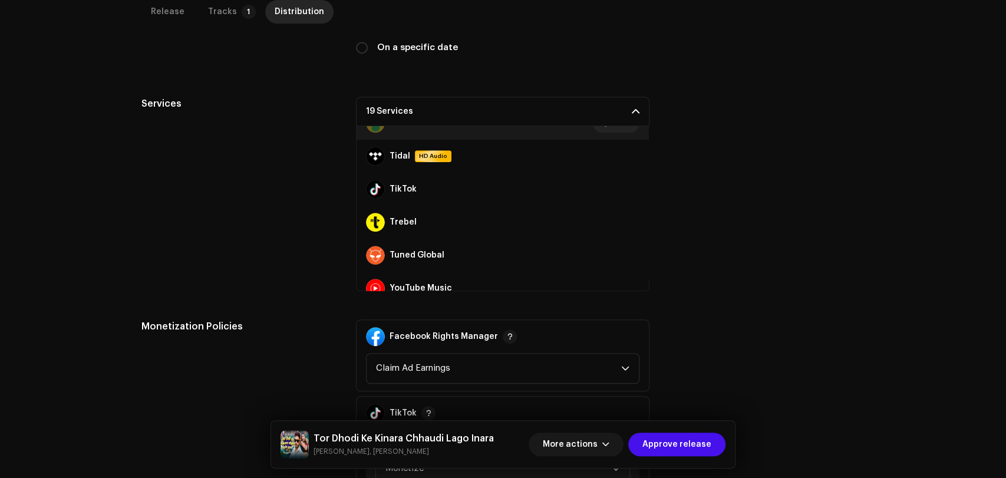
scroll to position [759, 0]
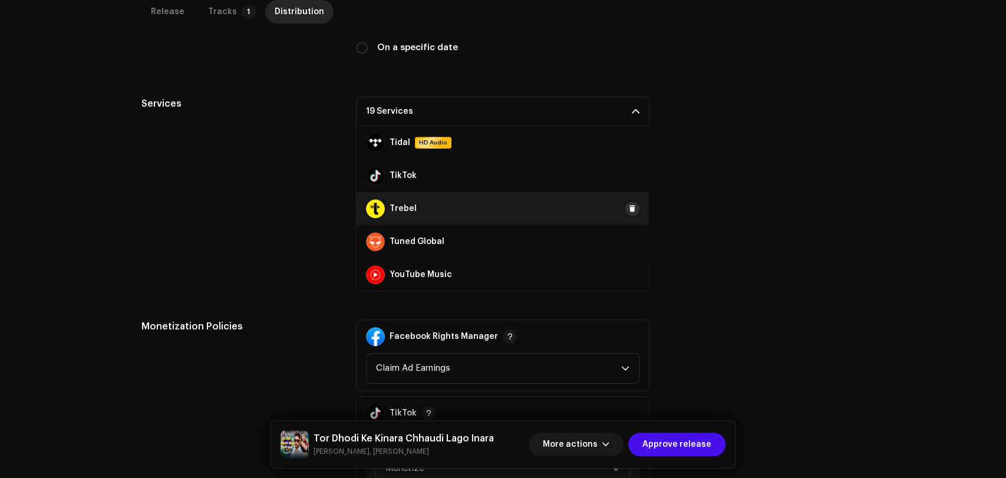
click at [629, 210] on span at bounding box center [632, 208] width 7 height 9
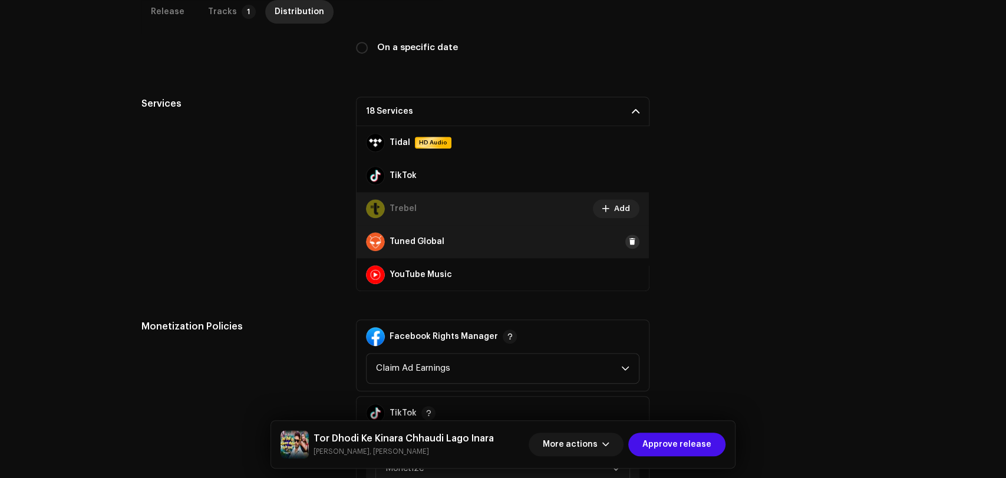
click at [629, 239] on span at bounding box center [632, 241] width 7 height 9
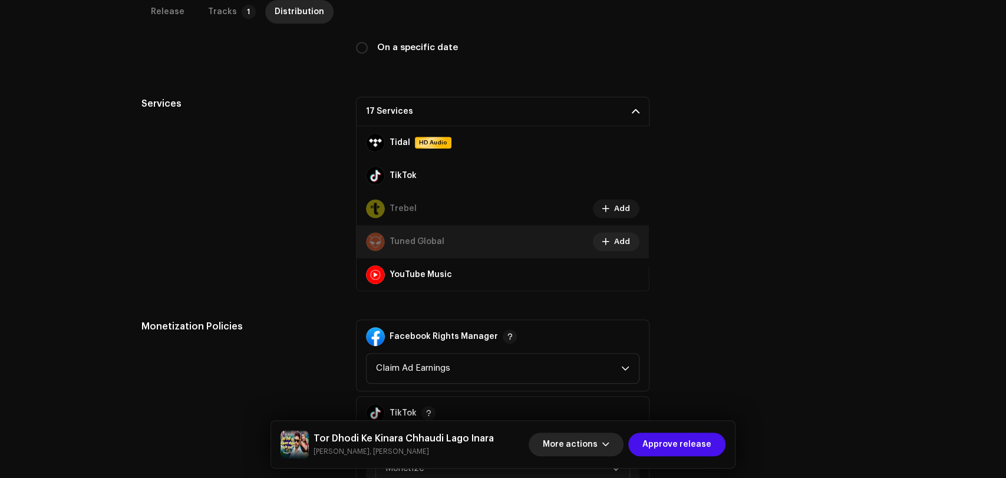
click at [582, 437] on span "More actions" at bounding box center [570, 445] width 55 height 24
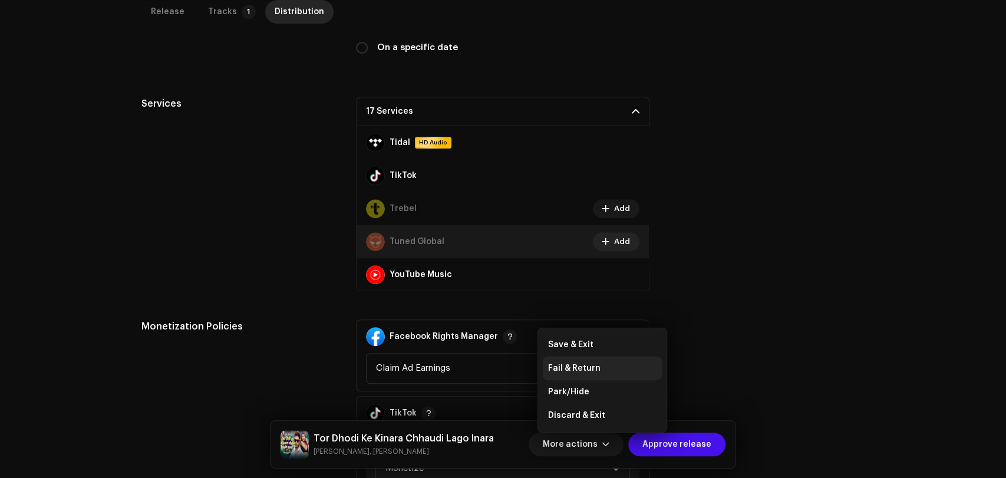
click at [575, 369] on span "Fail & Return" at bounding box center [574, 368] width 52 height 9
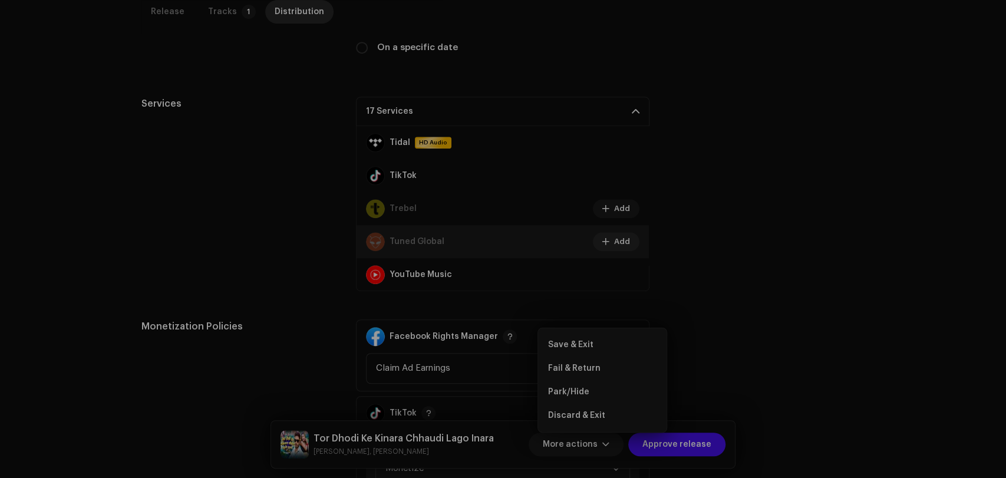
click at [805, 267] on div "Confirm The release details were modified. Save the changes? Discard Save" at bounding box center [503, 239] width 1006 height 478
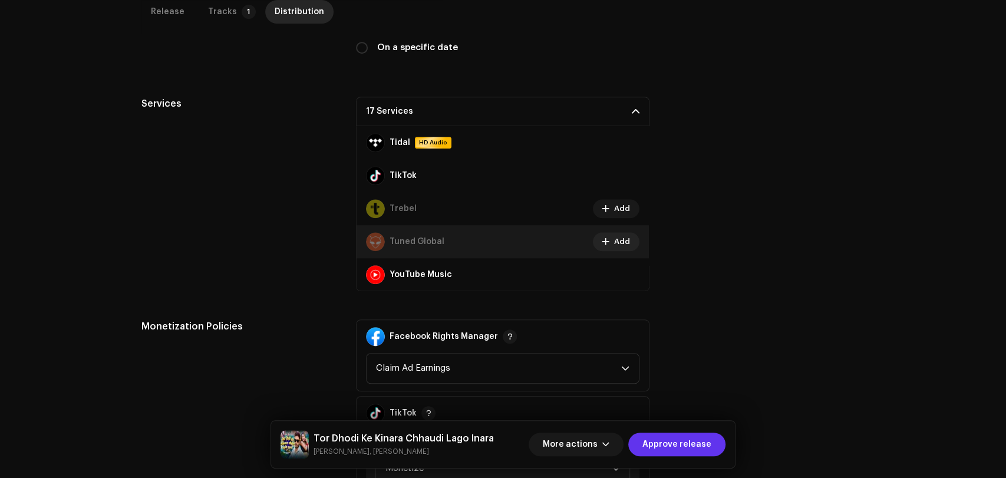
click at [703, 444] on span "Approve release" at bounding box center [676, 445] width 69 height 24
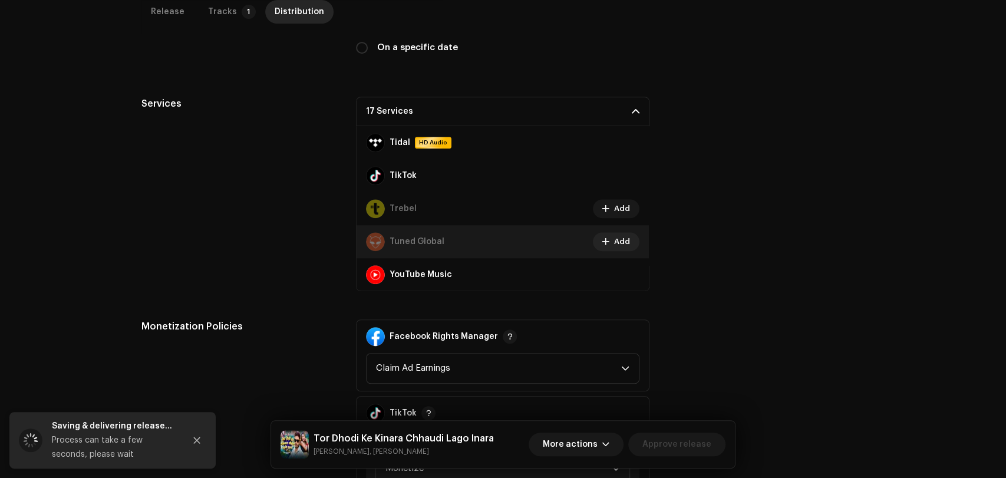
scroll to position [524, 0]
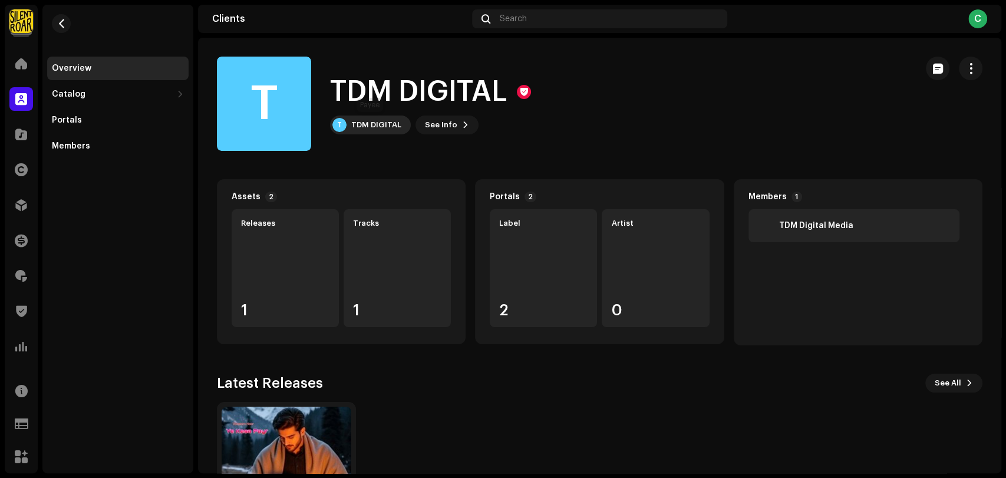
click at [388, 128] on div "TDM DIGITAL" at bounding box center [376, 124] width 50 height 9
click at [431, 129] on span "See Info" at bounding box center [441, 125] width 32 height 24
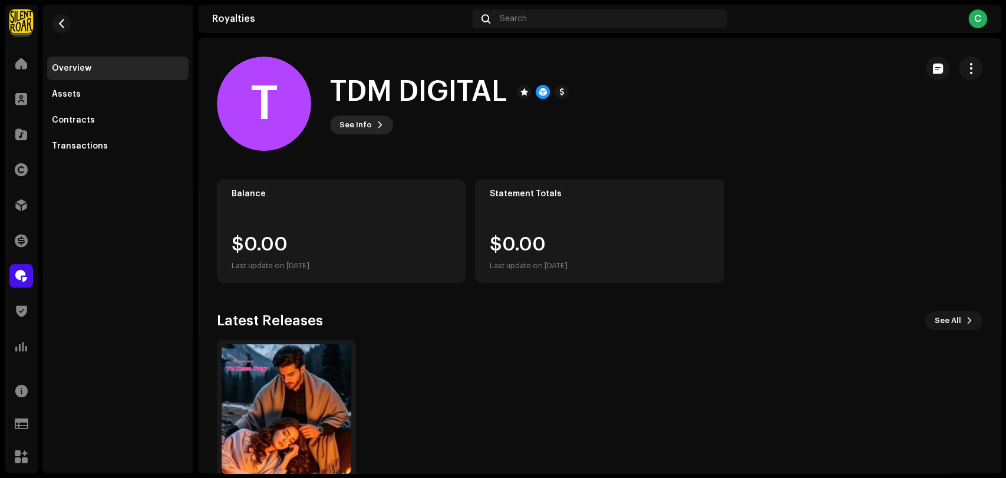
click at [373, 128] on button "See Info" at bounding box center [361, 125] width 63 height 19
click at [517, 376] on div "T TDM DIGITAL 756807 Type Distribution Payee Pay To Name Abdul Jabbar Payee Ema…" at bounding box center [503, 239] width 1006 height 478
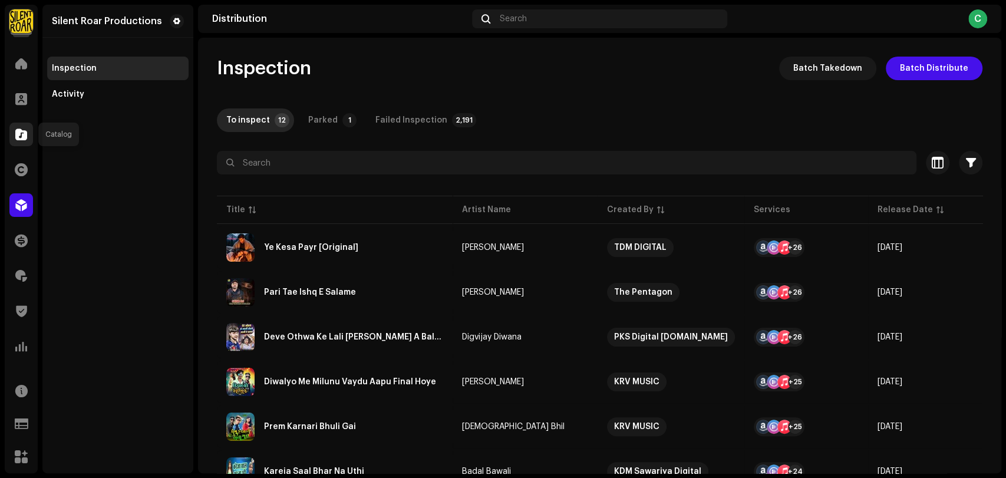
click at [24, 139] on span at bounding box center [21, 134] width 12 height 9
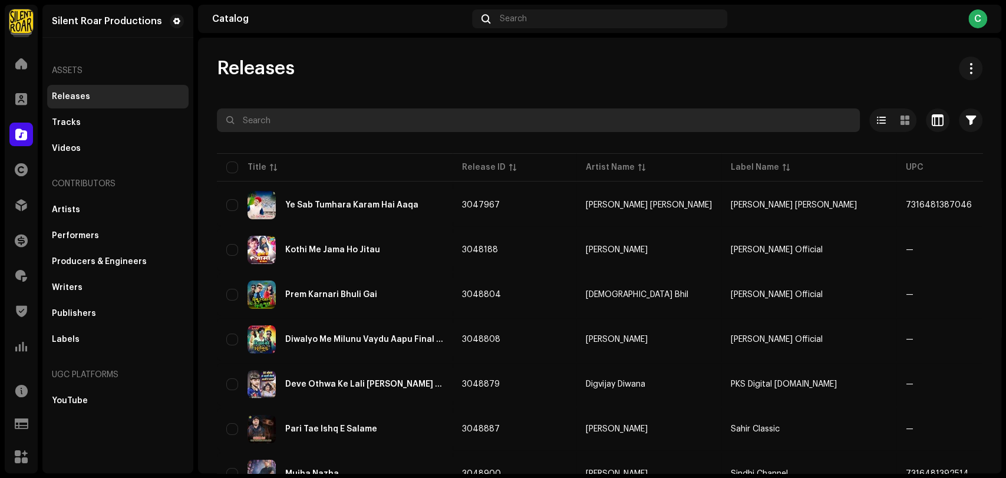
click at [288, 120] on input "text" at bounding box center [538, 120] width 643 height 24
paste input "Aafnai"
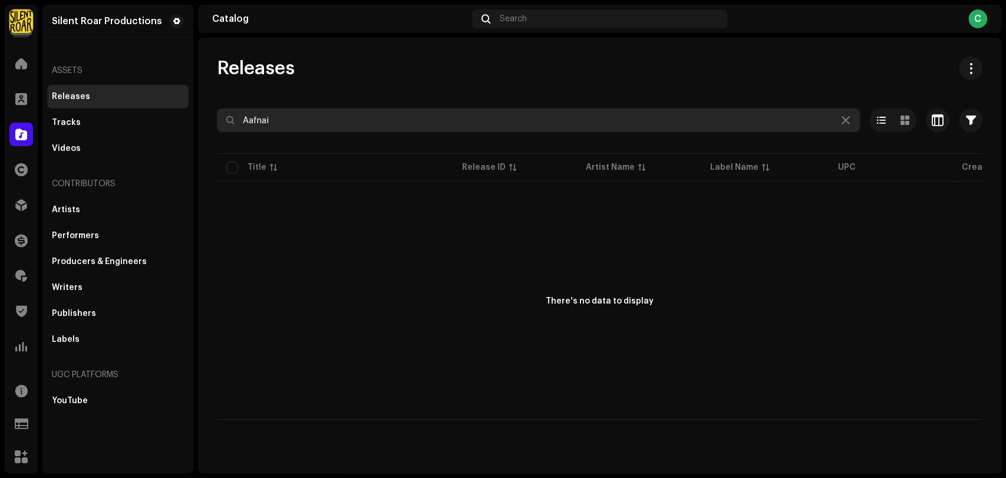
click at [243, 119] on input "Aafnai" at bounding box center [538, 120] width 643 height 24
type input "Aafnai"
drag, startPoint x: 291, startPoint y: 120, endPoint x: 157, endPoint y: 118, distance: 133.8
click at [174, 118] on div "Silent Roar Productions Home Clients Catalog Rights Distribution Finance Royalt…" at bounding box center [503, 239] width 1006 height 478
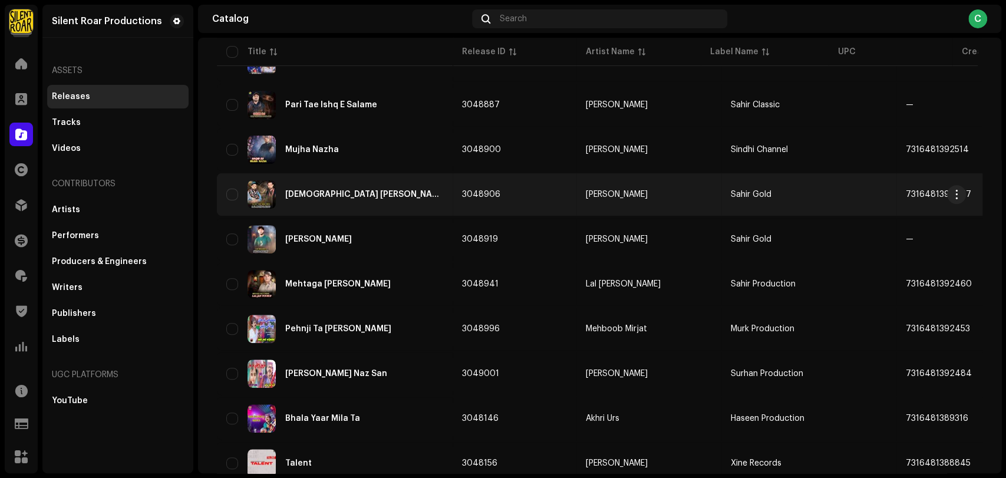
scroll to position [786, 0]
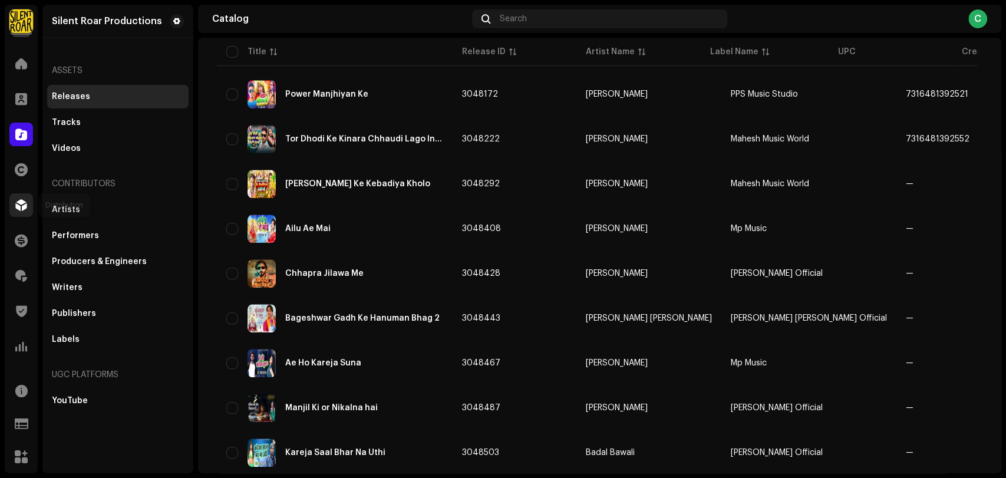
click at [24, 210] on span at bounding box center [21, 204] width 12 height 9
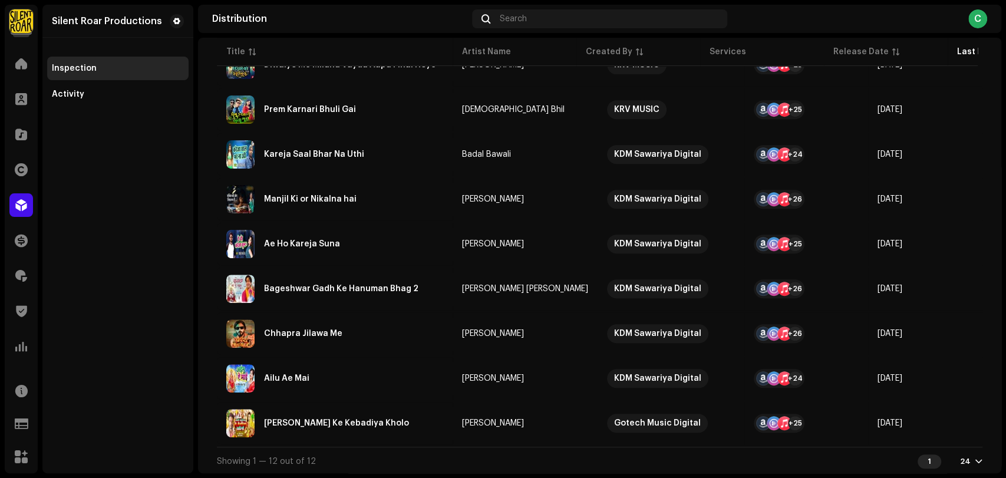
scroll to position [322, 0]
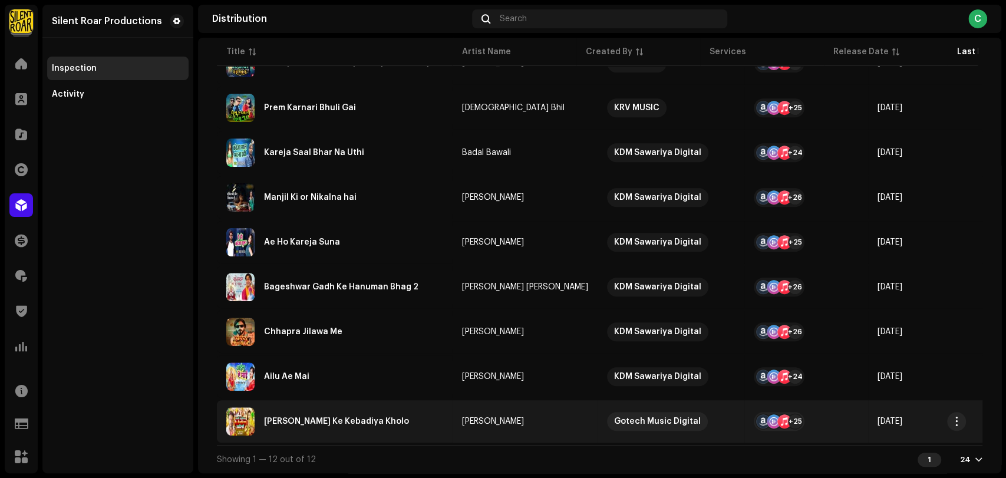
click at [358, 417] on div "[PERSON_NAME] Ke Kebadiya Kholo" at bounding box center [336, 421] width 145 height 8
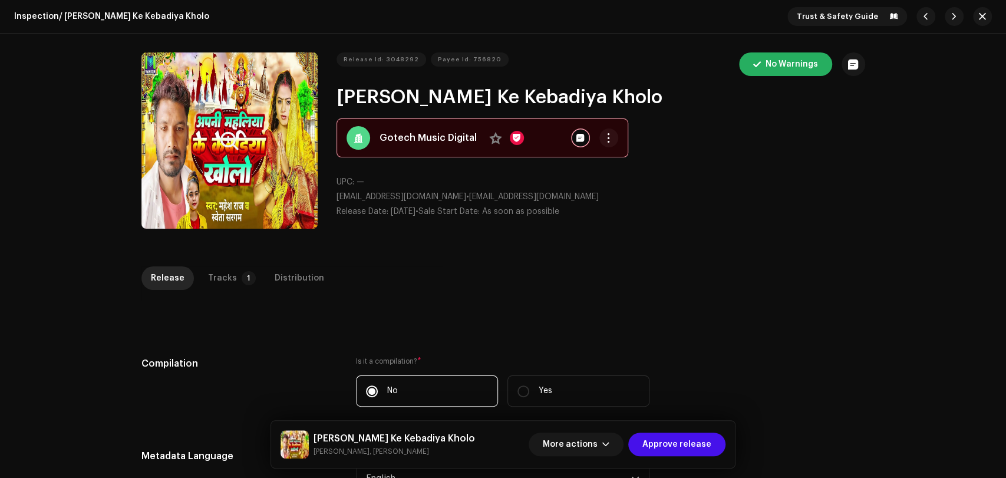
click at [295, 171] on button "Zoom Image" at bounding box center [229, 140] width 176 height 176
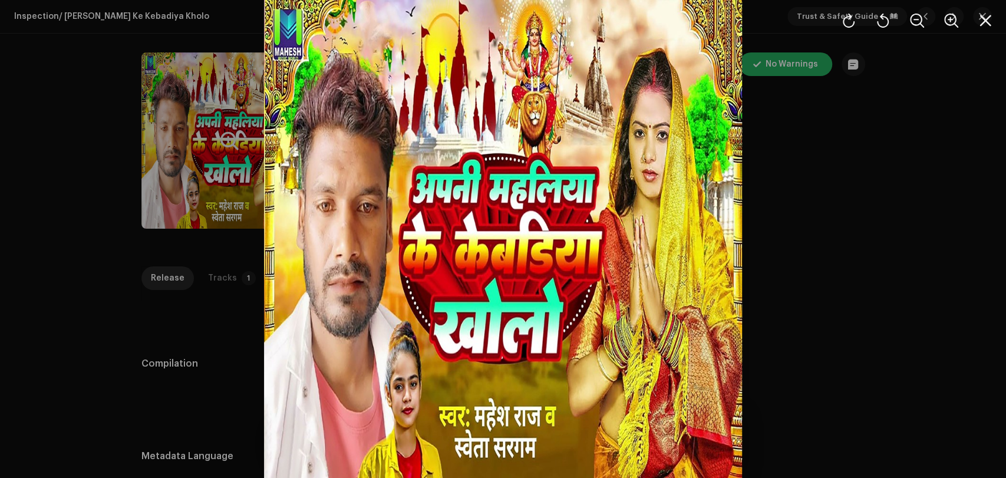
click at [921, 265] on div at bounding box center [503, 239] width 1006 height 478
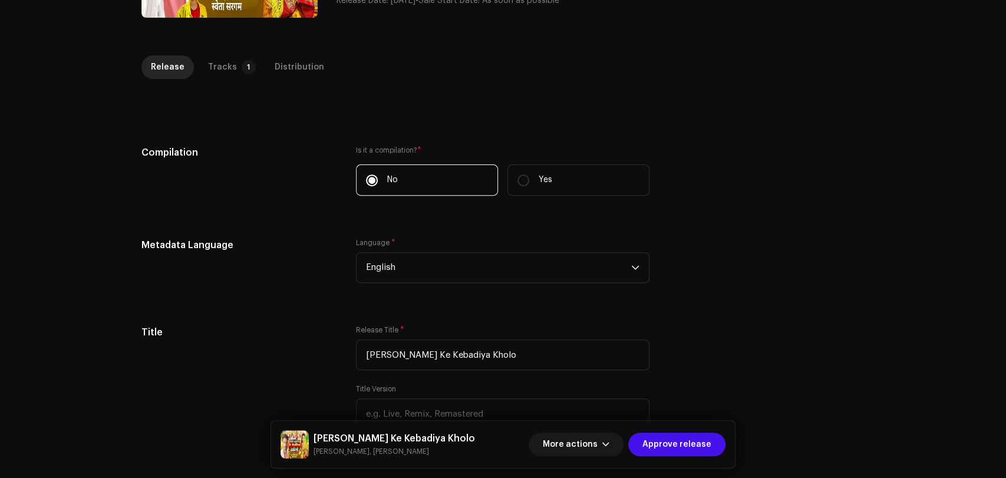
scroll to position [158, 0]
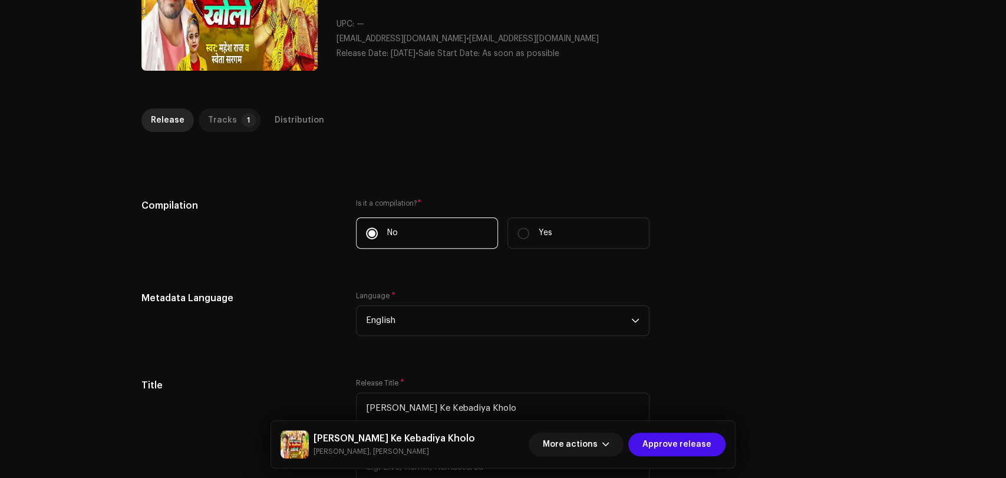
click at [242, 126] on p-badge "1" at bounding box center [249, 120] width 14 height 14
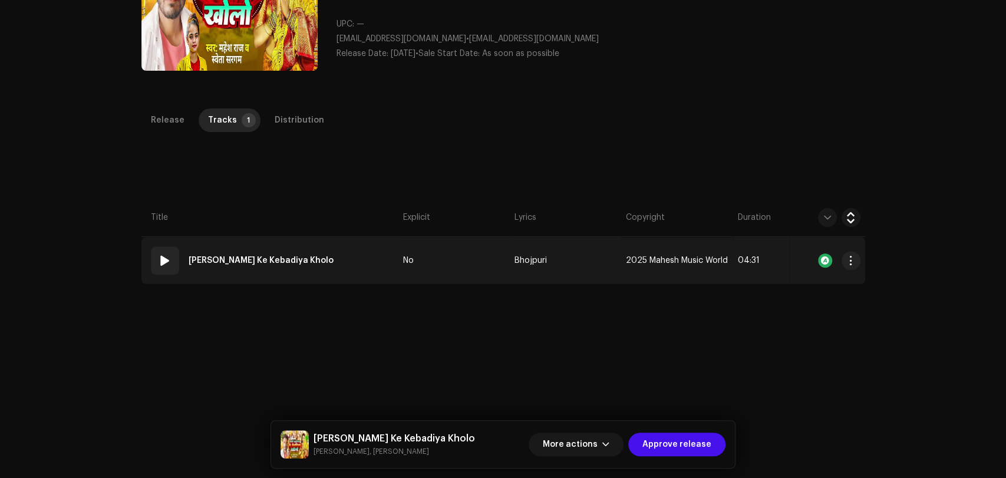
click at [360, 262] on td "01 [PERSON_NAME] Ke Kebadiya Kholo" at bounding box center [269, 260] width 257 height 47
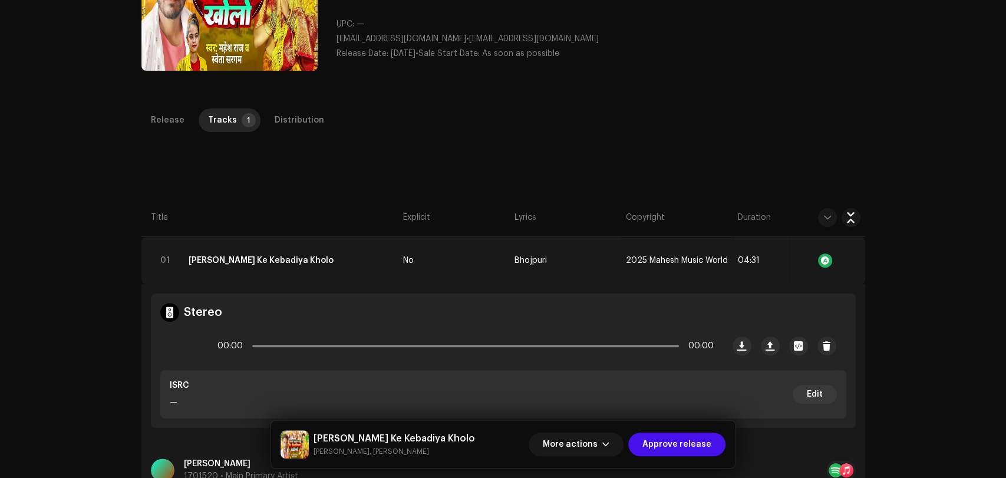
scroll to position [289, 0]
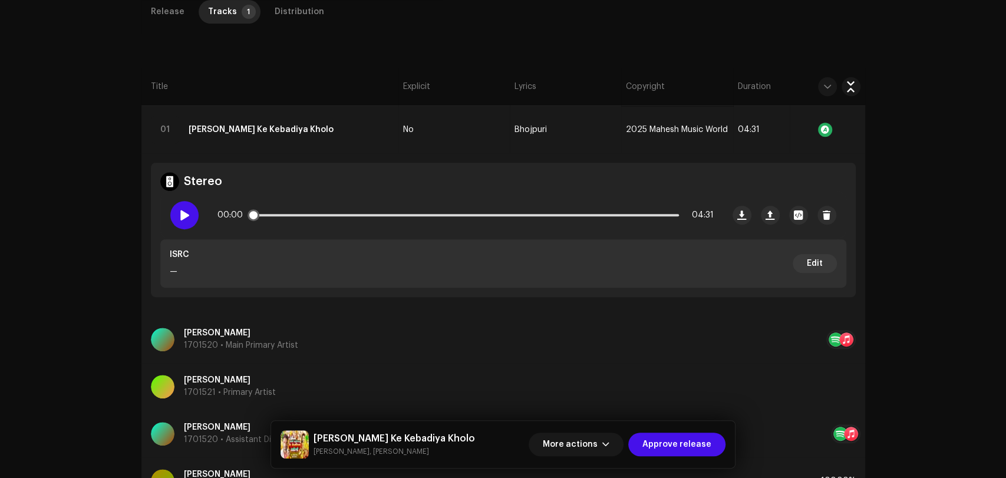
click at [173, 218] on div at bounding box center [184, 215] width 28 height 28
click at [188, 214] on div at bounding box center [184, 215] width 28 height 28
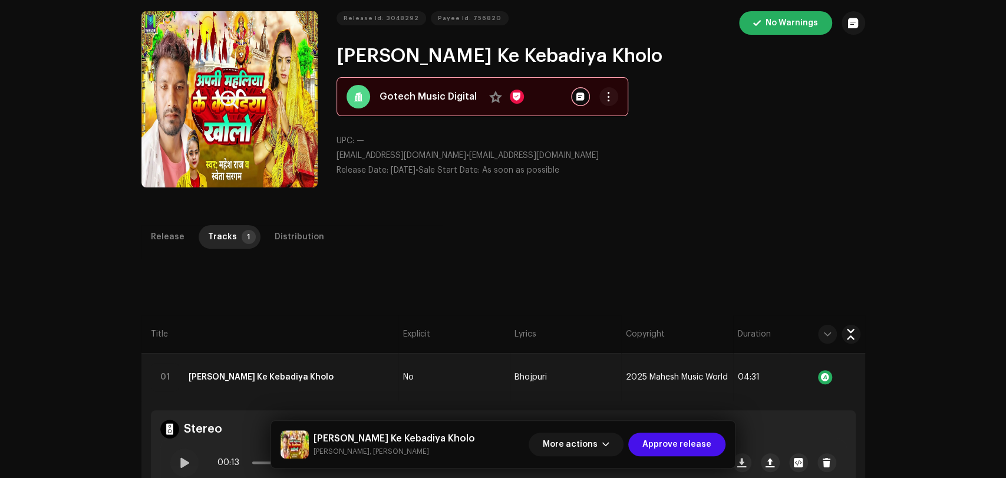
scroll to position [0, 0]
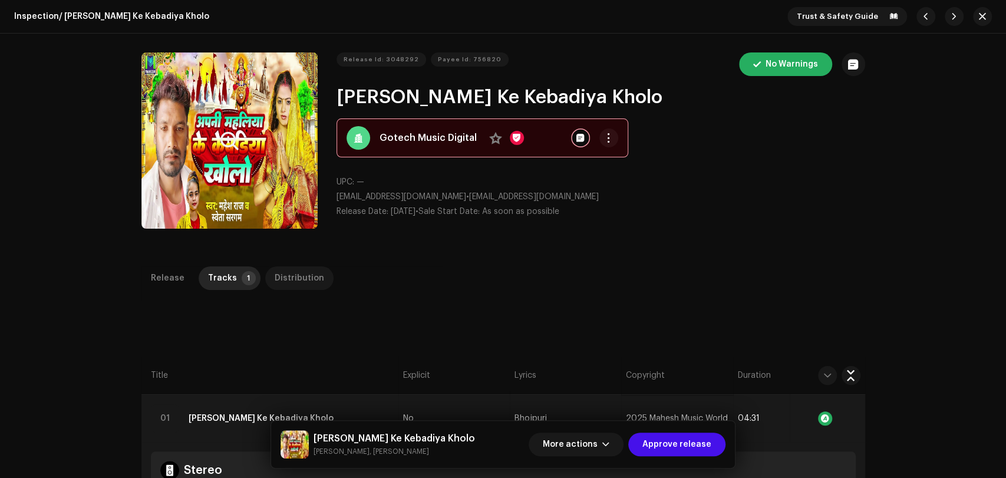
click at [298, 286] on div "Distribution" at bounding box center [300, 278] width 50 height 24
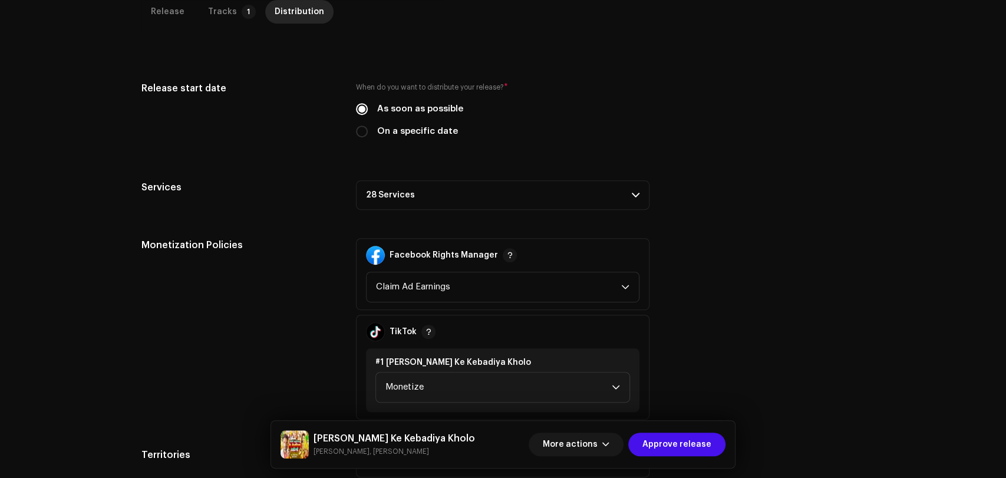
scroll to position [359, 0]
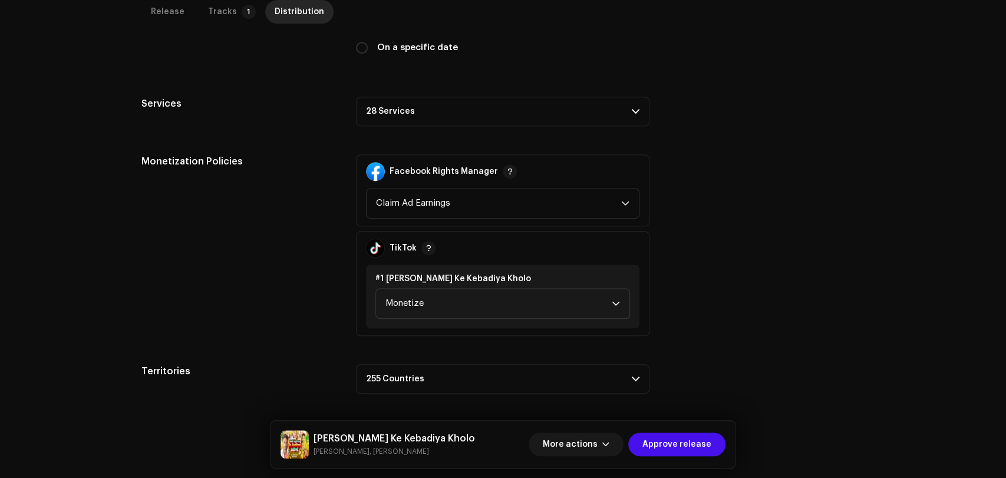
click at [457, 114] on p-accordion-header "28 Services" at bounding box center [503, 111] width 294 height 29
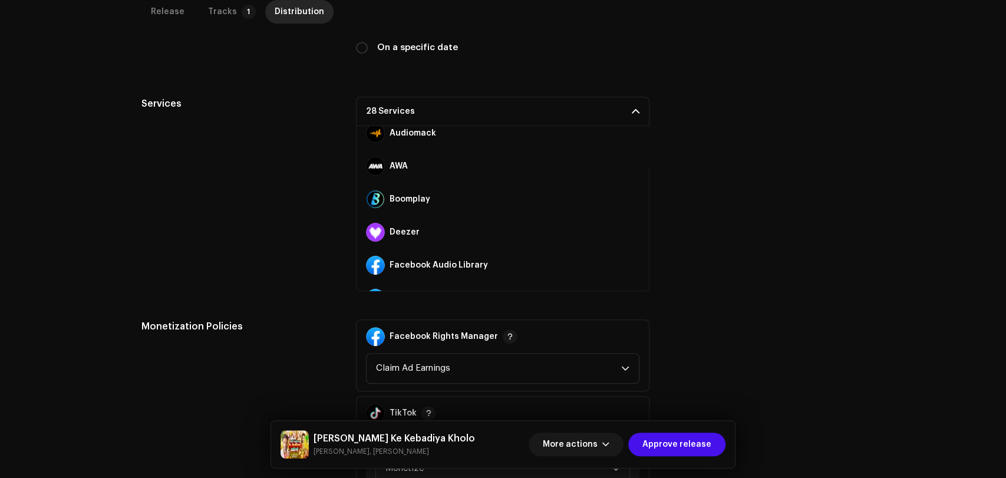
scroll to position [131, 0]
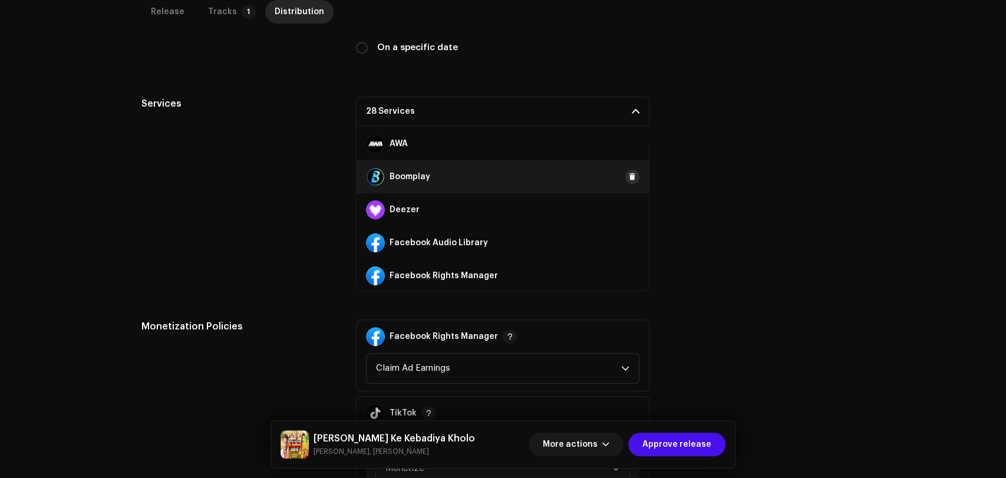
click at [629, 177] on span at bounding box center [632, 176] width 7 height 9
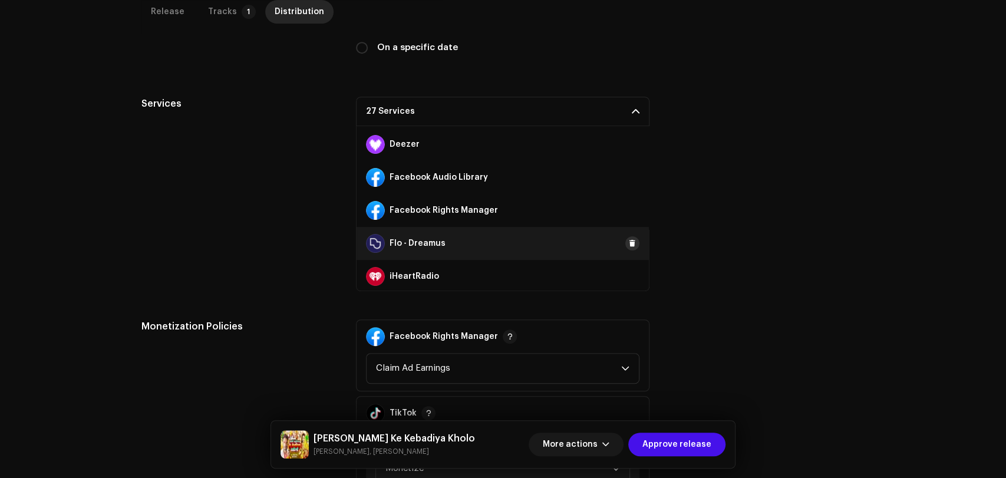
click at [631, 242] on button at bounding box center [632, 243] width 14 height 14
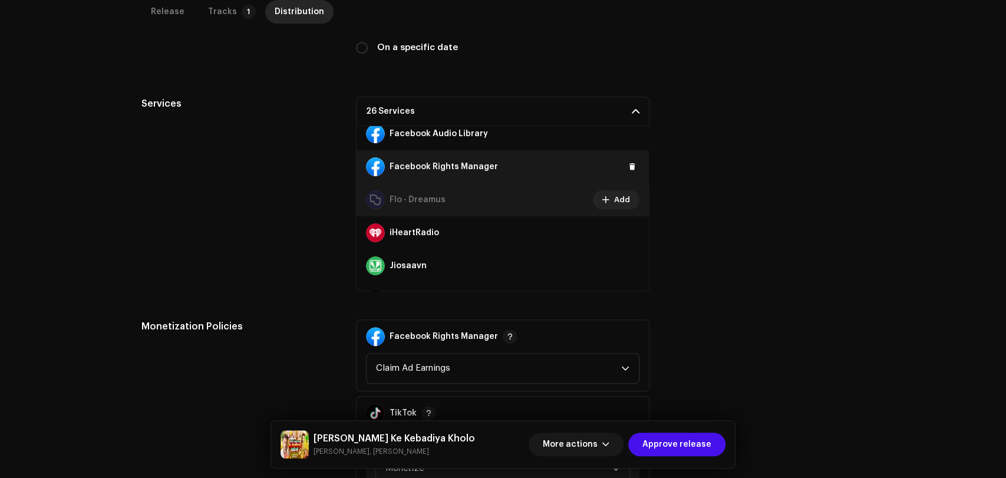
scroll to position [262, 0]
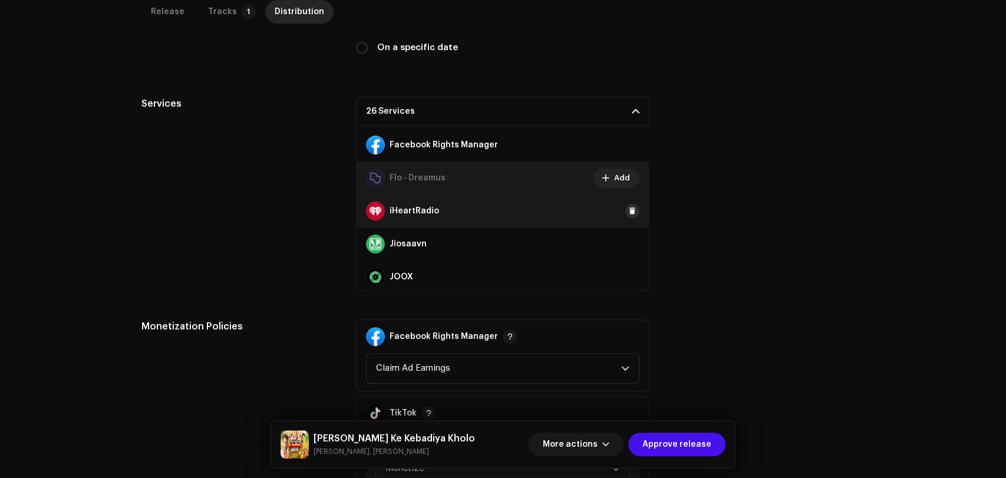
click at [629, 210] on span at bounding box center [632, 210] width 7 height 9
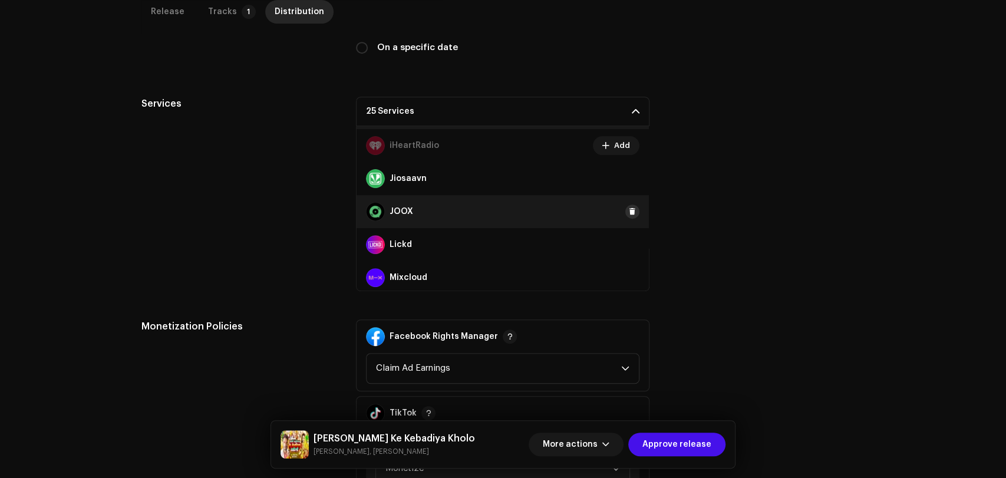
click at [629, 210] on span at bounding box center [632, 211] width 7 height 9
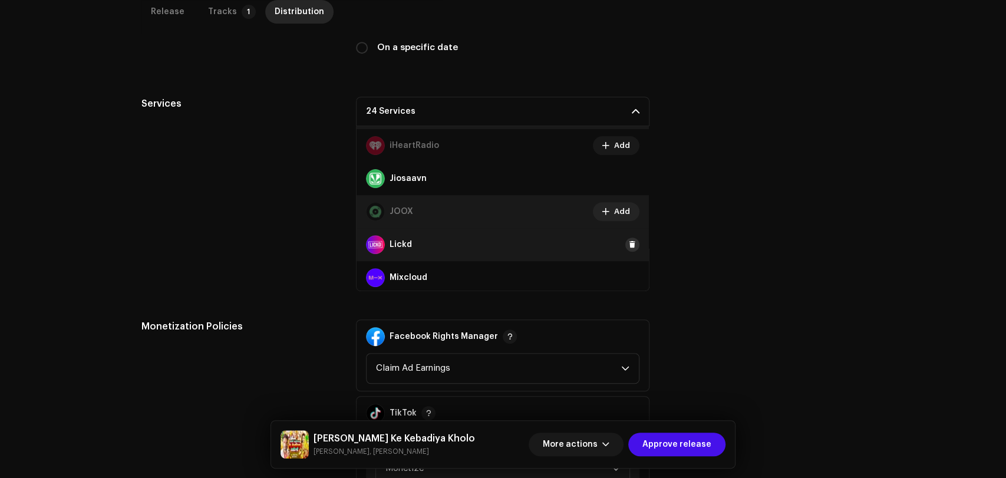
click at [630, 245] on span at bounding box center [632, 244] width 7 height 9
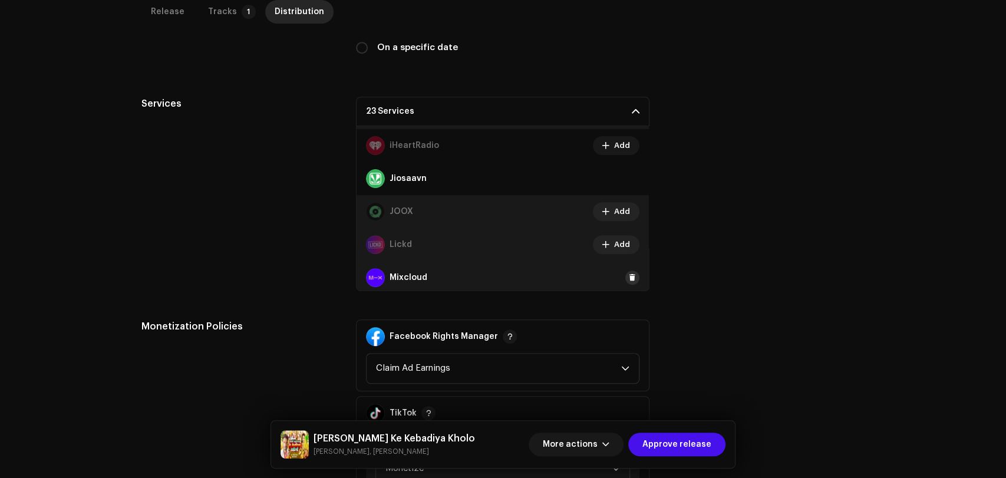
click at [629, 276] on span at bounding box center [632, 277] width 7 height 9
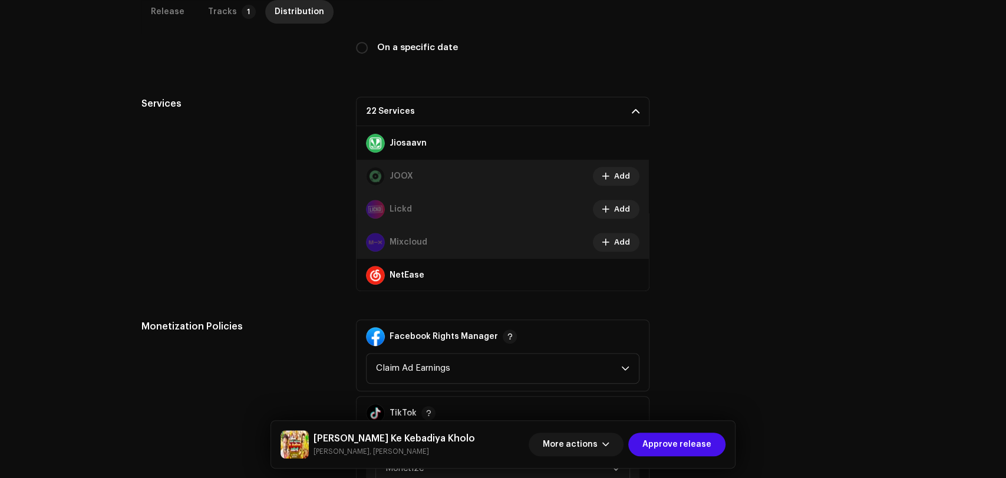
scroll to position [393, 0]
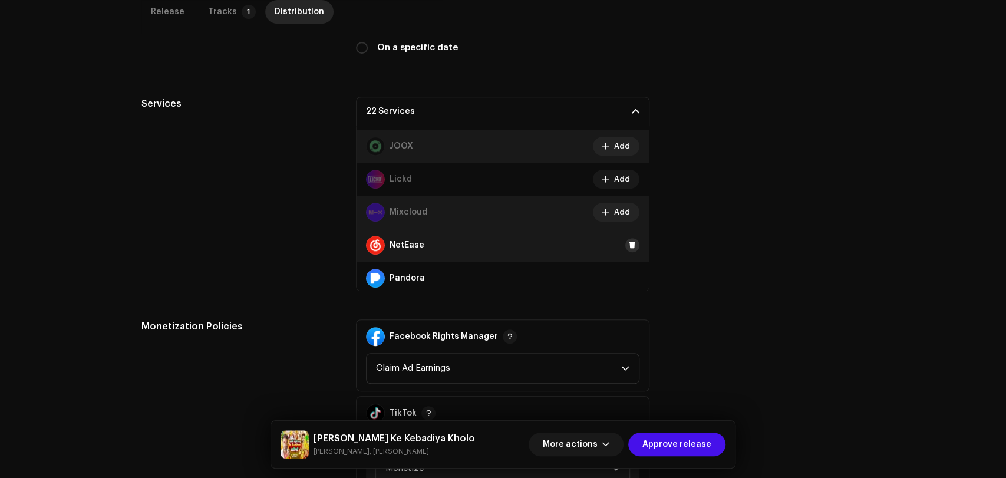
click at [629, 246] on span at bounding box center [632, 244] width 7 height 9
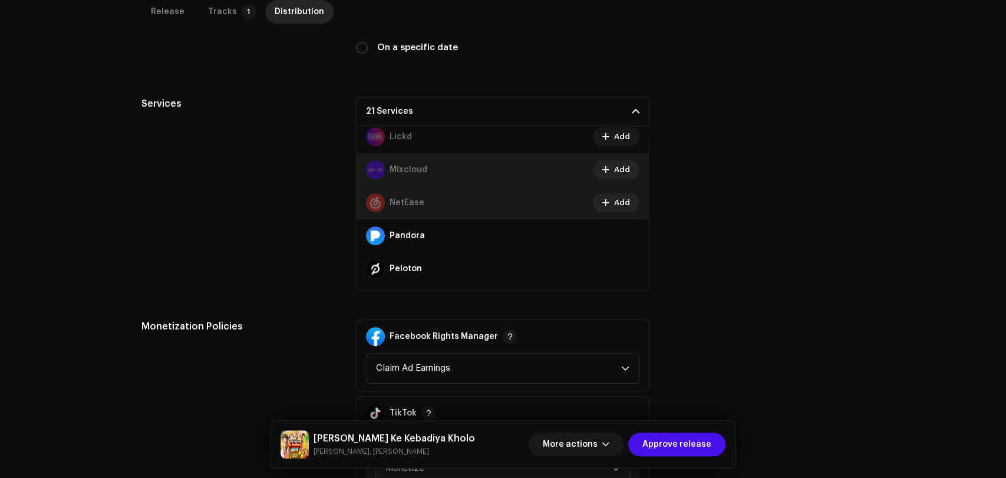
scroll to position [458, 0]
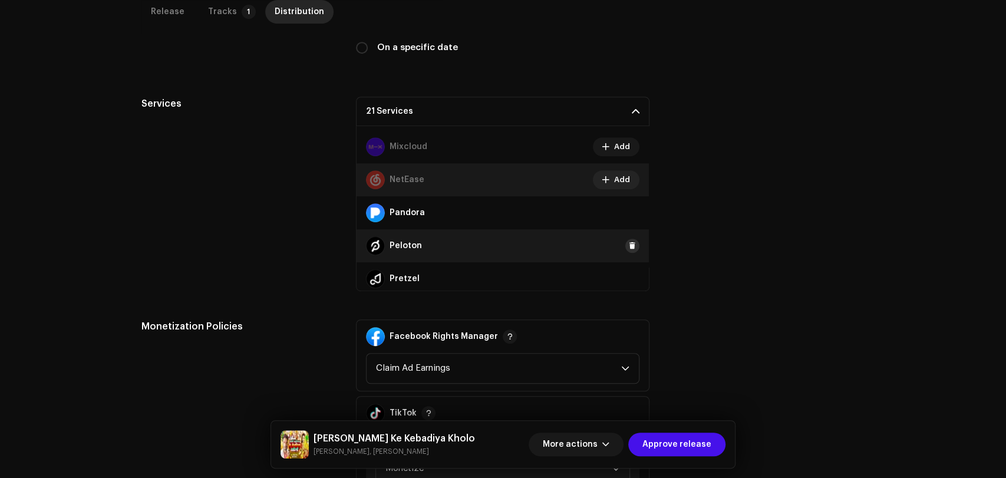
click at [629, 245] on span at bounding box center [632, 245] width 7 height 9
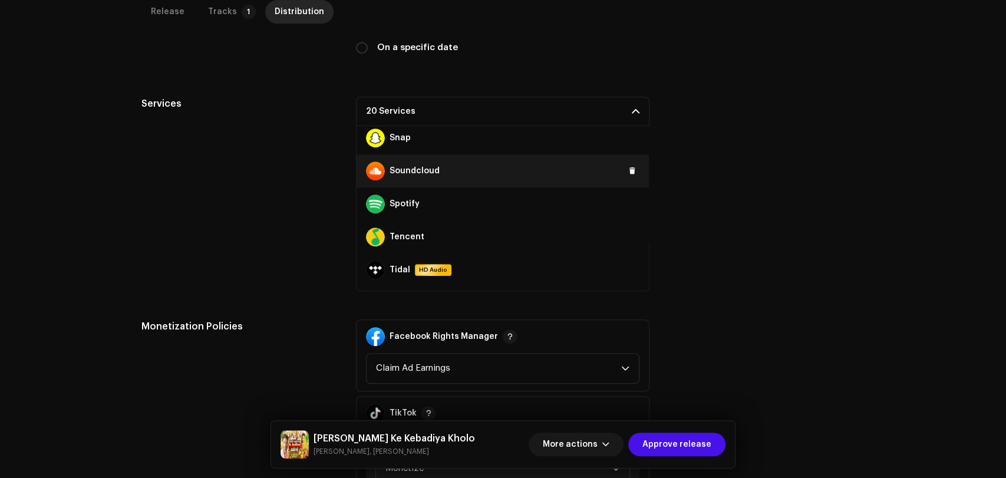
scroll to position [655, 0]
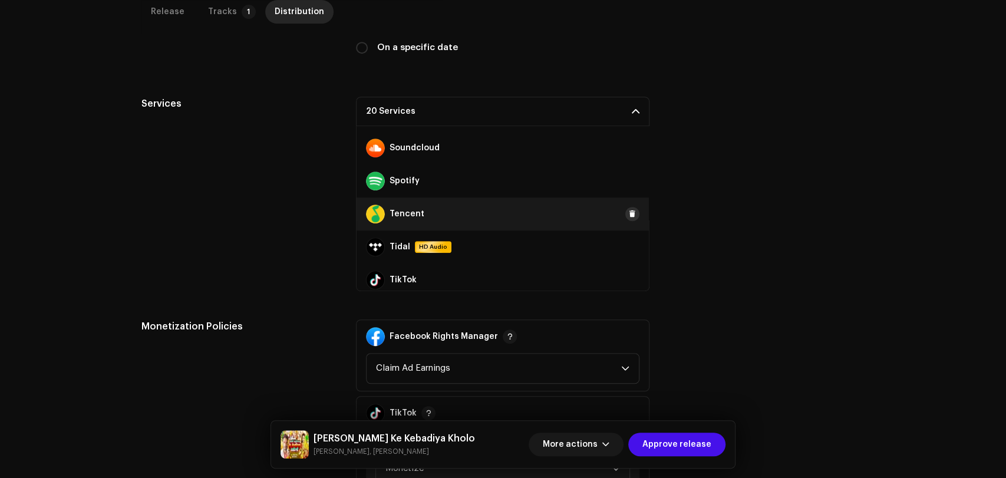
click at [625, 211] on button at bounding box center [632, 214] width 14 height 14
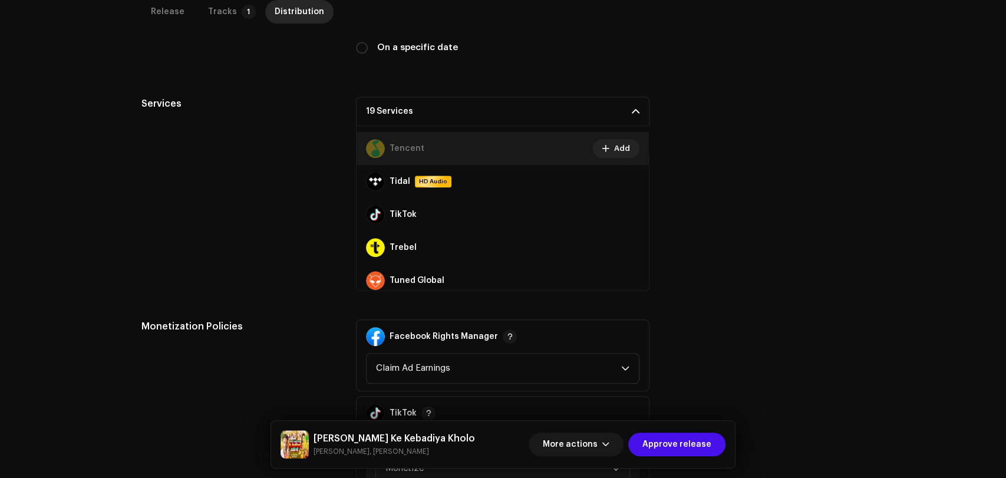
scroll to position [759, 0]
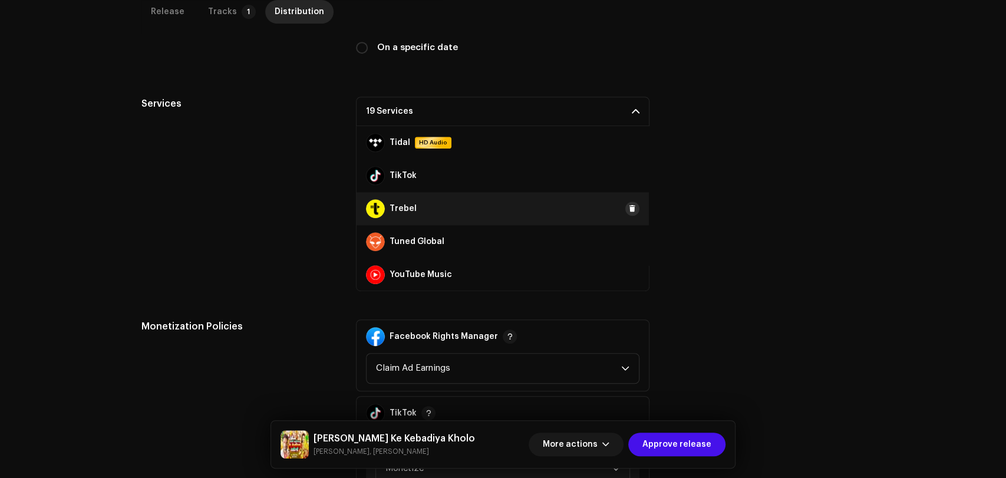
click at [629, 209] on span at bounding box center [632, 208] width 7 height 9
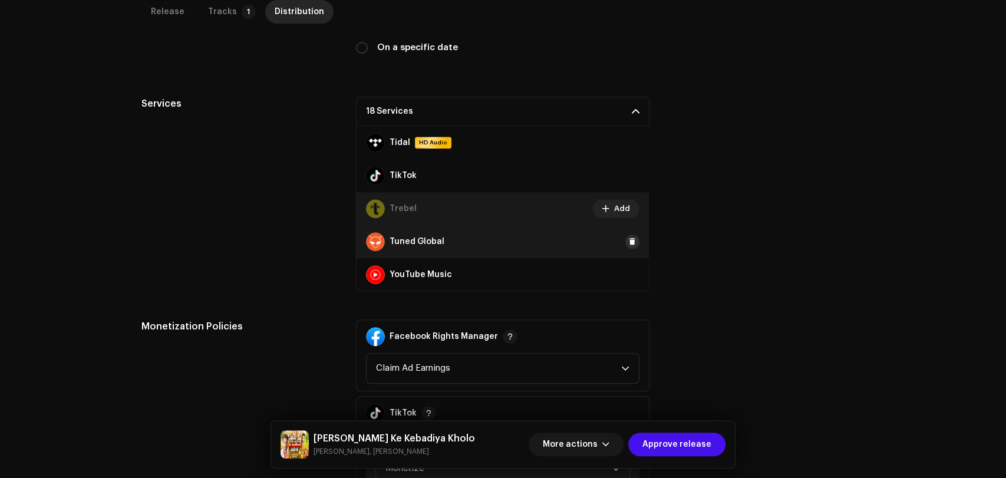
click at [629, 240] on span at bounding box center [632, 241] width 7 height 9
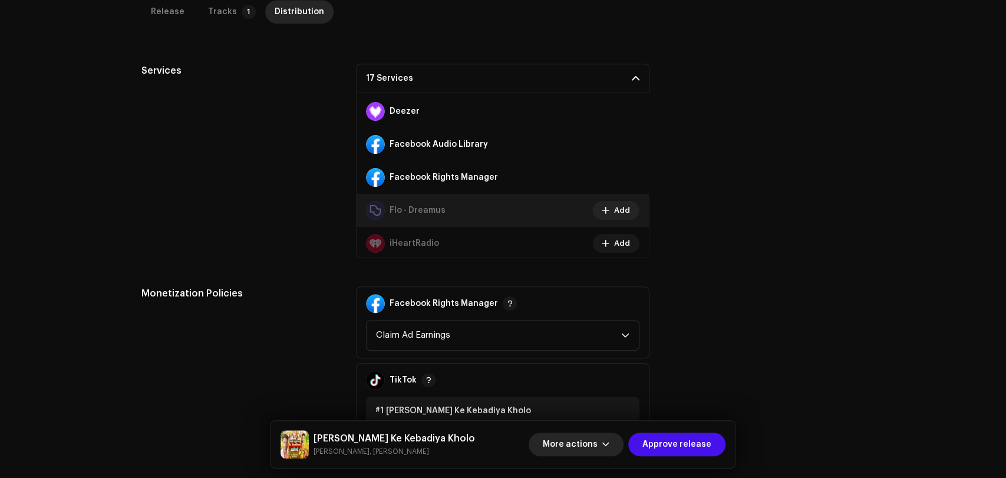
scroll to position [393, 0]
click at [572, 437] on span "More actions" at bounding box center [570, 445] width 55 height 24
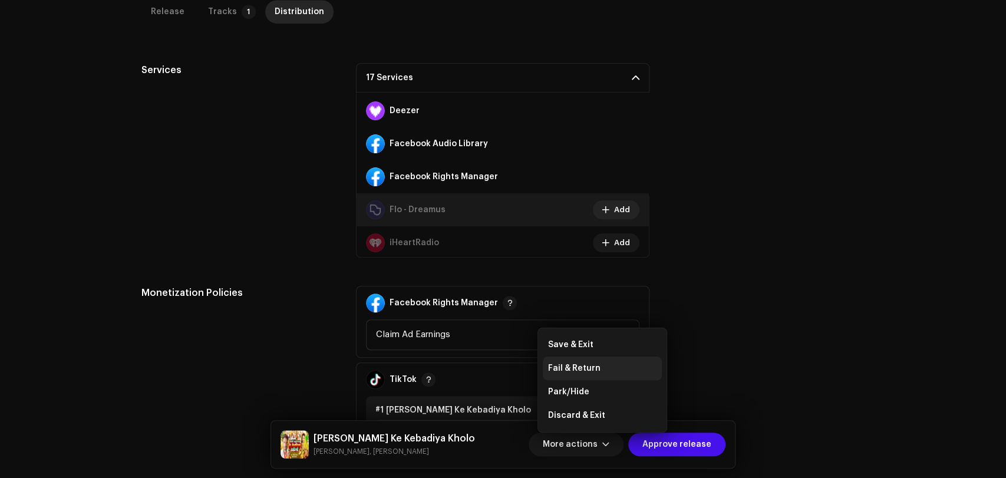
click at [595, 365] on span "Fail & Return" at bounding box center [574, 368] width 52 height 9
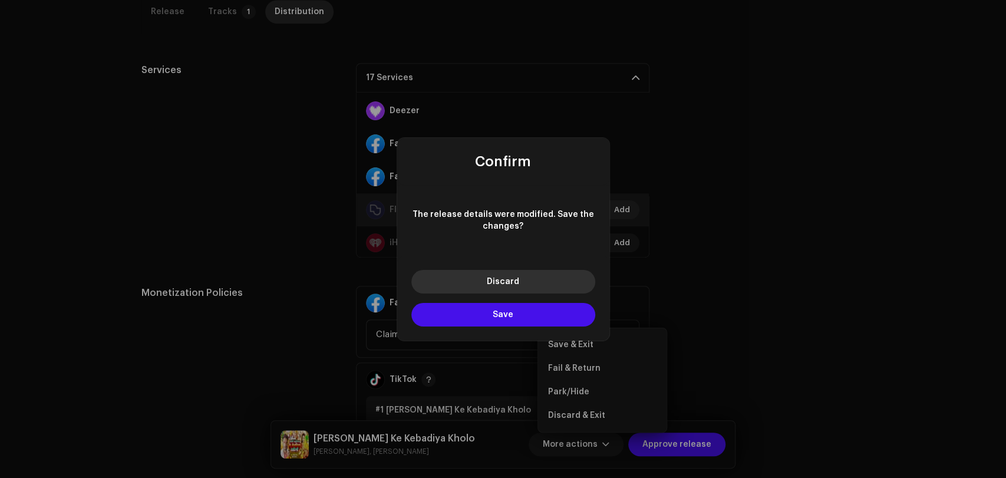
click at [542, 284] on button "Discard" at bounding box center [503, 282] width 184 height 24
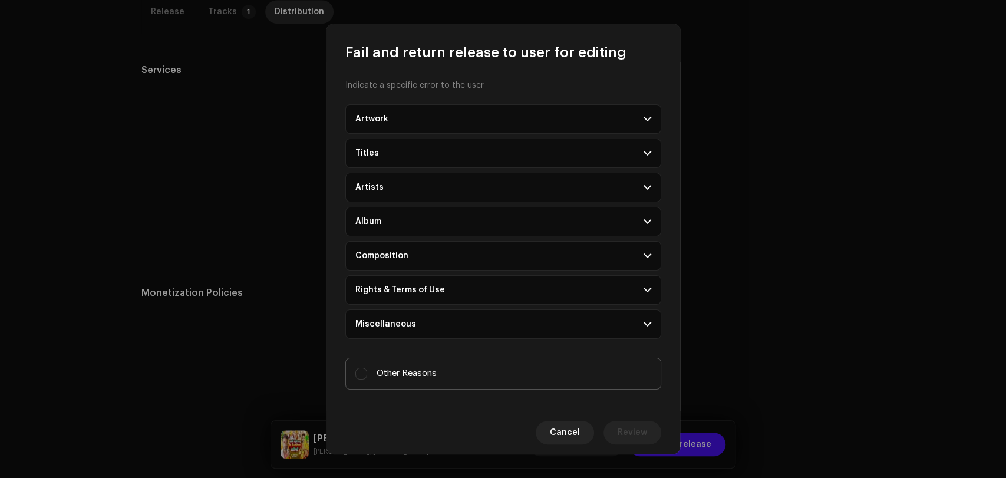
click at [478, 376] on label "Other Reasons" at bounding box center [503, 374] width 316 height 32
click at [367, 376] on input "Other Reasons" at bounding box center [361, 374] width 12 height 12
checkbox input "true"
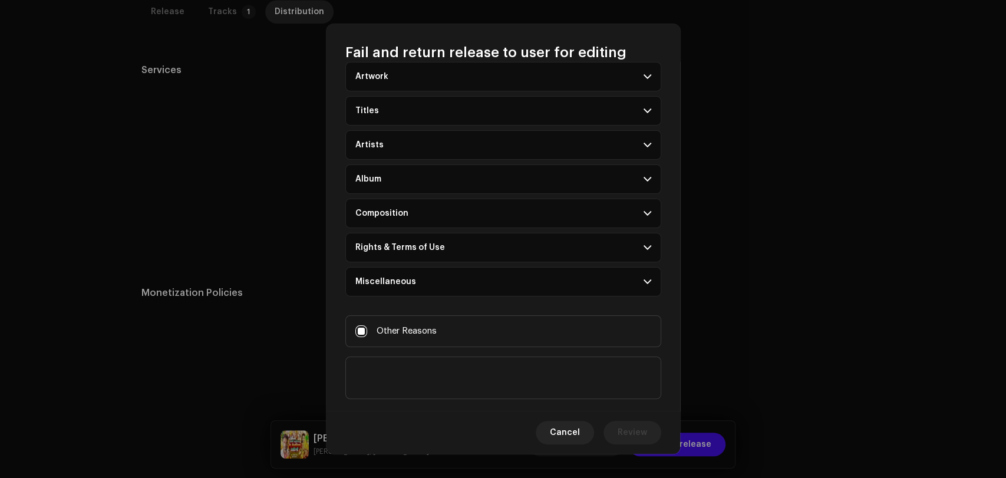
scroll to position [64, 0]
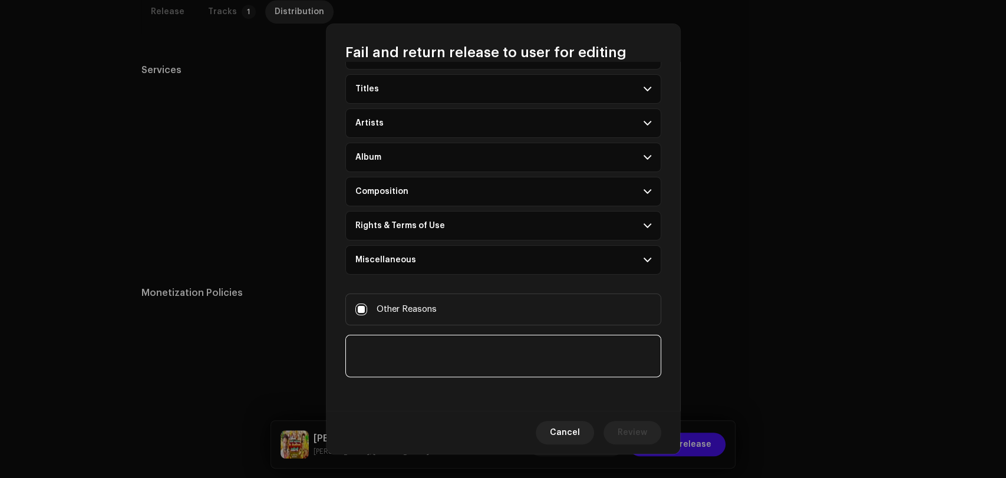
click at [446, 357] on textarea at bounding box center [503, 356] width 316 height 42
type textarea "Select all stores."
click at [637, 431] on span "Review" at bounding box center [632, 433] width 29 height 24
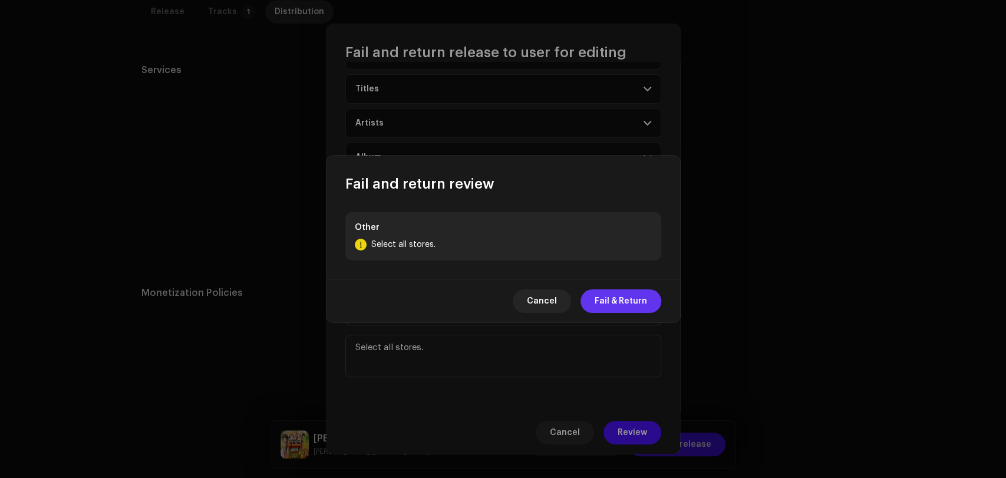
click at [609, 298] on span "Fail & Return" at bounding box center [621, 301] width 52 height 24
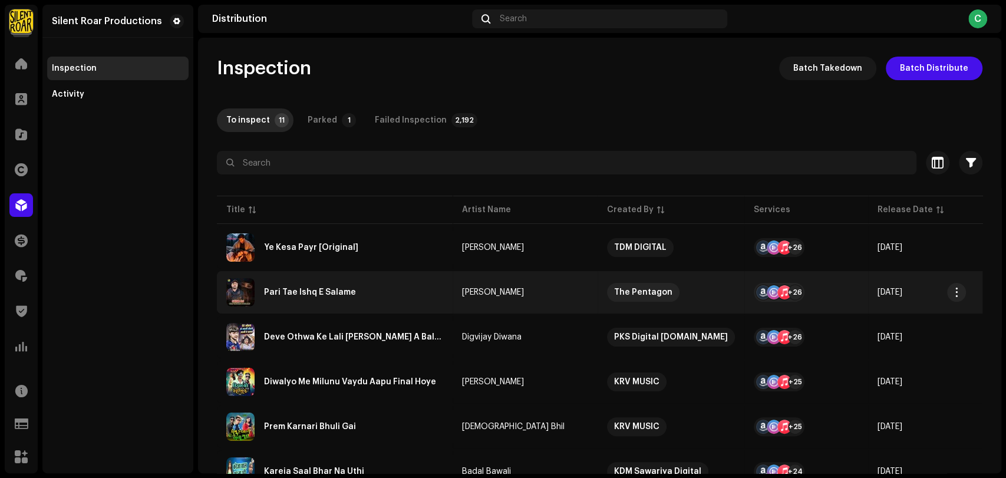
click at [333, 282] on div "Pari Tae Ishq E Salame" at bounding box center [334, 292] width 217 height 28
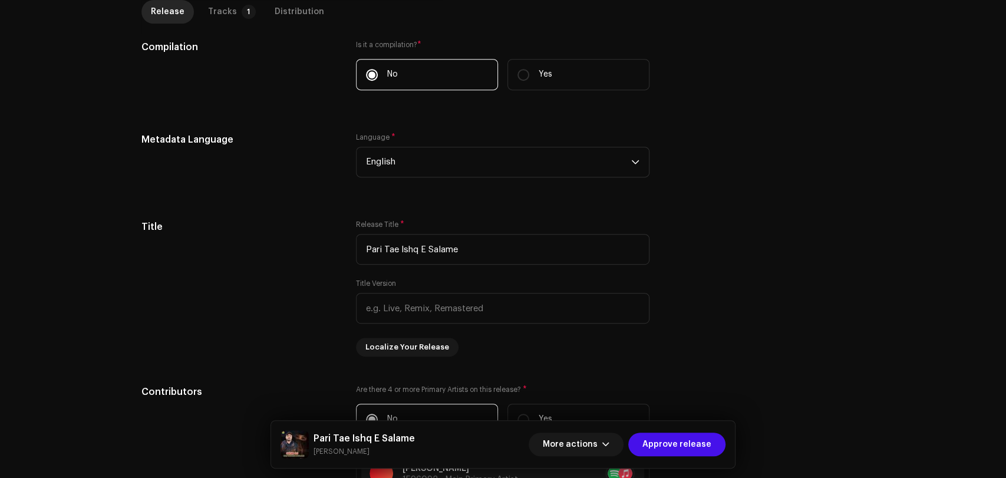
scroll to position [187, 0]
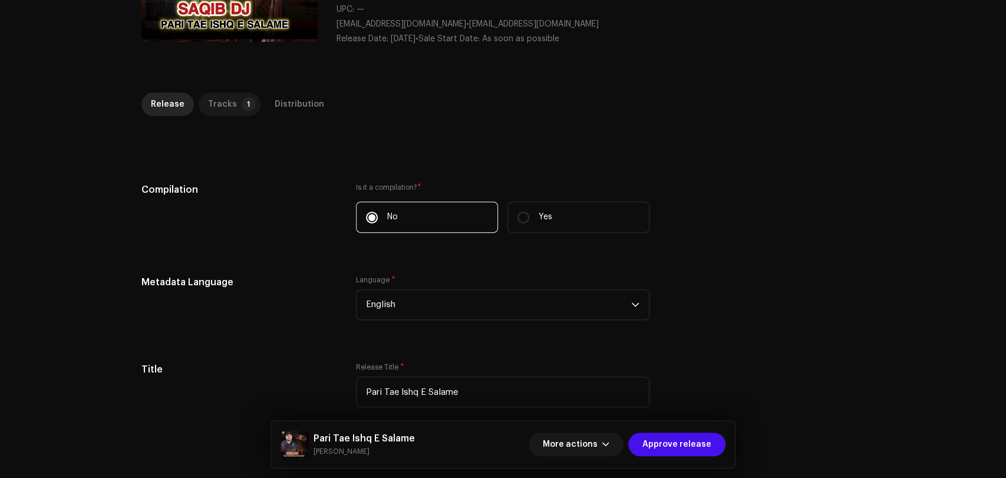
click at [232, 95] on p-tab "Tracks 1" at bounding box center [230, 105] width 62 height 24
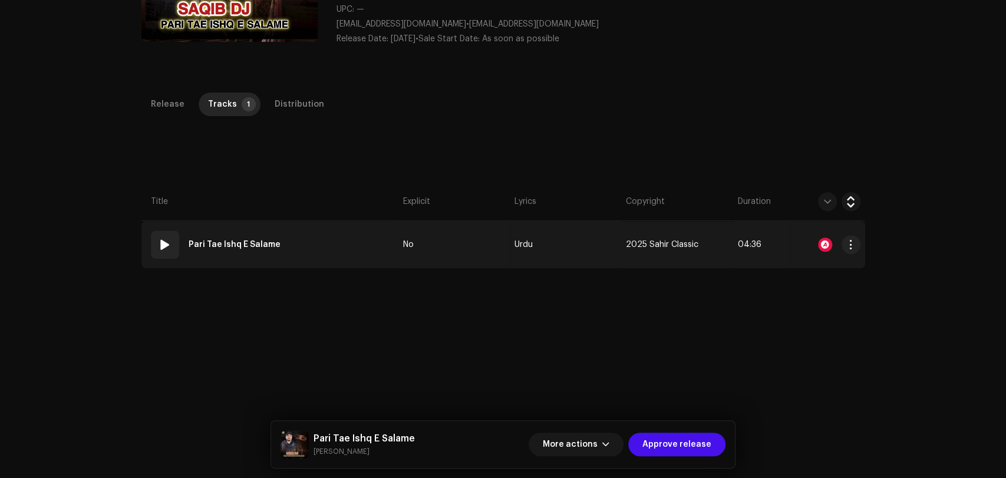
click at [322, 234] on td "01 Pari Tae Ishq E Salame" at bounding box center [269, 244] width 257 height 47
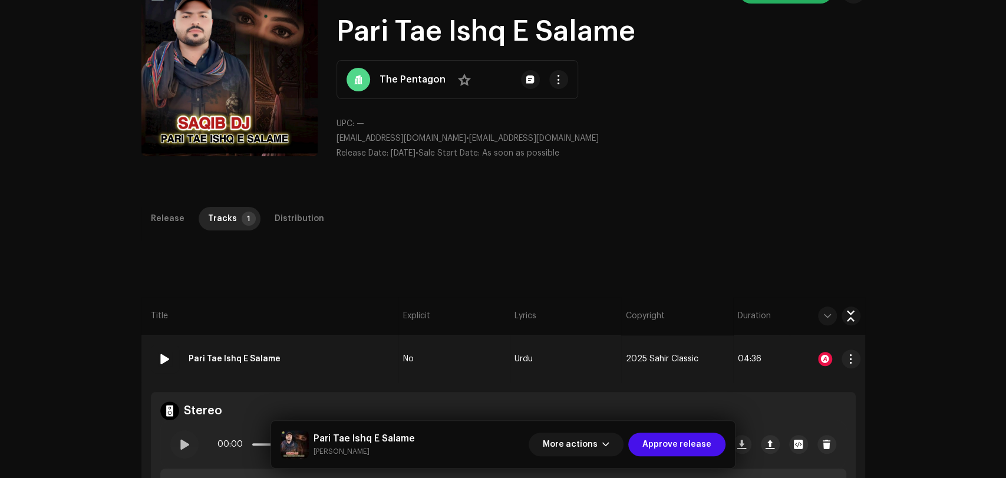
scroll to position [131, 0]
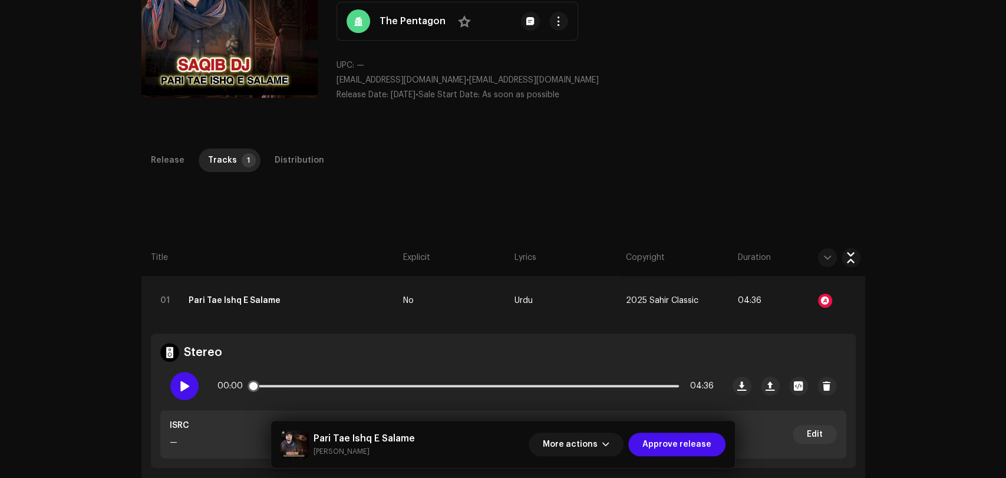
click at [179, 383] on span at bounding box center [184, 385] width 10 height 9
click at [341, 383] on div "00:00 04:36" at bounding box center [466, 386] width 496 height 24
click at [340, 386] on p-slider at bounding box center [465, 386] width 427 height 2
click at [184, 385] on span at bounding box center [184, 385] width 10 height 9
click at [297, 162] on div "Distribution" at bounding box center [300, 161] width 50 height 24
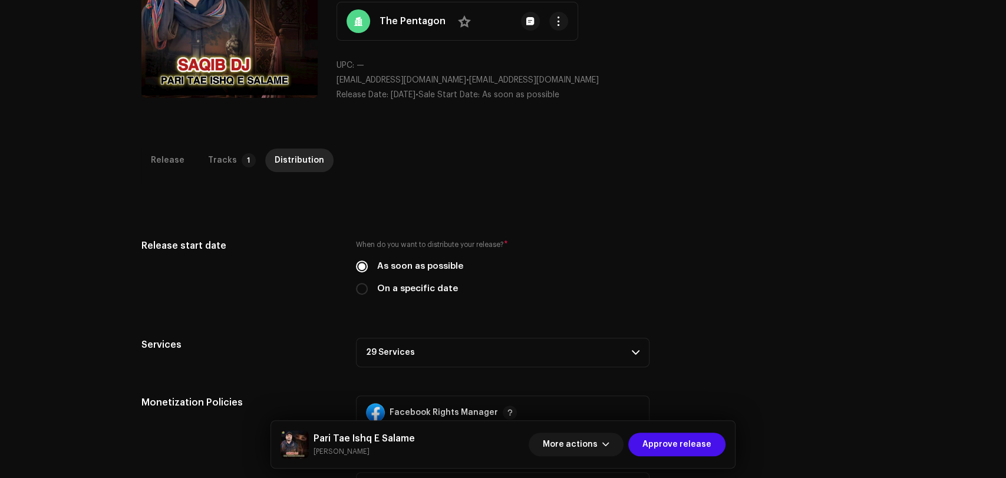
scroll to position [262, 0]
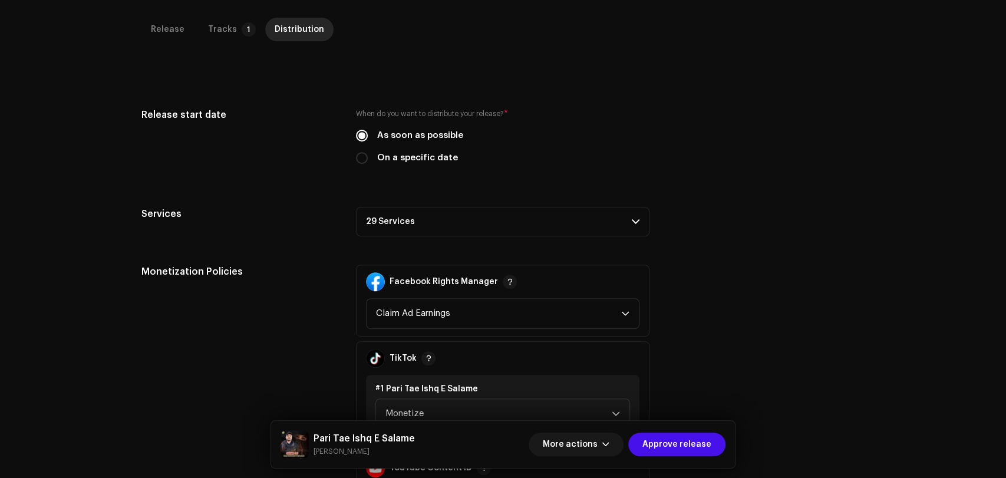
click at [411, 226] on p-accordion-header "29 Services" at bounding box center [503, 221] width 294 height 29
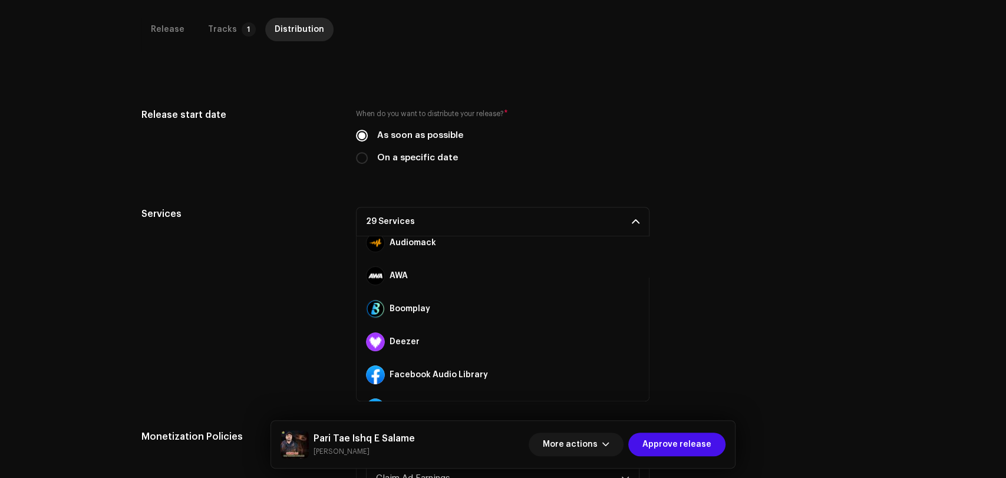
scroll to position [131, 0]
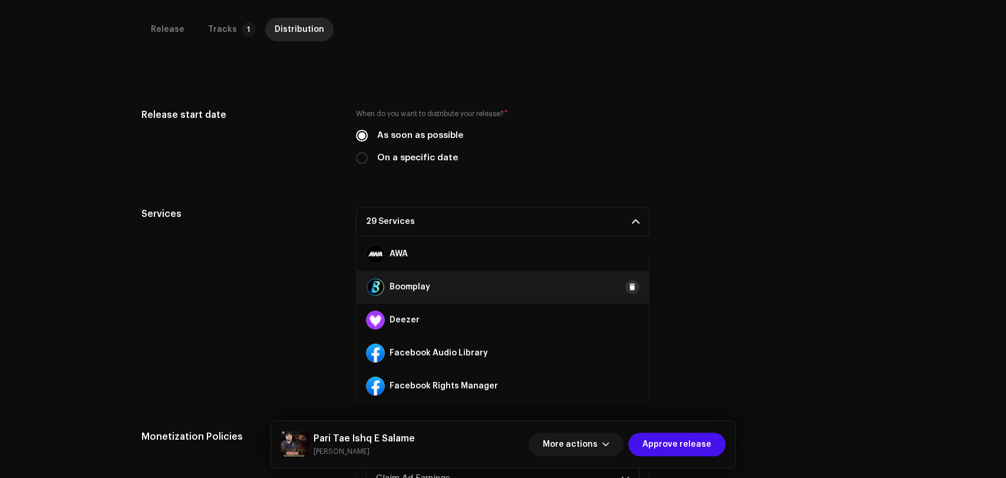
click at [629, 284] on span at bounding box center [632, 286] width 7 height 9
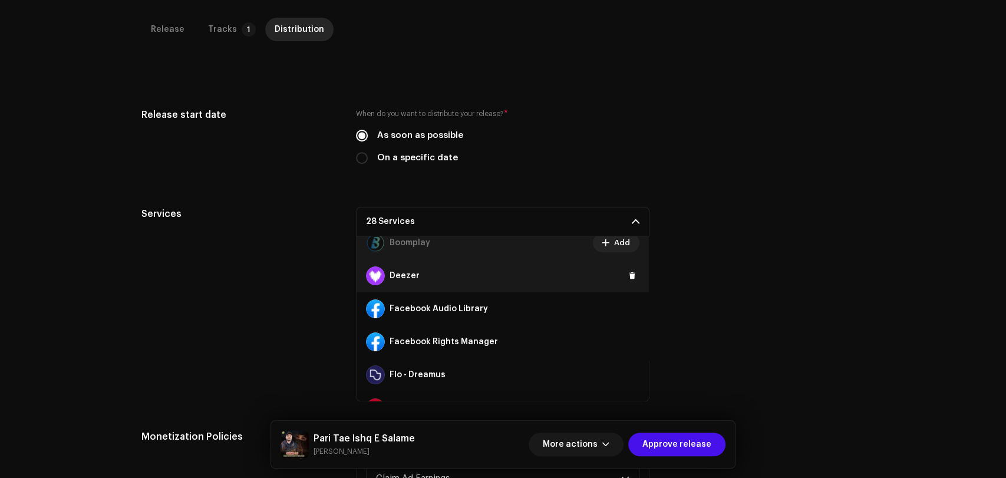
scroll to position [196, 0]
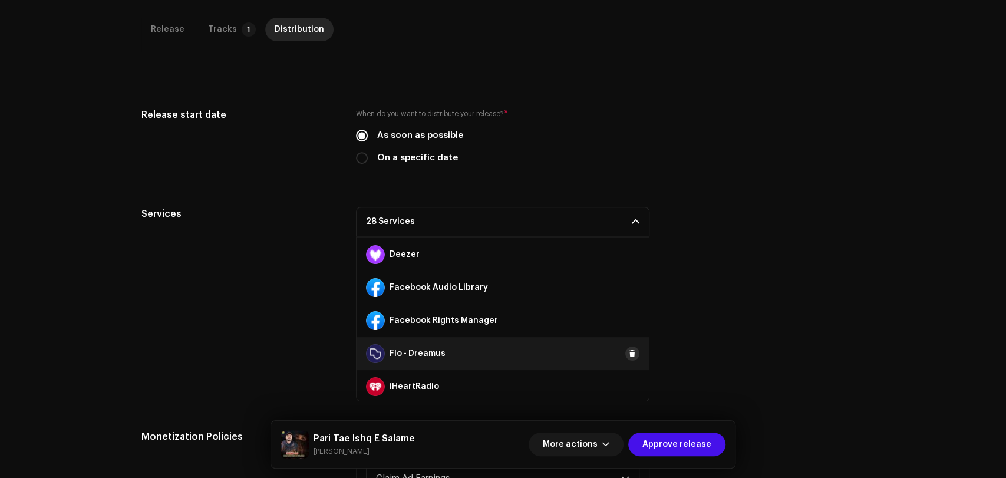
click at [629, 351] on span at bounding box center [632, 353] width 7 height 9
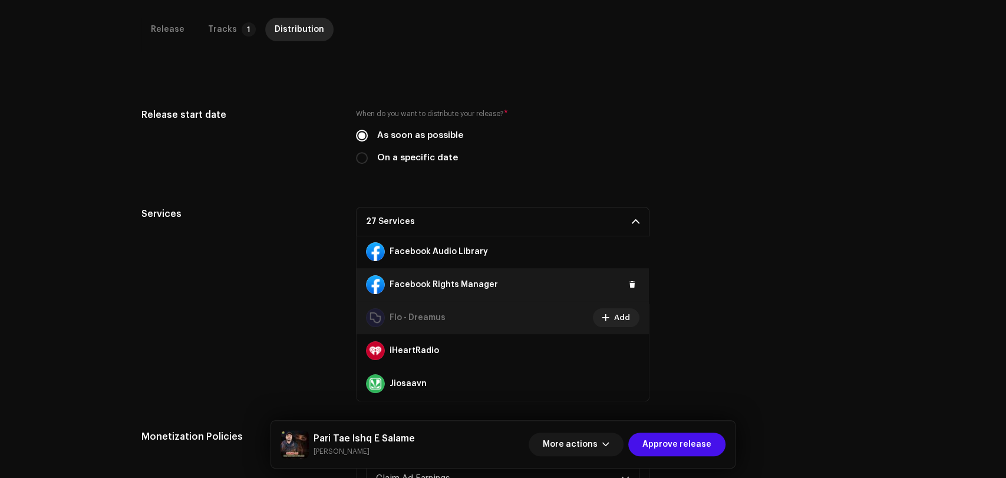
scroll to position [262, 0]
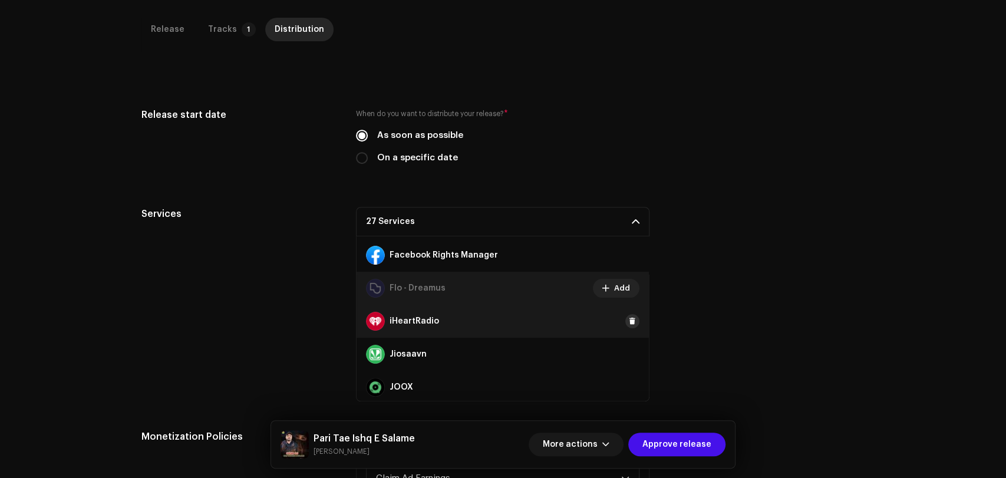
click at [629, 320] on span at bounding box center [632, 321] width 7 height 9
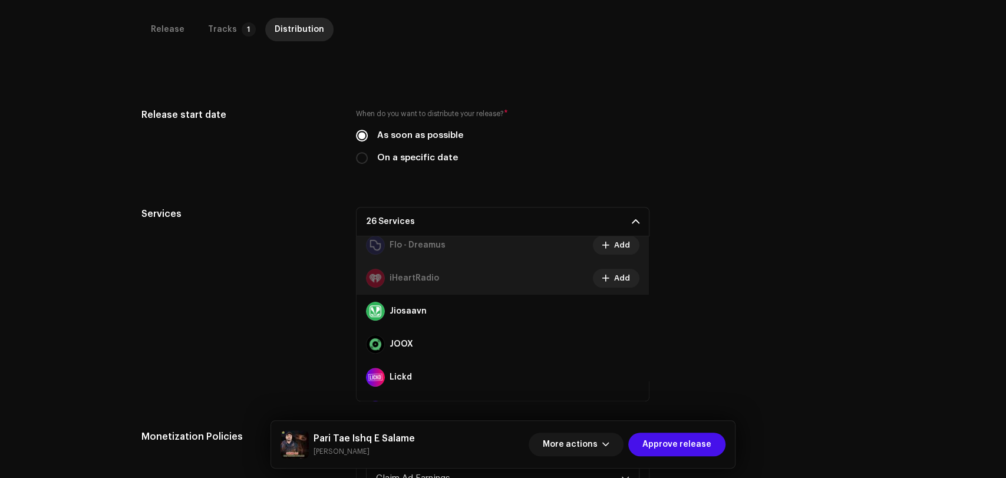
scroll to position [327, 0]
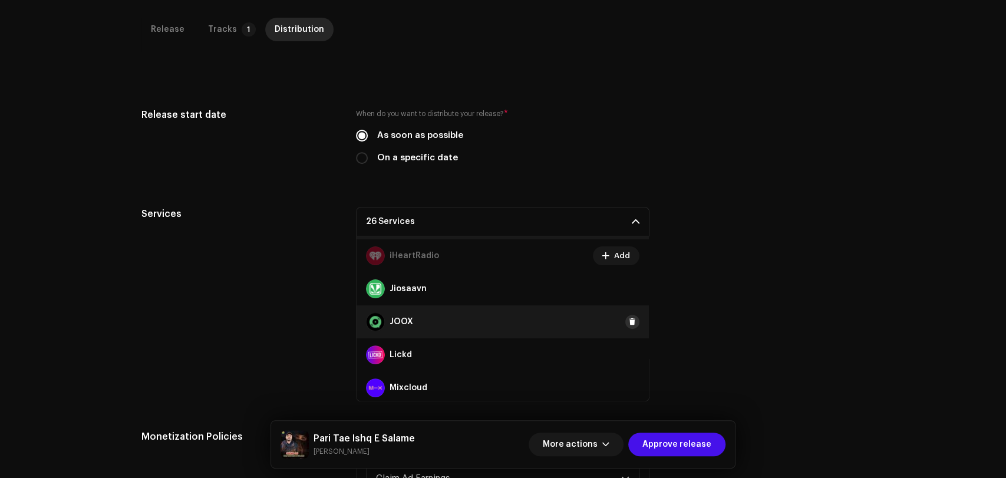
click at [629, 322] on span at bounding box center [632, 321] width 7 height 9
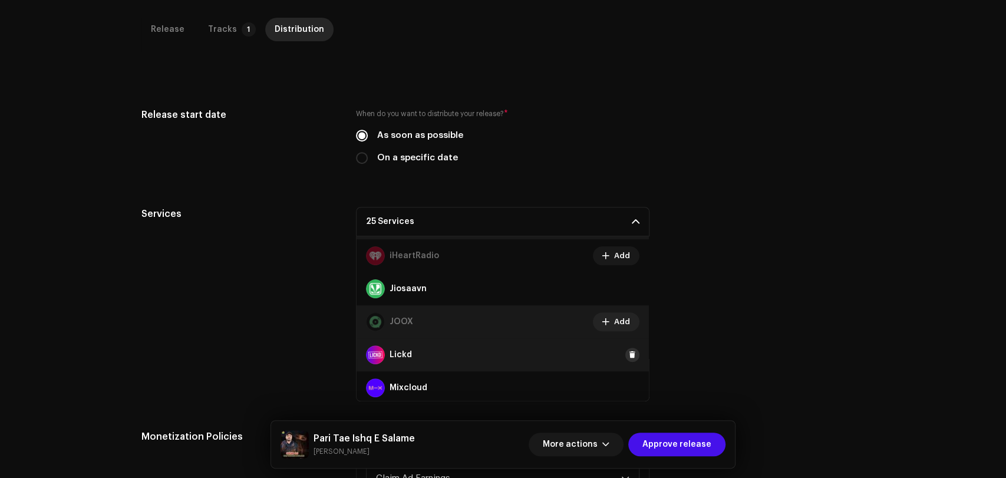
click at [629, 353] on span at bounding box center [632, 354] width 7 height 9
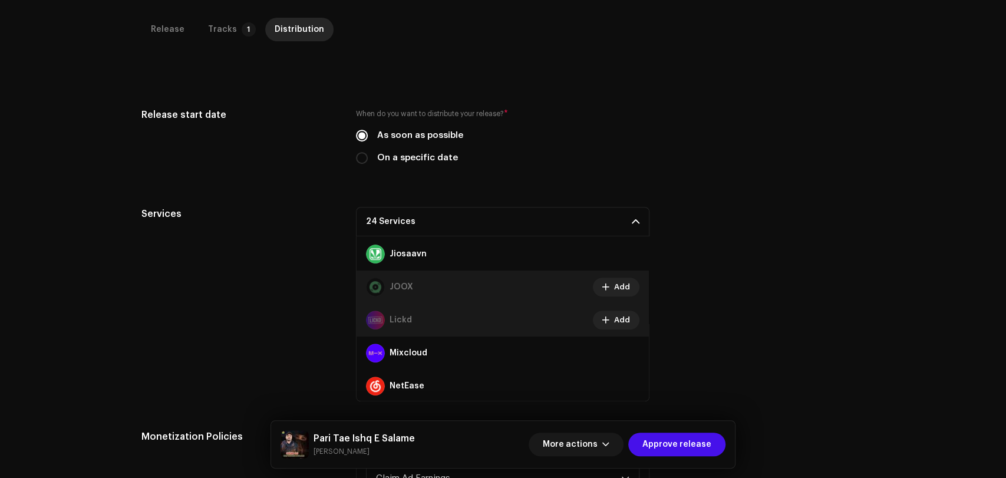
scroll to position [393, 0]
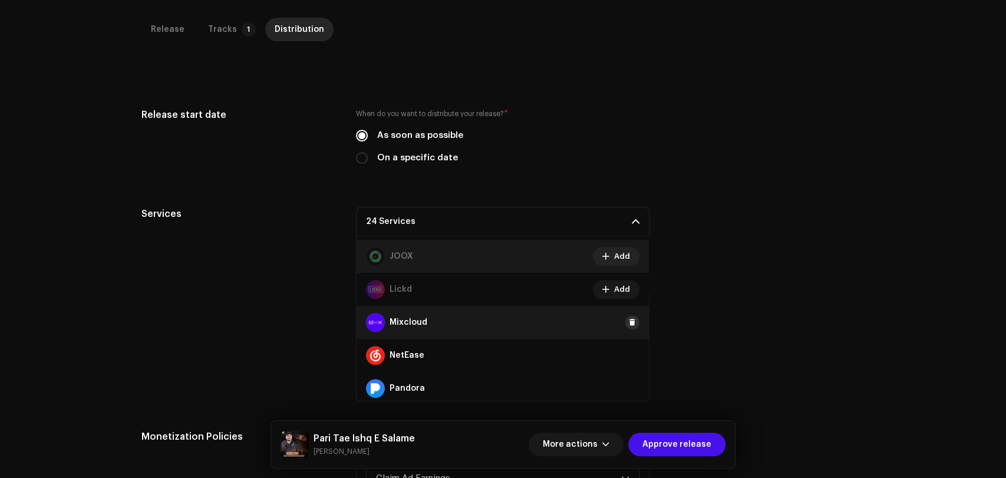
click at [629, 322] on span at bounding box center [632, 322] width 7 height 9
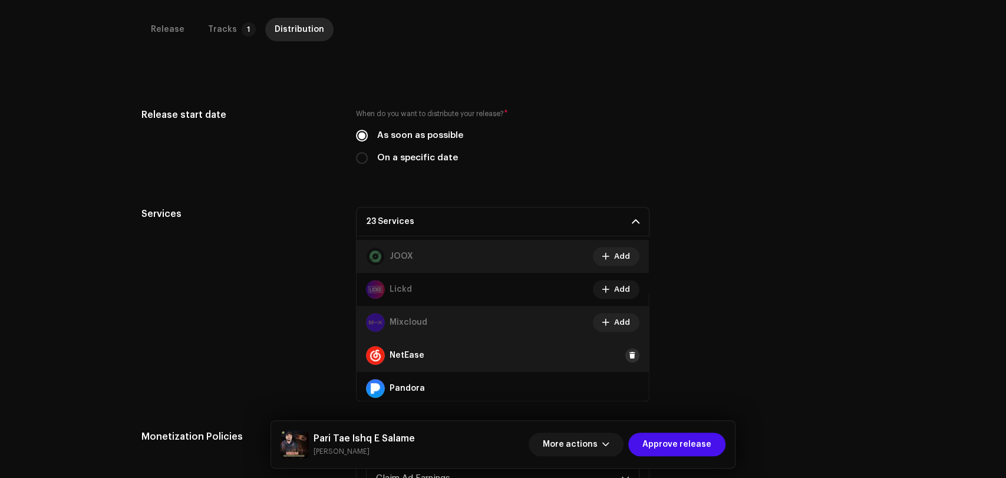
click at [629, 354] on span at bounding box center [632, 355] width 7 height 9
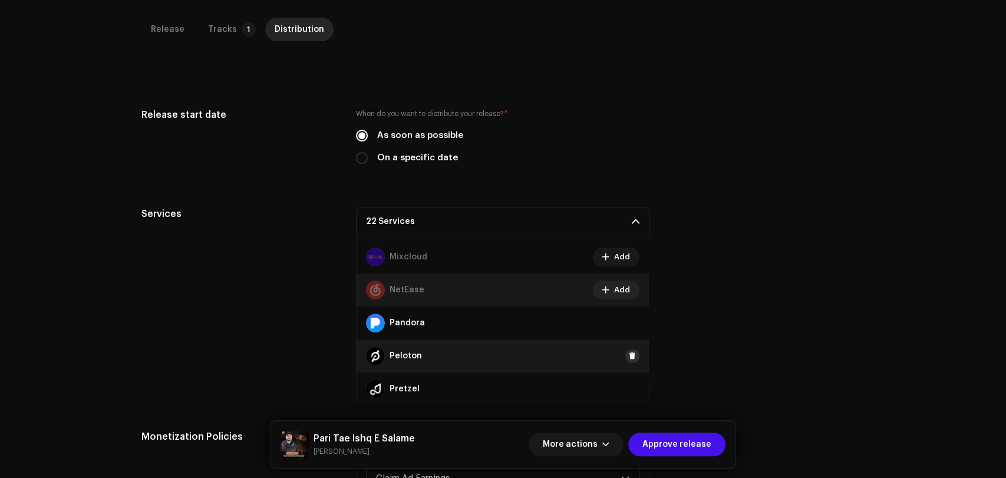
click at [629, 354] on span at bounding box center [632, 355] width 7 height 9
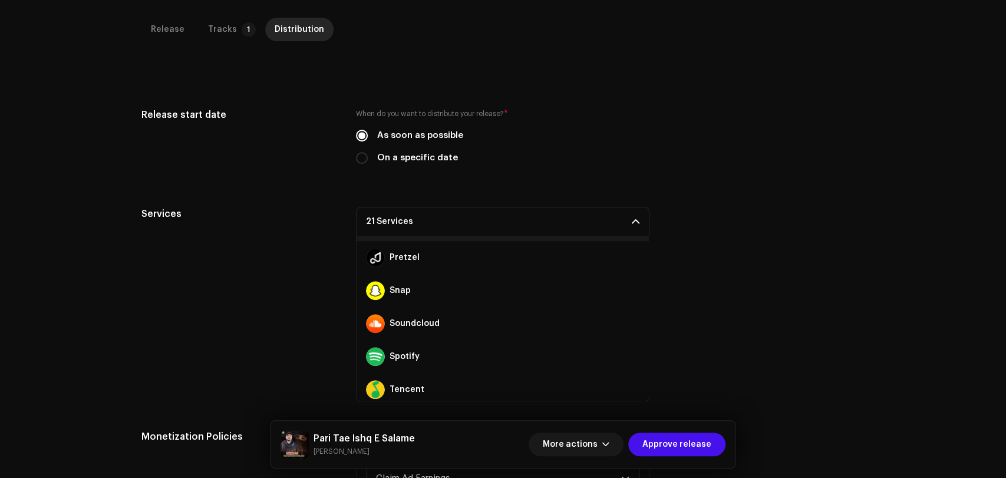
scroll to position [655, 0]
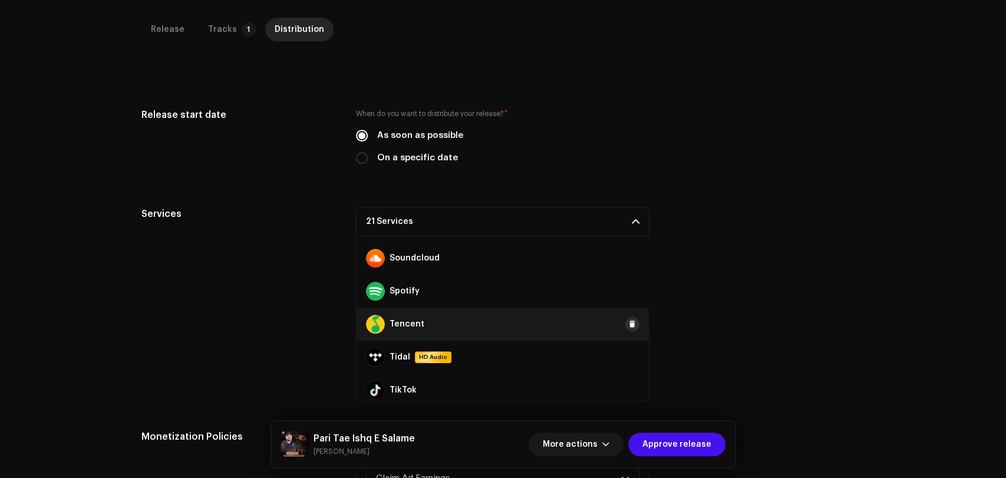
click at [630, 327] on span at bounding box center [632, 323] width 7 height 9
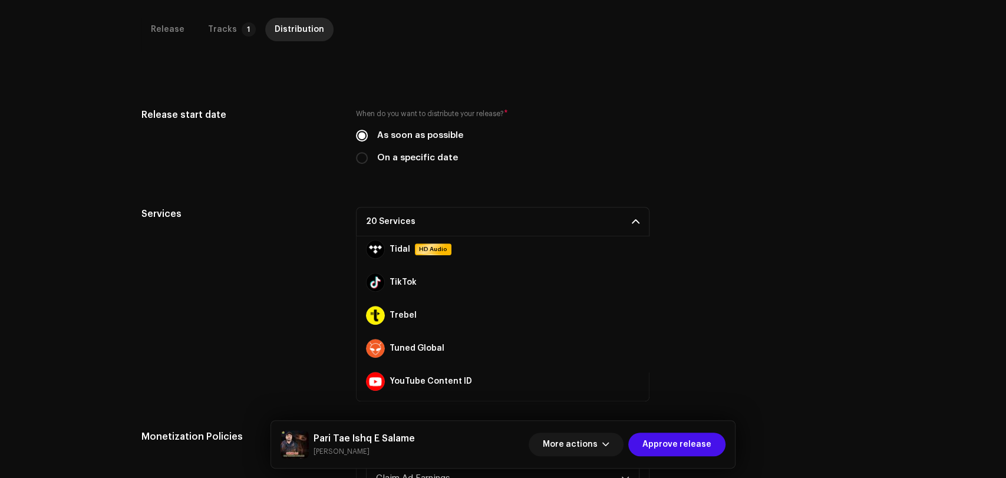
scroll to position [786, 0]
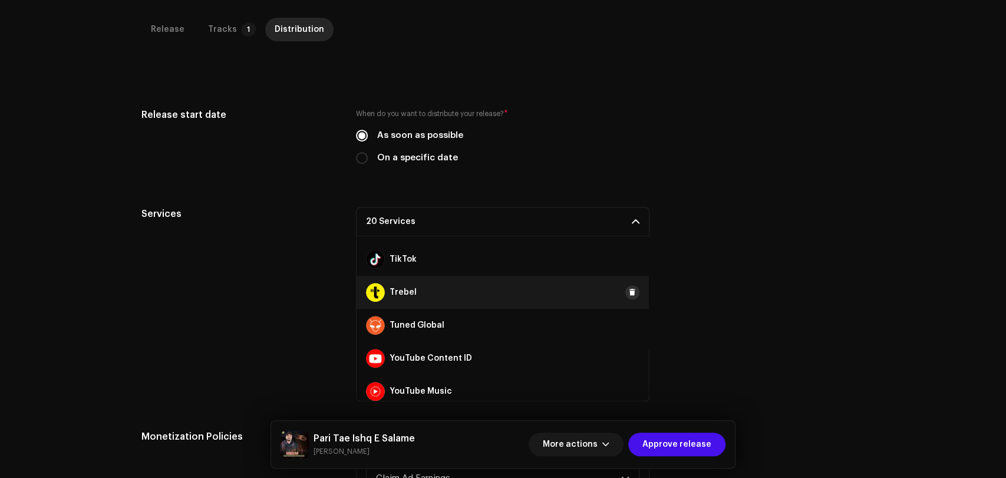
click at [629, 293] on span at bounding box center [632, 292] width 7 height 9
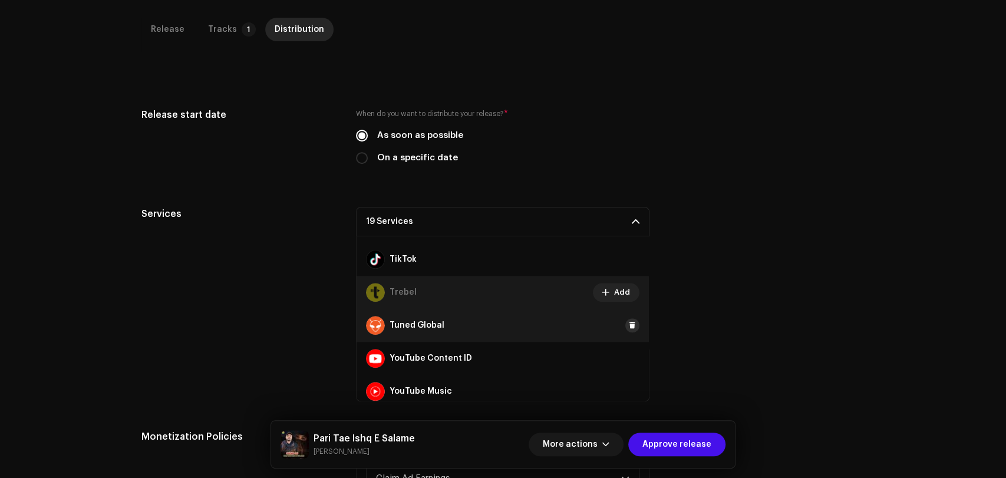
click at [629, 324] on span at bounding box center [632, 325] width 7 height 9
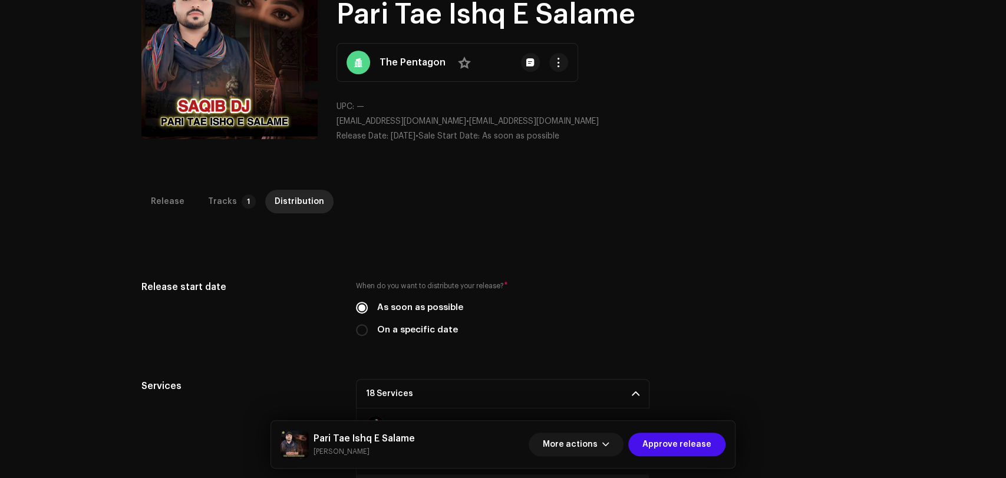
scroll to position [0, 0]
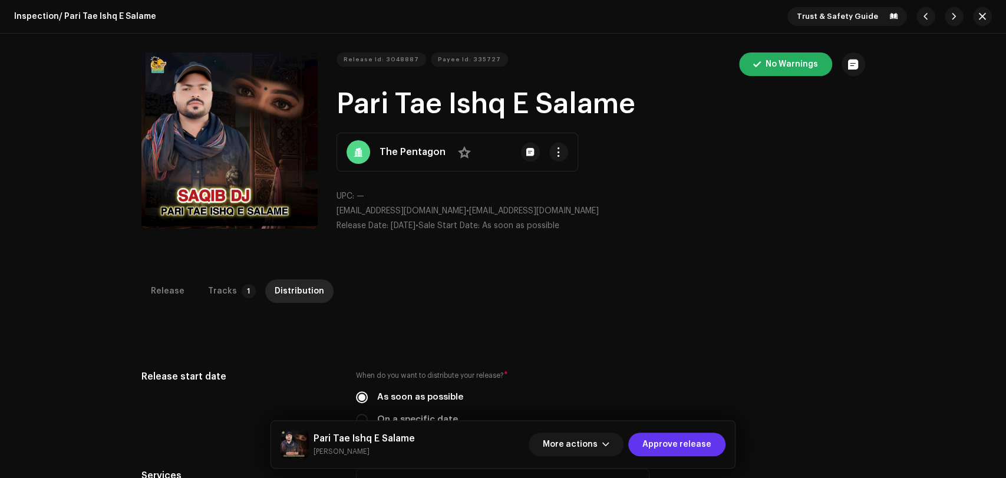
click at [658, 435] on span "Approve release" at bounding box center [676, 445] width 69 height 24
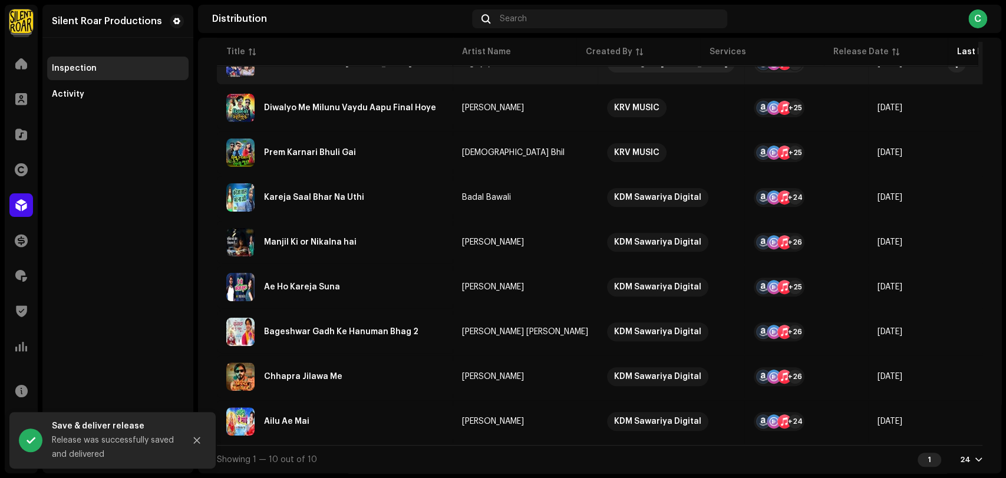
scroll to position [233, 0]
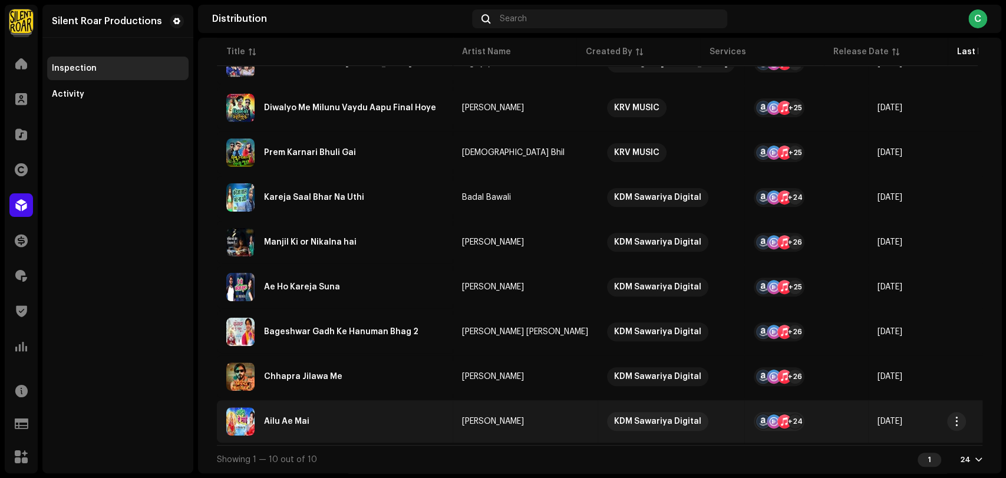
click at [304, 417] on div "Ailu Ae Mai" at bounding box center [286, 421] width 45 height 8
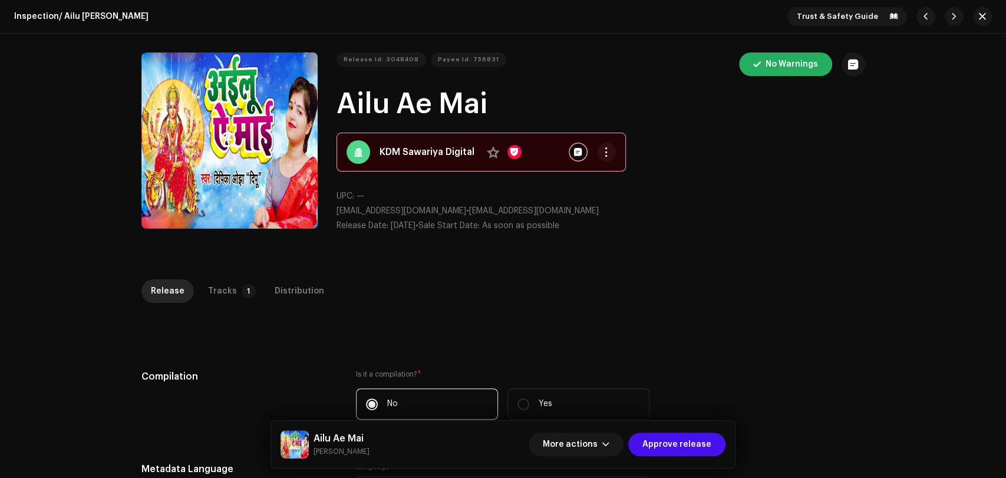
click at [267, 183] on button "Zoom Image" at bounding box center [229, 140] width 176 height 176
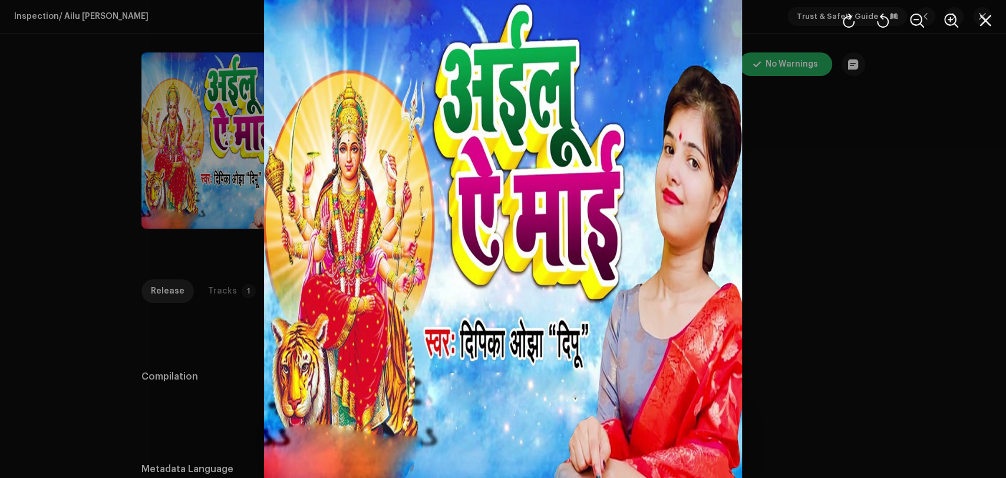
click at [902, 248] on div at bounding box center [503, 239] width 1006 height 478
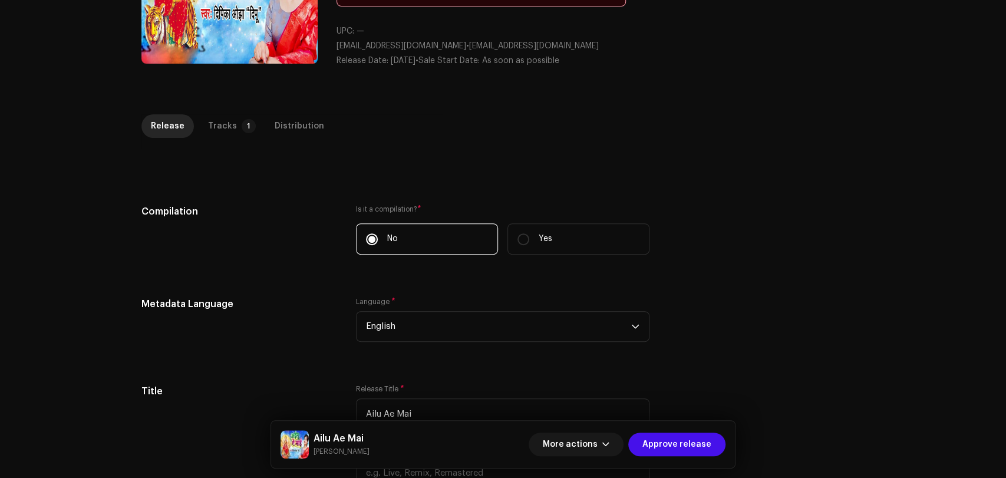
scroll to position [56, 0]
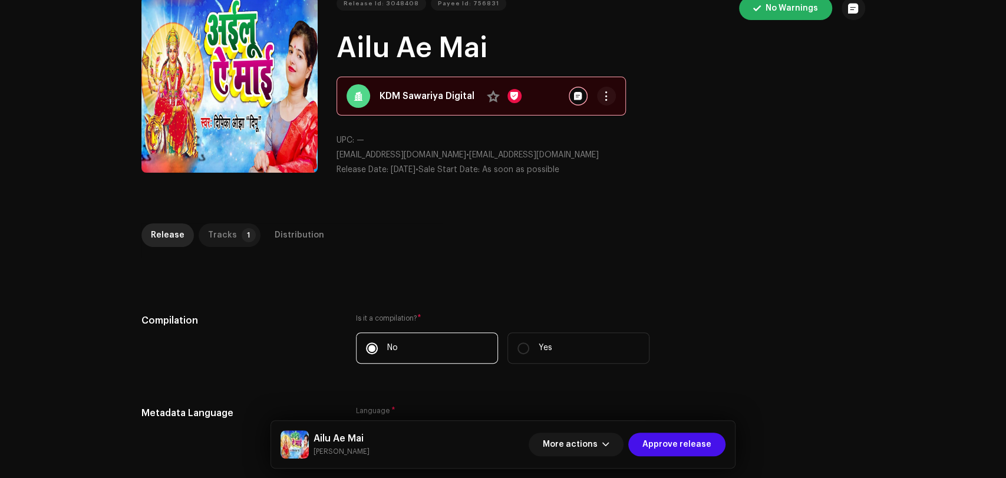
click at [230, 231] on p-tab "Tracks 1" at bounding box center [230, 235] width 62 height 24
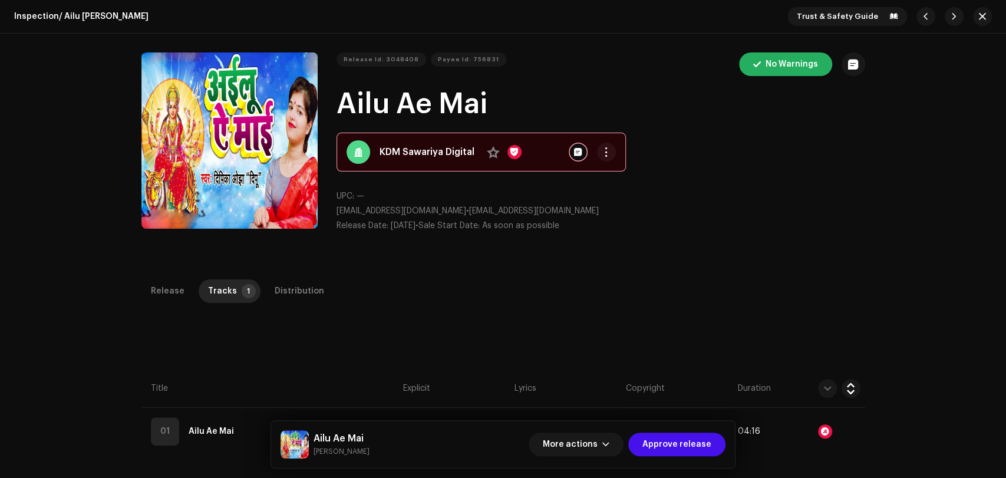
scroll to position [65, 0]
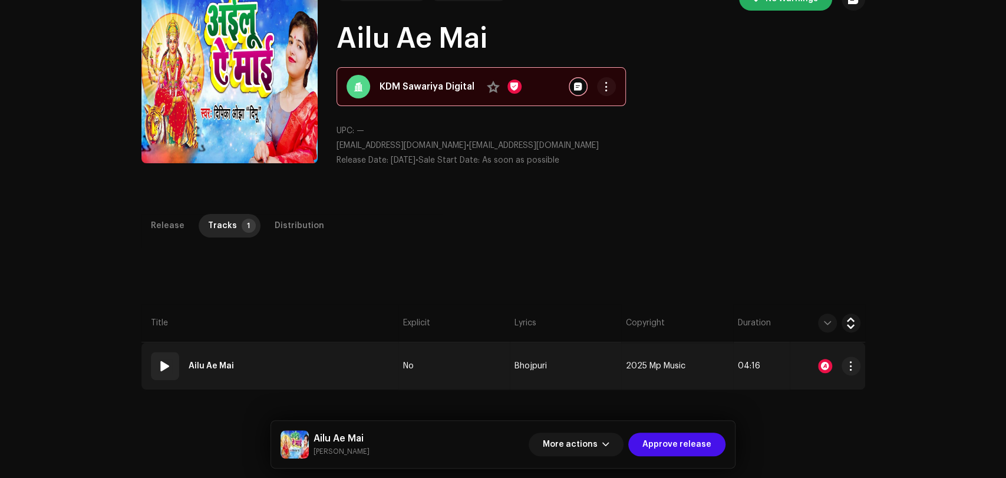
click at [338, 368] on td "01 Ailu [PERSON_NAME]" at bounding box center [269, 365] width 257 height 47
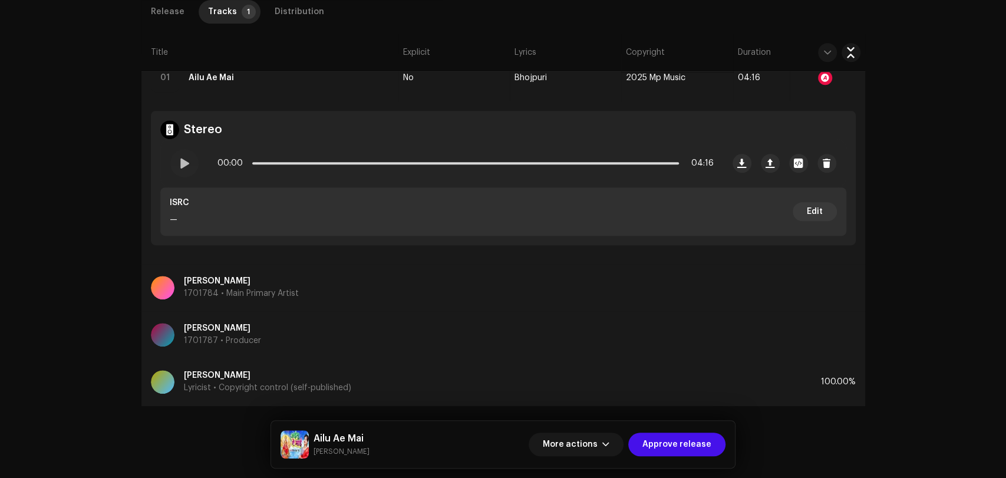
scroll to position [367, 0]
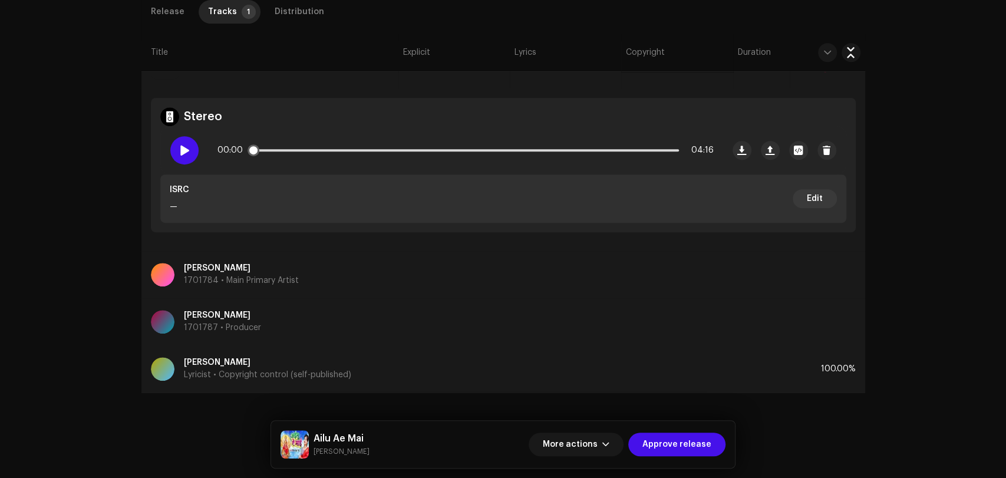
click at [188, 152] on div at bounding box center [184, 150] width 28 height 28
click at [319, 150] on p-slider at bounding box center [465, 150] width 427 height 2
click at [173, 150] on div at bounding box center [184, 150] width 28 height 28
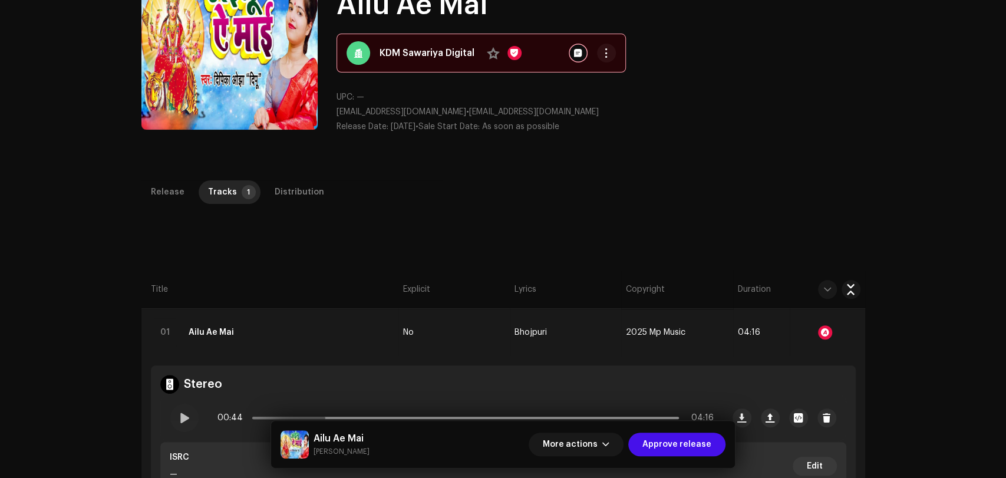
scroll to position [39, 0]
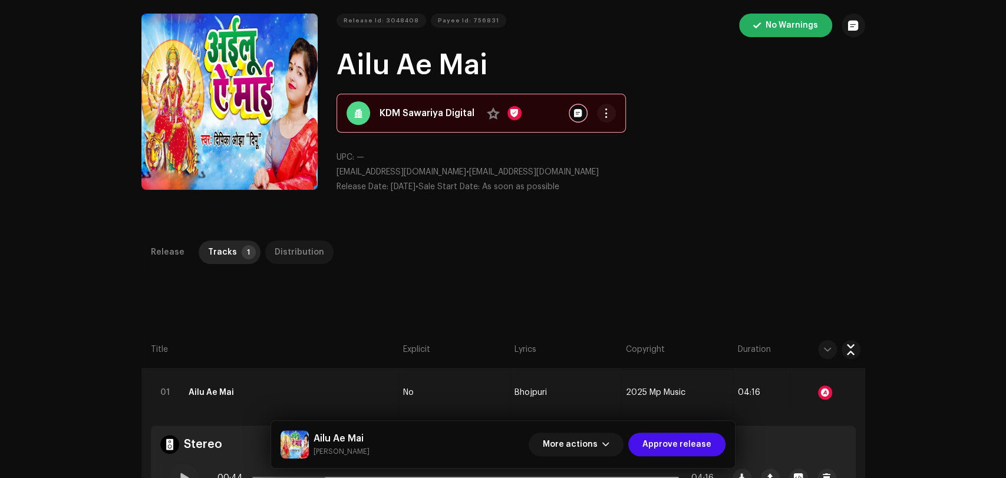
click at [282, 256] on div "Distribution" at bounding box center [300, 252] width 50 height 24
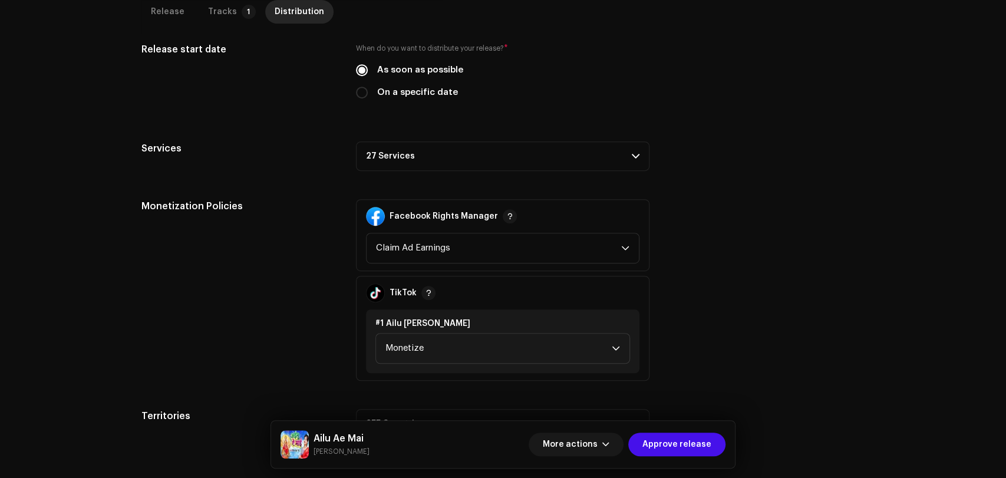
scroll to position [372, 0]
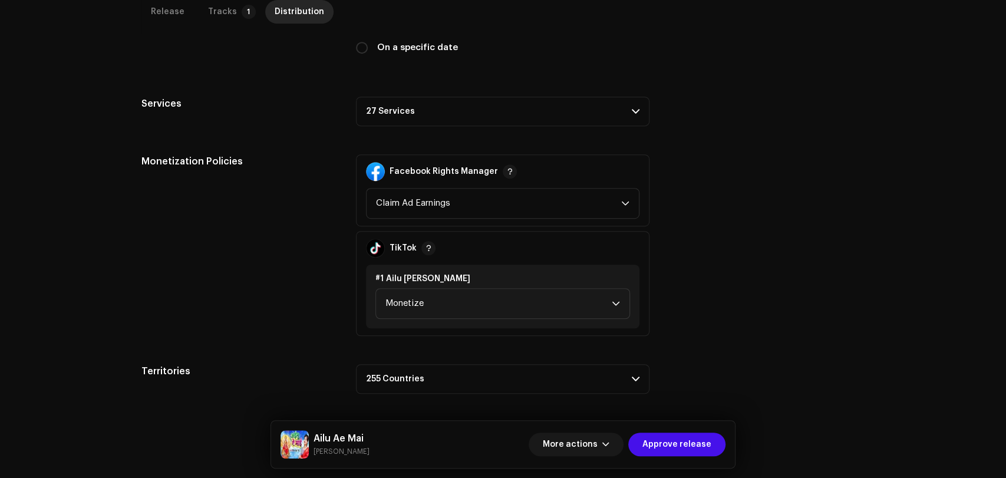
click at [534, 108] on p-accordion-header "27 Services" at bounding box center [503, 111] width 294 height 29
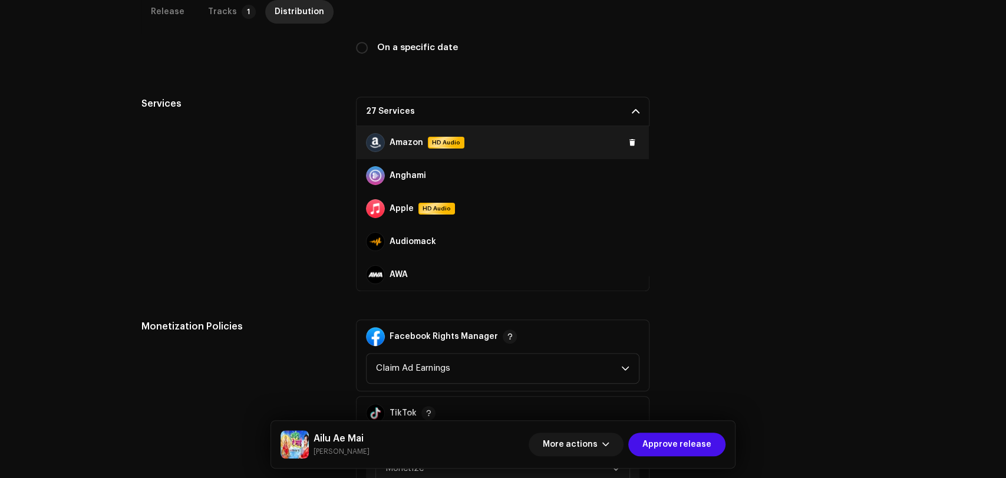
scroll to position [65, 0]
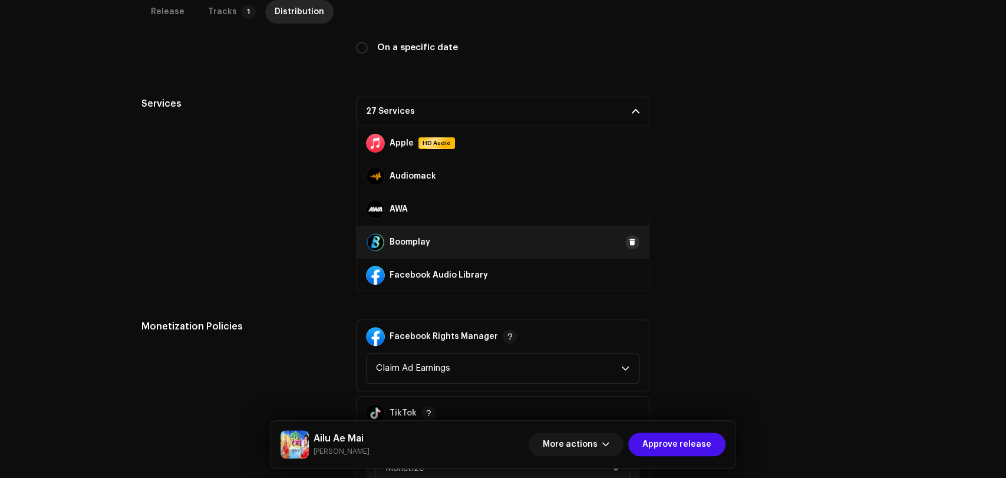
click at [629, 243] on span at bounding box center [632, 242] width 7 height 9
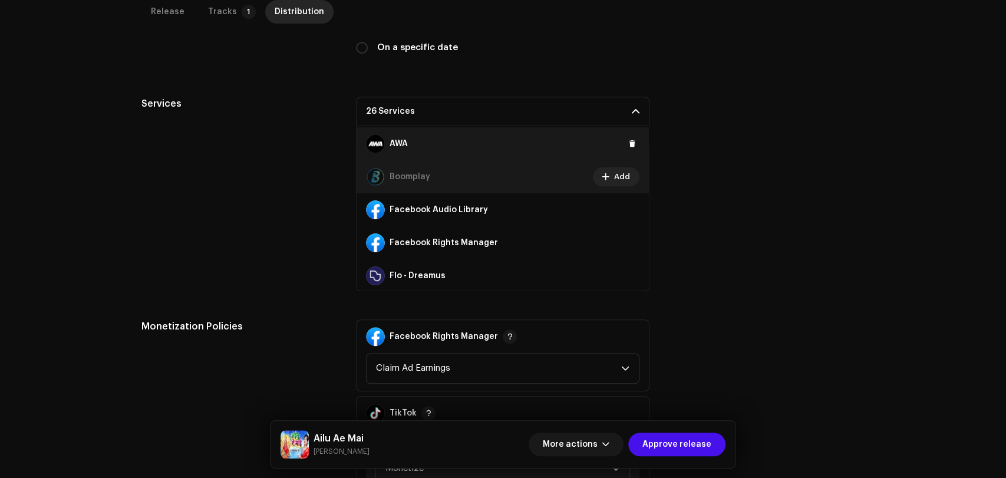
scroll to position [196, 0]
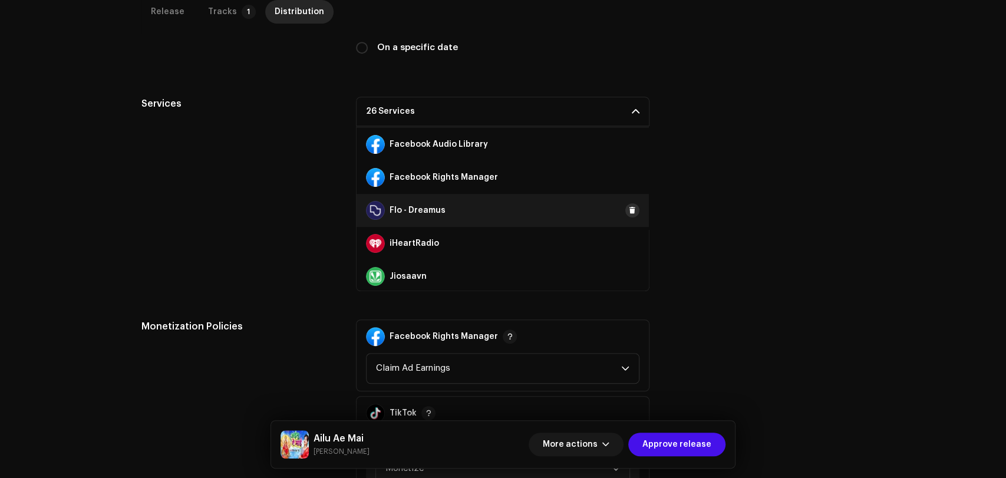
click at [629, 210] on span at bounding box center [632, 210] width 7 height 9
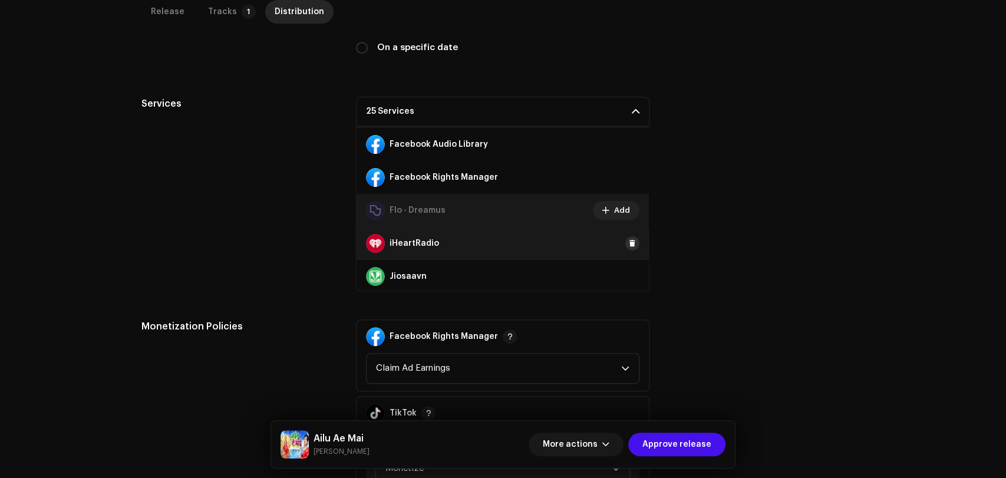
click at [629, 243] on span at bounding box center [632, 243] width 7 height 9
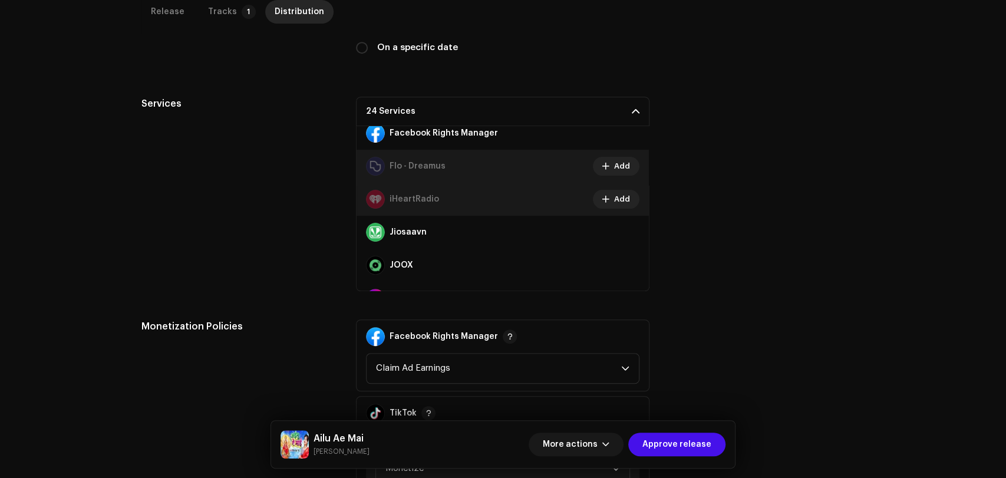
scroll to position [262, 0]
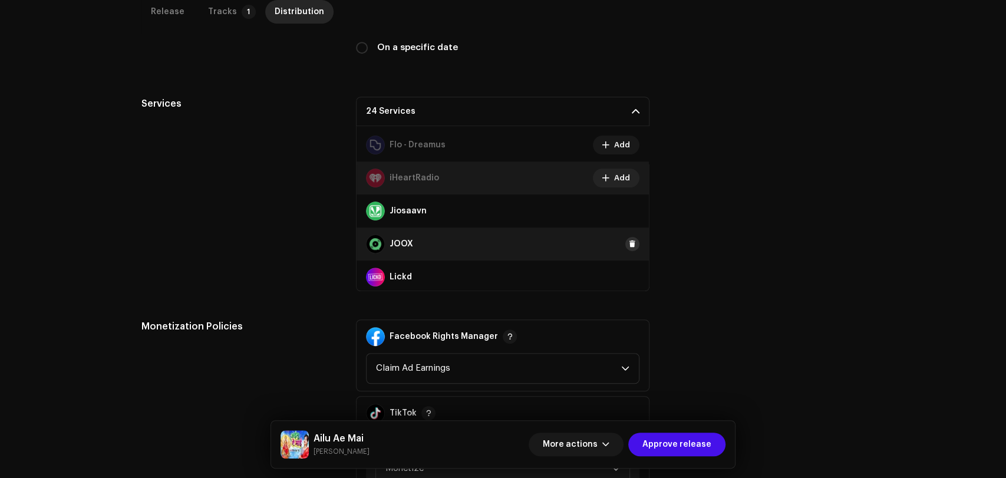
click at [629, 242] on span at bounding box center [632, 243] width 7 height 9
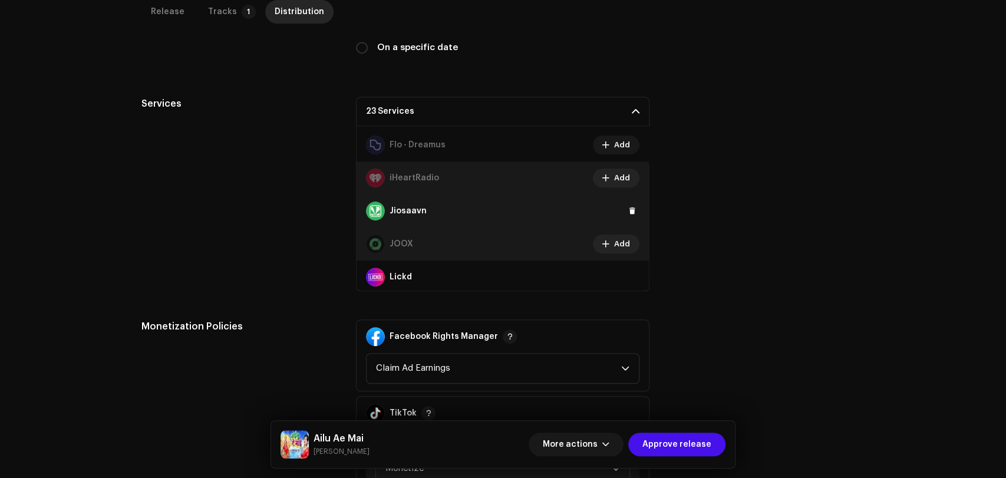
scroll to position [327, 0]
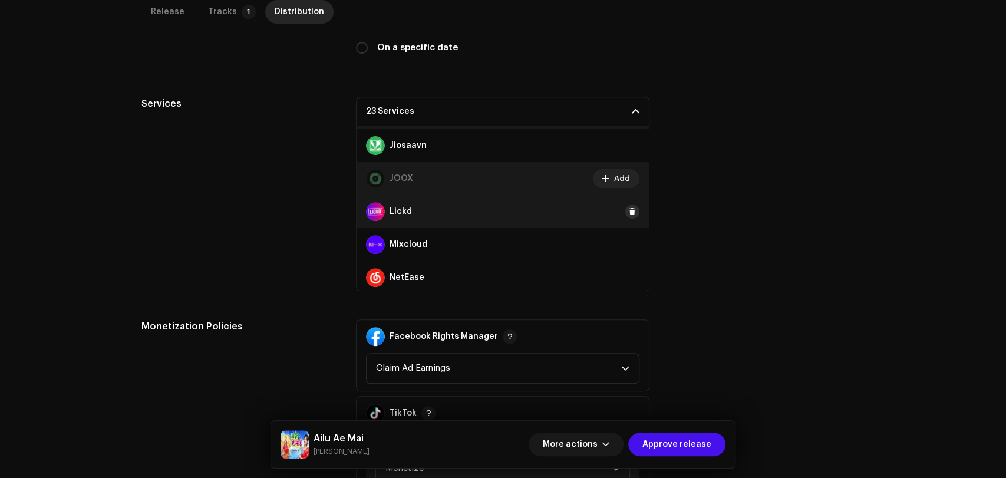
click at [630, 213] on span at bounding box center [632, 211] width 7 height 9
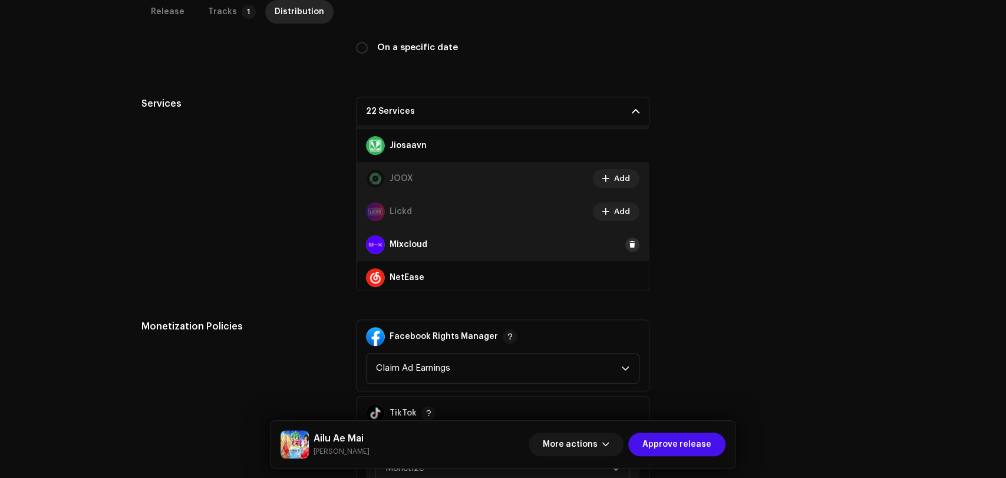
click at [625, 246] on button at bounding box center [632, 245] width 14 height 14
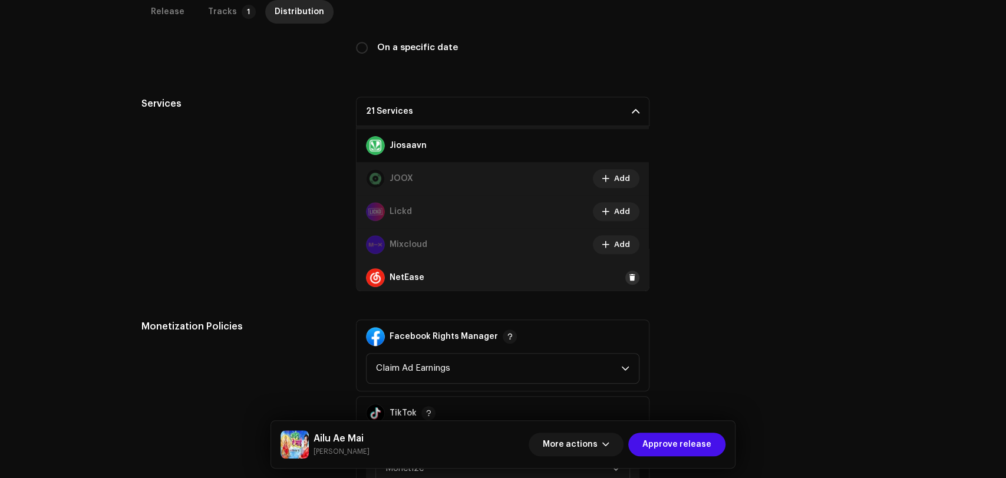
click at [629, 275] on span at bounding box center [632, 277] width 7 height 9
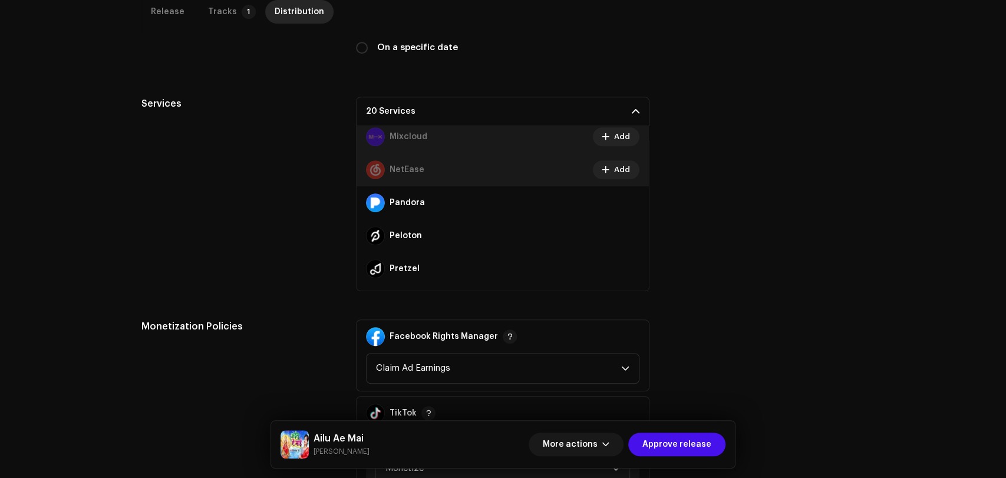
scroll to position [458, 0]
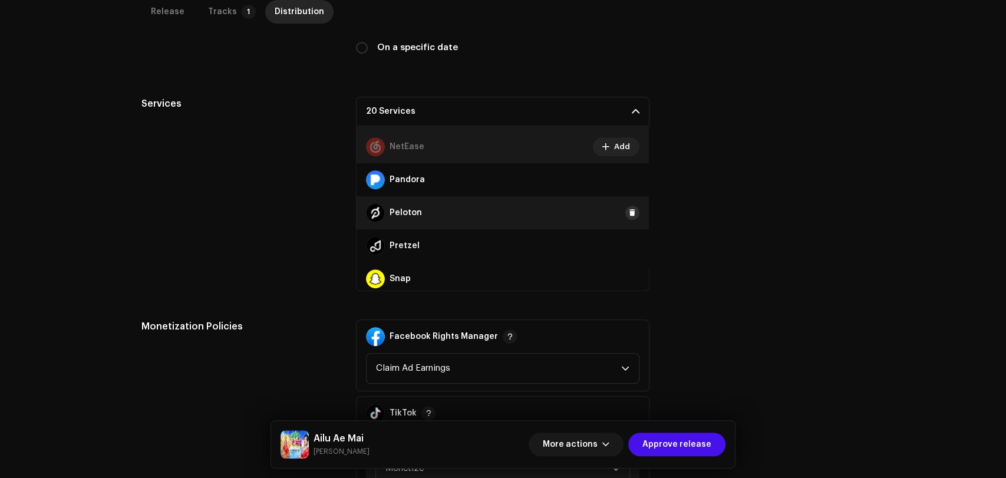
click at [629, 211] on span at bounding box center [632, 212] width 7 height 9
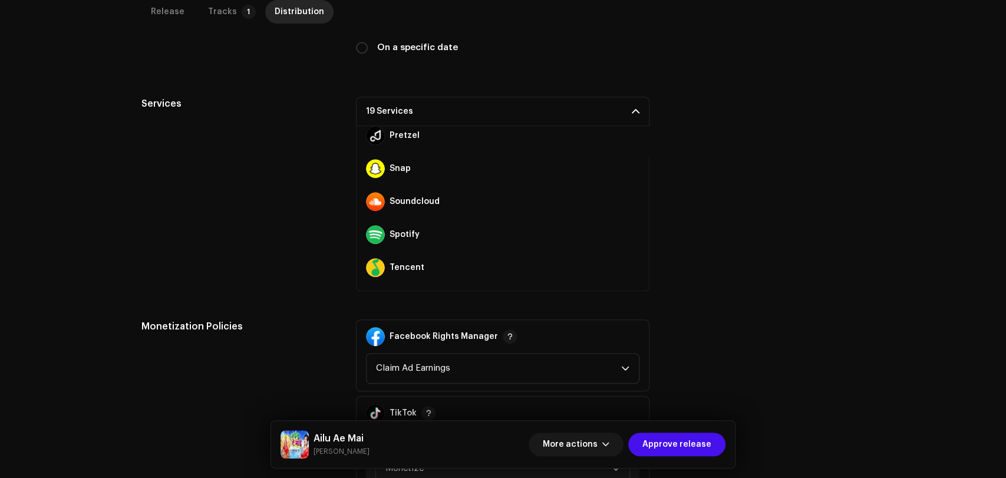
scroll to position [589, 0]
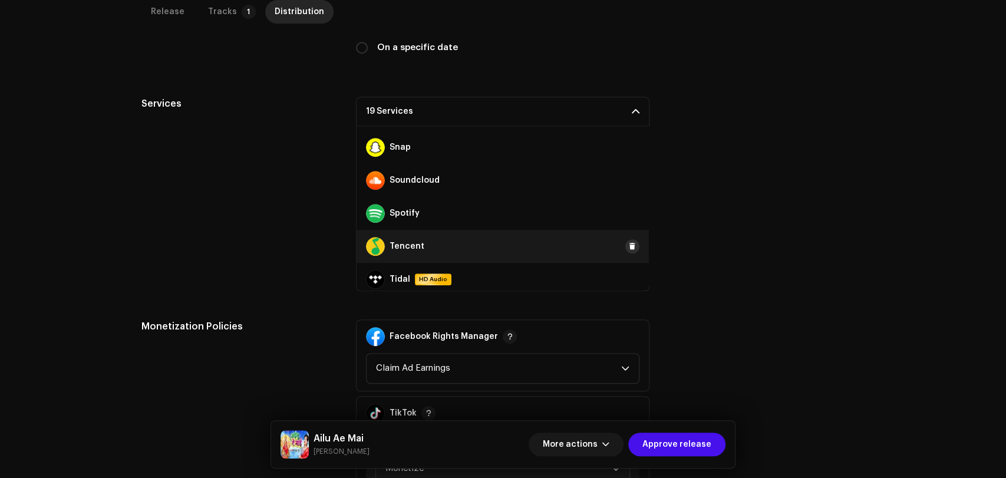
click at [630, 248] on span at bounding box center [632, 246] width 7 height 9
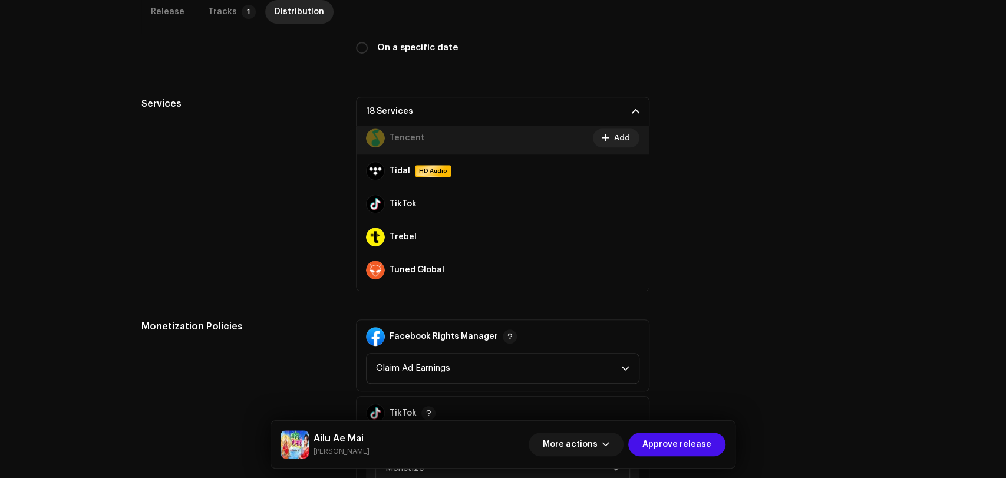
scroll to position [720, 0]
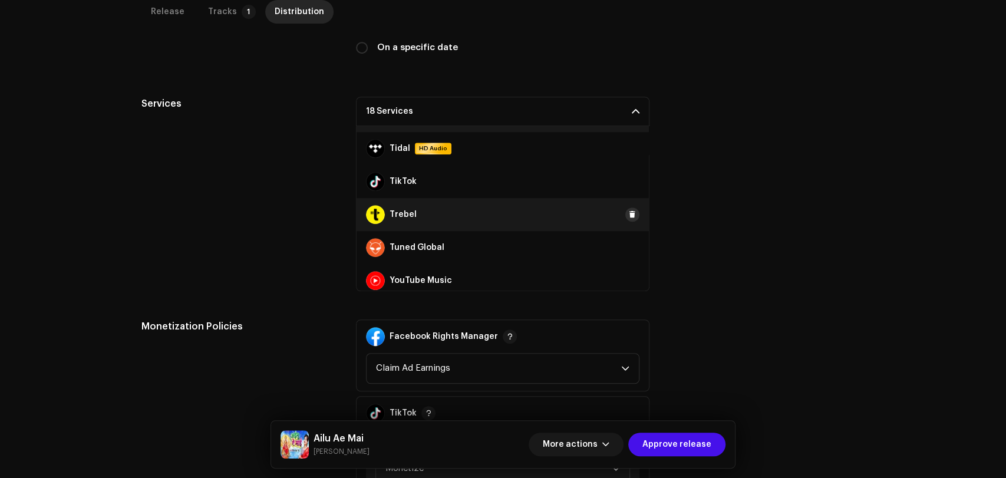
click at [629, 215] on span at bounding box center [632, 214] width 7 height 9
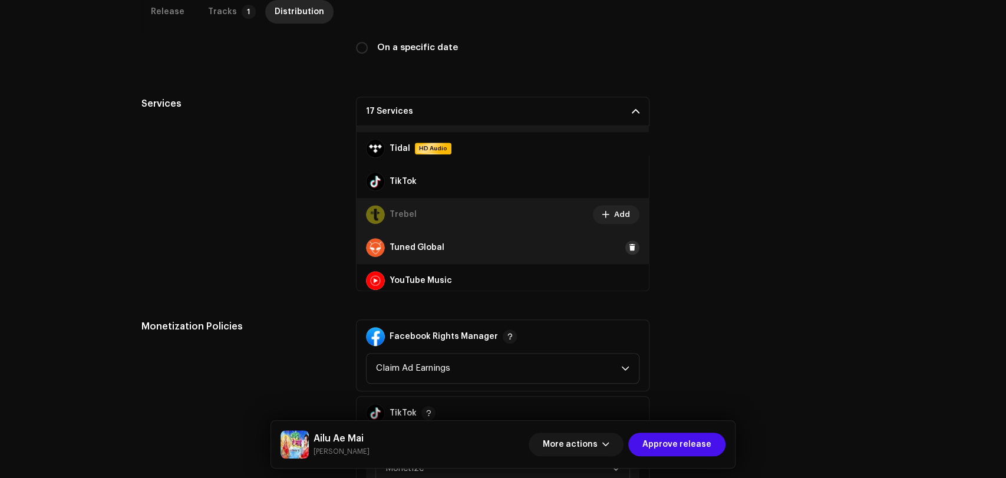
click at [629, 248] on span at bounding box center [632, 247] width 7 height 9
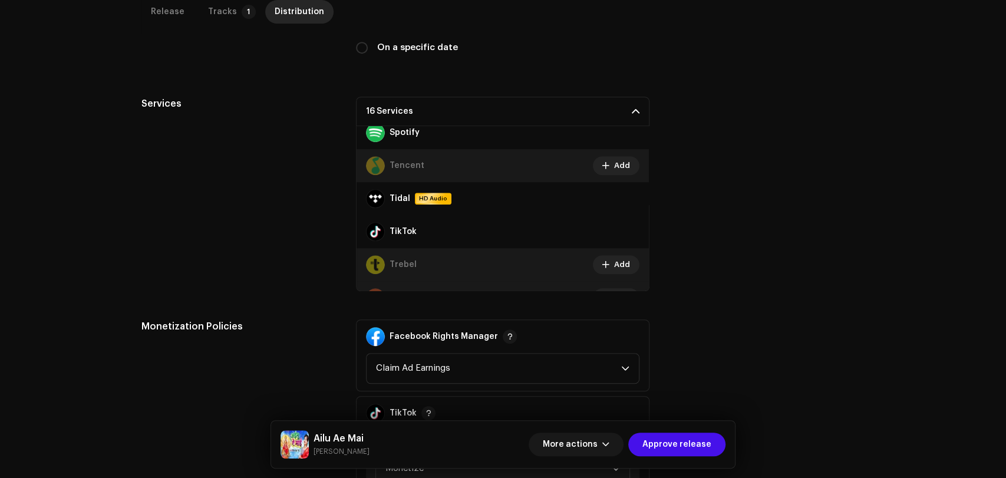
scroll to position [726, 0]
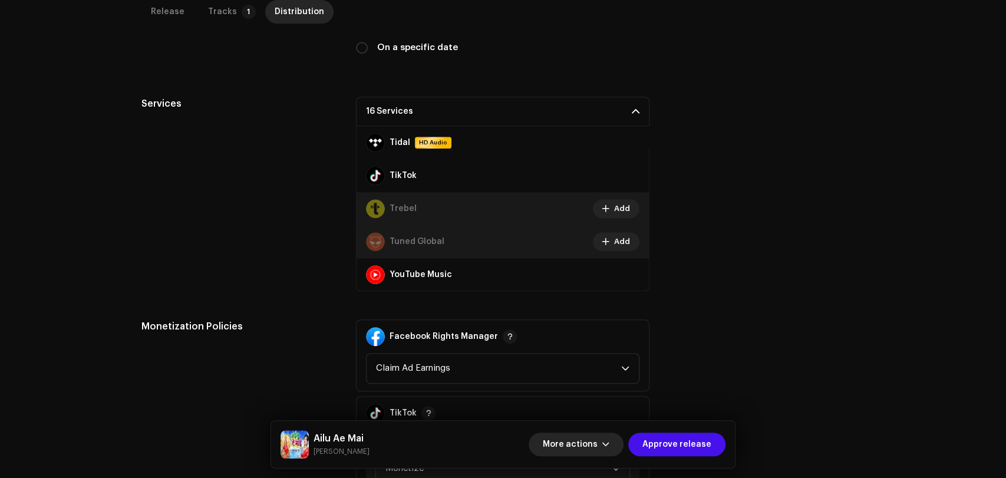
click at [572, 447] on span "More actions" at bounding box center [570, 445] width 55 height 24
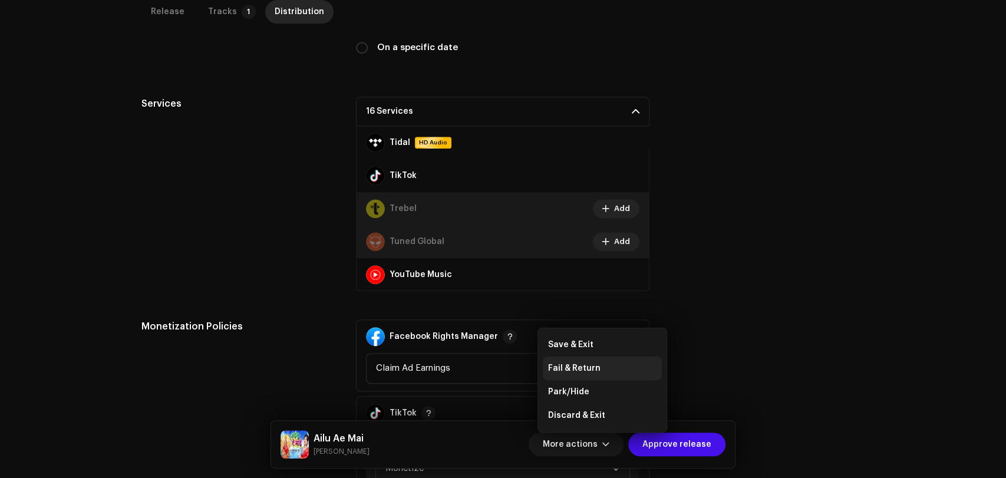
click at [575, 372] on span "Fail & Return" at bounding box center [574, 368] width 52 height 9
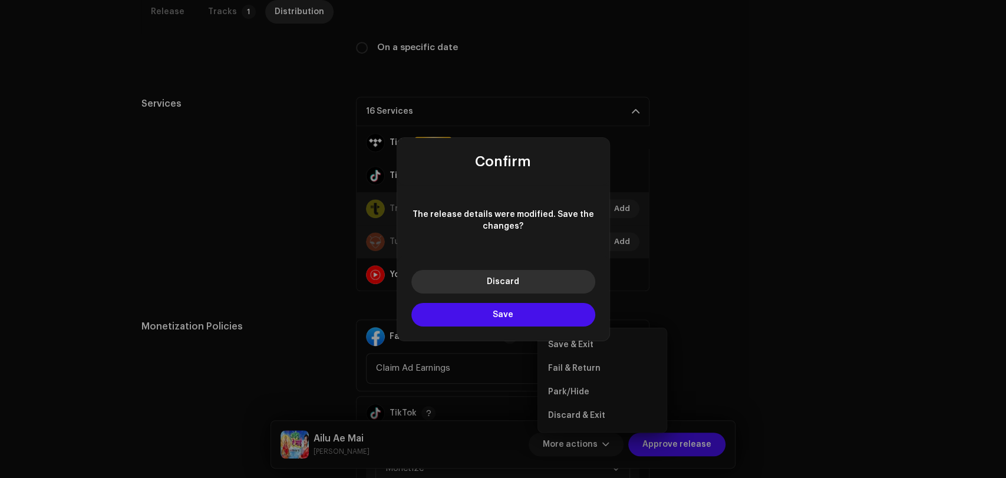
click at [514, 289] on button "Discard" at bounding box center [503, 282] width 184 height 24
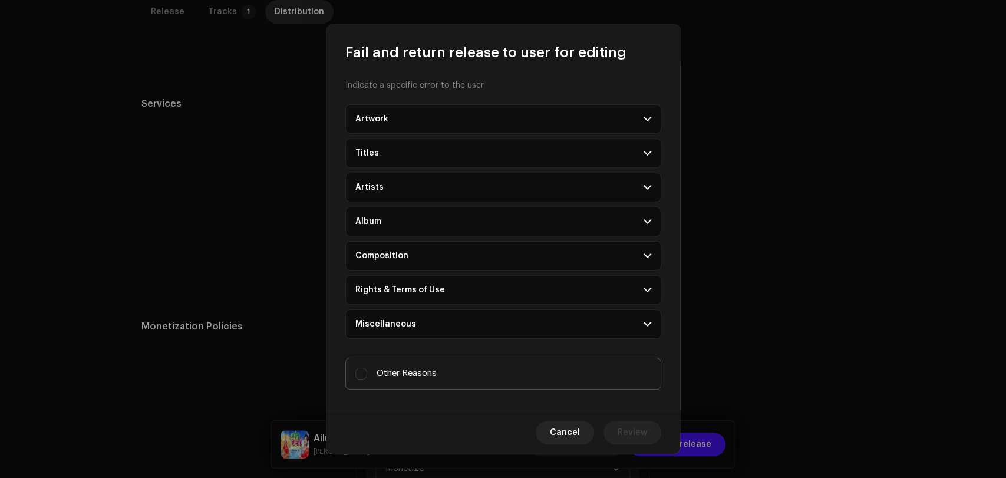
click at [431, 374] on span "Other Reasons" at bounding box center [407, 373] width 60 height 13
click at [367, 374] on input "Other Reasons" at bounding box center [361, 374] width 12 height 12
checkbox input "true"
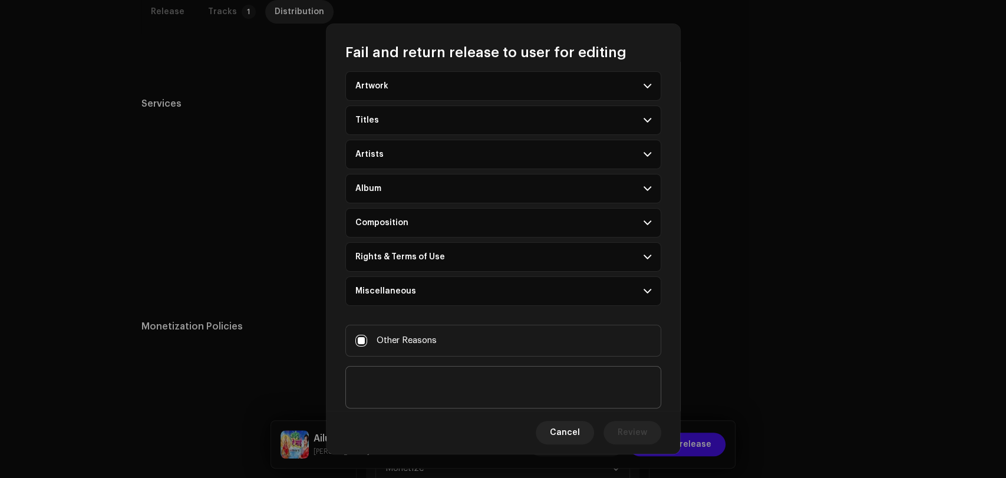
scroll to position [64, 0]
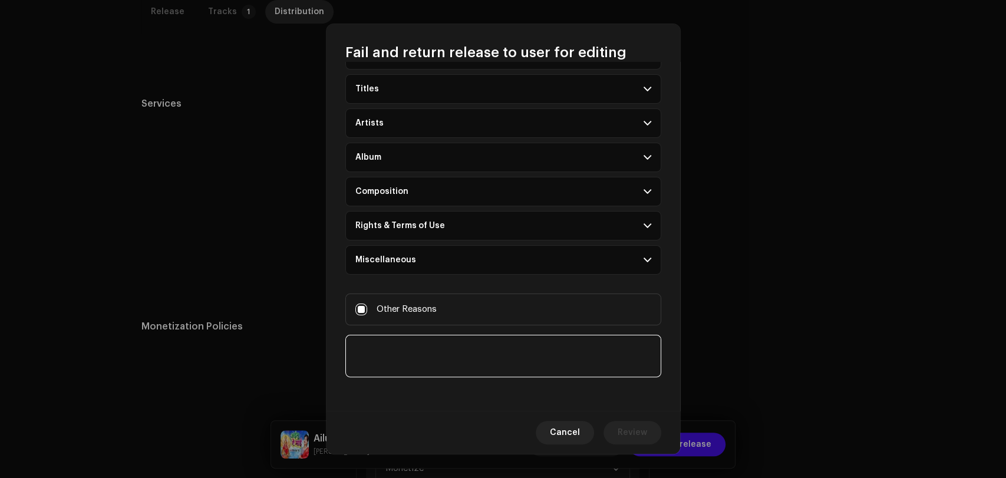
click at [413, 346] on textarea at bounding box center [503, 356] width 316 height 42
type textarea "Select all stores."
click at [640, 433] on span "Review" at bounding box center [632, 433] width 29 height 24
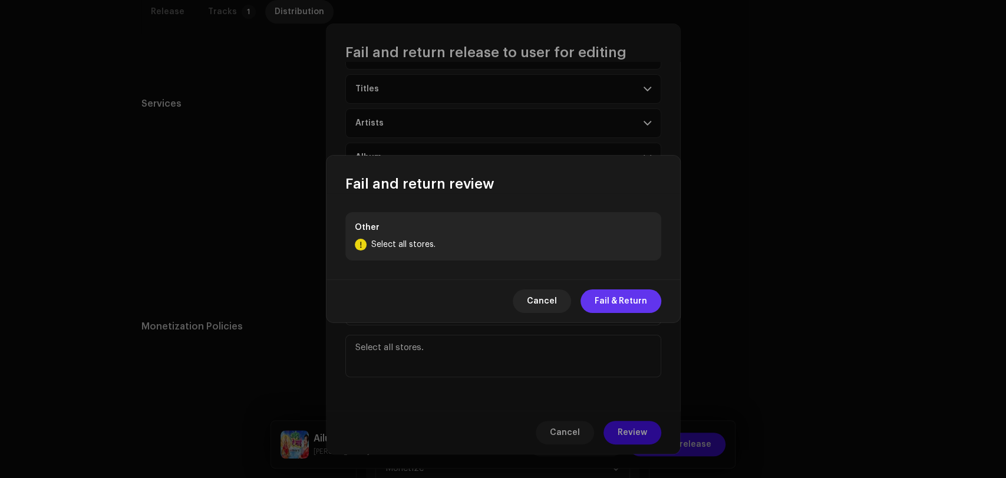
click at [635, 303] on span "Fail & Return" at bounding box center [621, 301] width 52 height 24
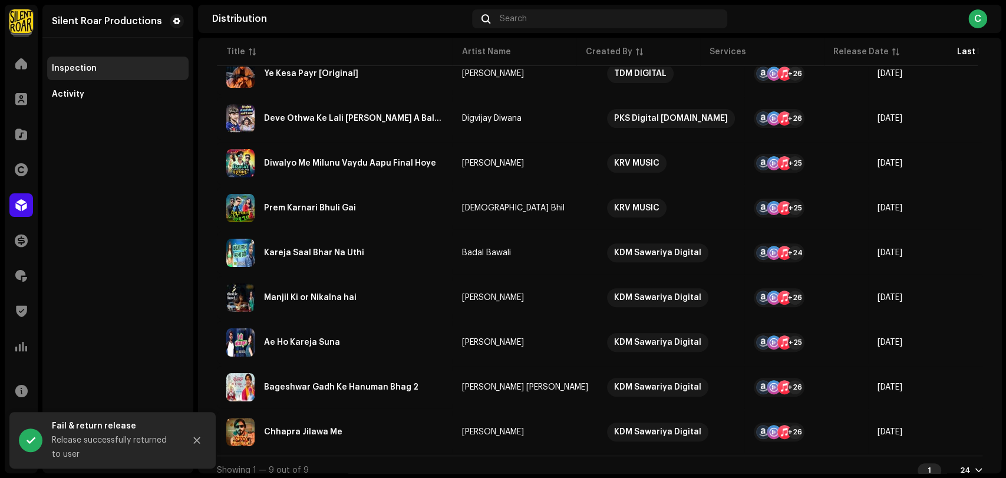
scroll to position [189, 0]
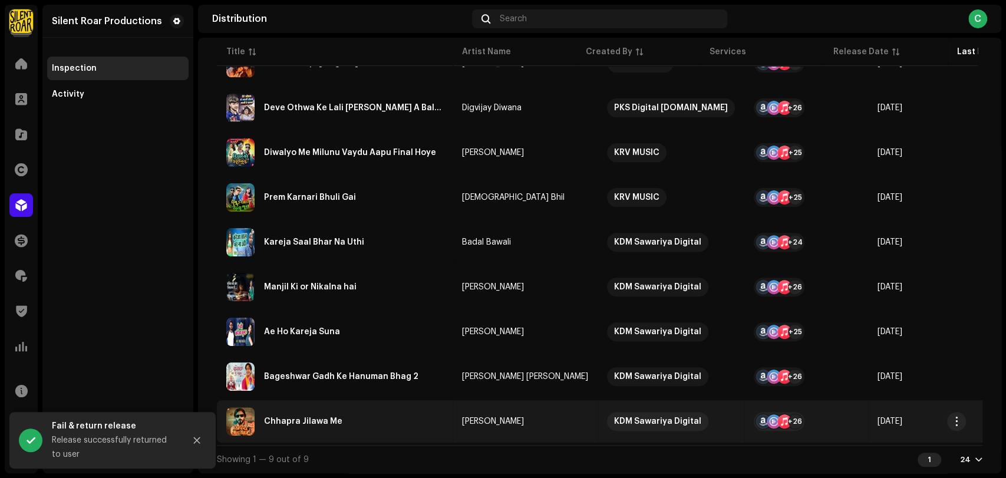
click at [296, 417] on div "Chhapra Jilawa Me" at bounding box center [303, 421] width 78 height 8
